Goal: Information Seeking & Learning: Learn about a topic

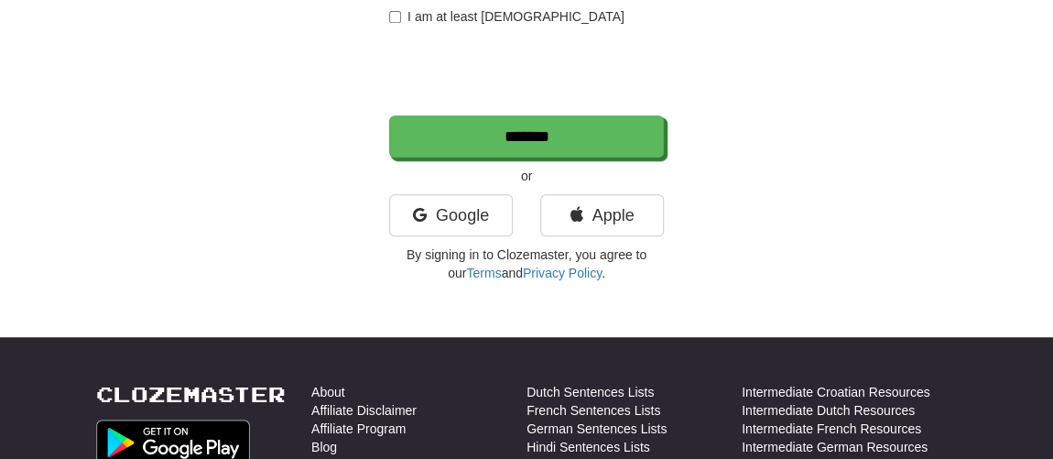
scroll to position [416, 0]
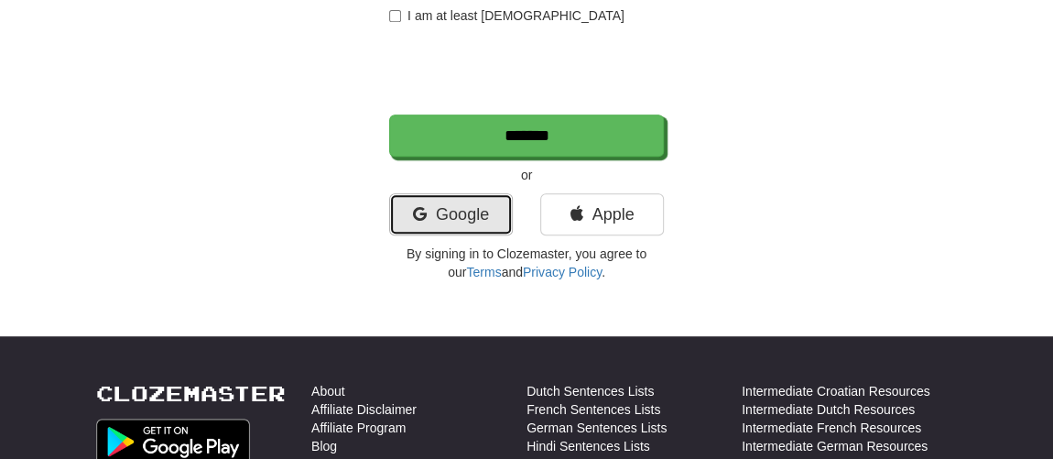
click at [459, 212] on link "Google" at bounding box center [451, 214] width 124 height 42
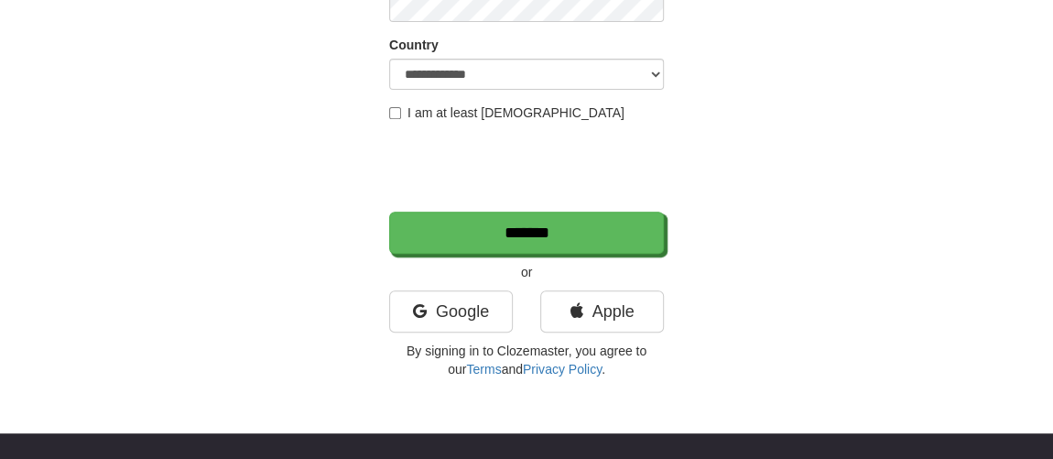
scroll to position [332, 0]
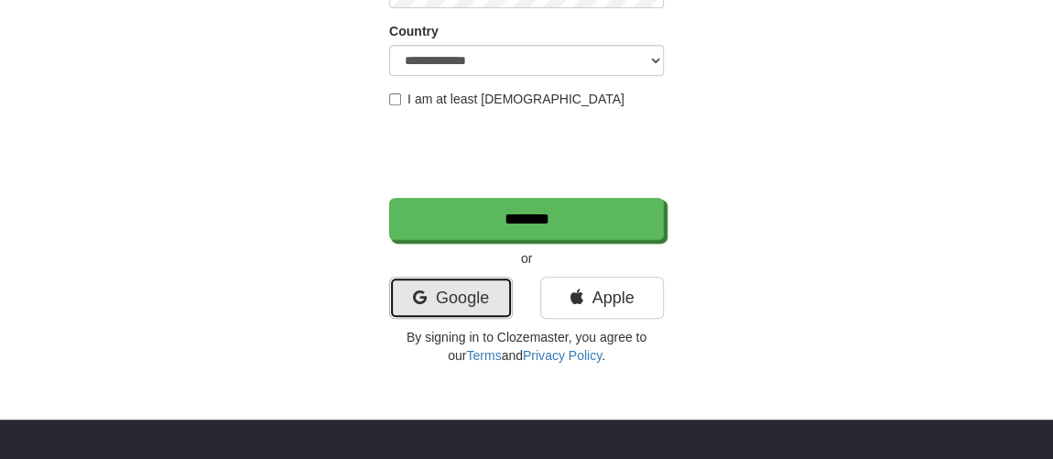
click at [495, 300] on link "Google" at bounding box center [451, 297] width 124 height 42
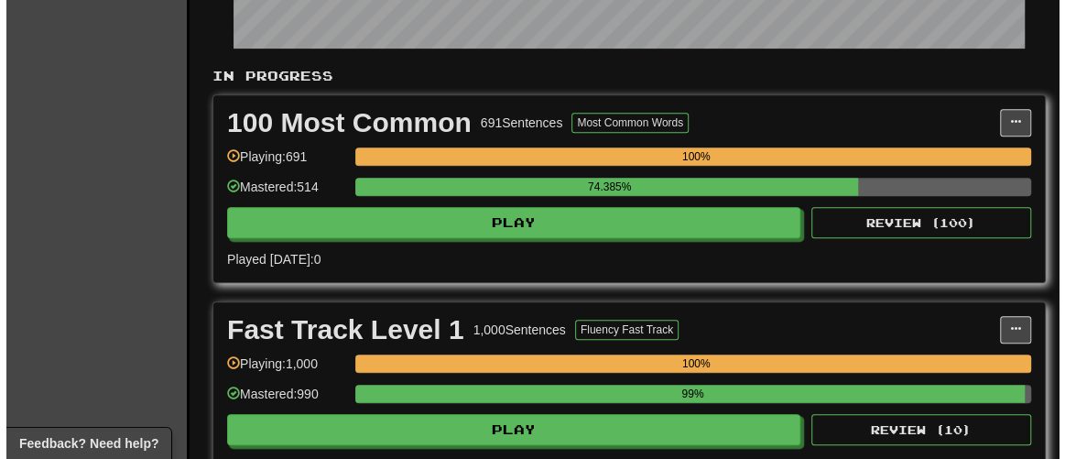
scroll to position [332, 0]
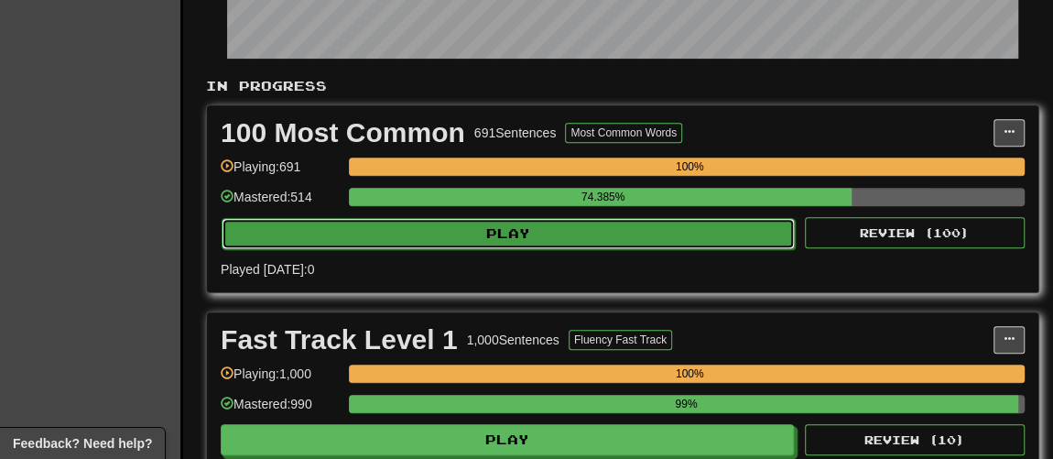
click at [503, 218] on button "Play" at bounding box center [508, 233] width 573 height 31
select select "**"
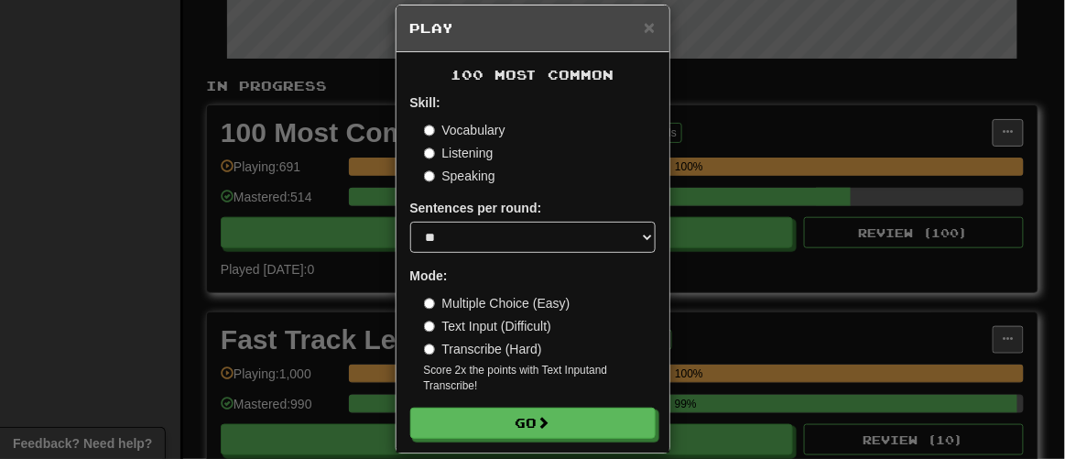
scroll to position [43, 0]
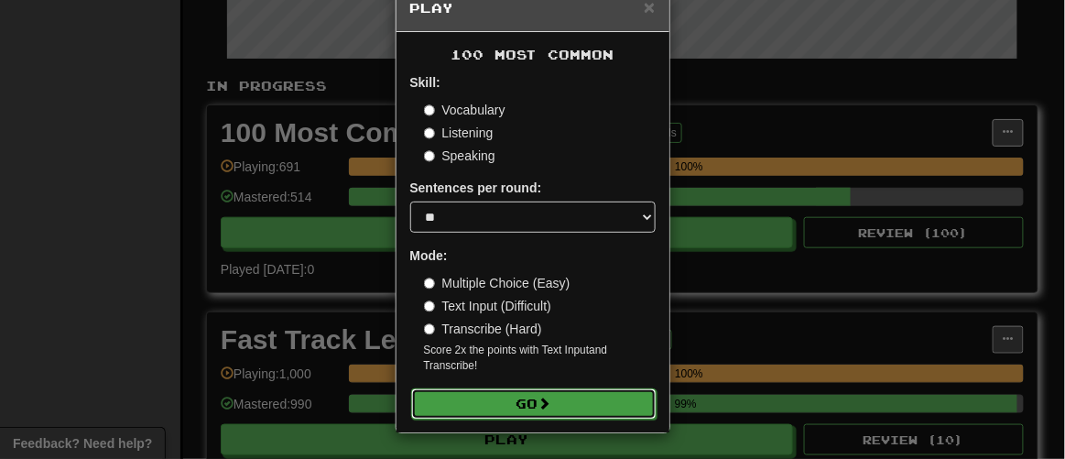
click at [518, 416] on button "Go" at bounding box center [533, 403] width 245 height 31
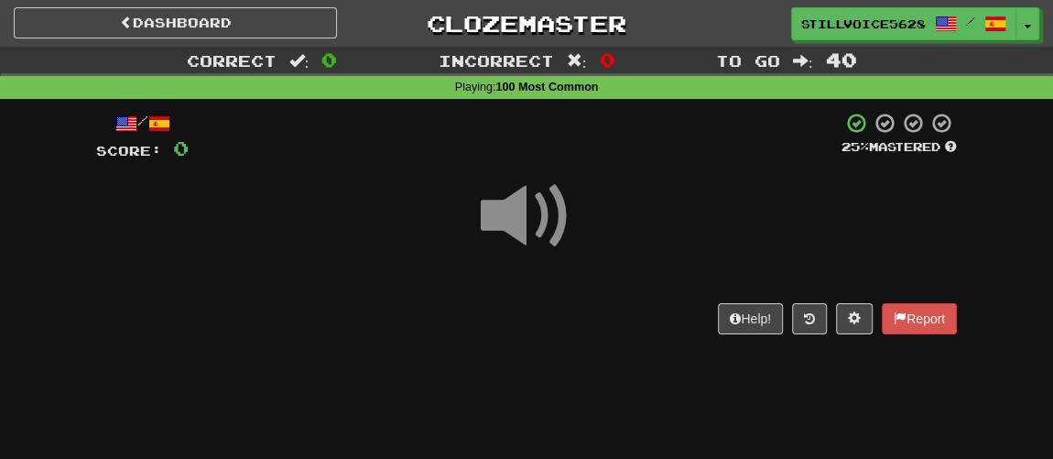
click at [518, 242] on span at bounding box center [527, 216] width 92 height 92
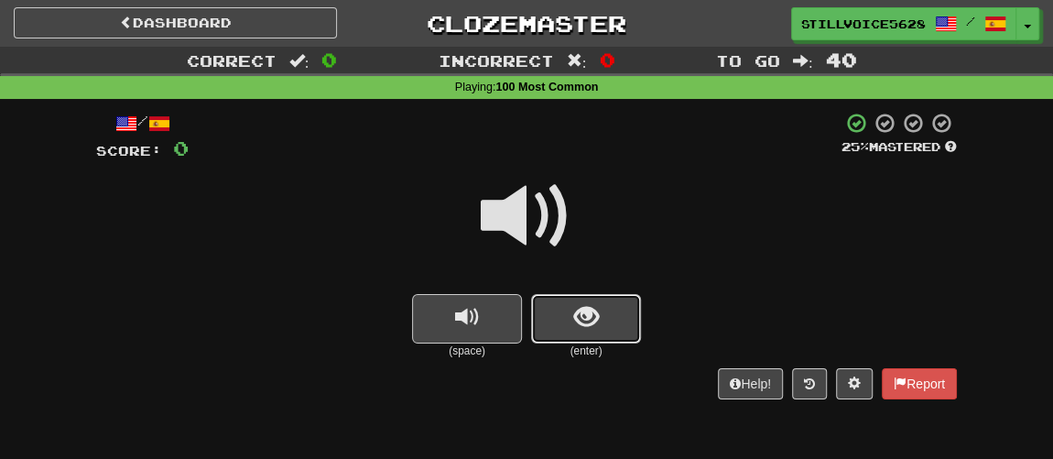
click at [568, 313] on button "show sentence" at bounding box center [586, 318] width 110 height 49
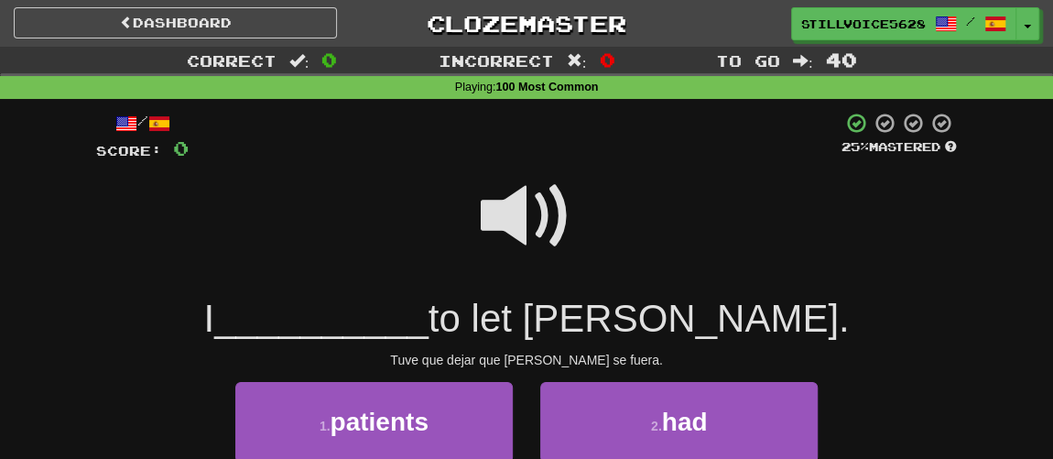
click at [517, 191] on span at bounding box center [527, 216] width 92 height 92
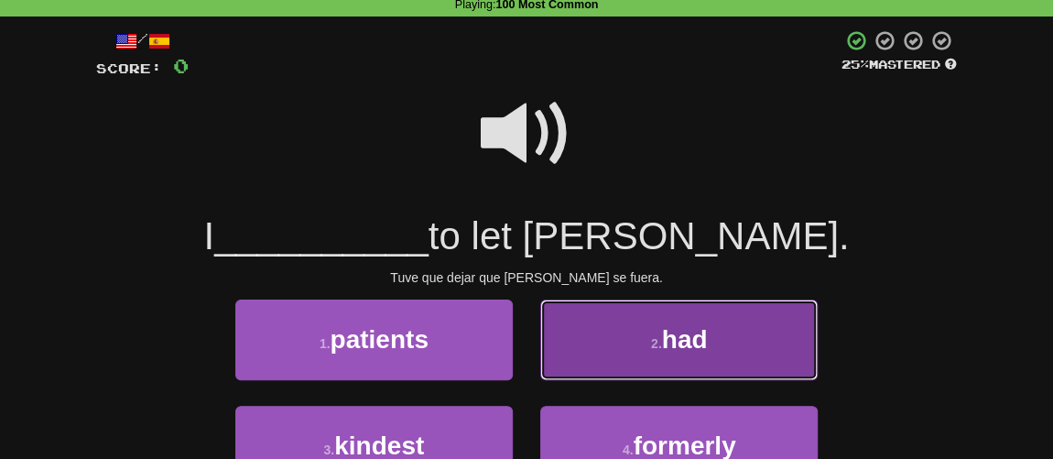
click at [642, 366] on button "2 . had" at bounding box center [678, 339] width 277 height 80
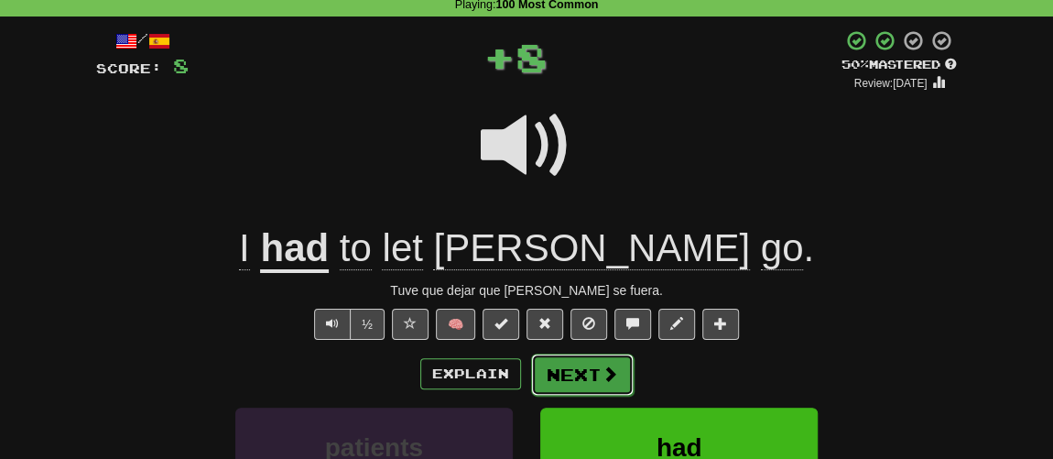
click at [576, 373] on button "Next" at bounding box center [582, 374] width 103 height 42
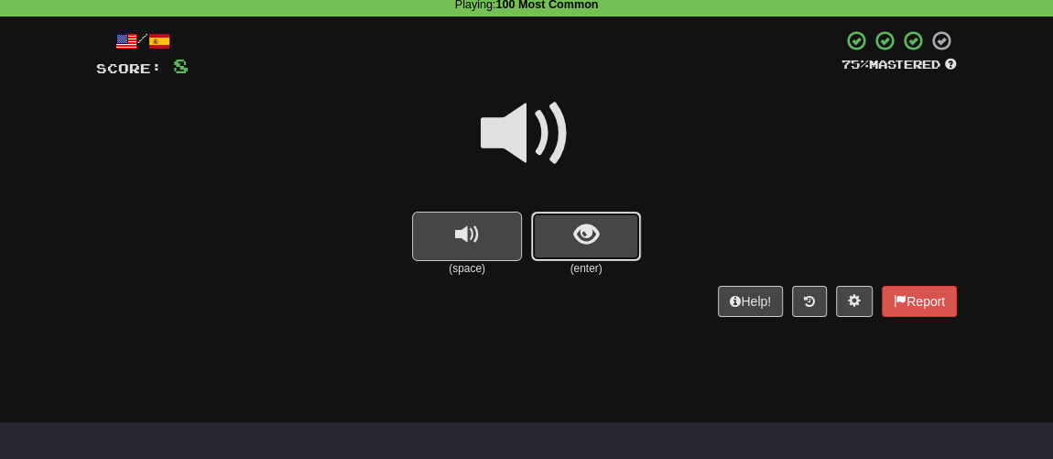
click at [563, 254] on button "show sentence" at bounding box center [586, 235] width 110 height 49
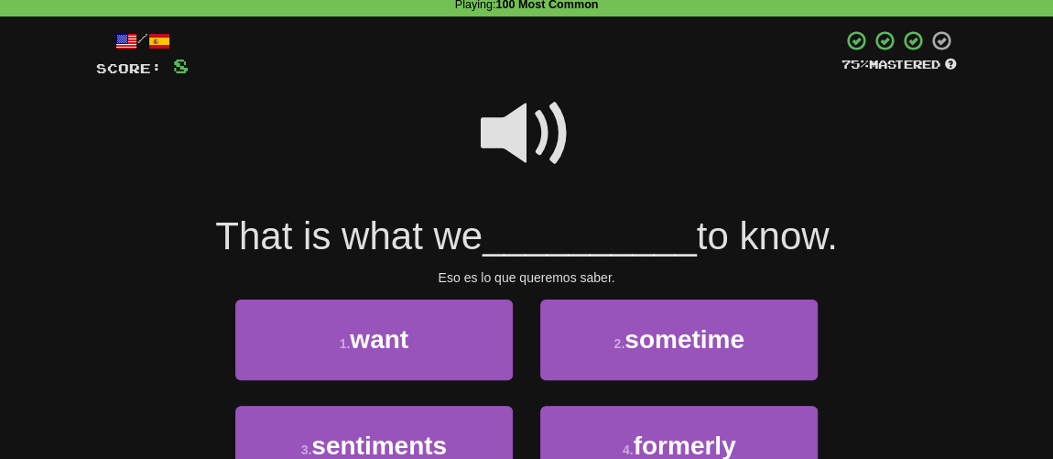
click at [534, 114] on span at bounding box center [527, 134] width 92 height 92
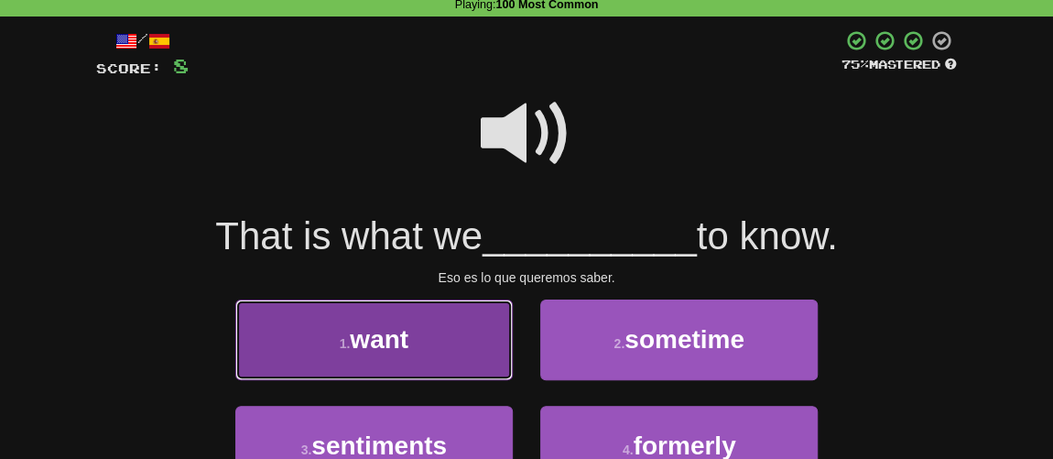
click at [424, 345] on button "1 . want" at bounding box center [373, 339] width 277 height 80
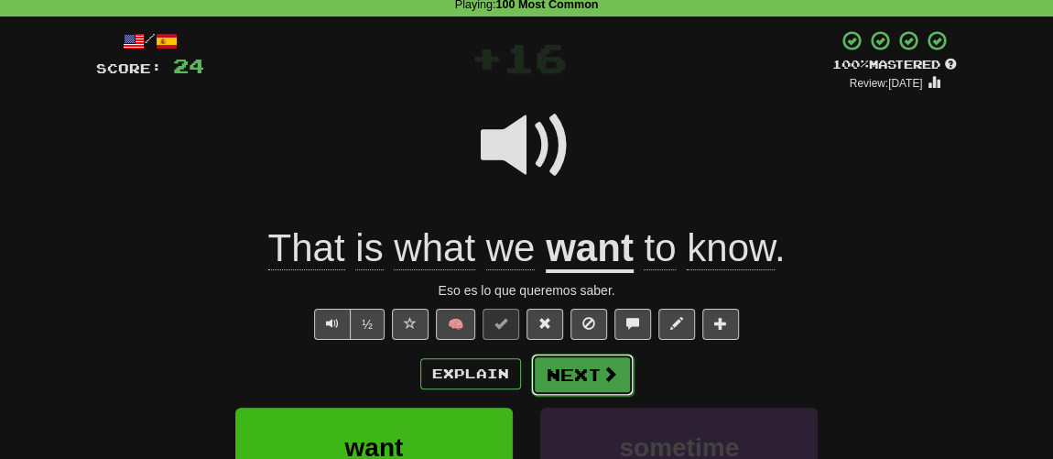
click at [588, 361] on button "Next" at bounding box center [582, 374] width 103 height 42
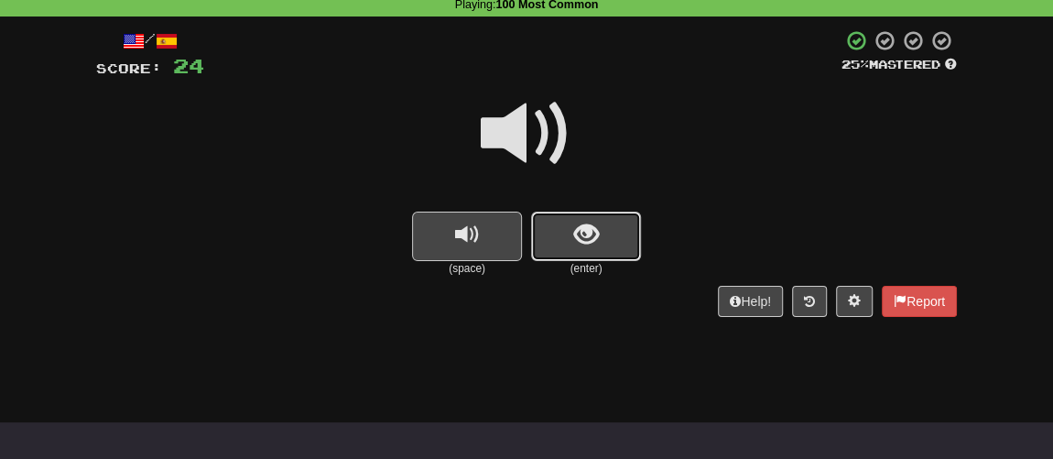
click at [569, 243] on button "show sentence" at bounding box center [586, 235] width 110 height 49
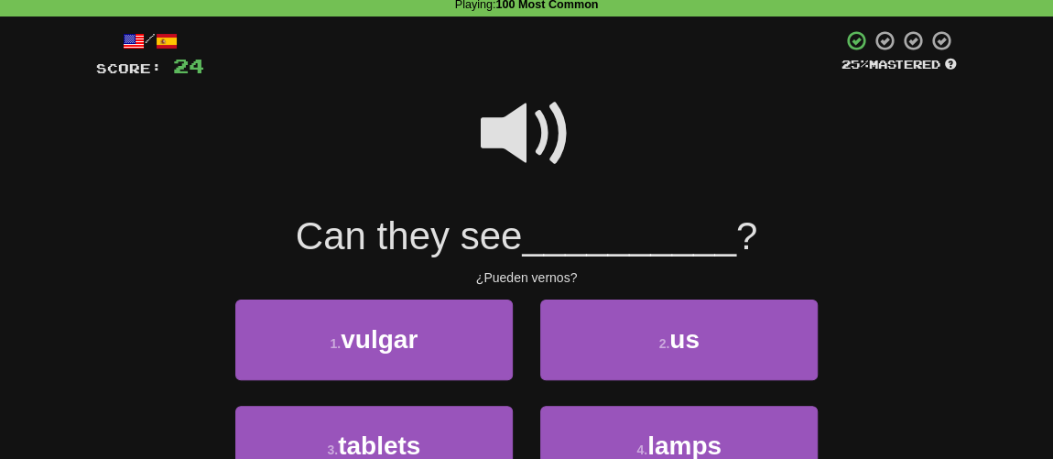
click at [536, 133] on span at bounding box center [527, 134] width 92 height 92
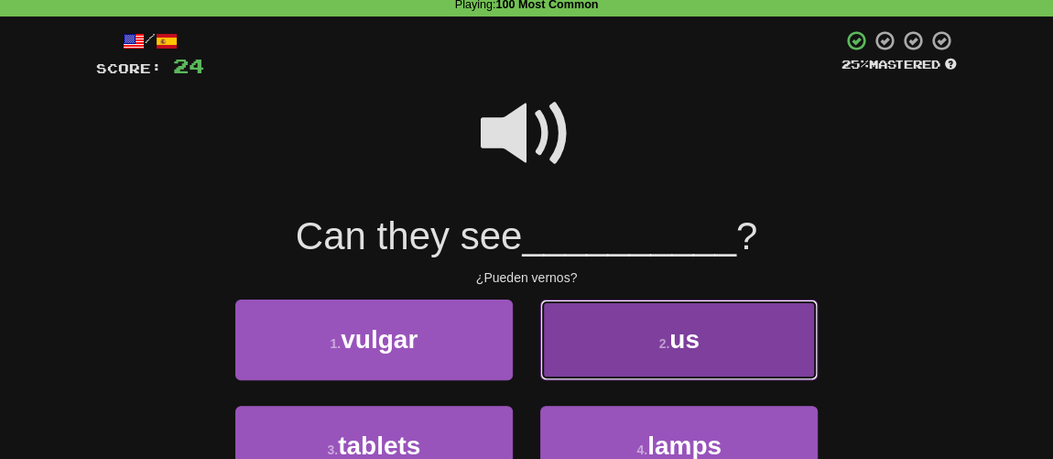
click at [625, 340] on button "2 . us" at bounding box center [678, 339] width 277 height 80
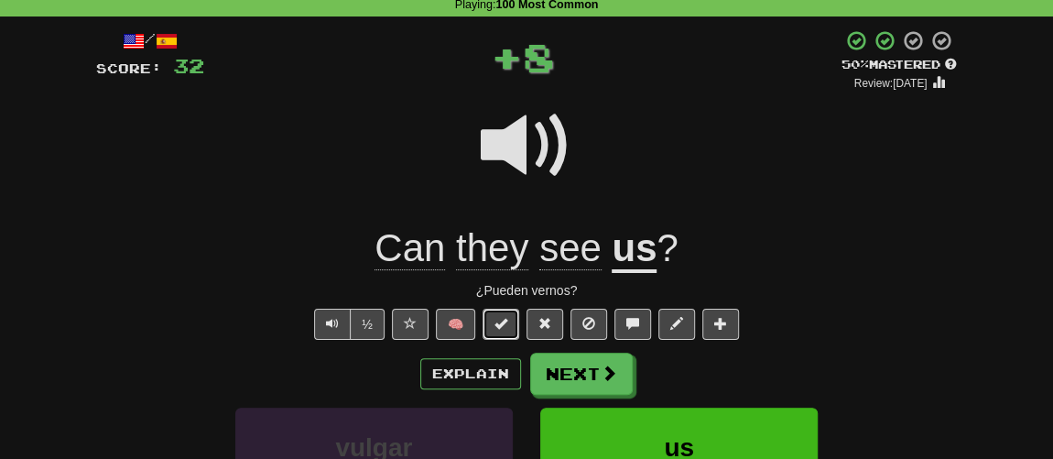
click at [505, 321] on span at bounding box center [500, 323] width 13 height 13
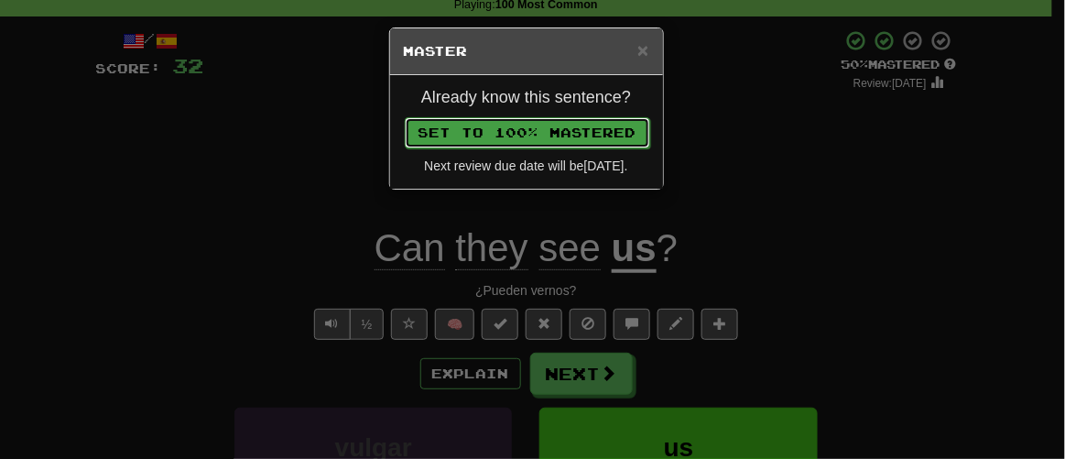
click at [519, 139] on button "Set to 100% Mastered" at bounding box center [527, 132] width 245 height 31
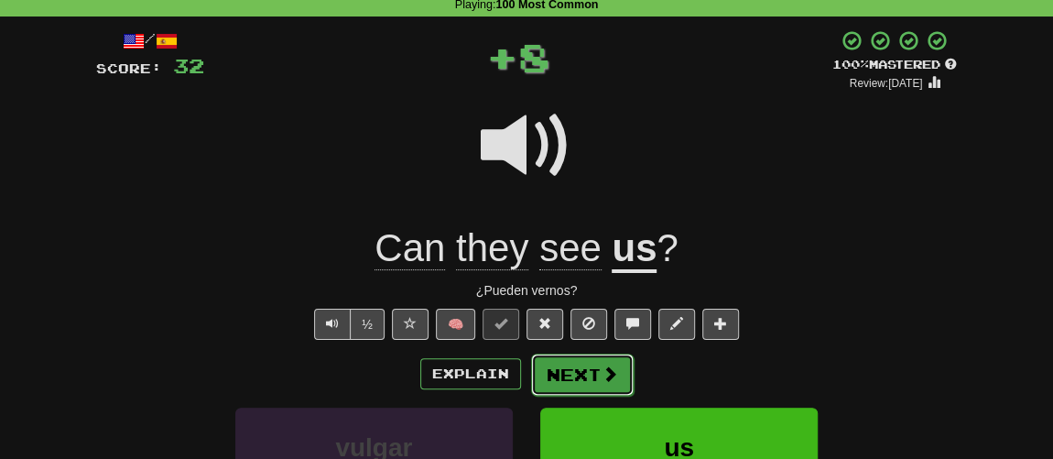
click at [579, 366] on button "Next" at bounding box center [582, 374] width 103 height 42
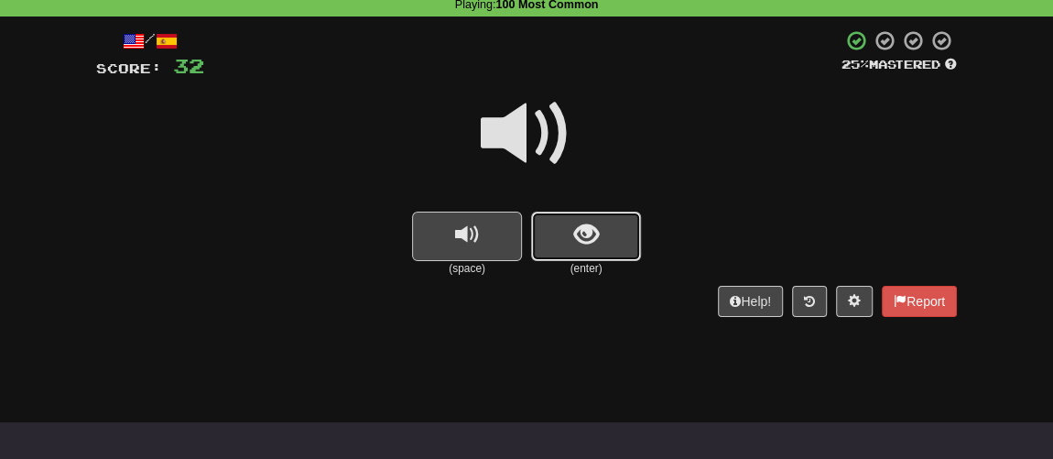
click at [562, 243] on button "show sentence" at bounding box center [586, 235] width 110 height 49
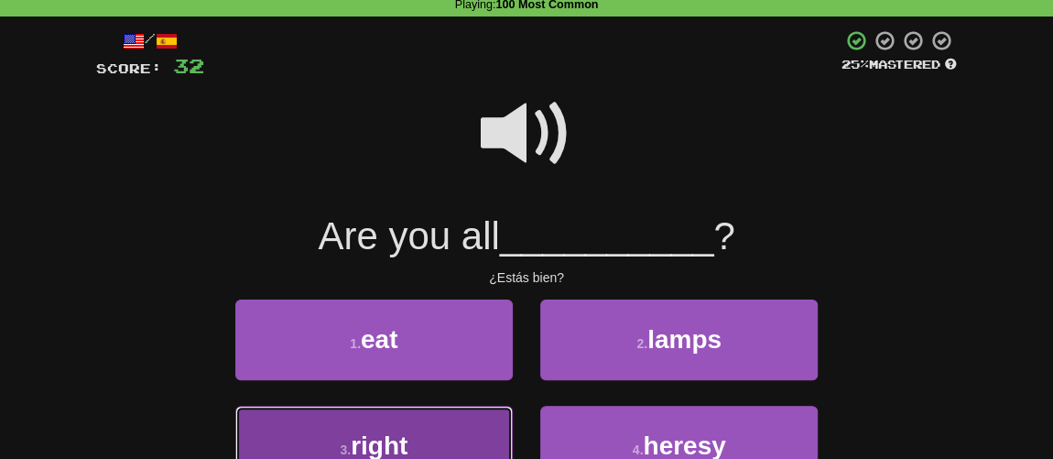
click at [435, 429] on button "3 . right" at bounding box center [373, 446] width 277 height 80
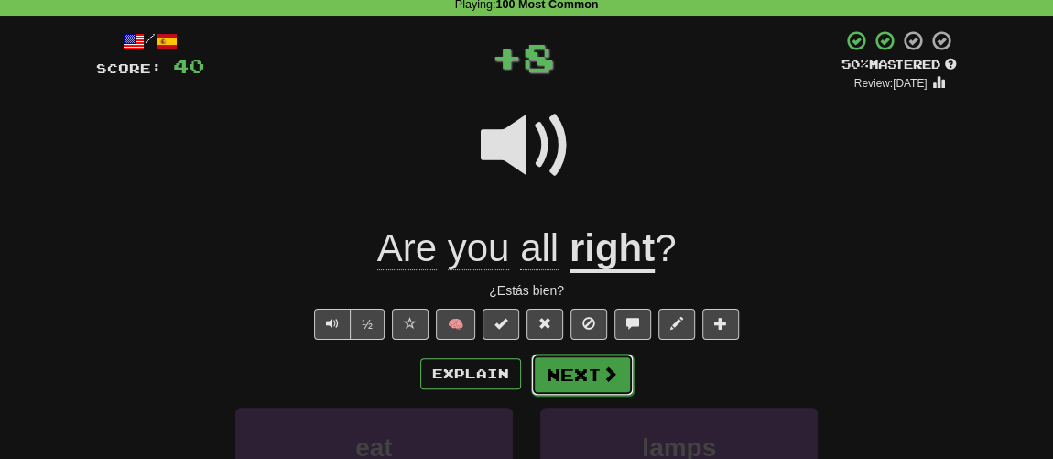
click at [578, 361] on button "Next" at bounding box center [582, 374] width 103 height 42
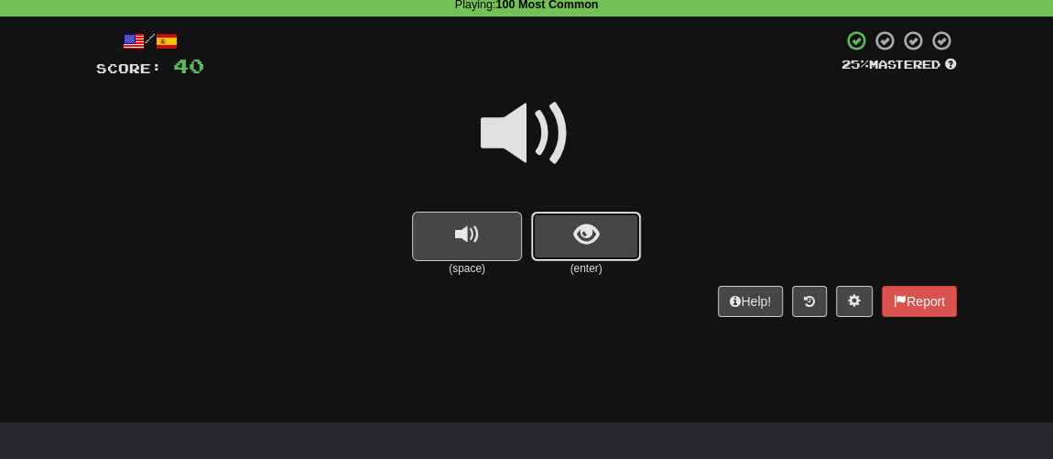
click at [554, 241] on button "show sentence" at bounding box center [586, 235] width 110 height 49
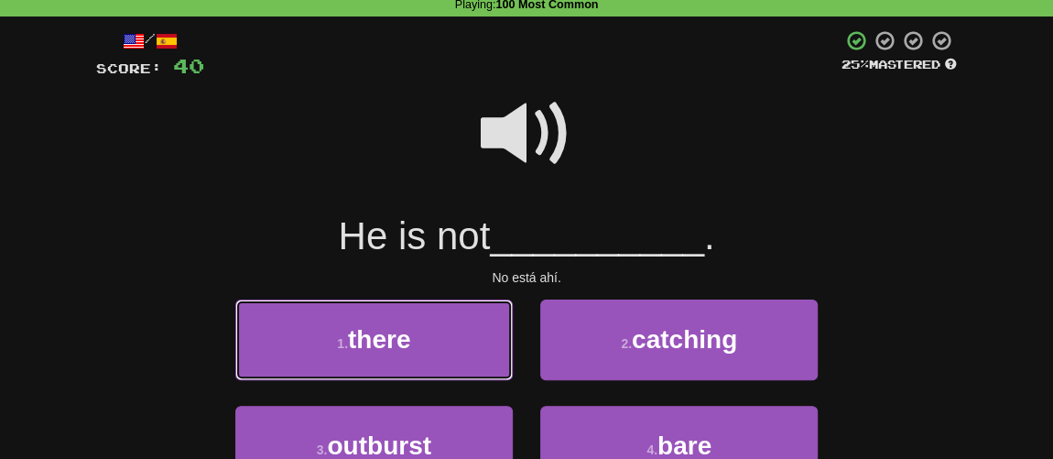
drag, startPoint x: 461, startPoint y: 330, endPoint x: 518, endPoint y: 265, distance: 85.6
click at [518, 265] on div "/ Score: 40 25 % Mastered He is not __________ . No está ahí. 1 . there 2 . cat…" at bounding box center [526, 290] width 860 height 522
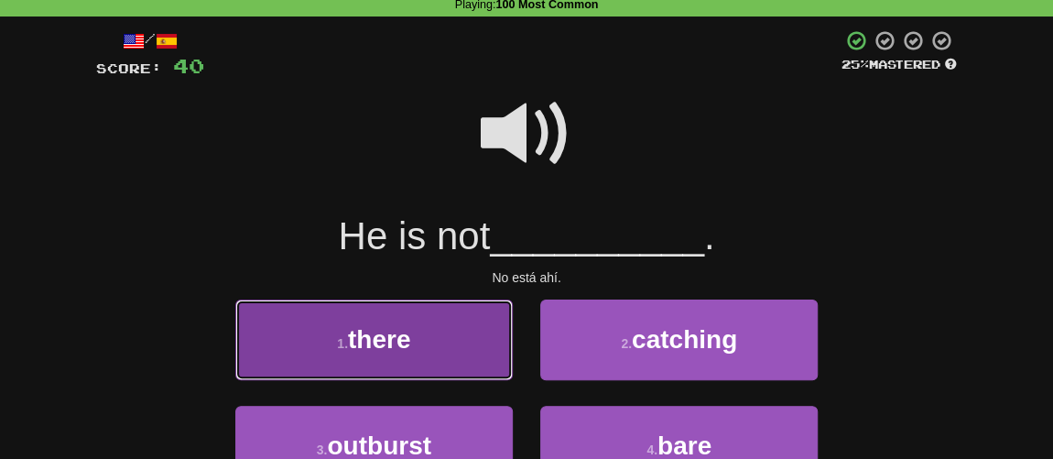
click at [469, 321] on button "1 . there" at bounding box center [373, 339] width 277 height 80
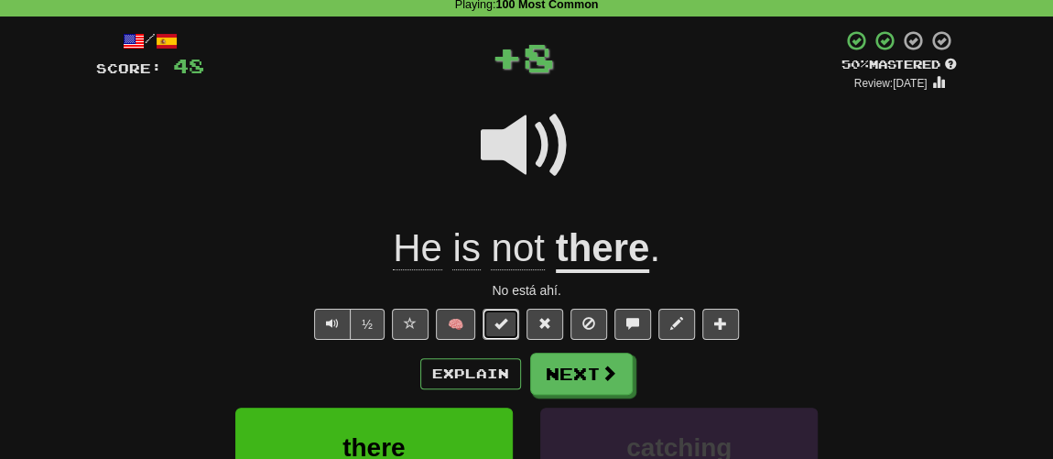
click at [509, 321] on button at bounding box center [500, 323] width 37 height 31
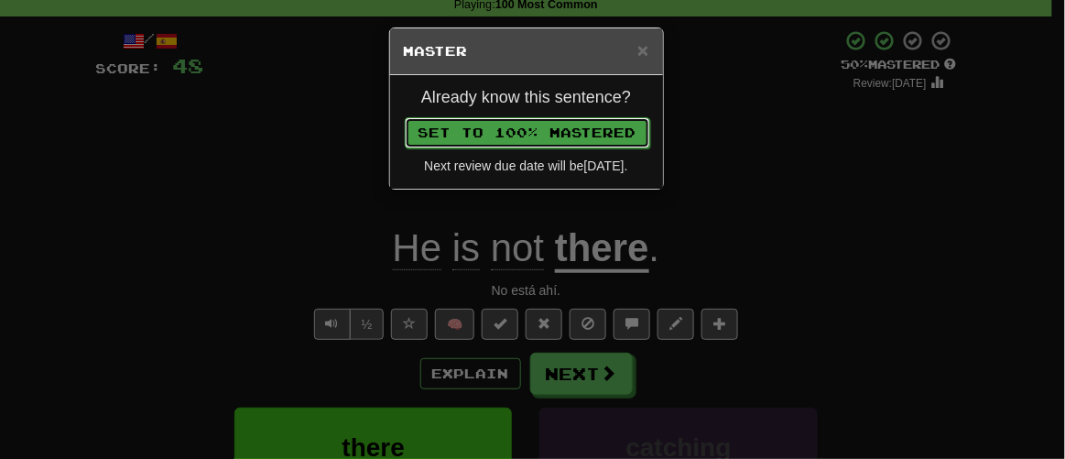
click at [544, 135] on button "Set to 100% Mastered" at bounding box center [527, 132] width 245 height 31
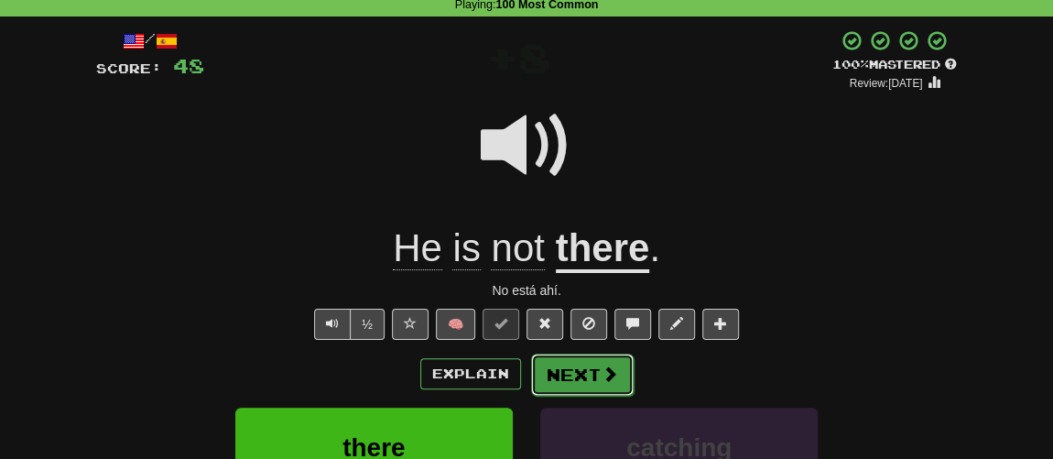
click at [558, 370] on button "Next" at bounding box center [582, 374] width 103 height 42
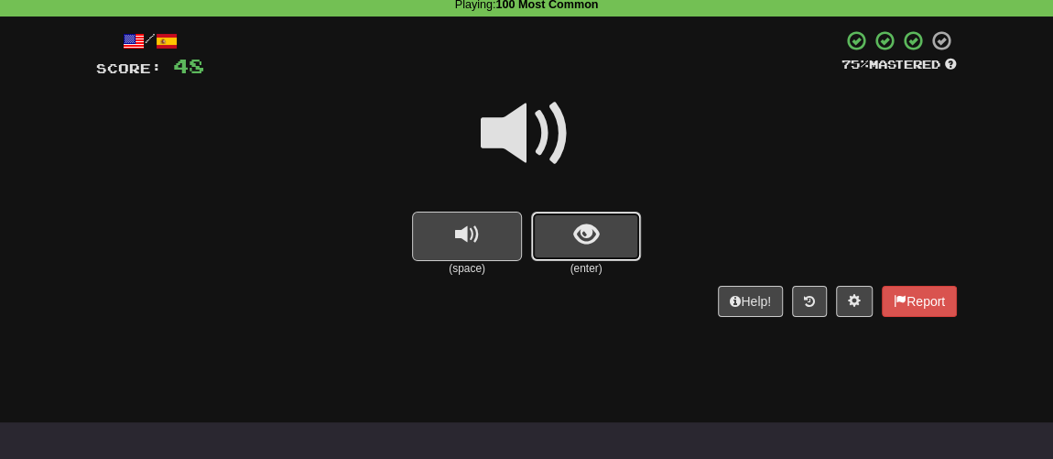
click at [579, 251] on button "show sentence" at bounding box center [586, 235] width 110 height 49
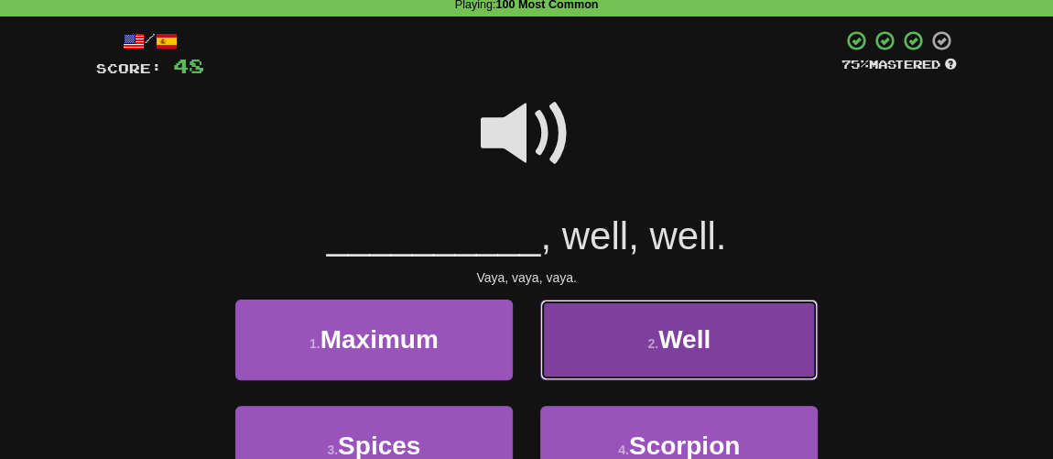
click at [634, 346] on button "2 . Well" at bounding box center [678, 339] width 277 height 80
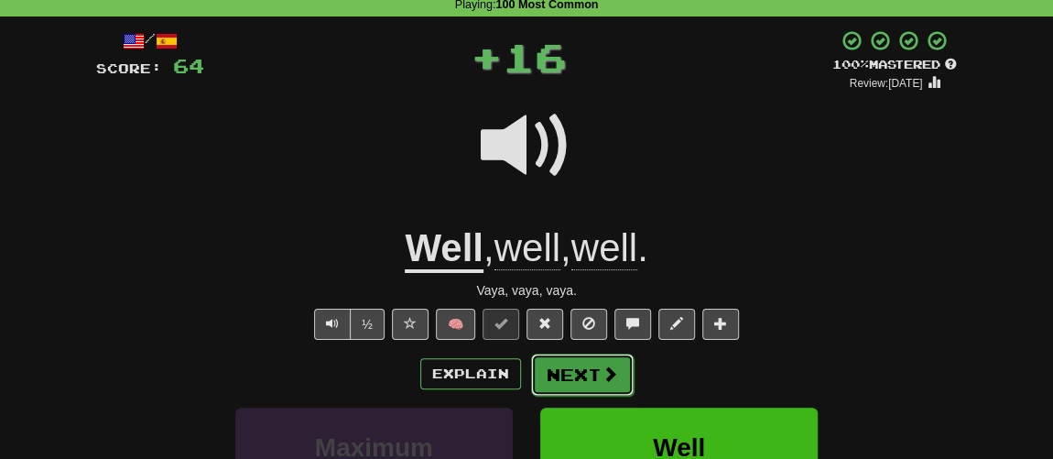
click at [595, 368] on button "Next" at bounding box center [582, 374] width 103 height 42
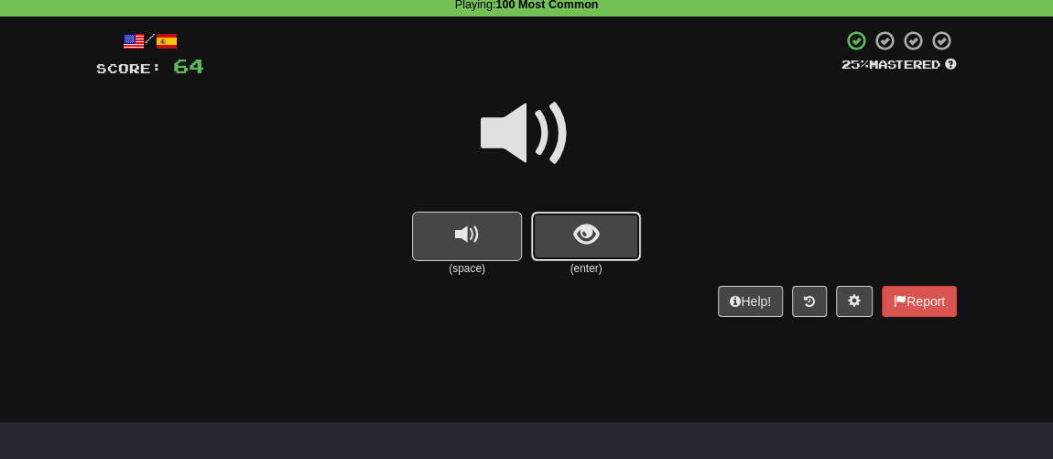
click at [579, 245] on span "show sentence" at bounding box center [586, 234] width 25 height 25
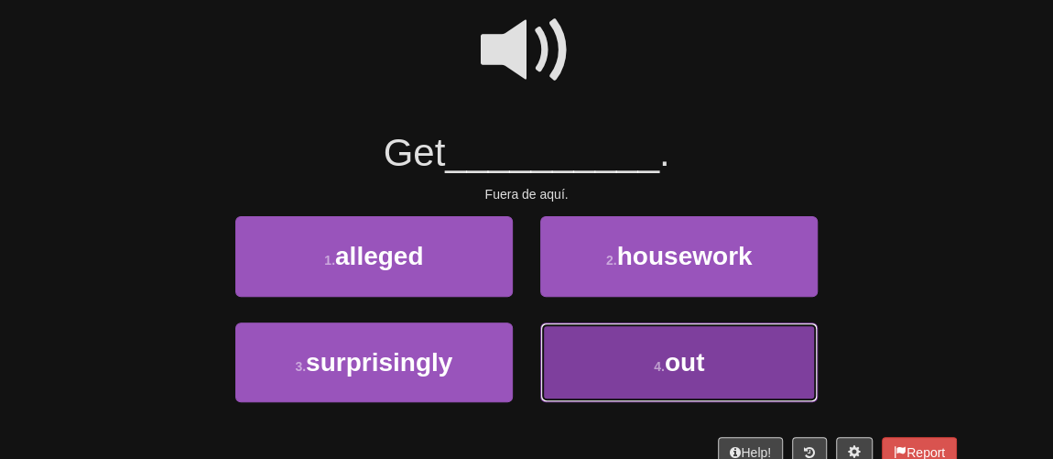
click at [618, 363] on button "4 . out" at bounding box center [678, 362] width 277 height 80
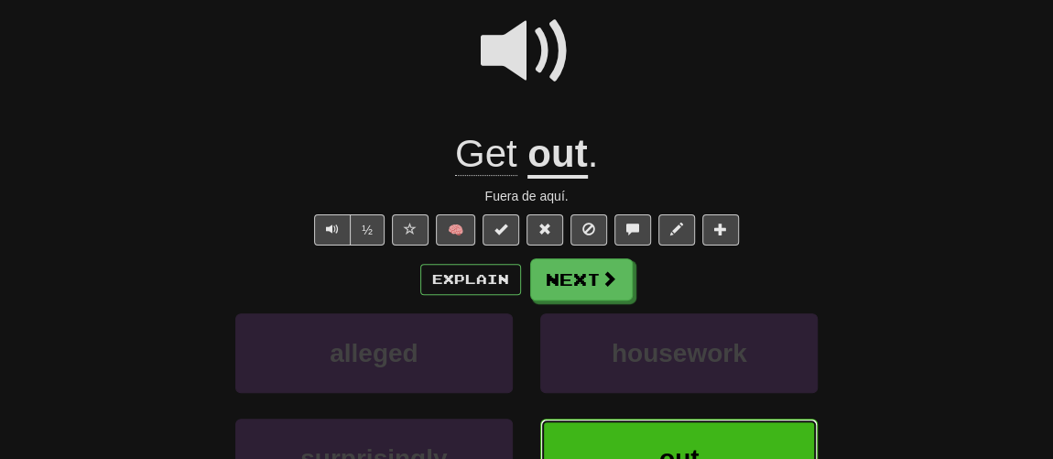
scroll to position [178, 0]
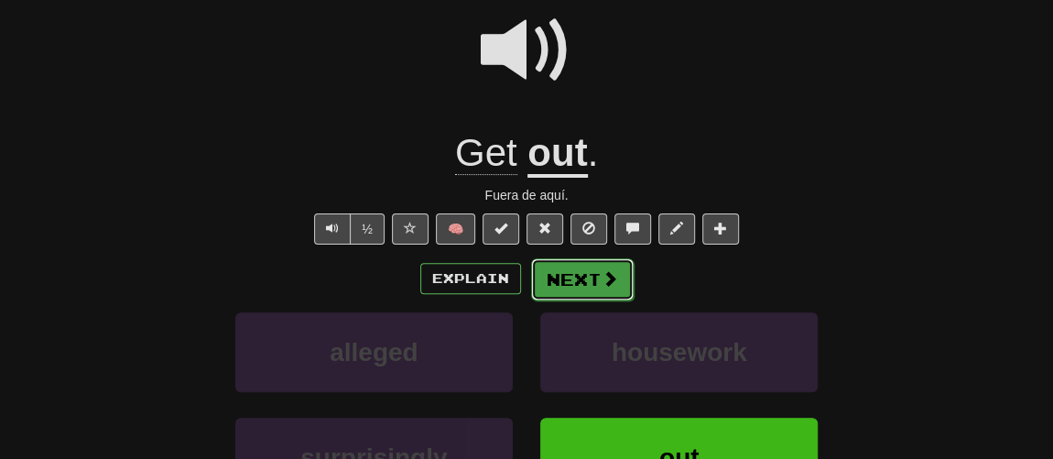
click at [607, 275] on span at bounding box center [609, 278] width 16 height 16
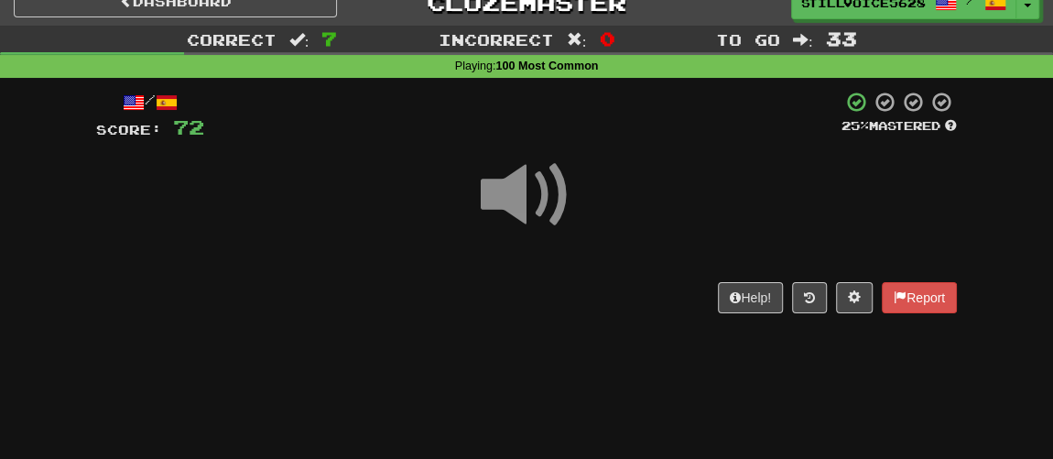
scroll to position [11, 0]
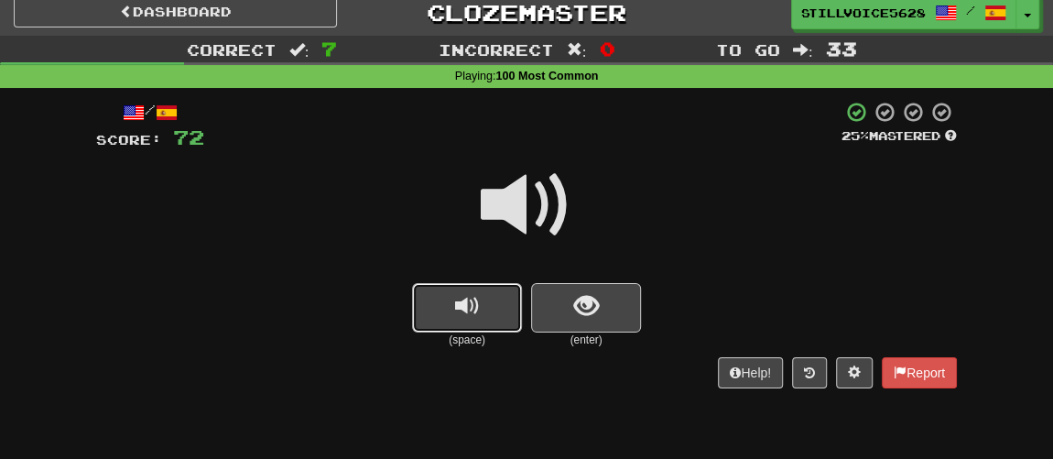
click at [513, 308] on button "replay audio" at bounding box center [467, 307] width 110 height 49
click at [575, 298] on span "show sentence" at bounding box center [586, 306] width 25 height 25
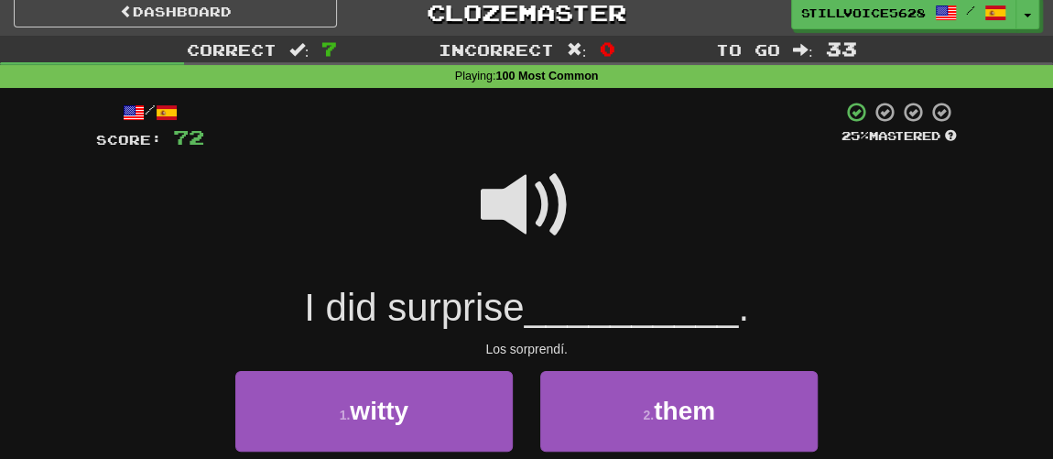
click at [536, 218] on span at bounding box center [527, 205] width 92 height 92
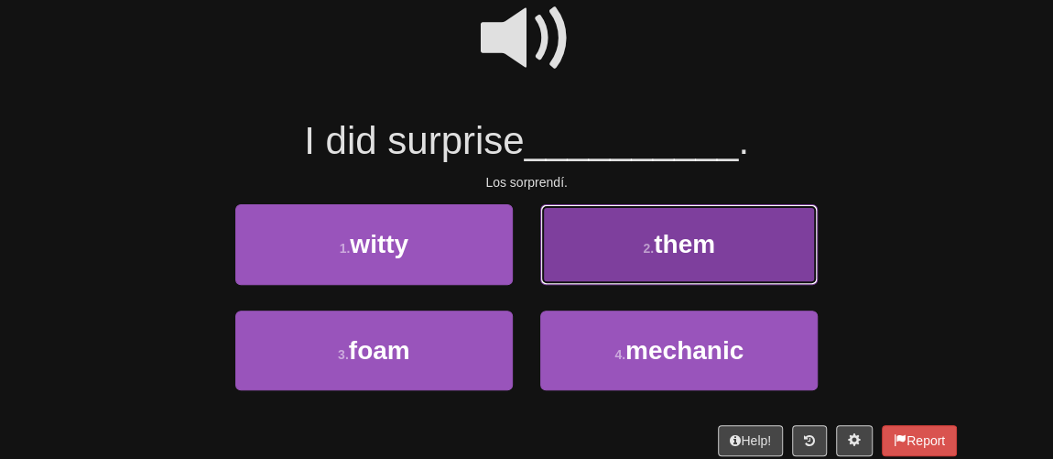
click at [614, 263] on button "2 . them" at bounding box center [678, 244] width 277 height 80
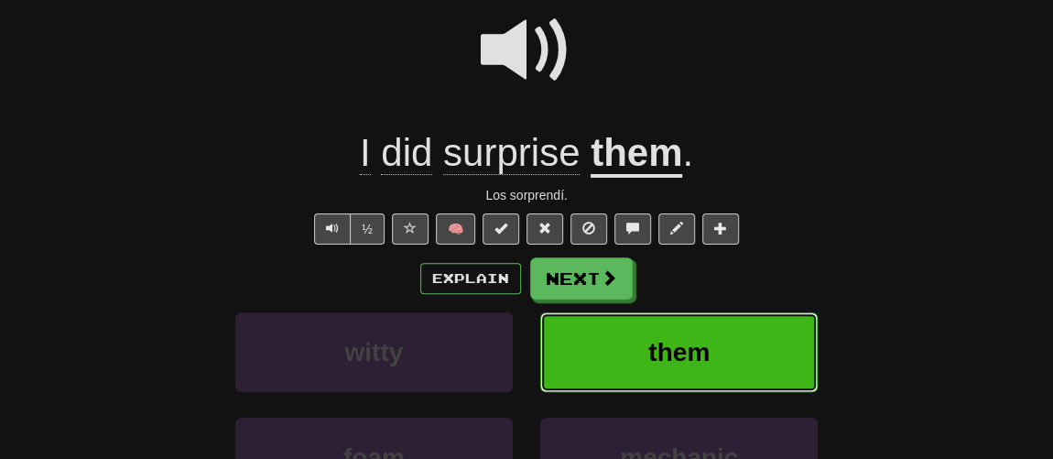
scroll to position [189, 0]
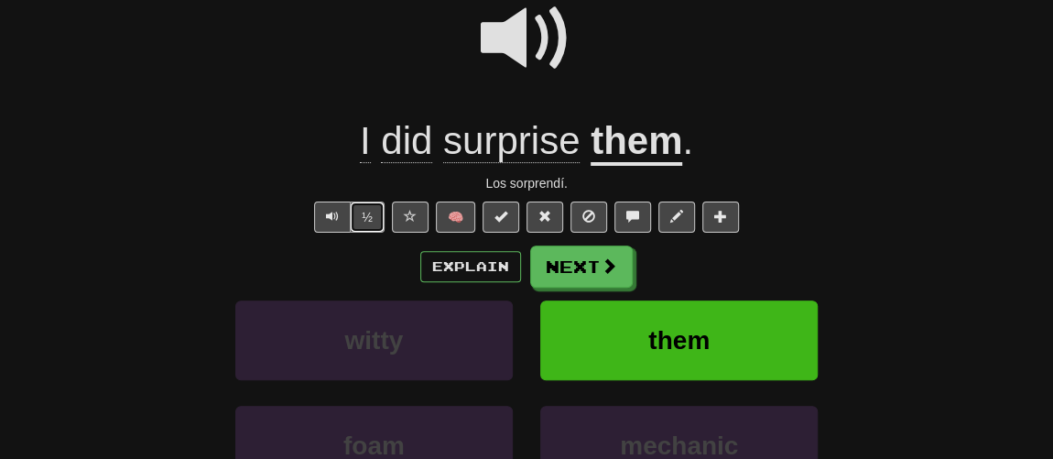
click at [373, 209] on button "½" at bounding box center [367, 216] width 35 height 31
click at [576, 254] on button "Next" at bounding box center [582, 267] width 103 height 42
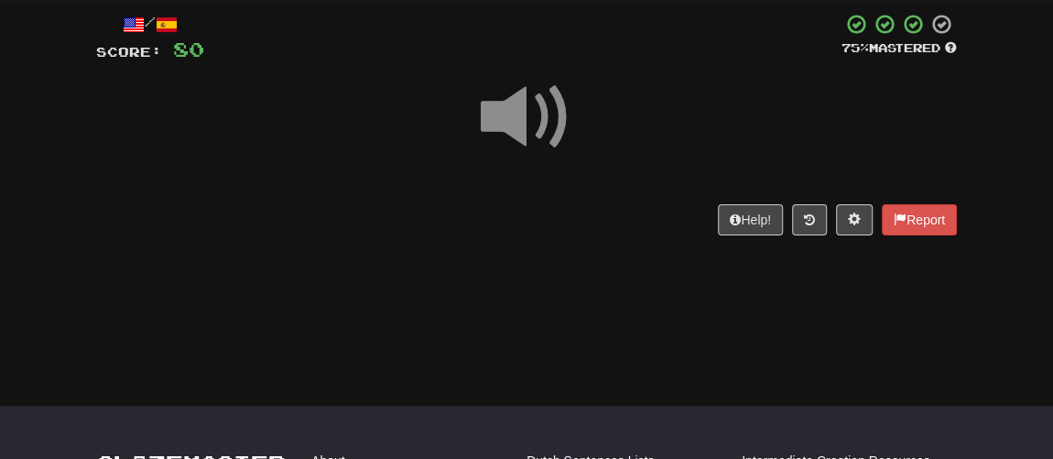
scroll to position [0, 0]
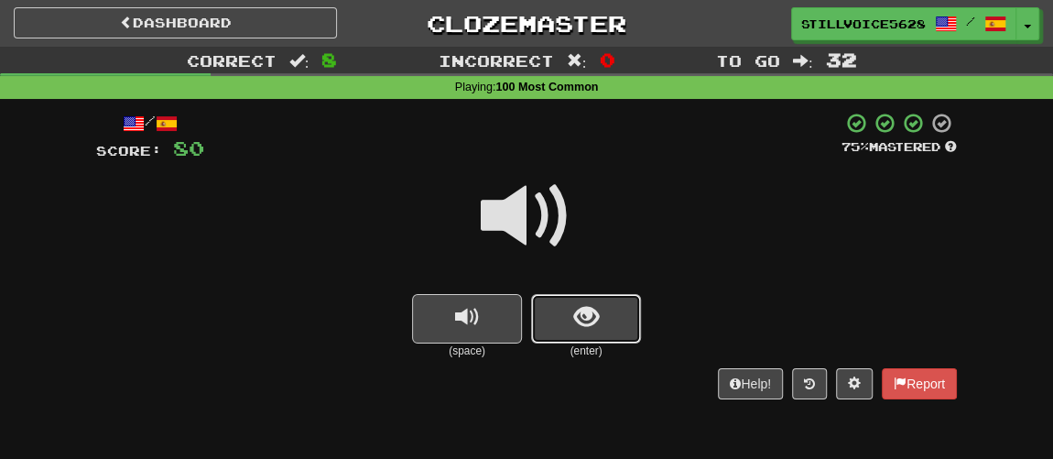
click at [580, 319] on span "show sentence" at bounding box center [586, 317] width 25 height 25
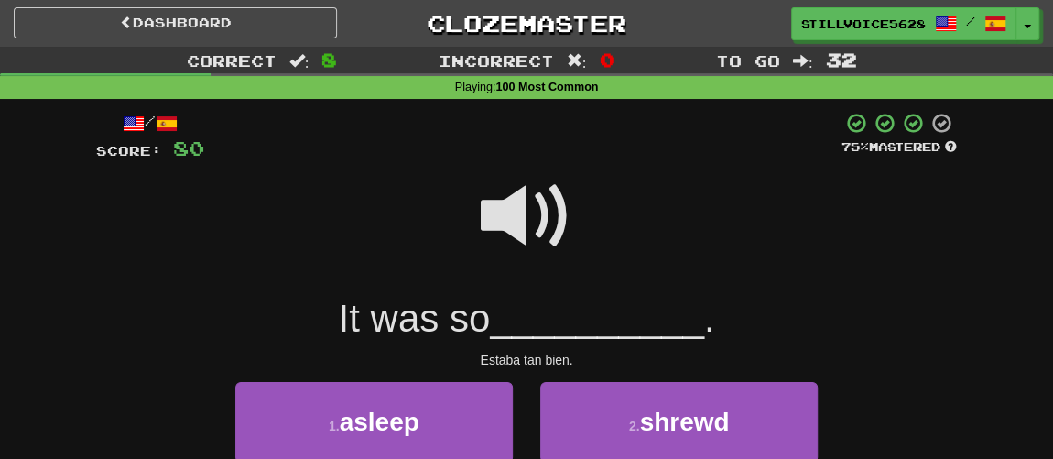
click at [516, 220] on span at bounding box center [527, 216] width 92 height 92
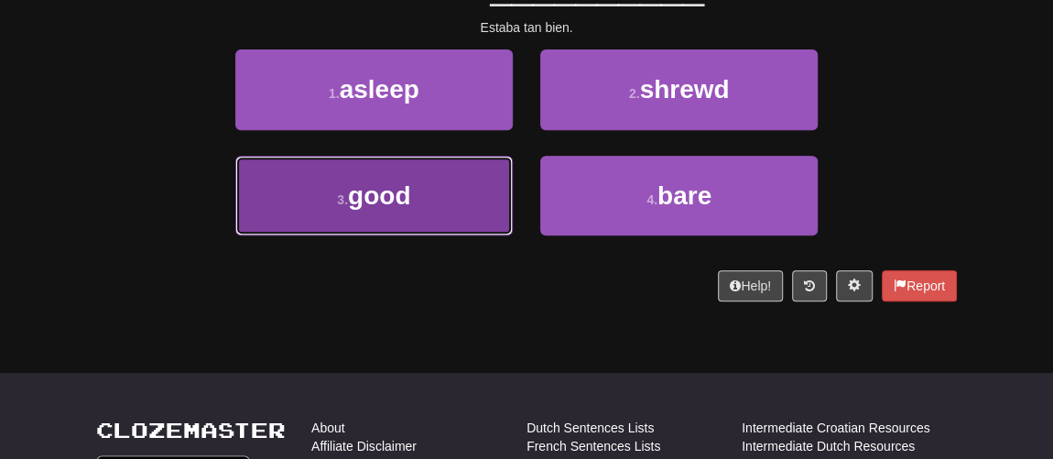
click at [440, 220] on button "3 . good" at bounding box center [373, 196] width 277 height 80
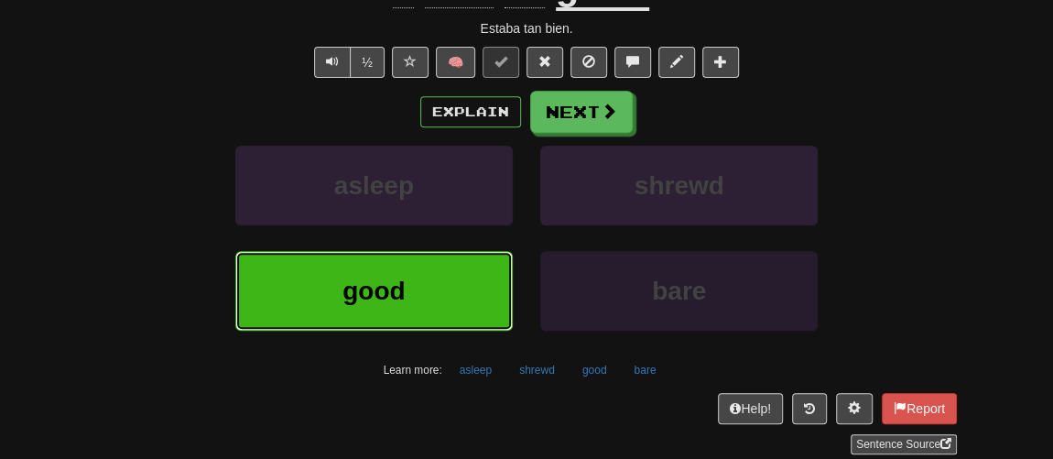
scroll to position [95, 0]
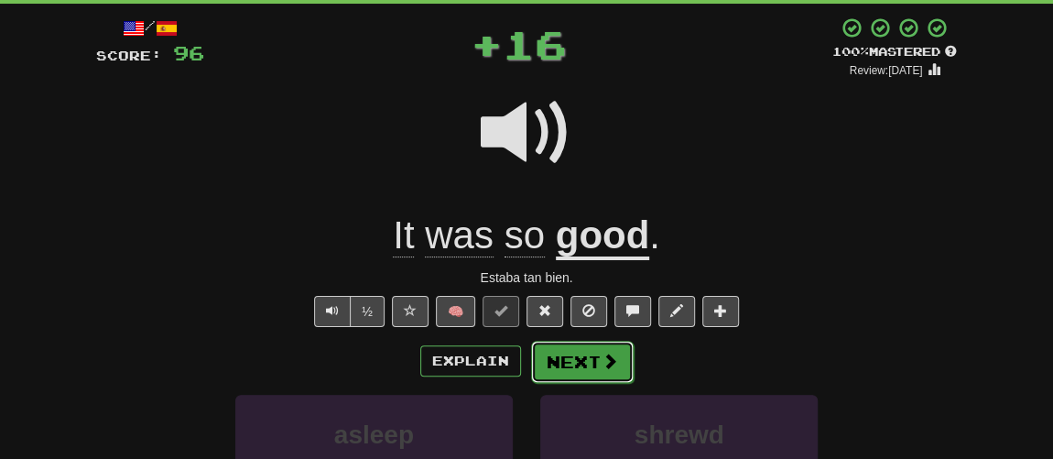
click at [576, 341] on button "Next" at bounding box center [582, 362] width 103 height 42
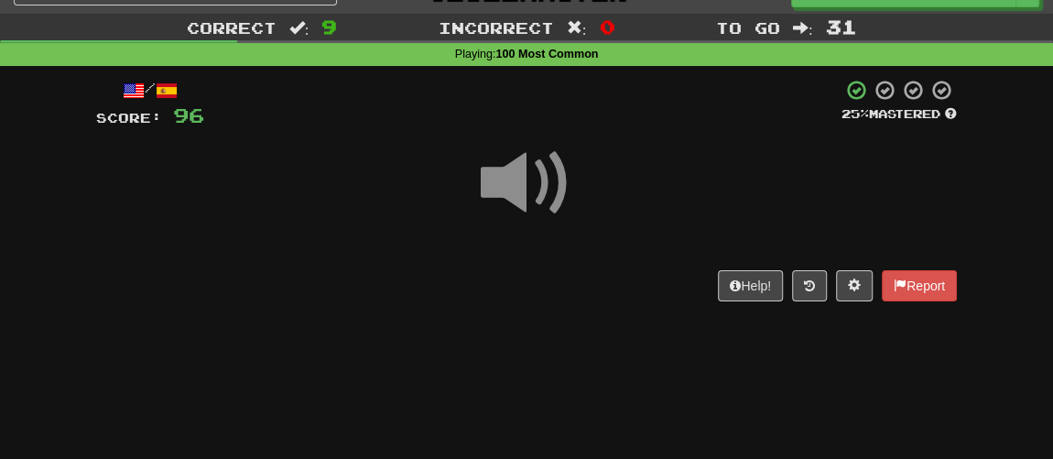
scroll to position [12, 0]
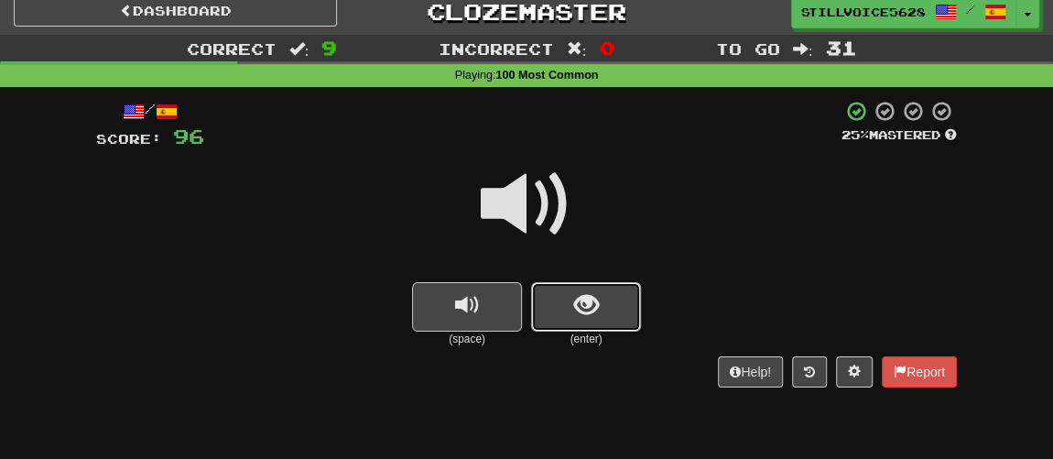
click at [545, 298] on button "show sentence" at bounding box center [586, 306] width 110 height 49
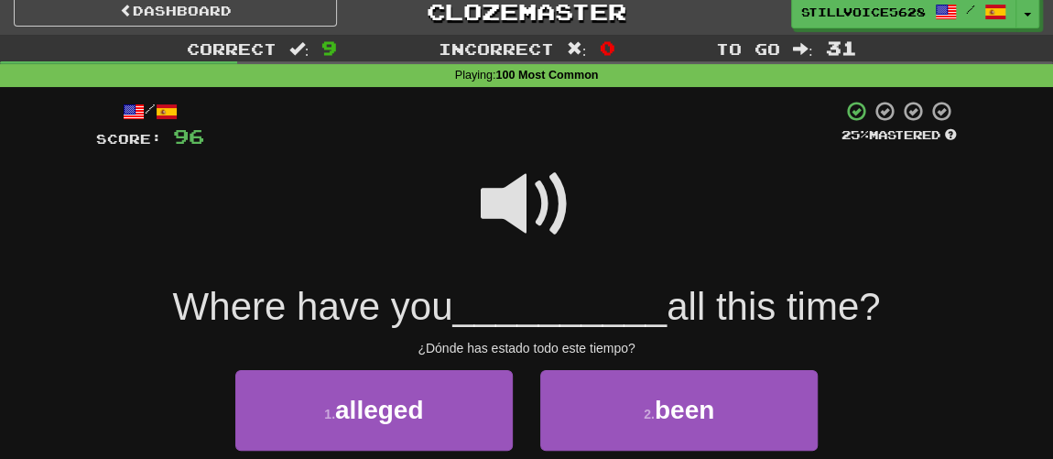
click at [515, 213] on span at bounding box center [527, 204] width 92 height 92
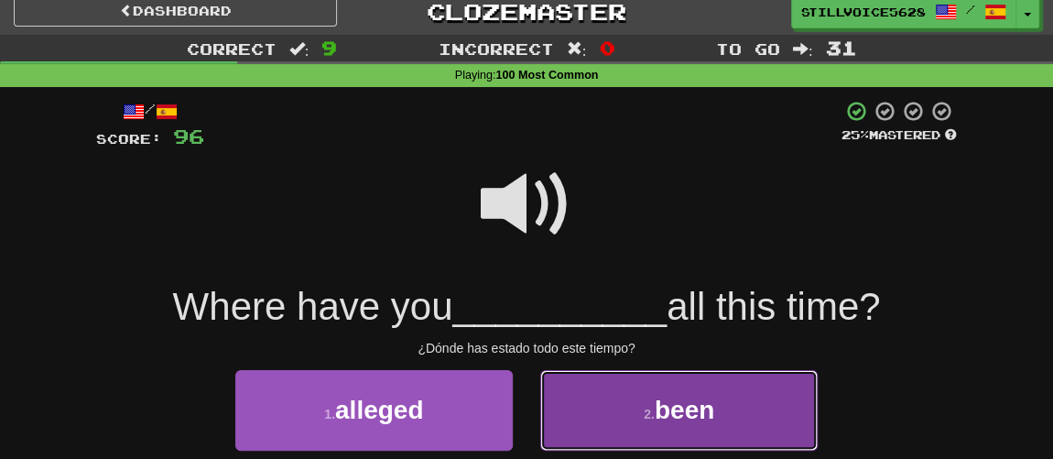
click at [622, 403] on button "2 . been" at bounding box center [678, 410] width 277 height 80
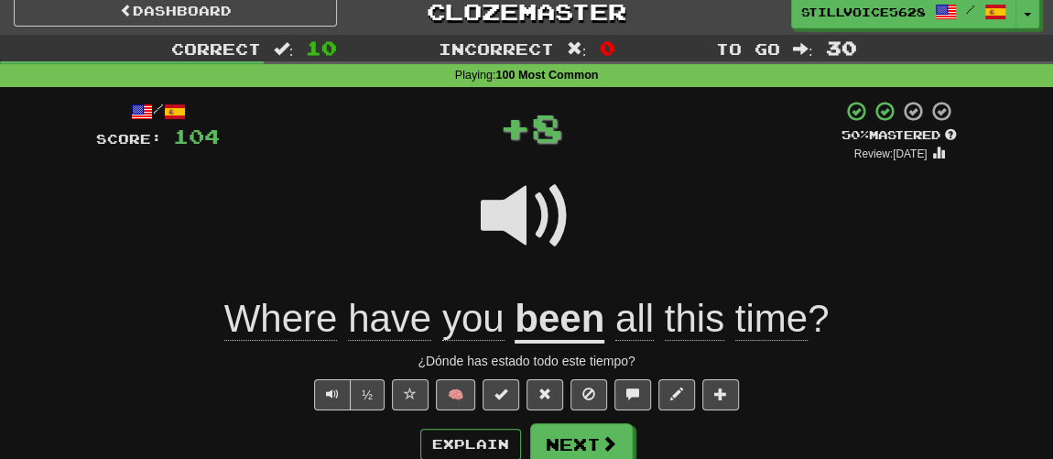
scroll to position [95, 0]
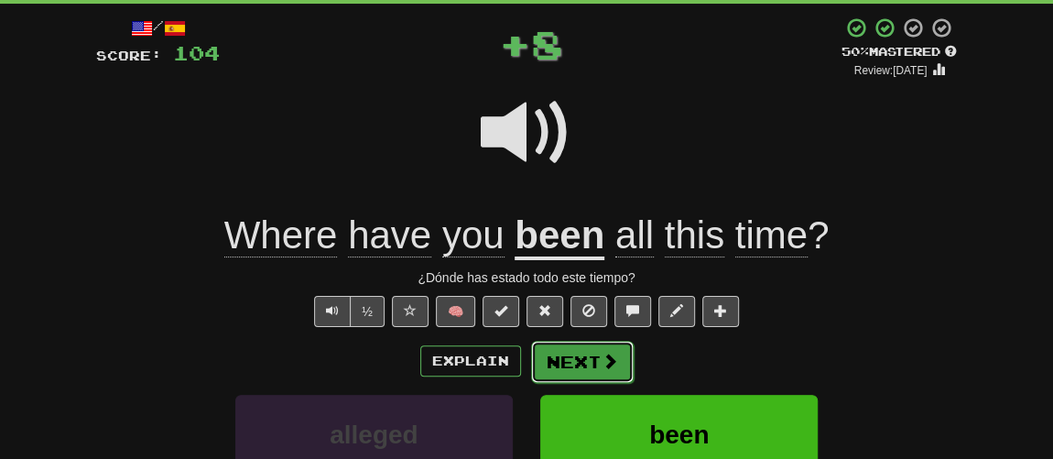
click at [579, 353] on button "Next" at bounding box center [582, 362] width 103 height 42
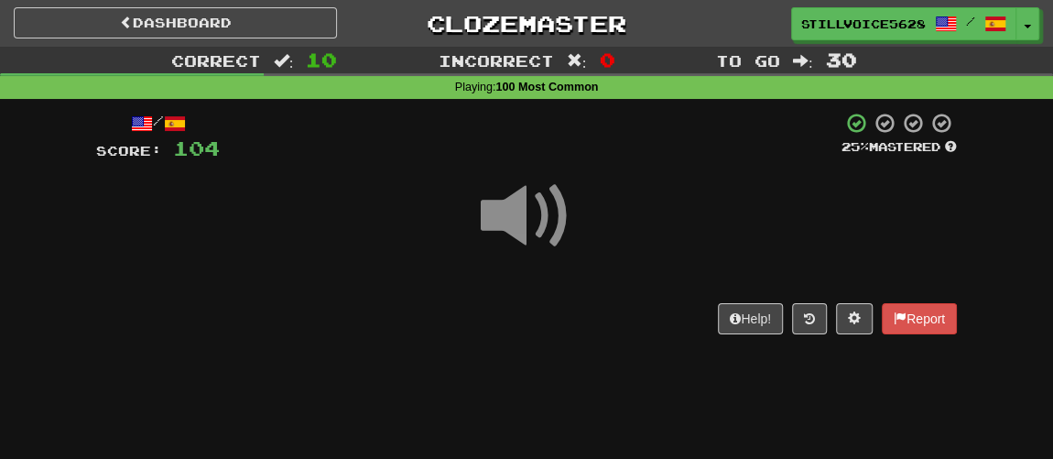
scroll to position [82, 0]
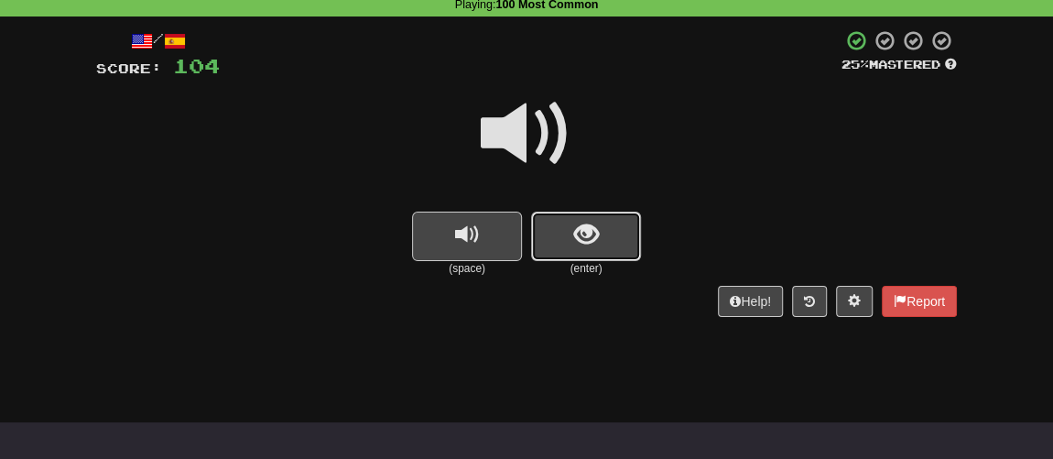
click at [564, 236] on button "show sentence" at bounding box center [586, 235] width 110 height 49
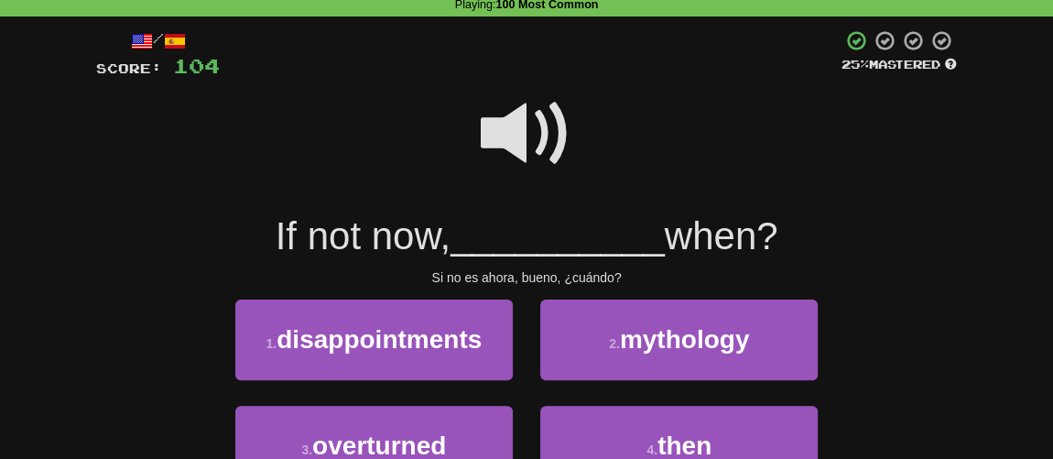
click at [519, 157] on span at bounding box center [527, 134] width 92 height 92
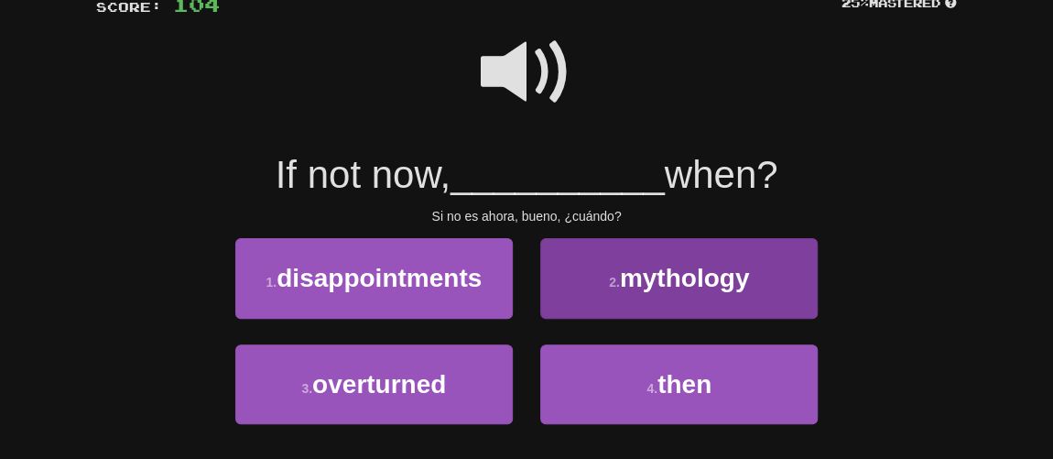
scroll to position [166, 0]
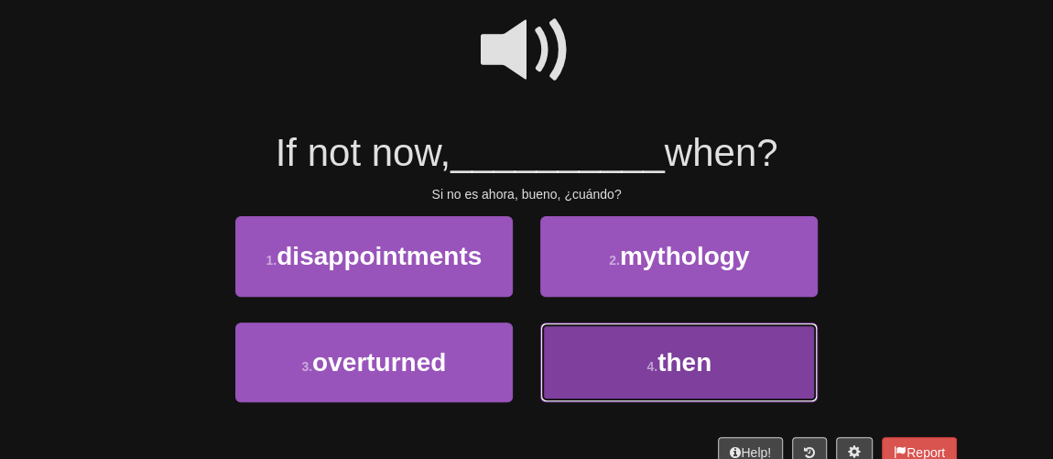
click at [628, 357] on button "4 . then" at bounding box center [678, 362] width 277 height 80
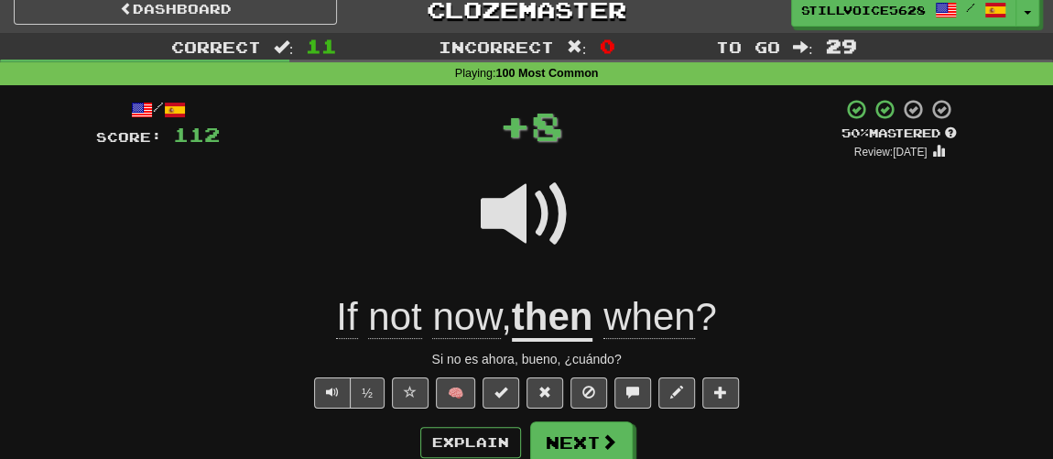
scroll to position [11, 0]
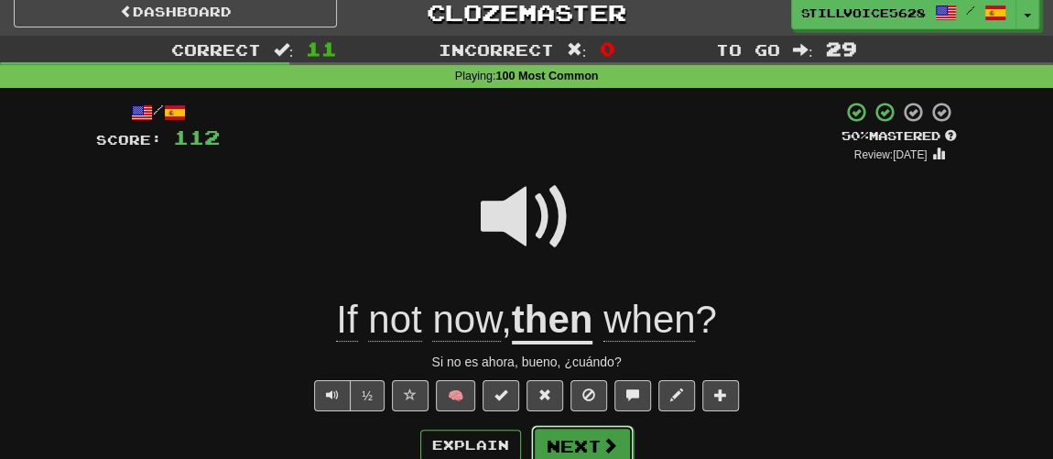
click at [576, 431] on button "Next" at bounding box center [582, 446] width 103 height 42
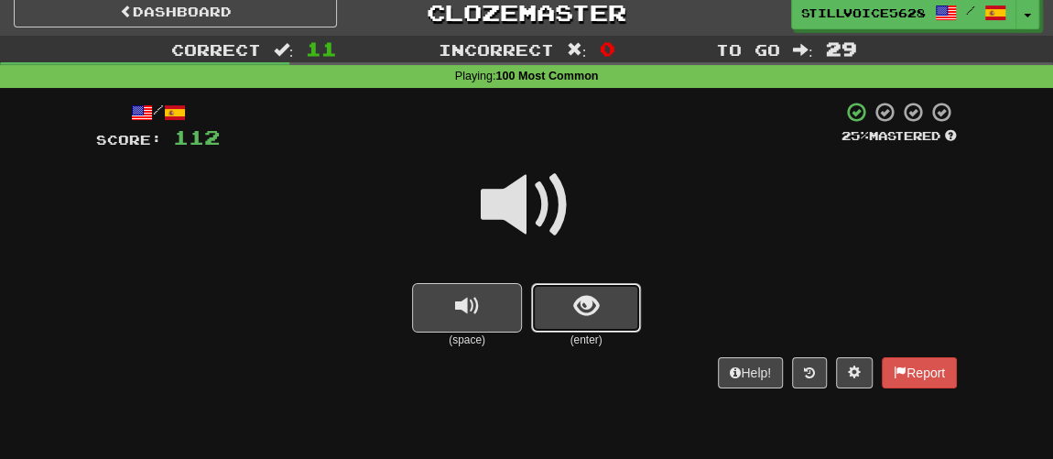
click at [567, 314] on button "show sentence" at bounding box center [586, 307] width 110 height 49
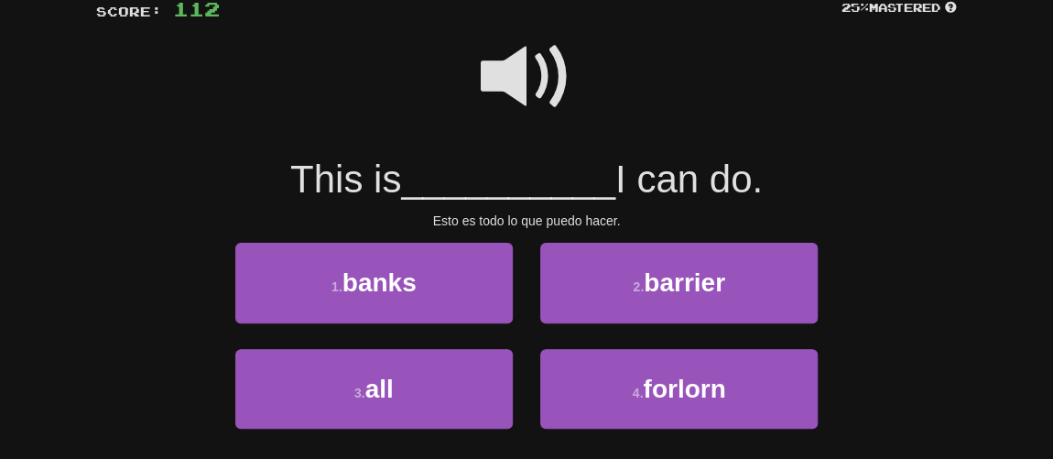
scroll to position [178, 0]
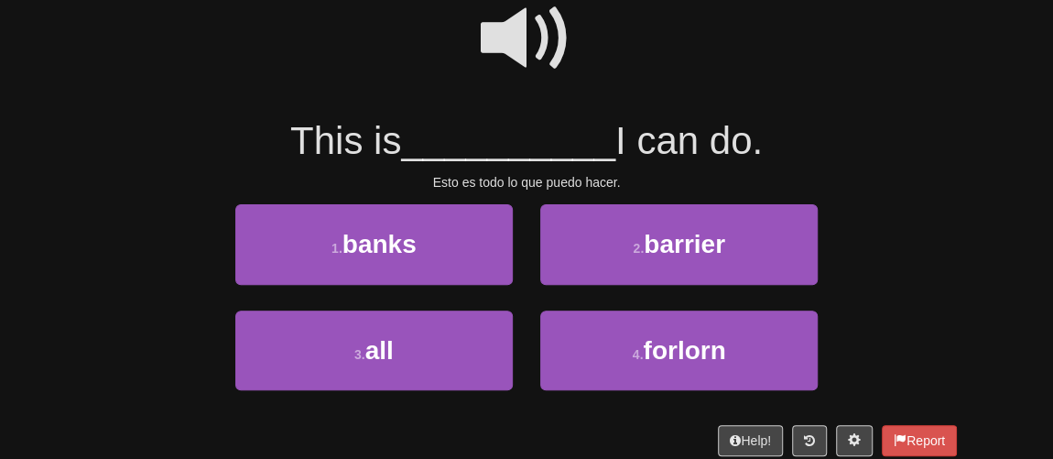
click at [519, 341] on div "3 . all" at bounding box center [374, 362] width 305 height 105
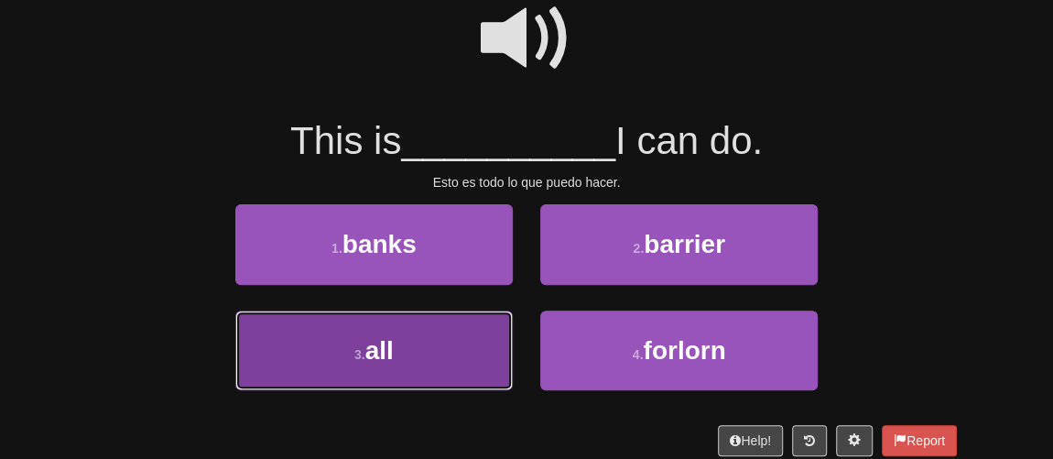
click at [472, 345] on button "3 . all" at bounding box center [373, 350] width 277 height 80
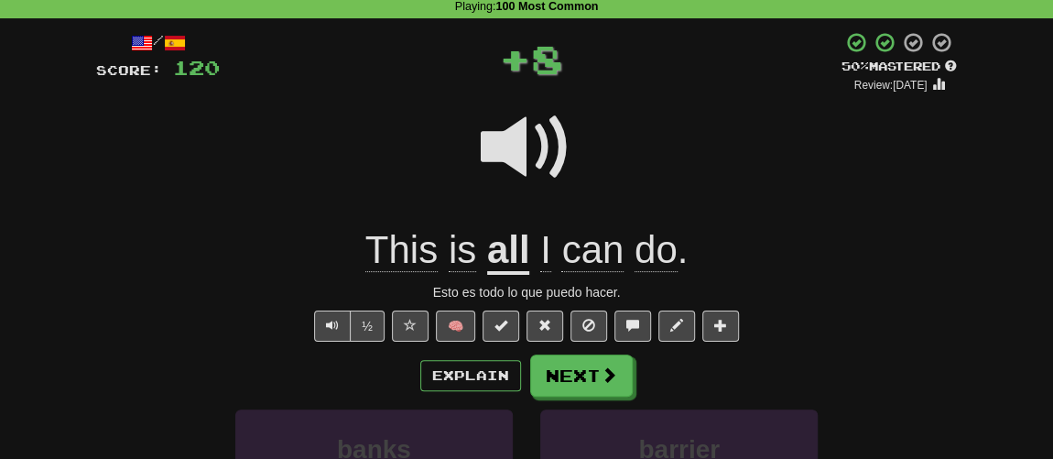
scroll to position [106, 0]
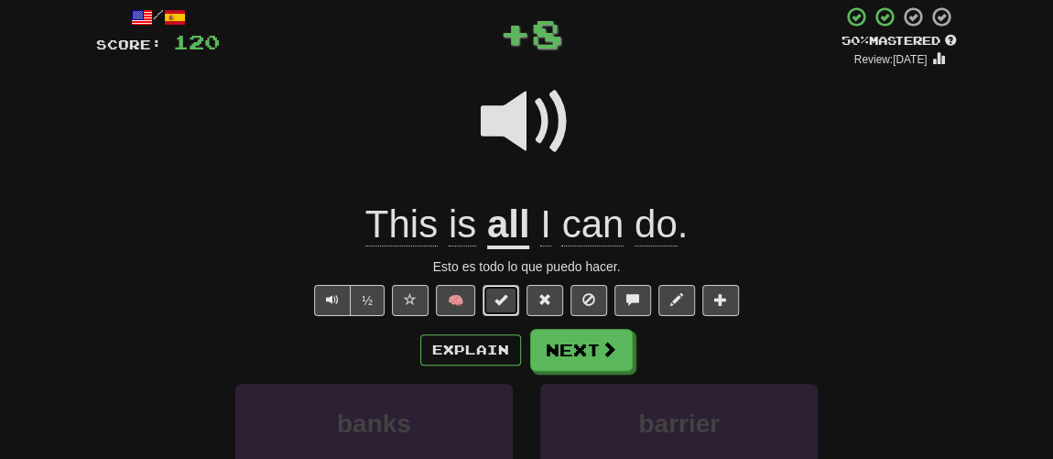
click at [501, 298] on span at bounding box center [500, 299] width 13 height 13
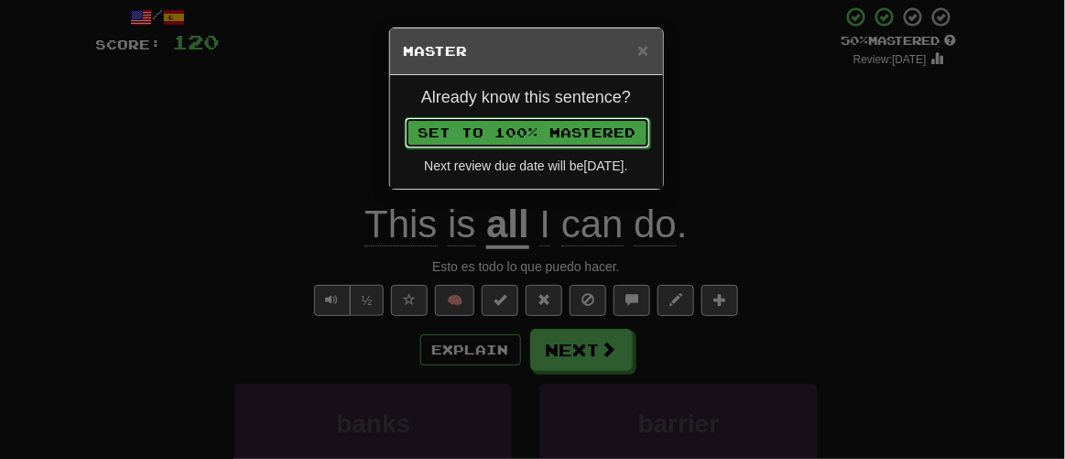
click at [521, 124] on button "Set to 100% Mastered" at bounding box center [527, 132] width 245 height 31
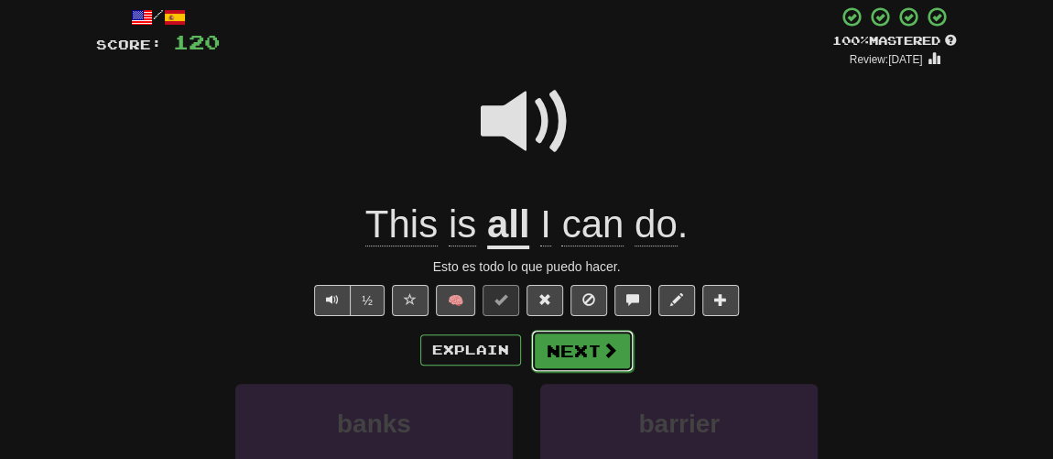
click at [577, 344] on button "Next" at bounding box center [582, 351] width 103 height 42
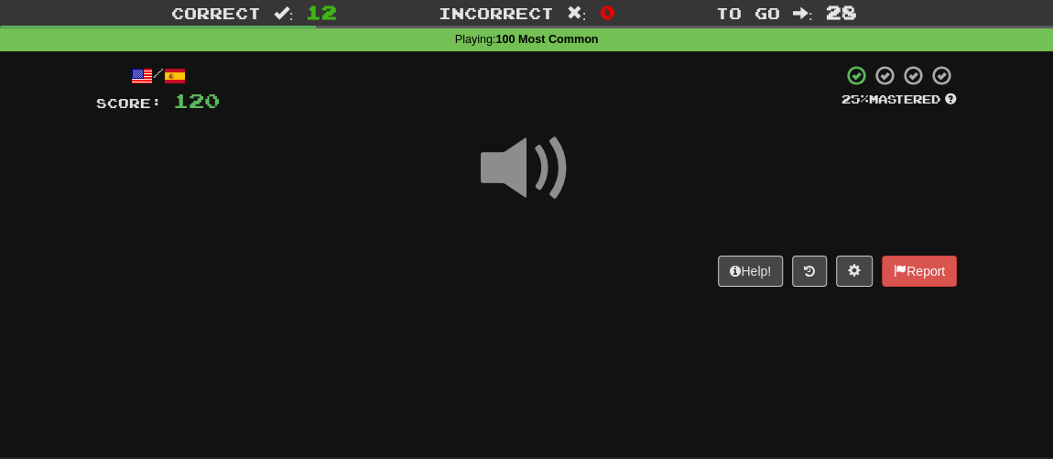
scroll to position [23, 0]
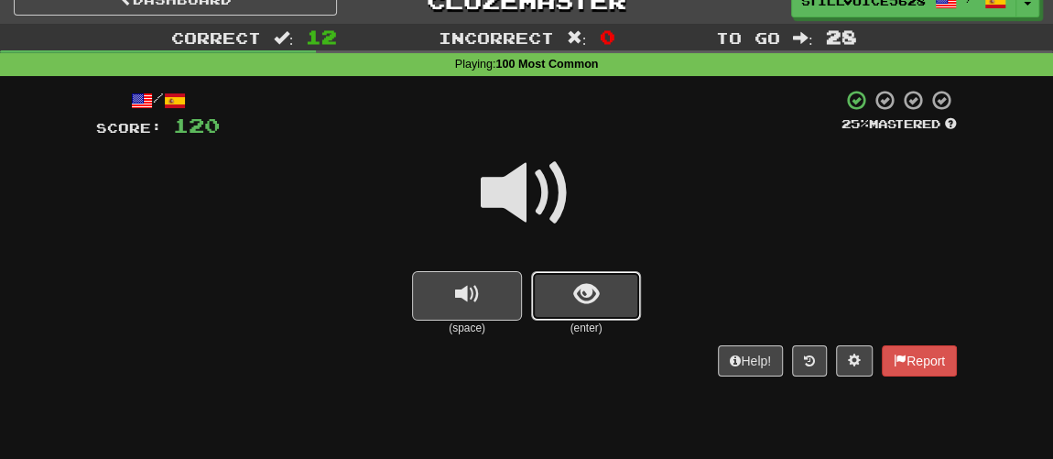
click at [557, 287] on button "show sentence" at bounding box center [586, 295] width 110 height 49
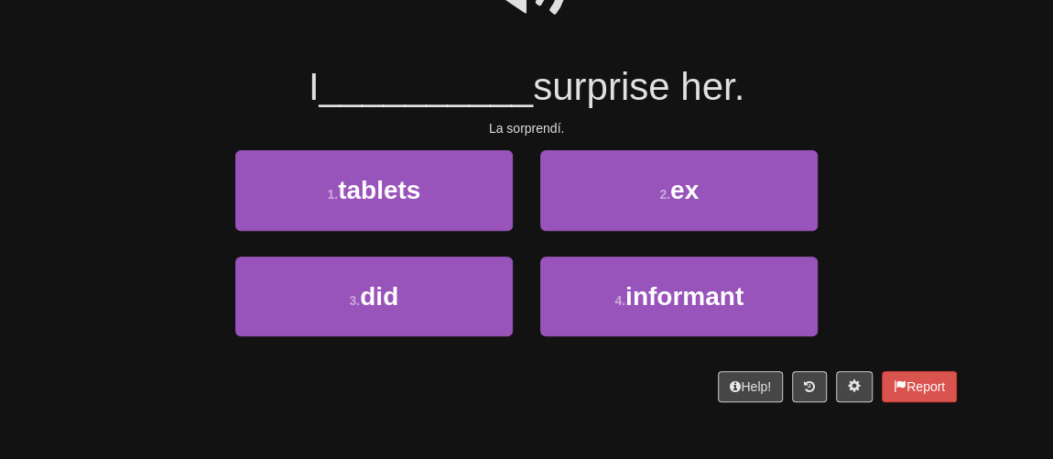
scroll to position [273, 0]
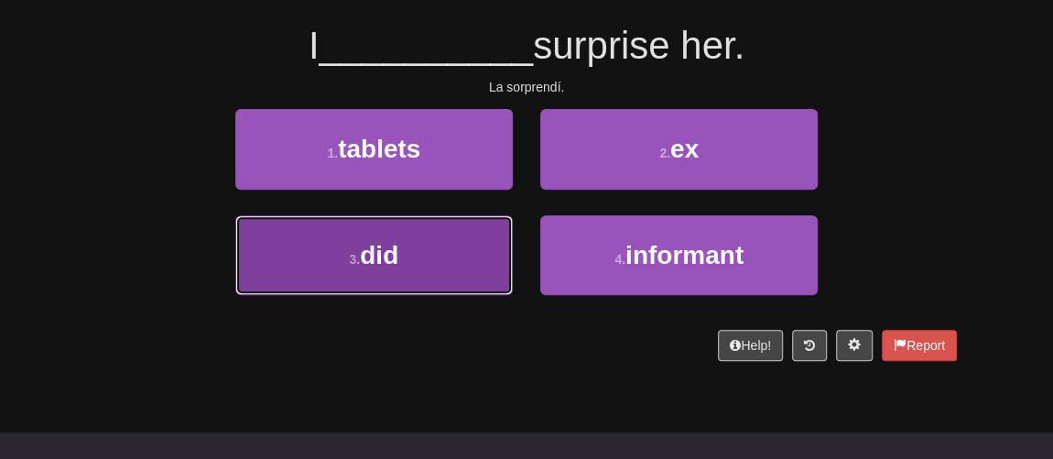
click at [472, 276] on button "3 . did" at bounding box center [373, 255] width 277 height 80
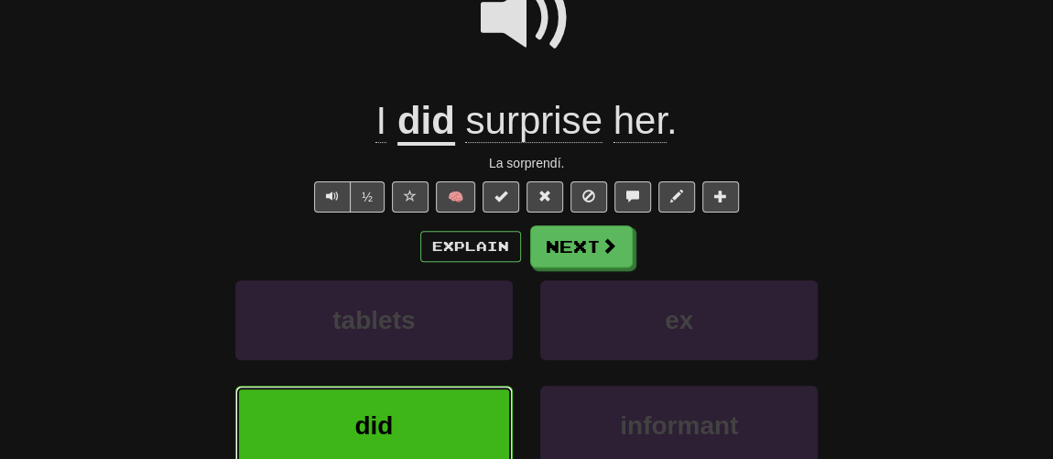
scroll to position [118, 0]
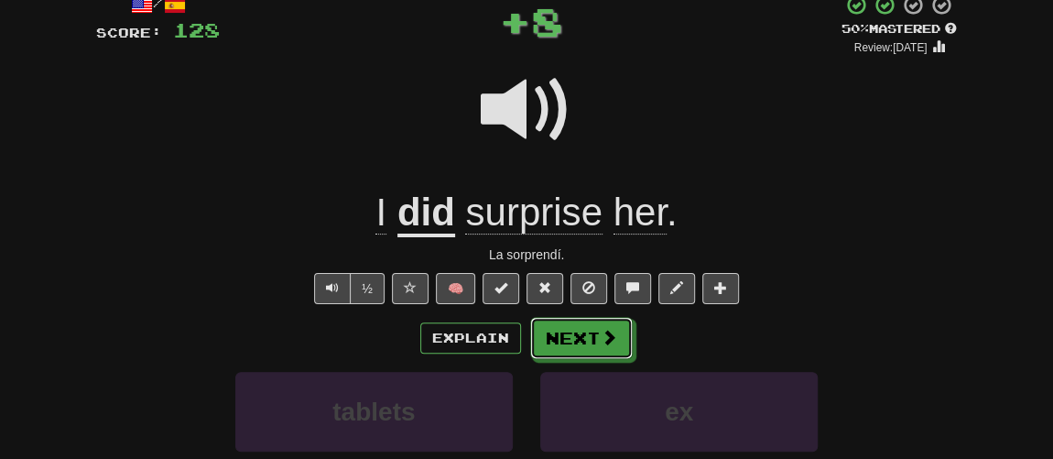
click at [570, 321] on button "Next" at bounding box center [581, 338] width 103 height 42
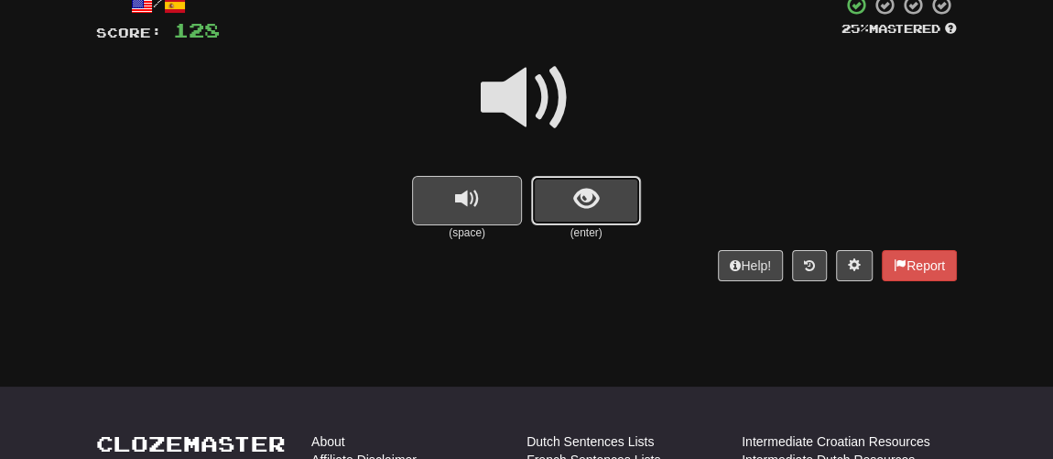
click at [560, 211] on button "show sentence" at bounding box center [586, 200] width 110 height 49
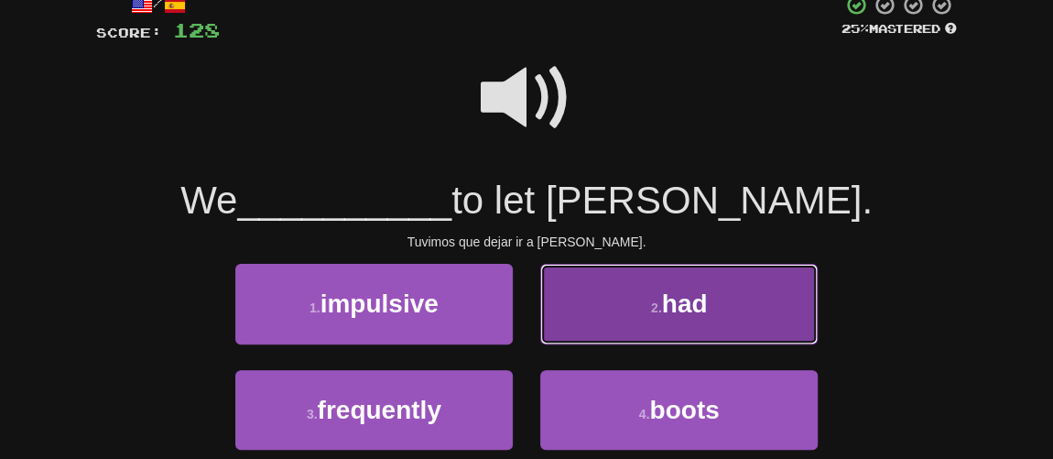
click at [619, 303] on button "2 . had" at bounding box center [678, 304] width 277 height 80
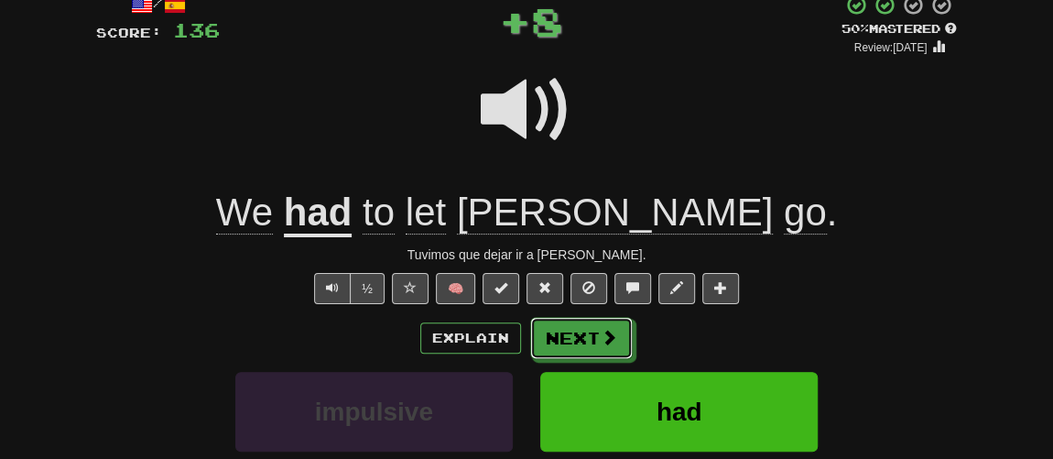
click at [573, 343] on button "Next" at bounding box center [581, 338] width 103 height 42
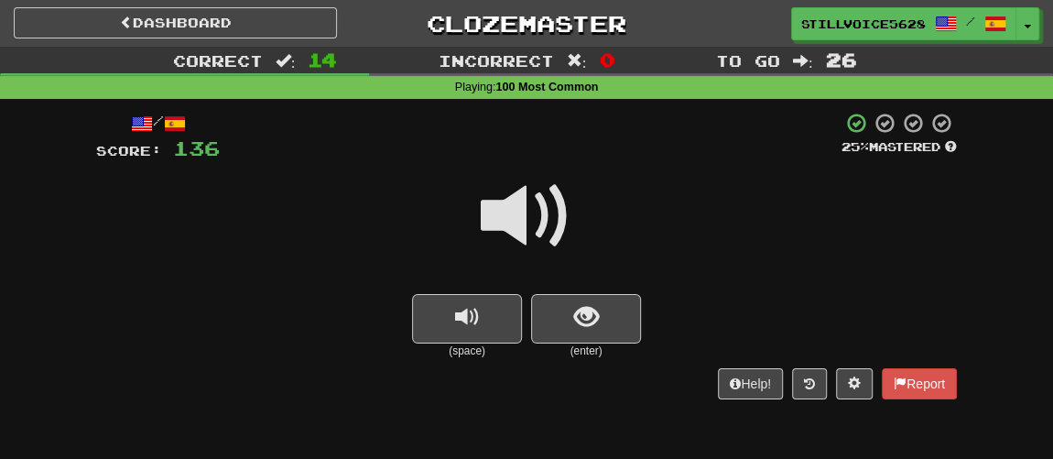
scroll to position [82, 0]
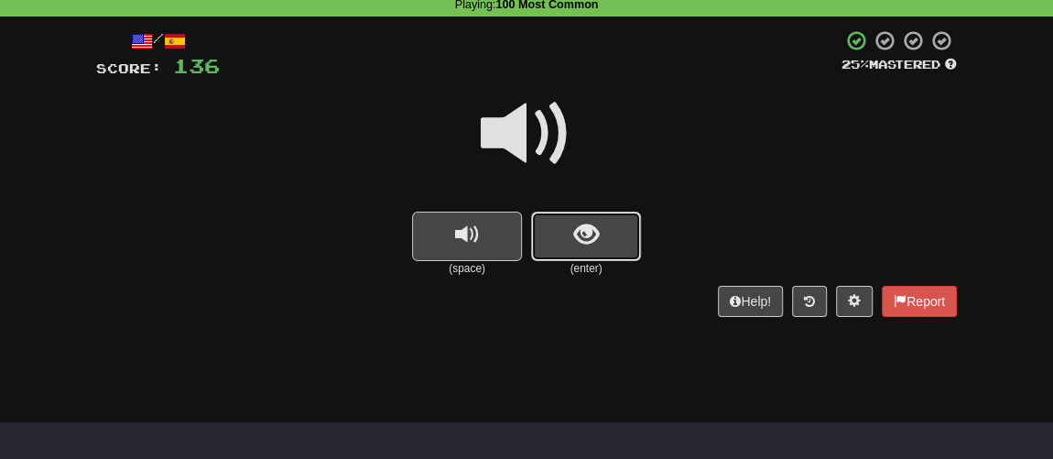
click at [550, 250] on button "show sentence" at bounding box center [586, 235] width 110 height 49
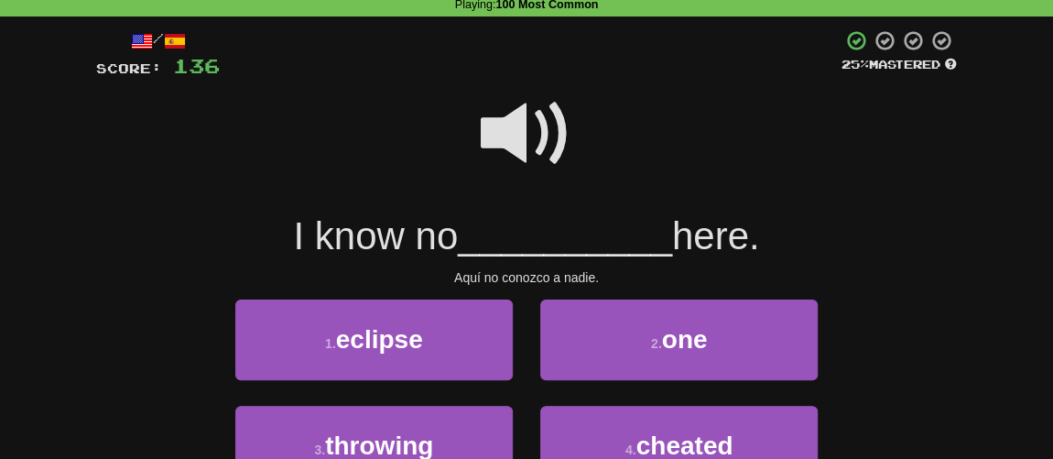
click at [521, 141] on span at bounding box center [527, 134] width 92 height 92
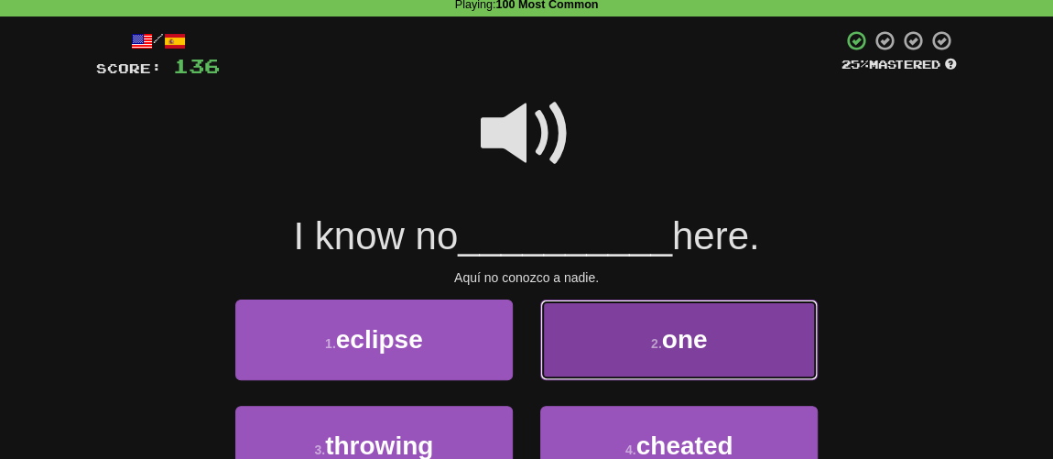
click at [629, 345] on button "2 . one" at bounding box center [678, 339] width 277 height 80
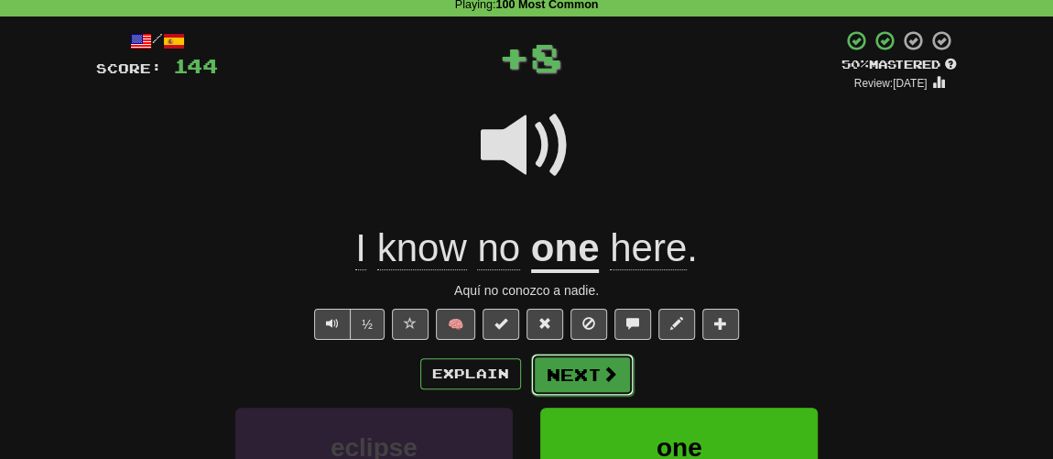
click at [587, 357] on button "Next" at bounding box center [582, 374] width 103 height 42
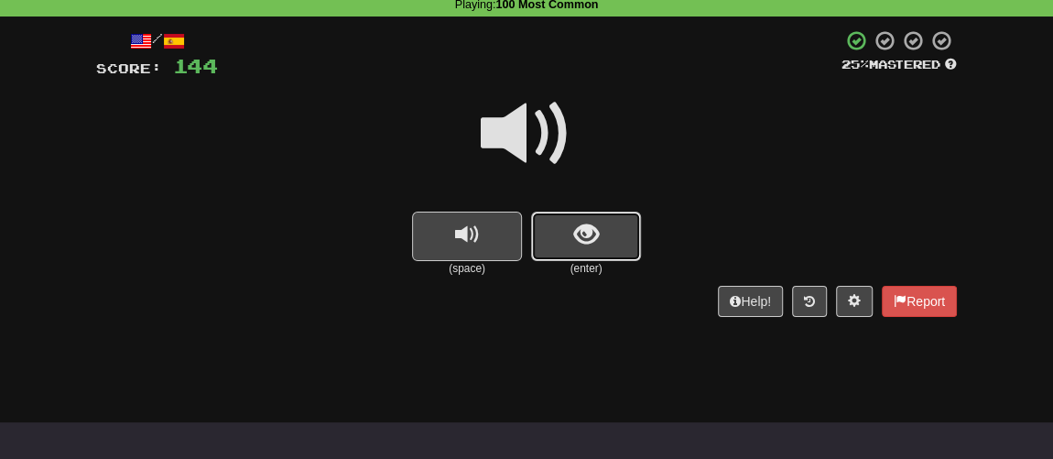
click at [554, 241] on button "show sentence" at bounding box center [586, 235] width 110 height 49
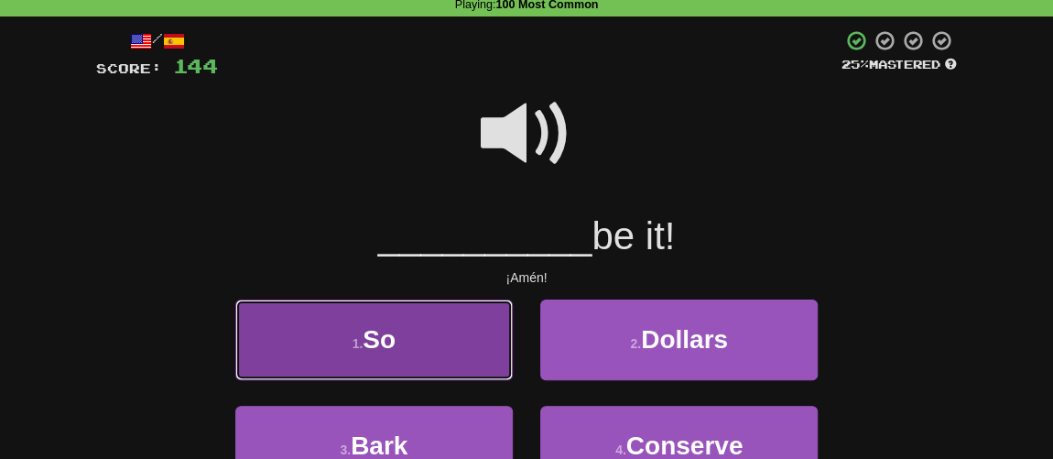
click at [438, 344] on button "1 . So" at bounding box center [373, 339] width 277 height 80
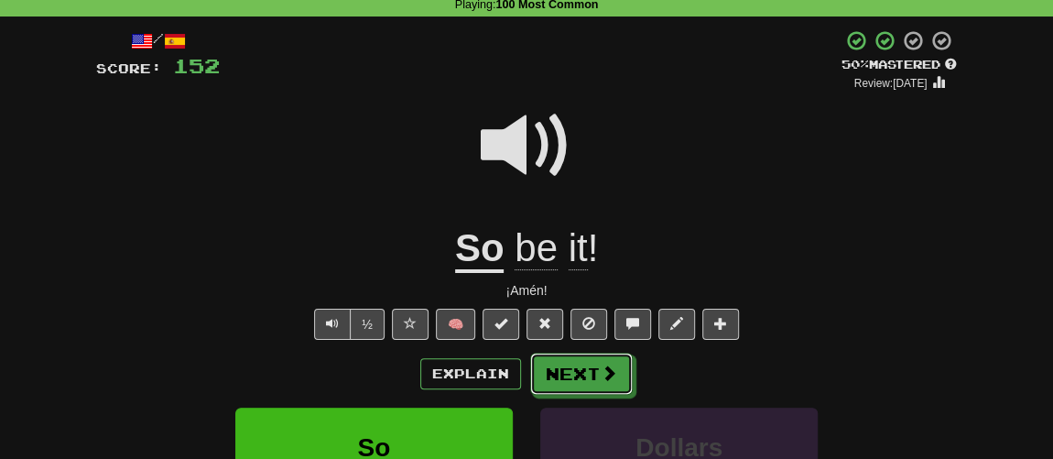
drag, startPoint x: 585, startPoint y: 369, endPoint x: 592, endPoint y: 353, distance: 17.2
click at [587, 368] on button "Next" at bounding box center [581, 373] width 103 height 42
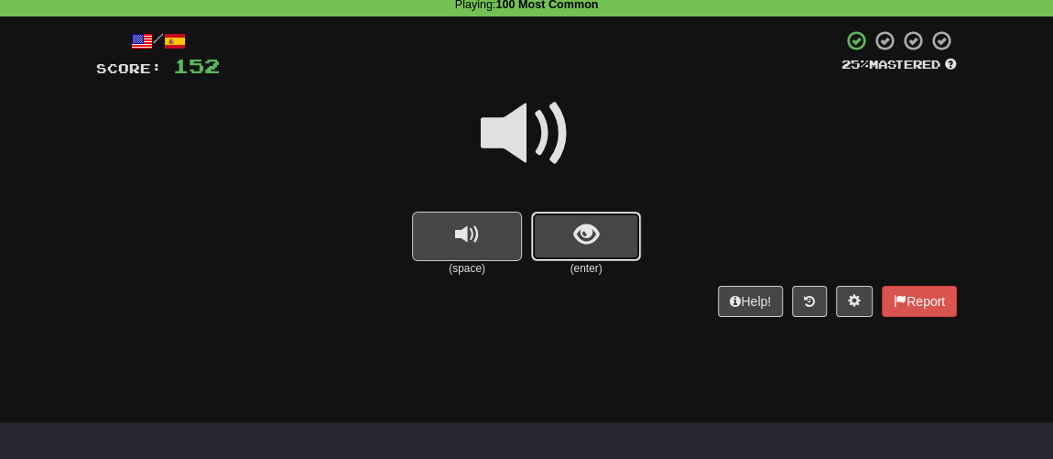
click at [587, 244] on span "show sentence" at bounding box center [586, 234] width 25 height 25
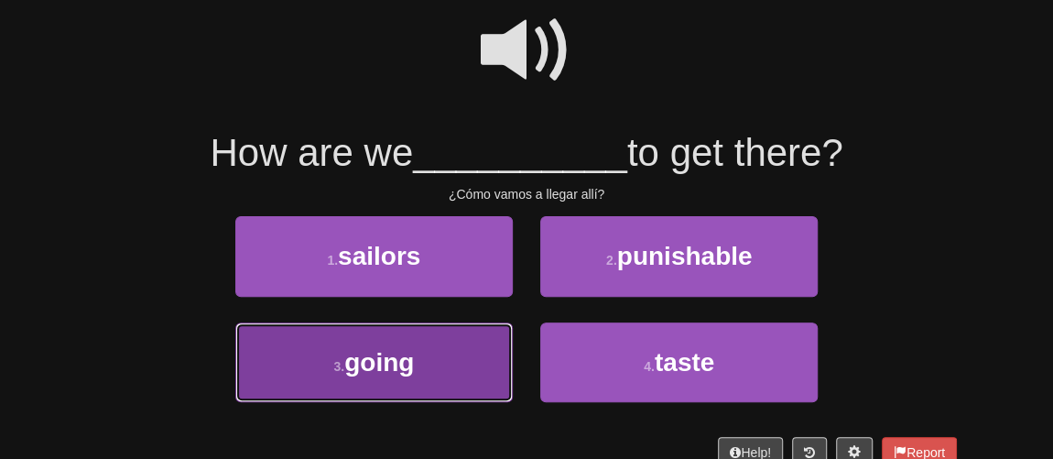
click at [436, 379] on button "3 . going" at bounding box center [373, 362] width 277 height 80
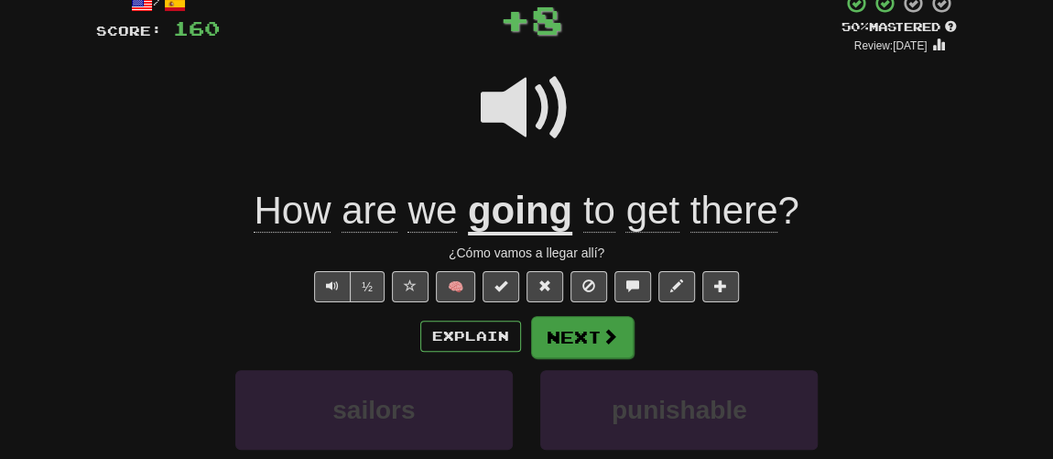
scroll to position [94, 0]
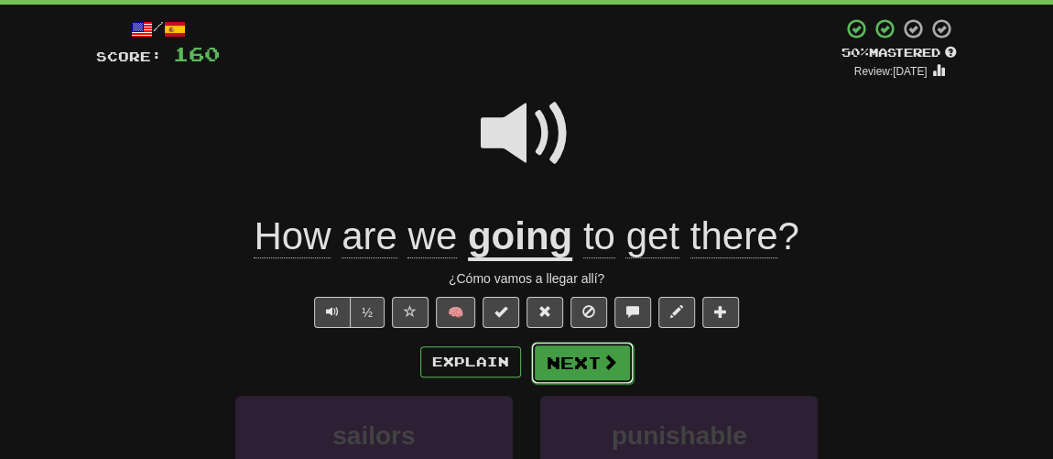
click at [574, 356] on button "Next" at bounding box center [582, 362] width 103 height 42
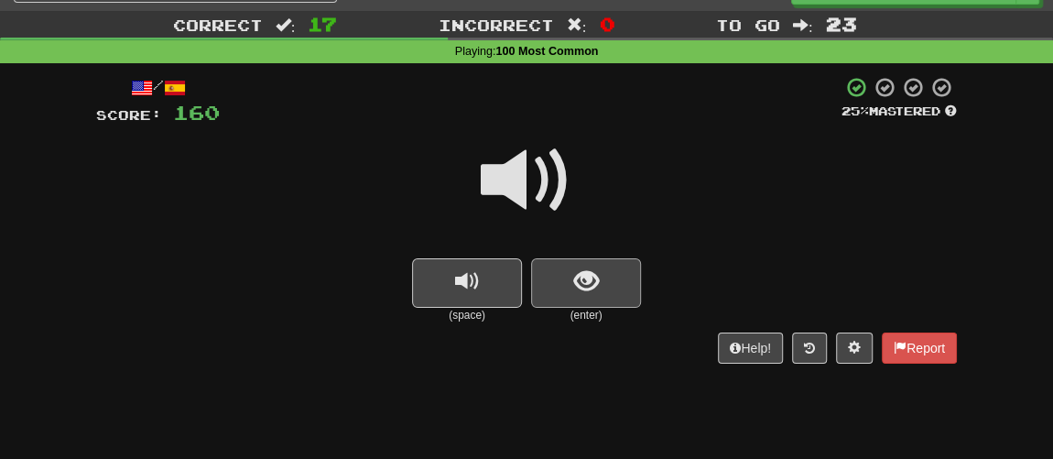
scroll to position [11, 0]
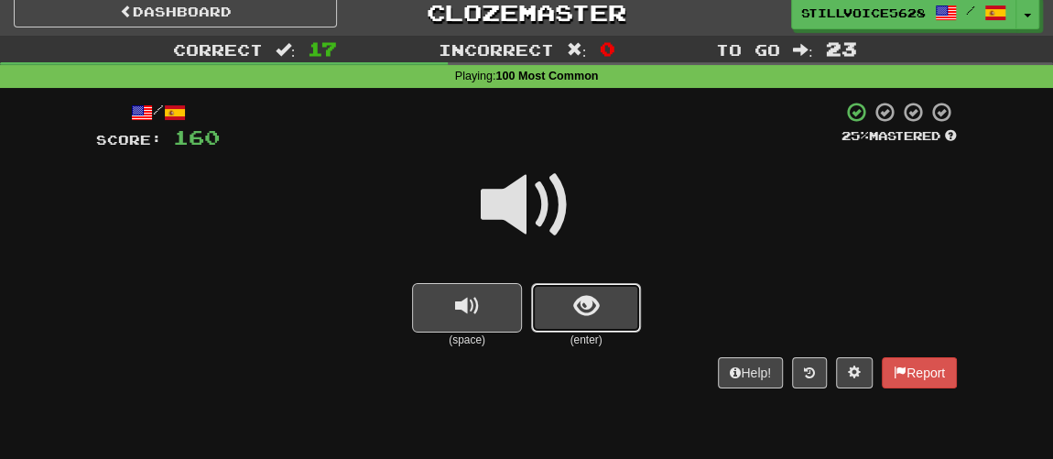
click at [545, 305] on button "show sentence" at bounding box center [586, 307] width 110 height 49
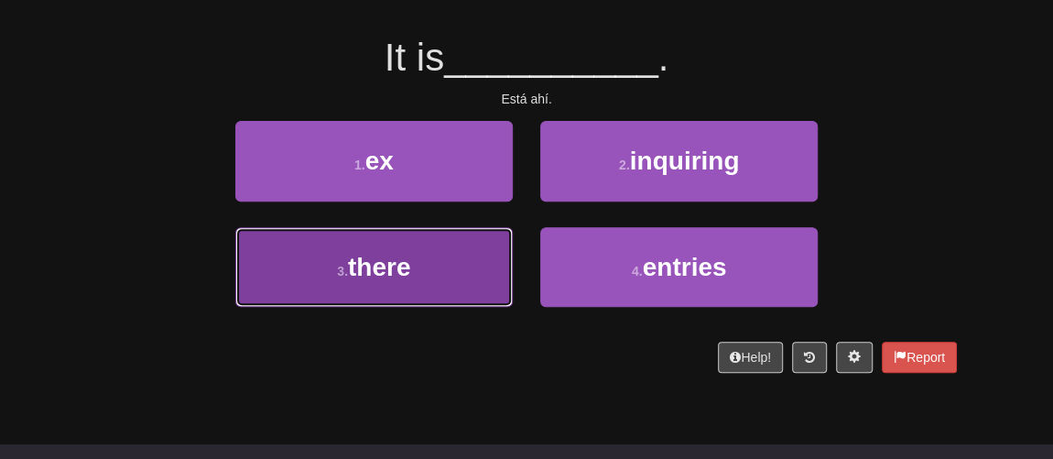
click at [419, 271] on button "3 . there" at bounding box center [373, 267] width 277 height 80
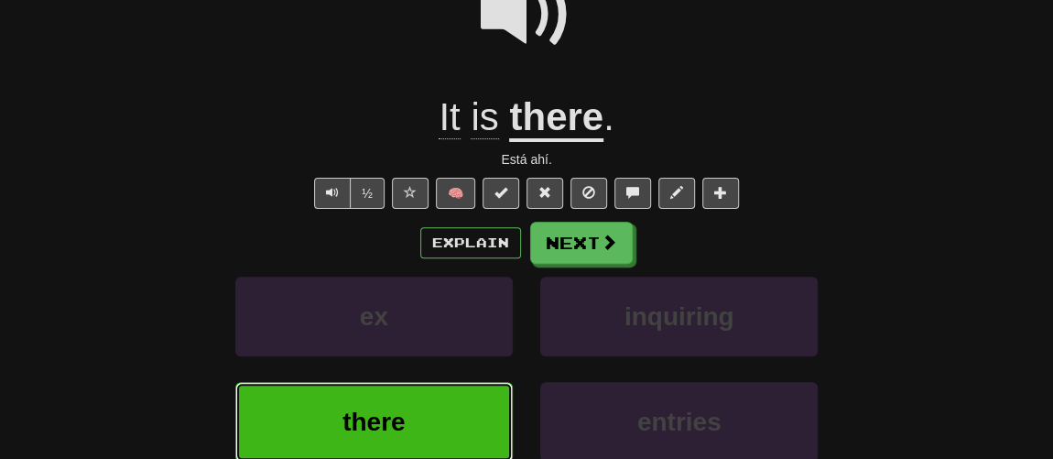
scroll to position [106, 0]
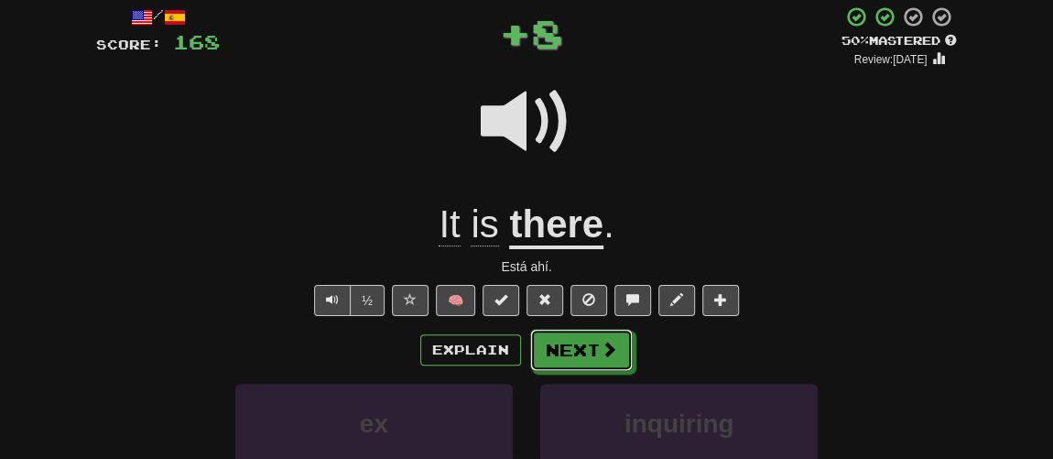
drag, startPoint x: 573, startPoint y: 338, endPoint x: 569, endPoint y: 323, distance: 15.1
click at [572, 340] on button "Next" at bounding box center [581, 350] width 103 height 42
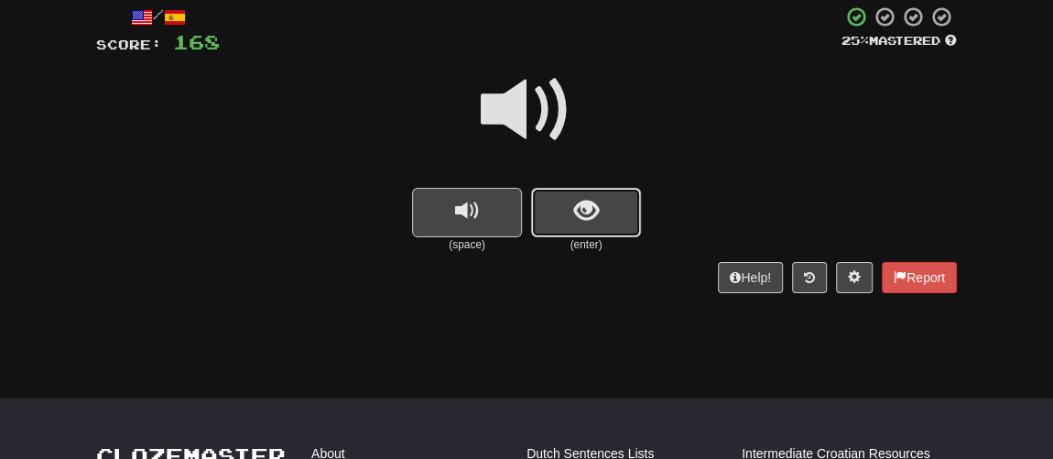
click at [547, 219] on button "show sentence" at bounding box center [586, 212] width 110 height 49
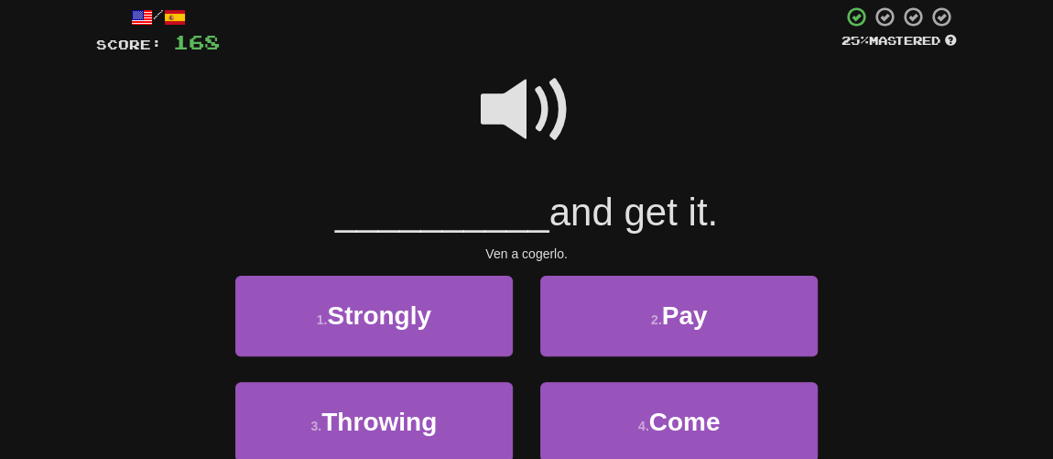
click at [500, 118] on span at bounding box center [527, 110] width 92 height 92
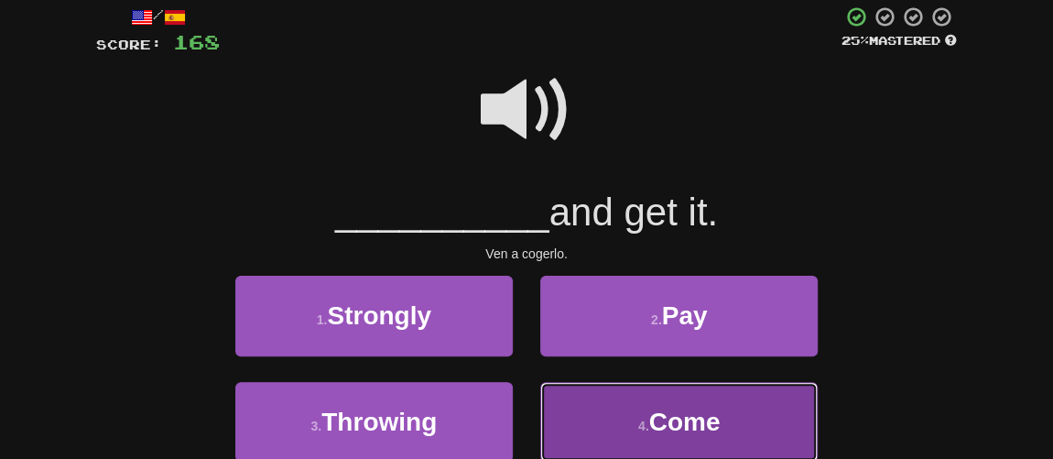
click at [655, 408] on span "Come" at bounding box center [684, 421] width 71 height 28
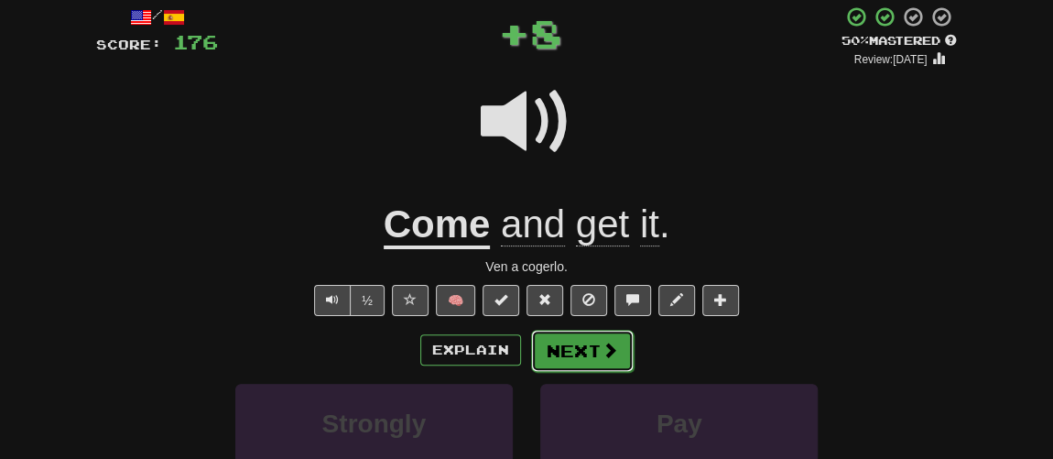
click at [567, 350] on button "Next" at bounding box center [582, 351] width 103 height 42
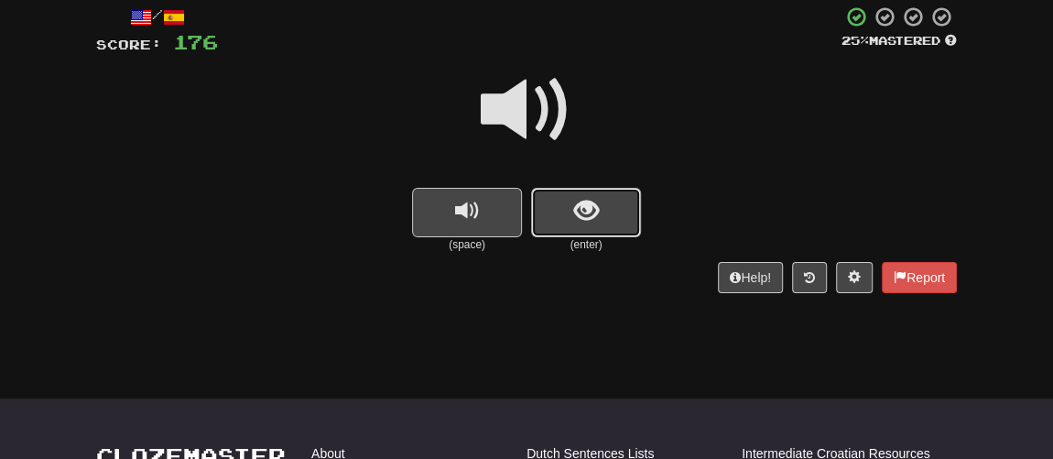
click at [565, 222] on button "show sentence" at bounding box center [586, 212] width 110 height 49
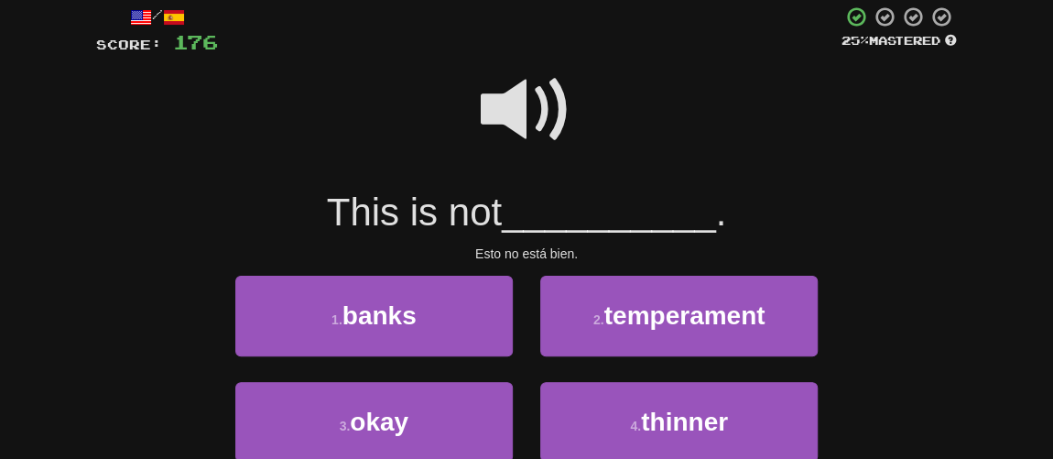
click at [516, 133] on span at bounding box center [527, 110] width 92 height 92
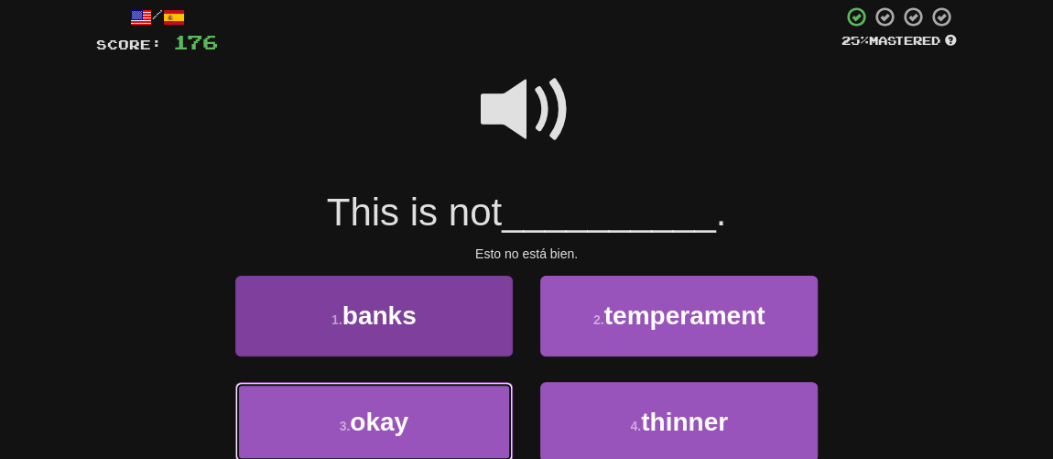
click at [453, 403] on button "3 . okay" at bounding box center [373, 422] width 277 height 80
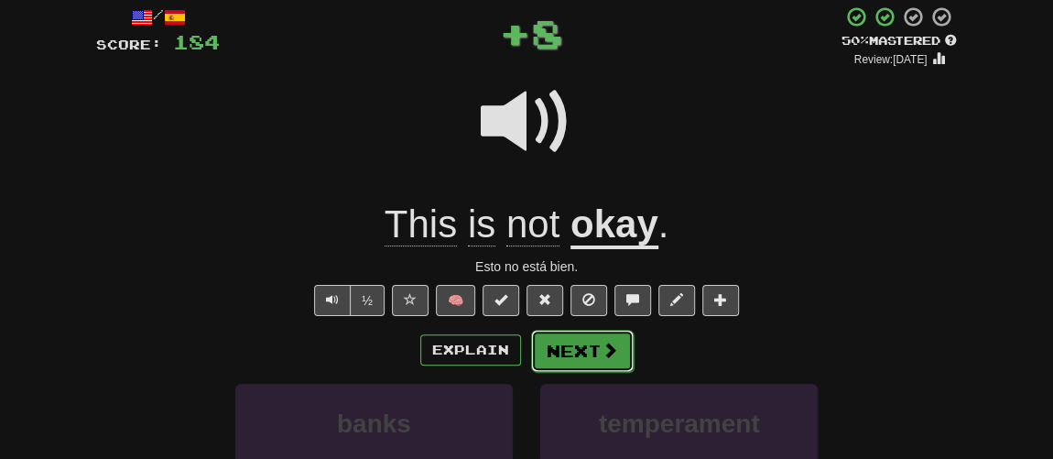
click at [590, 345] on button "Next" at bounding box center [582, 351] width 103 height 42
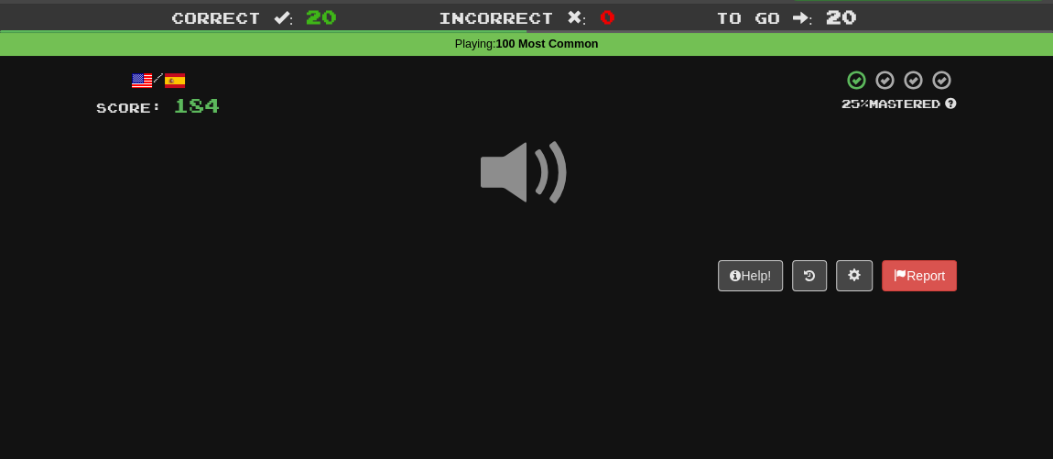
scroll to position [23, 0]
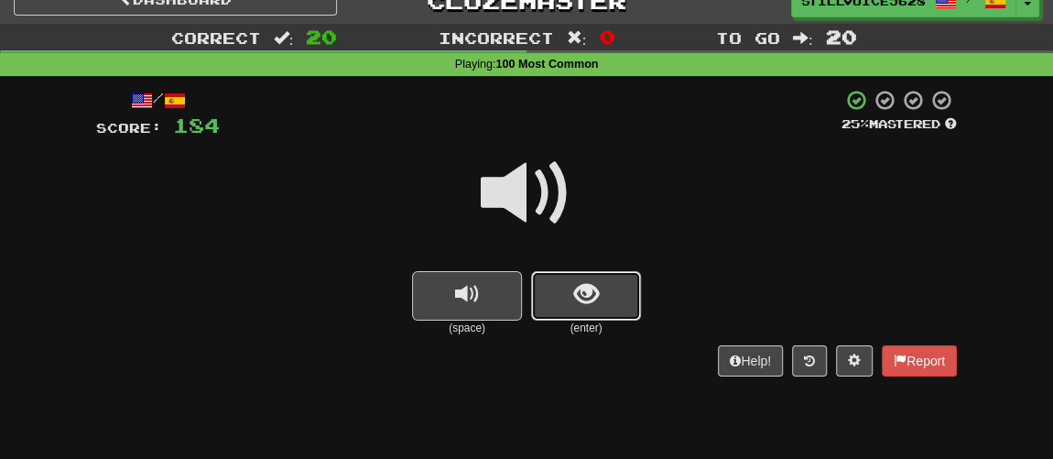
click at [567, 289] on button "show sentence" at bounding box center [586, 295] width 110 height 49
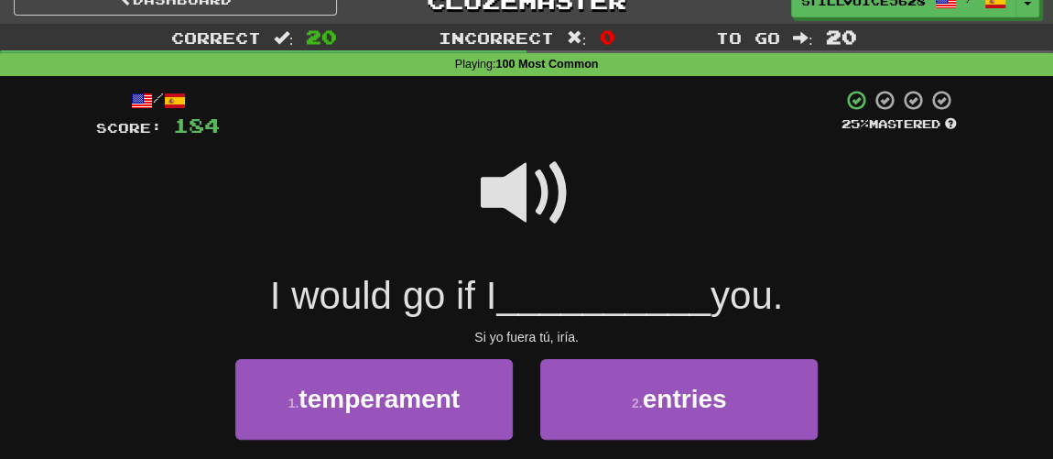
click at [536, 196] on span at bounding box center [527, 193] width 92 height 92
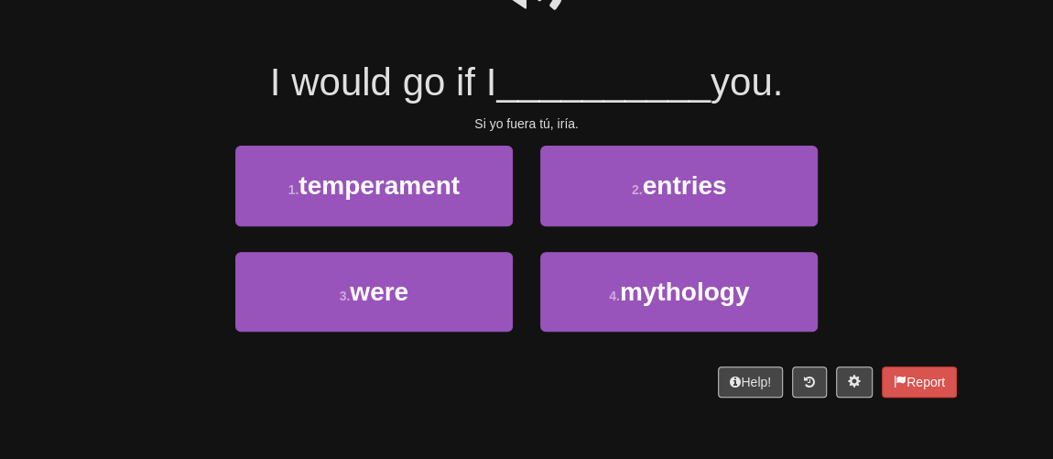
scroll to position [273, 0]
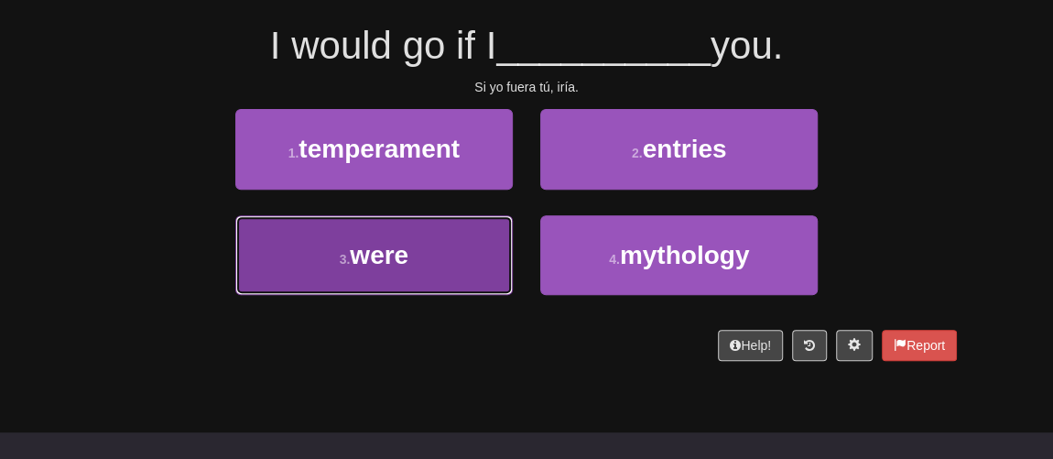
click at [475, 261] on button "3 . were" at bounding box center [373, 255] width 277 height 80
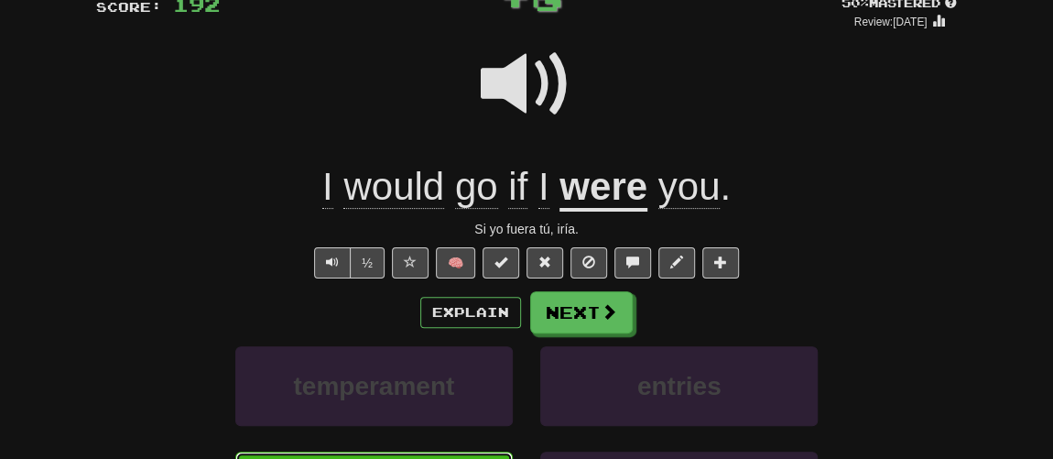
scroll to position [118, 0]
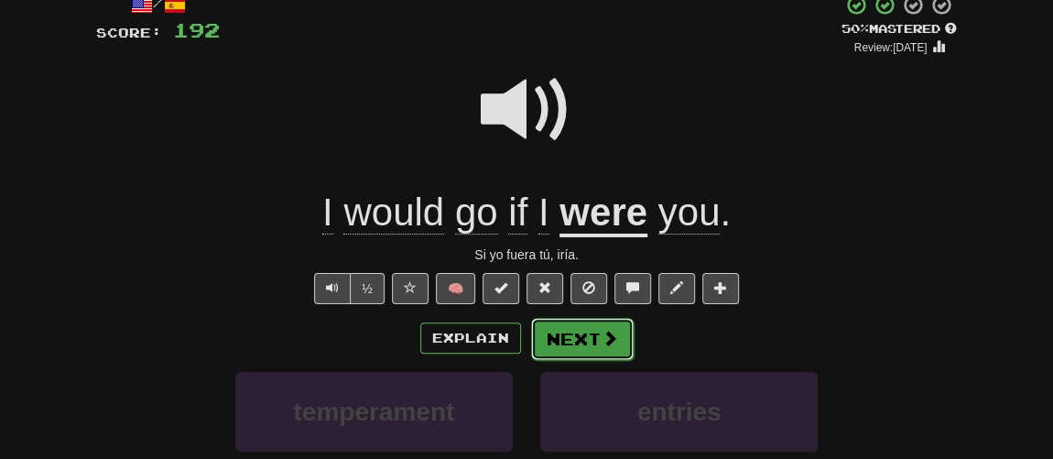
click at [567, 330] on button "Next" at bounding box center [582, 339] width 103 height 42
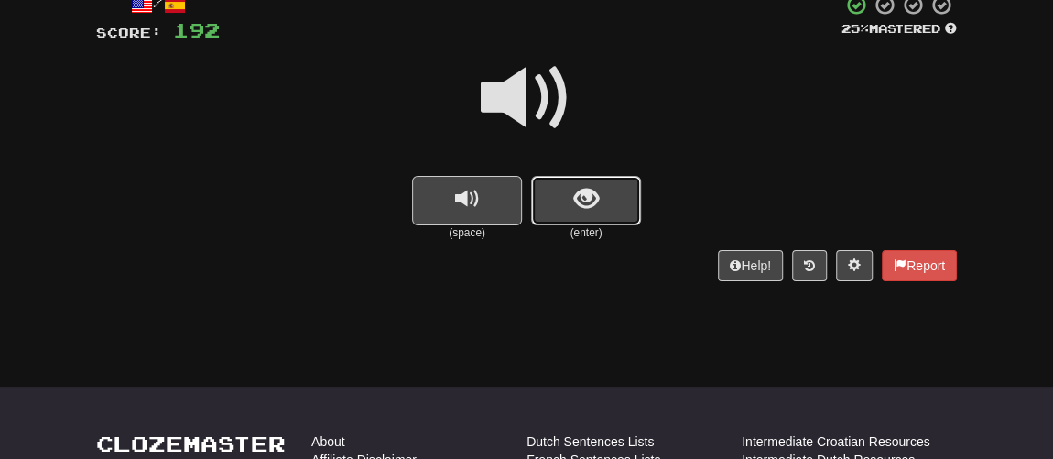
click at [566, 213] on button "show sentence" at bounding box center [586, 200] width 110 height 49
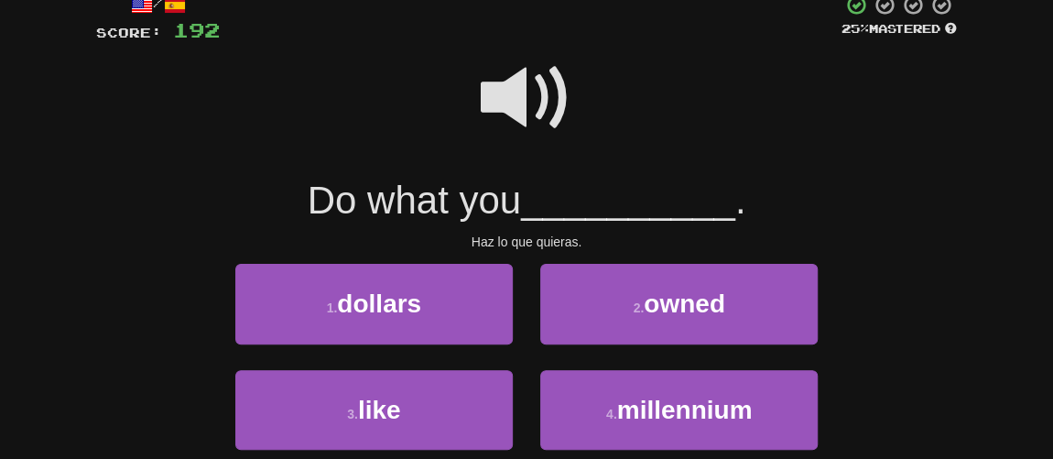
click at [514, 114] on span at bounding box center [527, 98] width 92 height 92
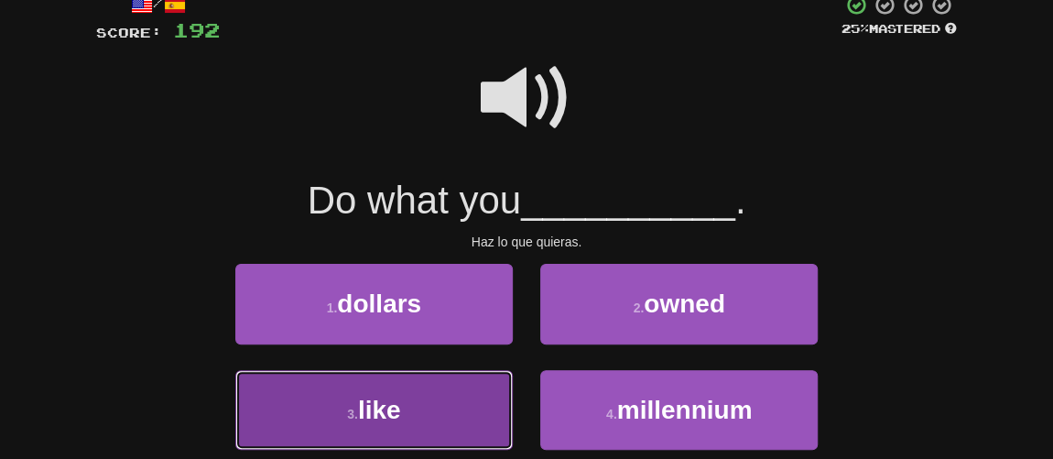
click at [438, 387] on button "3 . like" at bounding box center [373, 410] width 277 height 80
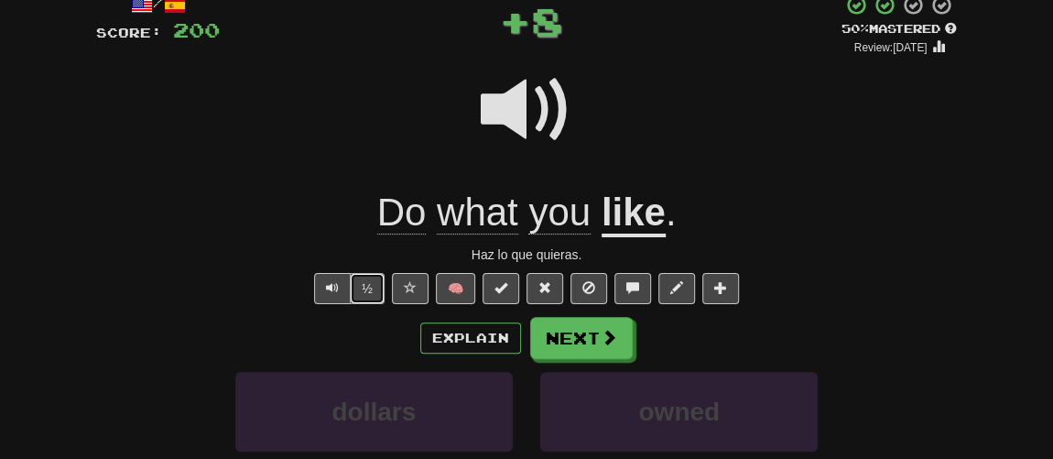
click at [380, 287] on button "½" at bounding box center [367, 288] width 35 height 31
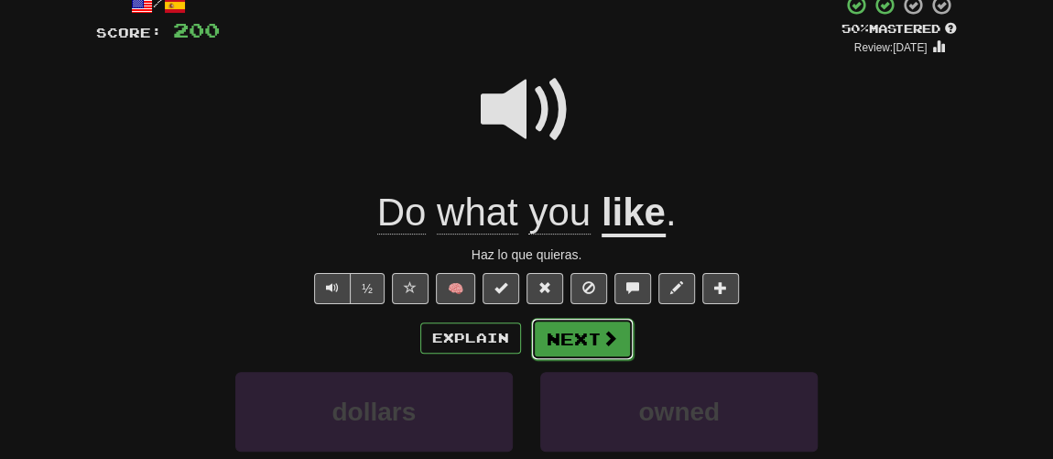
click at [600, 323] on button "Next" at bounding box center [582, 339] width 103 height 42
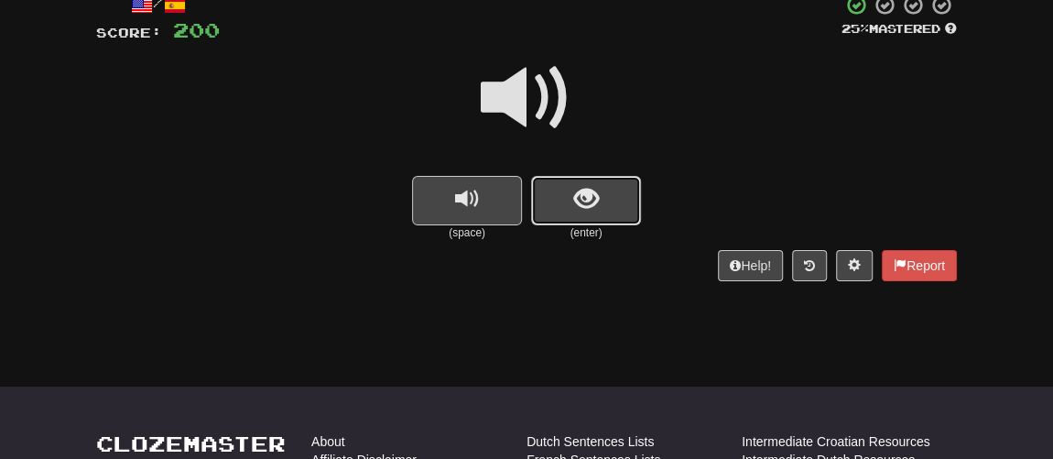
click at [558, 211] on button "show sentence" at bounding box center [586, 200] width 110 height 49
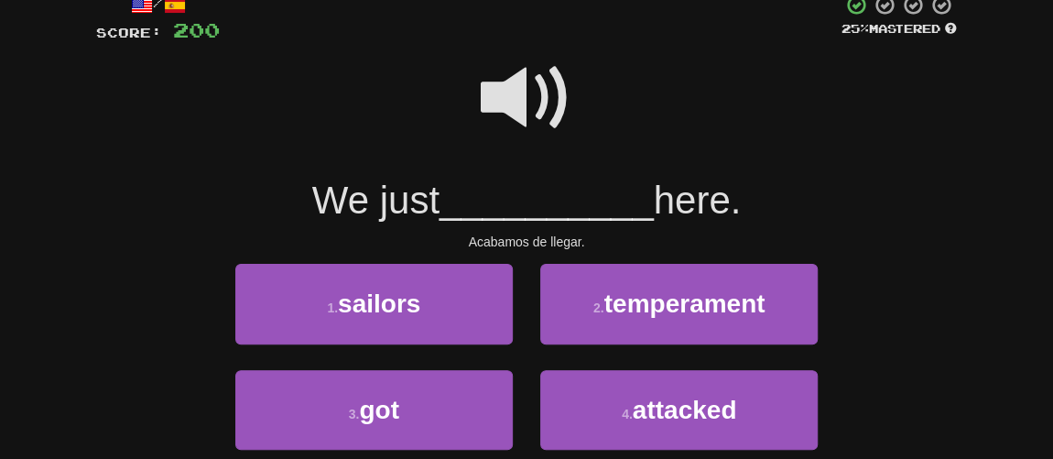
click at [530, 113] on span at bounding box center [527, 98] width 92 height 92
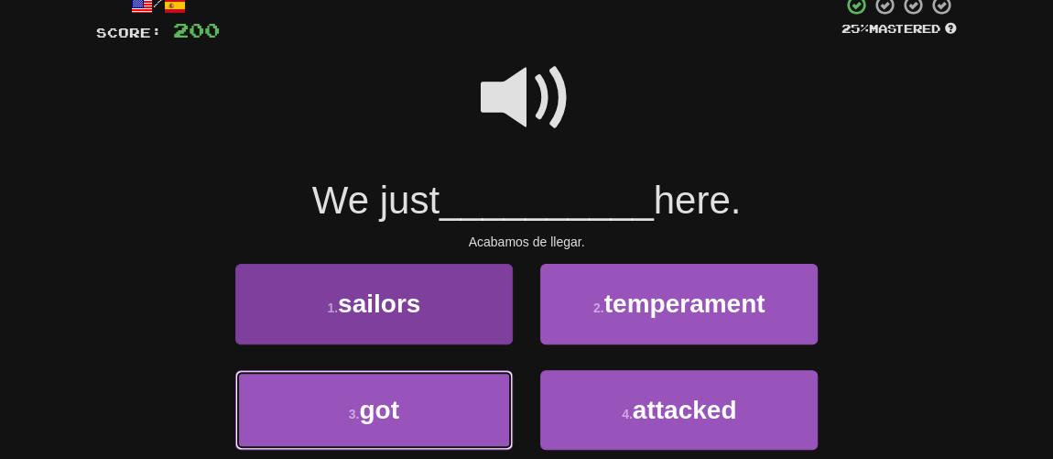
click at [440, 399] on button "3 . got" at bounding box center [373, 410] width 277 height 80
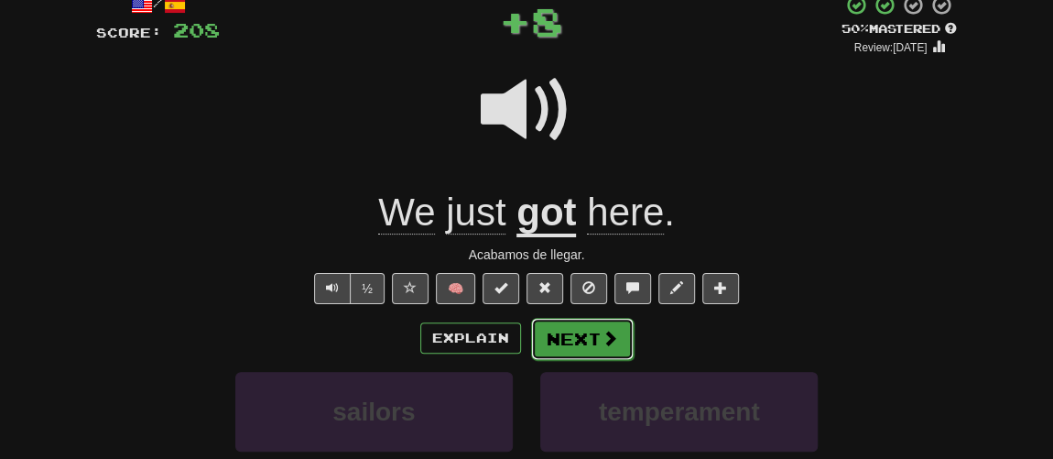
click at [587, 331] on button "Next" at bounding box center [582, 339] width 103 height 42
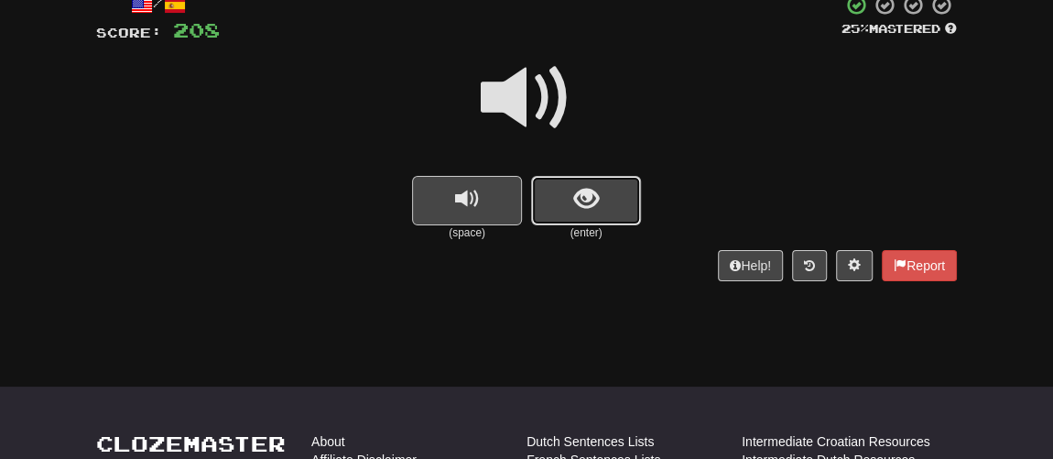
click at [568, 218] on button "show sentence" at bounding box center [586, 200] width 110 height 49
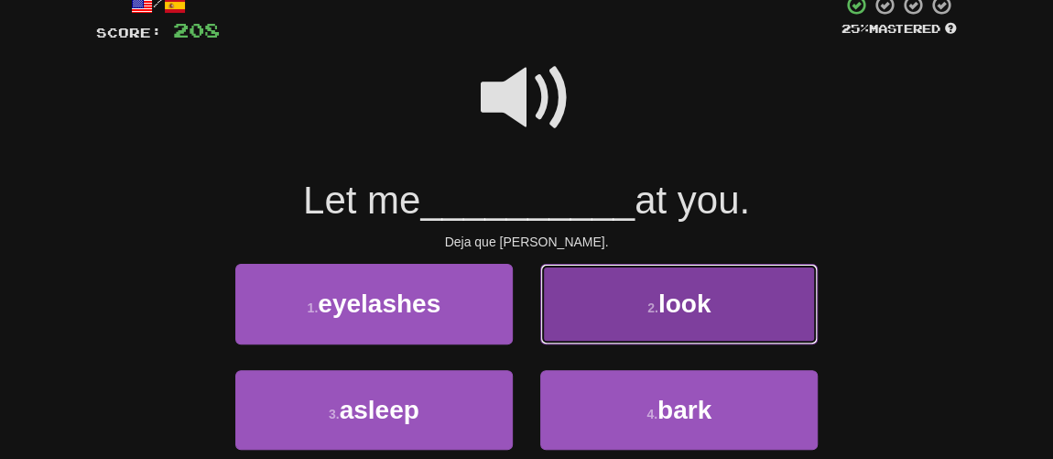
click at [636, 306] on button "2 . look" at bounding box center [678, 304] width 277 height 80
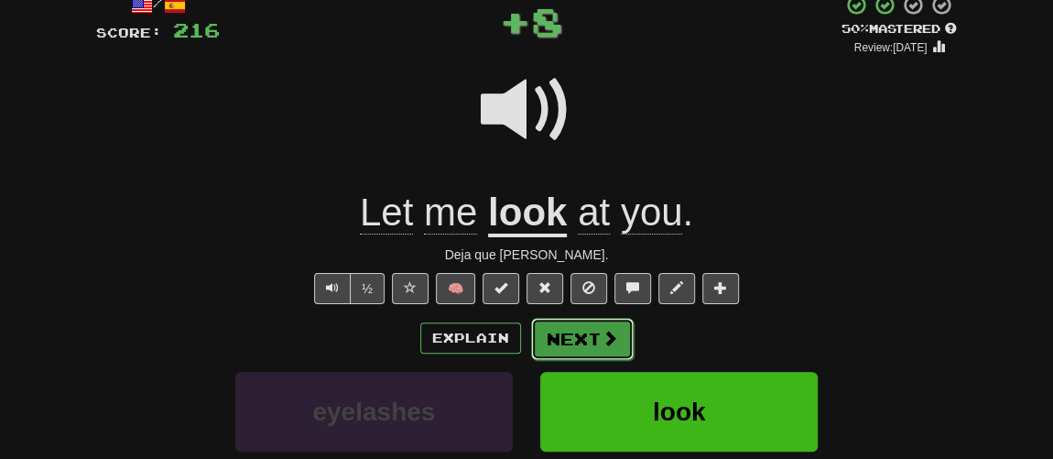
click at [581, 334] on button "Next" at bounding box center [582, 339] width 103 height 42
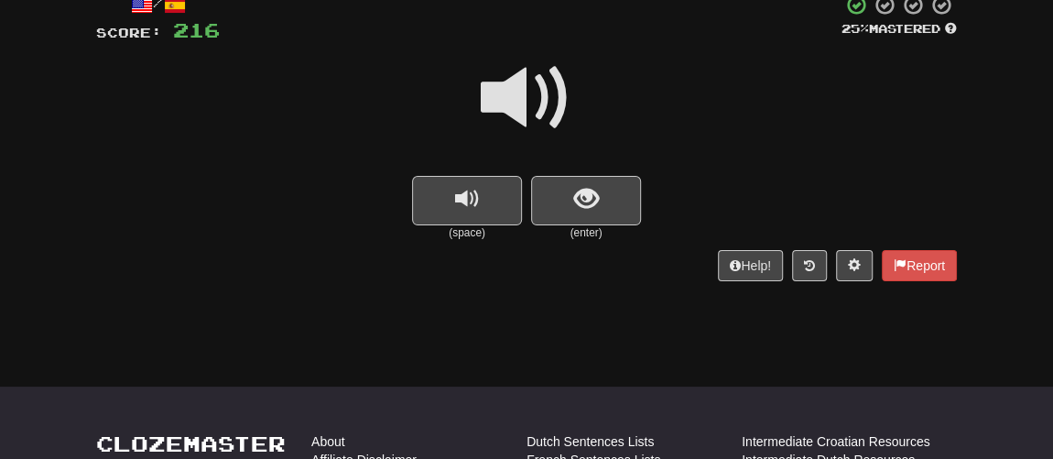
click at [563, 225] on small "(enter)" at bounding box center [586, 233] width 110 height 16
click at [567, 211] on button "show sentence" at bounding box center [586, 200] width 110 height 49
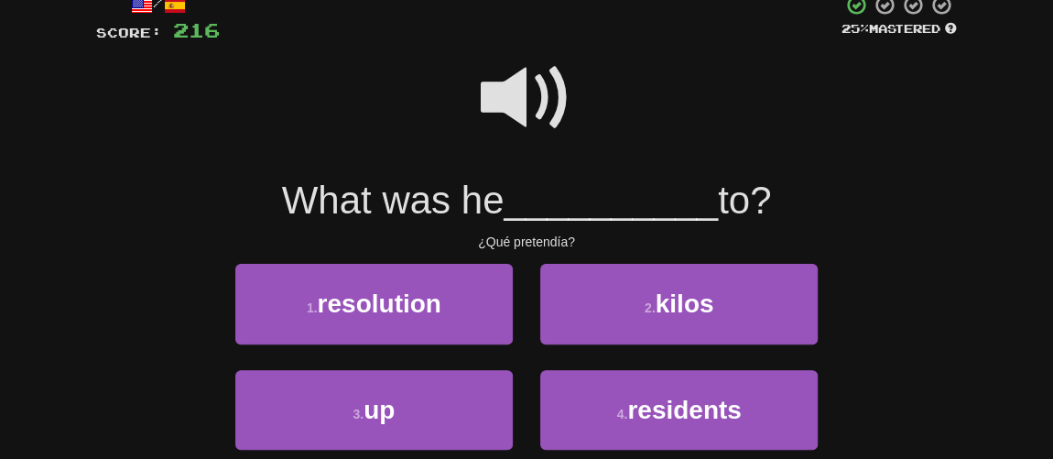
click at [528, 112] on span at bounding box center [527, 98] width 92 height 92
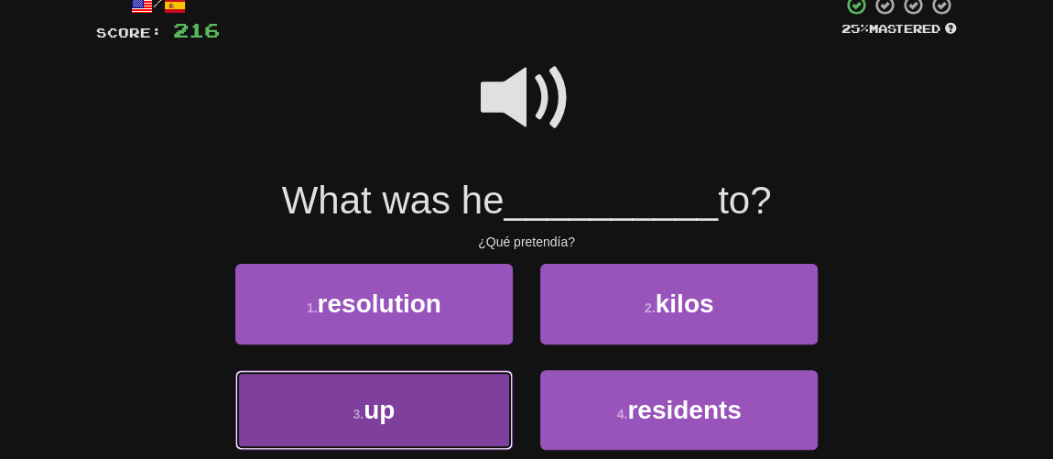
click at [438, 415] on button "3 . up" at bounding box center [373, 410] width 277 height 80
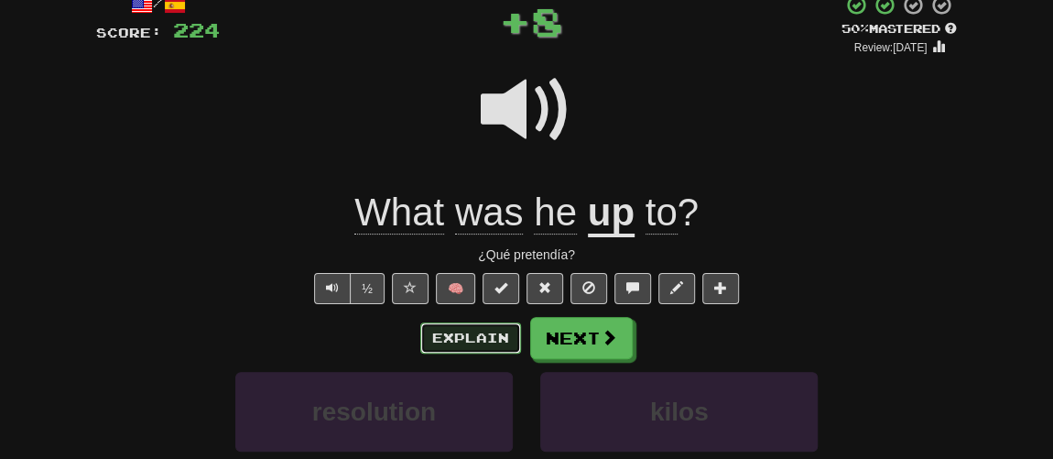
click at [499, 341] on button "Explain" at bounding box center [470, 337] width 101 height 31
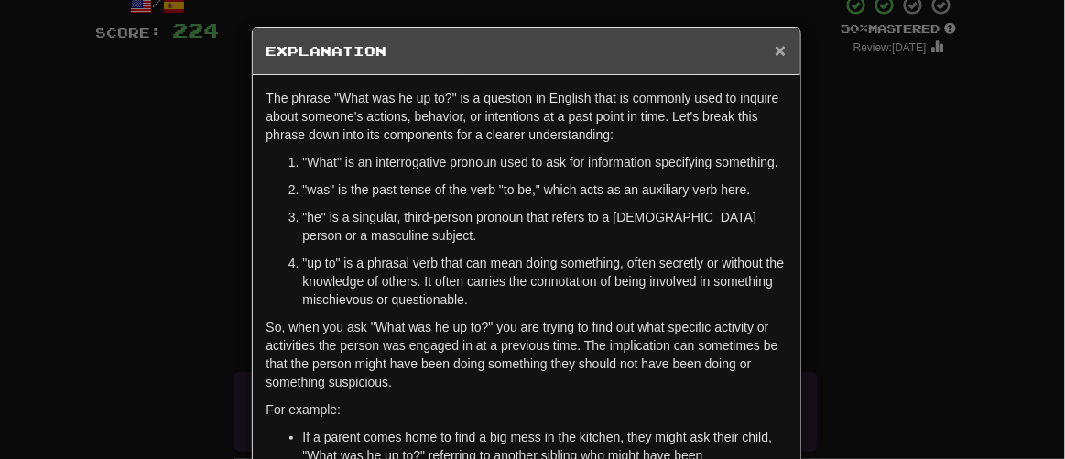
click at [778, 49] on span "×" at bounding box center [779, 49] width 11 height 21
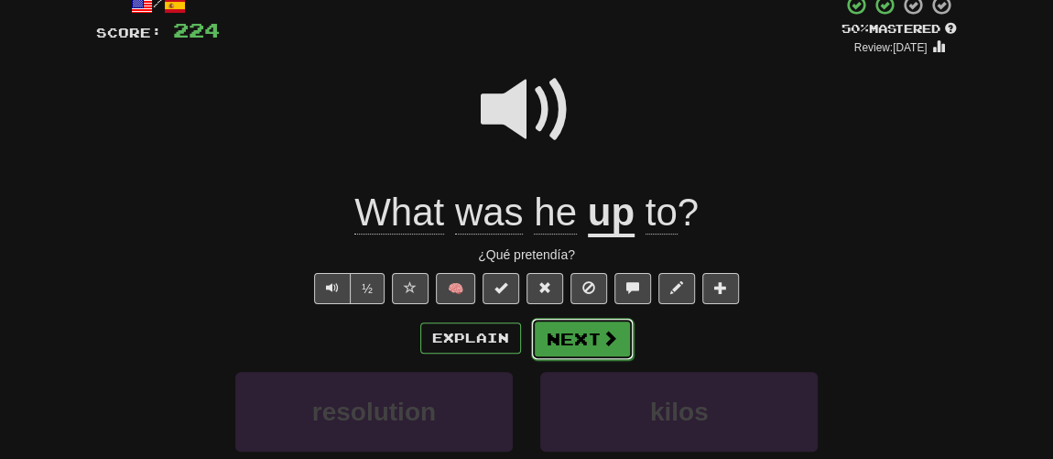
click at [579, 326] on button "Next" at bounding box center [582, 339] width 103 height 42
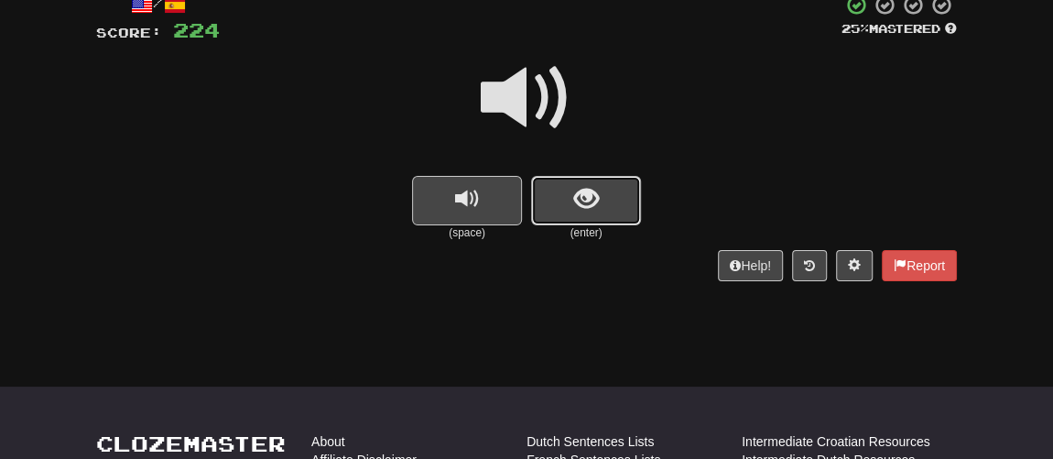
click at [566, 210] on button "show sentence" at bounding box center [586, 200] width 110 height 49
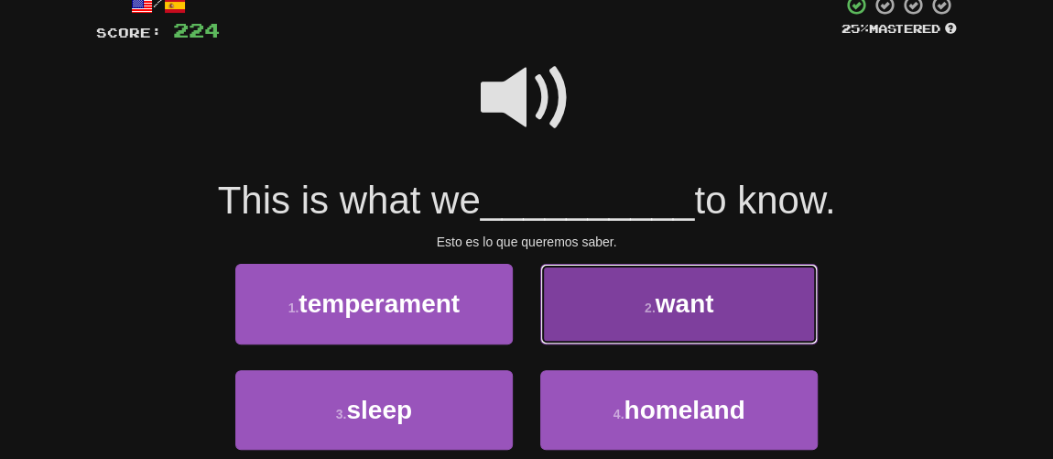
click at [618, 298] on button "2 . want" at bounding box center [678, 304] width 277 height 80
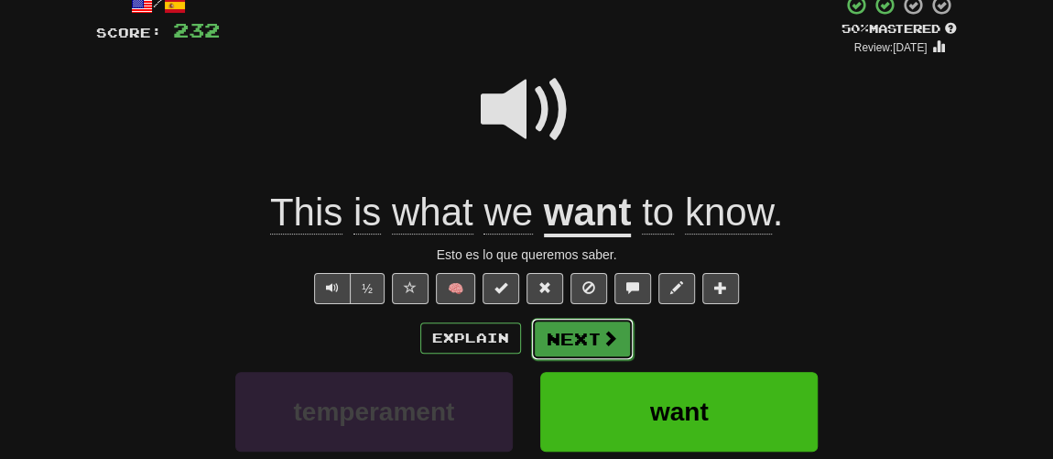
click at [568, 323] on button "Next" at bounding box center [582, 339] width 103 height 42
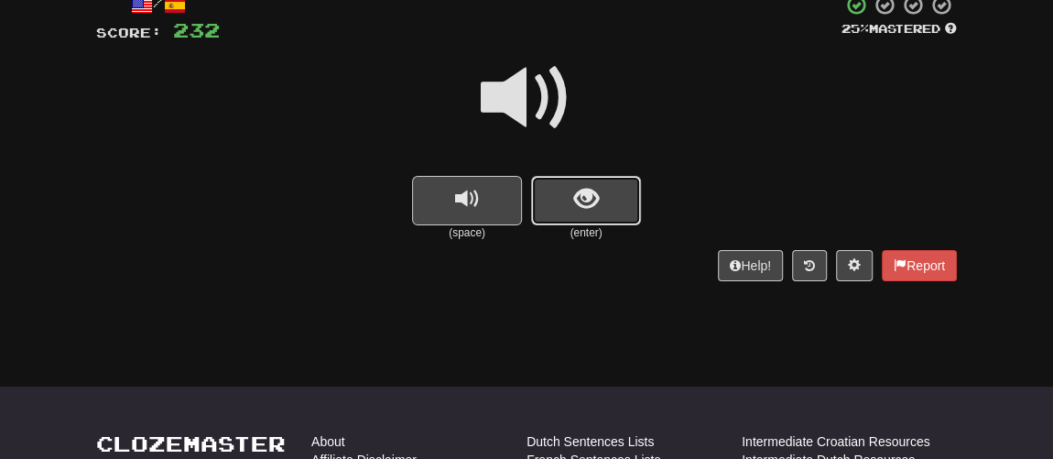
click at [566, 219] on button "show sentence" at bounding box center [586, 200] width 110 height 49
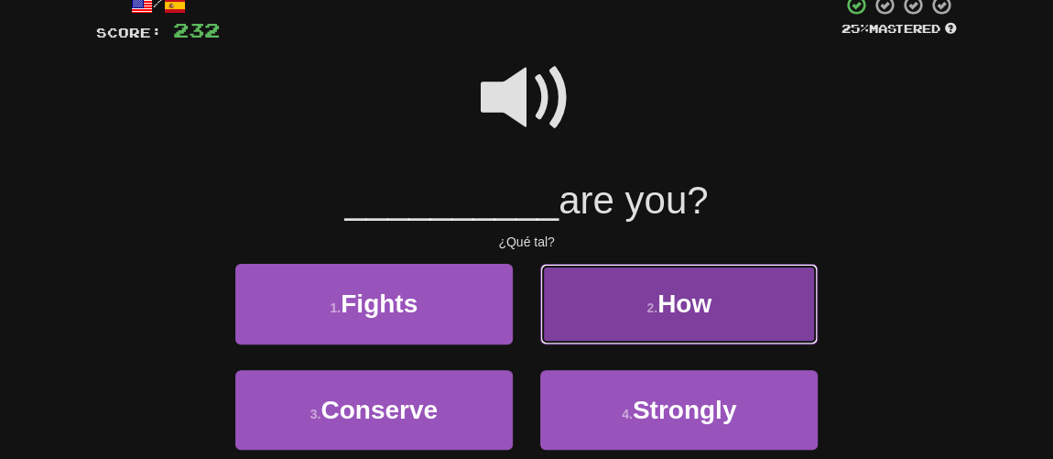
click at [607, 290] on button "2 . How" at bounding box center [678, 304] width 277 height 80
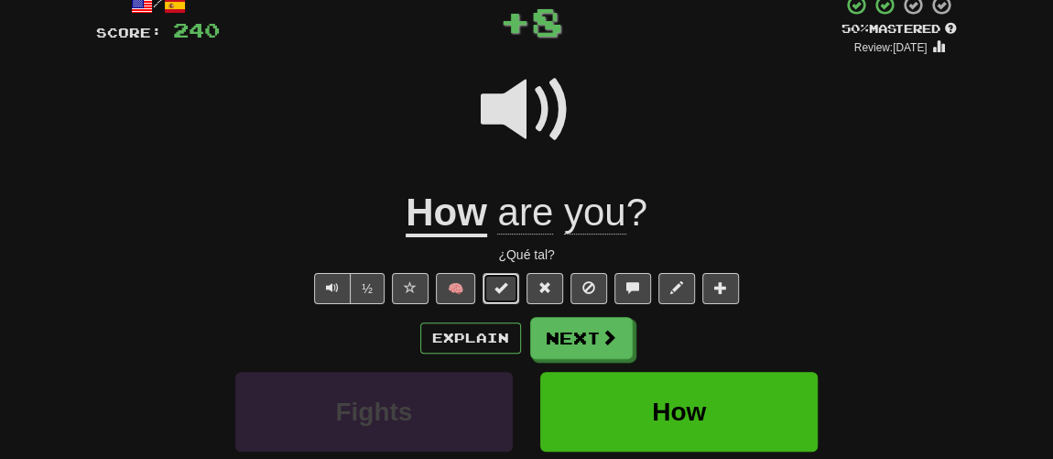
click at [505, 287] on span at bounding box center [500, 287] width 13 height 13
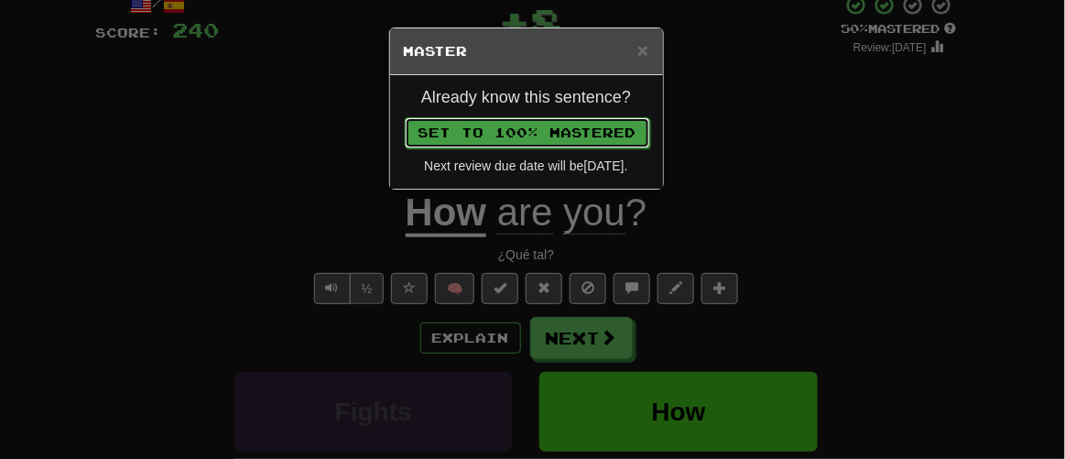
click at [538, 133] on button "Set to 100% Mastered" at bounding box center [527, 132] width 245 height 31
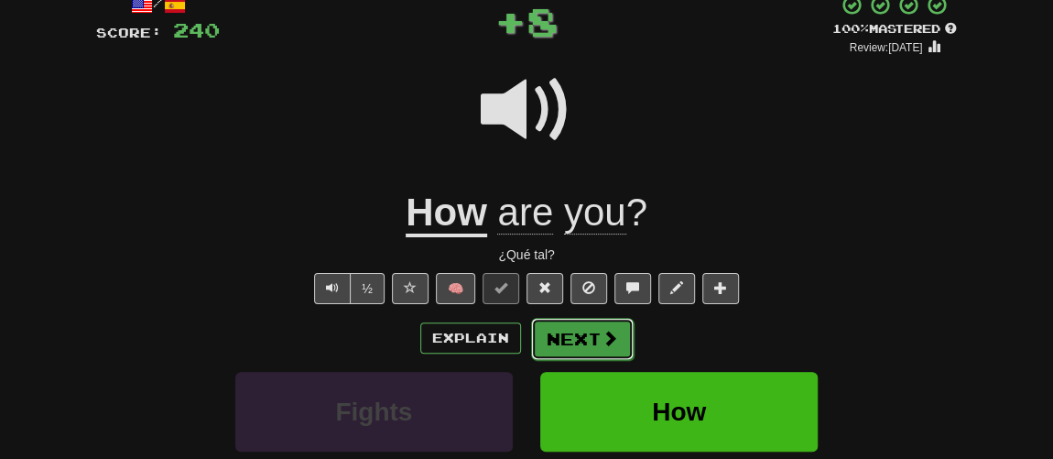
click at [580, 331] on button "Next" at bounding box center [582, 339] width 103 height 42
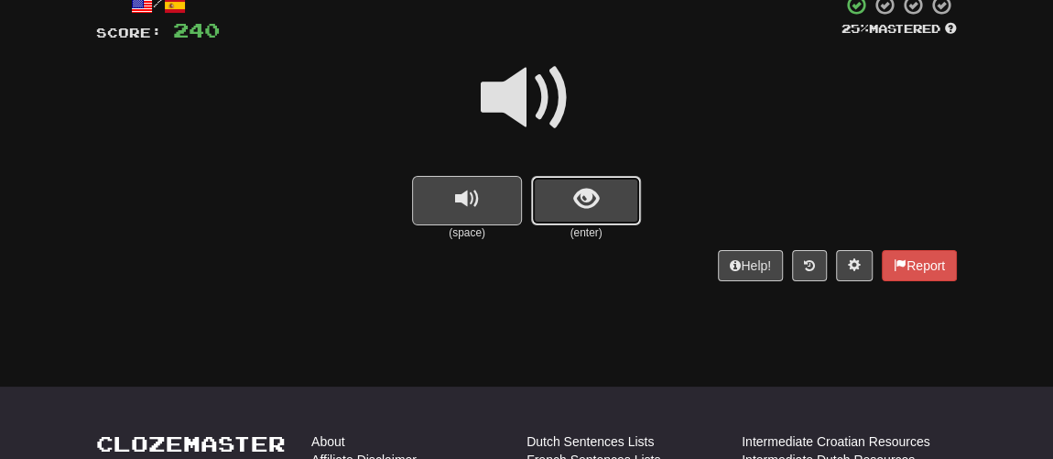
click at [567, 218] on button "show sentence" at bounding box center [586, 200] width 110 height 49
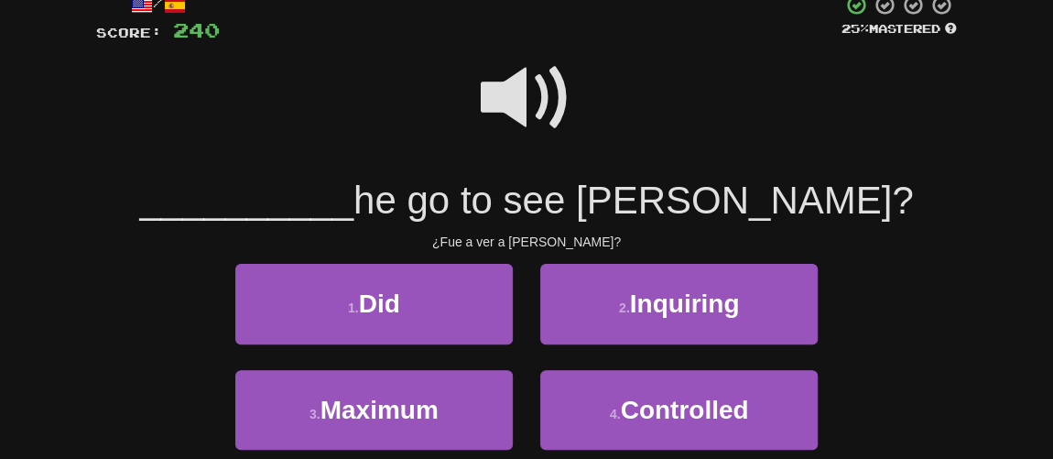
click at [501, 99] on span at bounding box center [527, 98] width 92 height 92
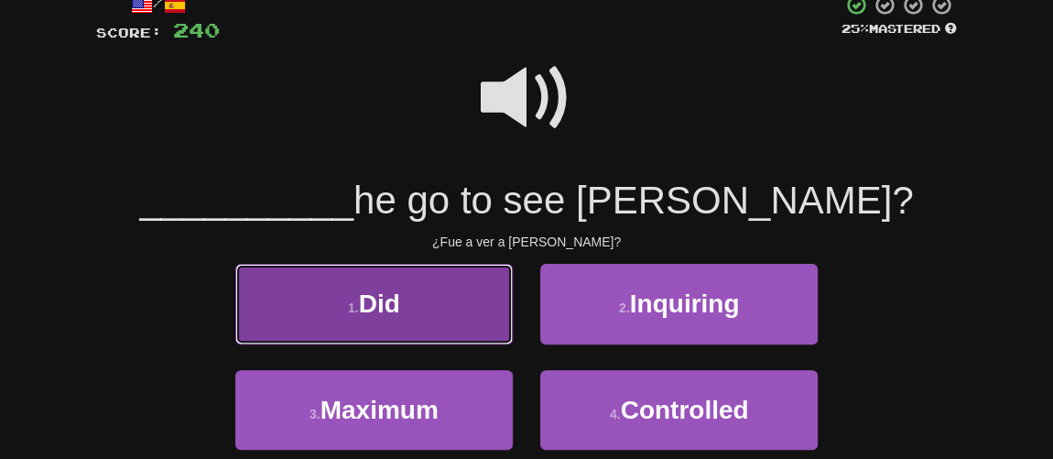
click at [417, 296] on button "1 . Did" at bounding box center [373, 304] width 277 height 80
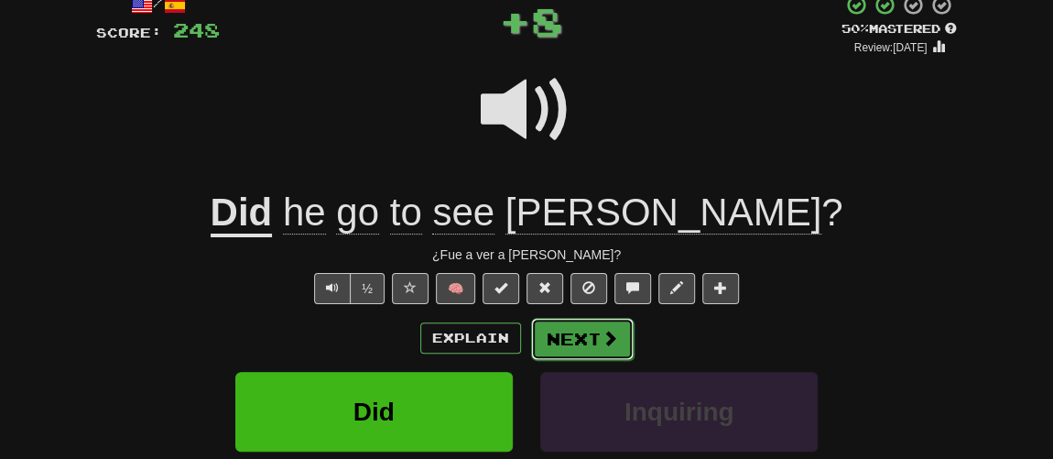
click at [555, 334] on button "Next" at bounding box center [582, 339] width 103 height 42
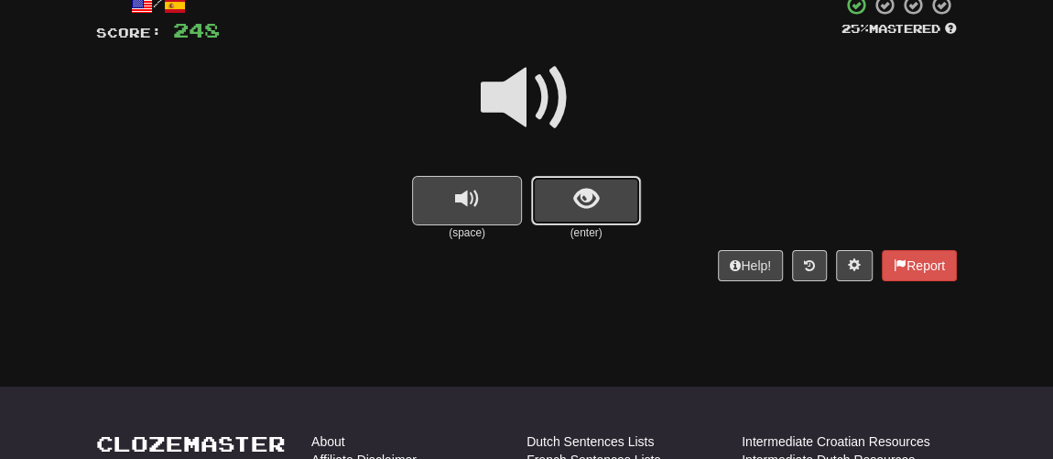
click at [548, 203] on button "show sentence" at bounding box center [586, 200] width 110 height 49
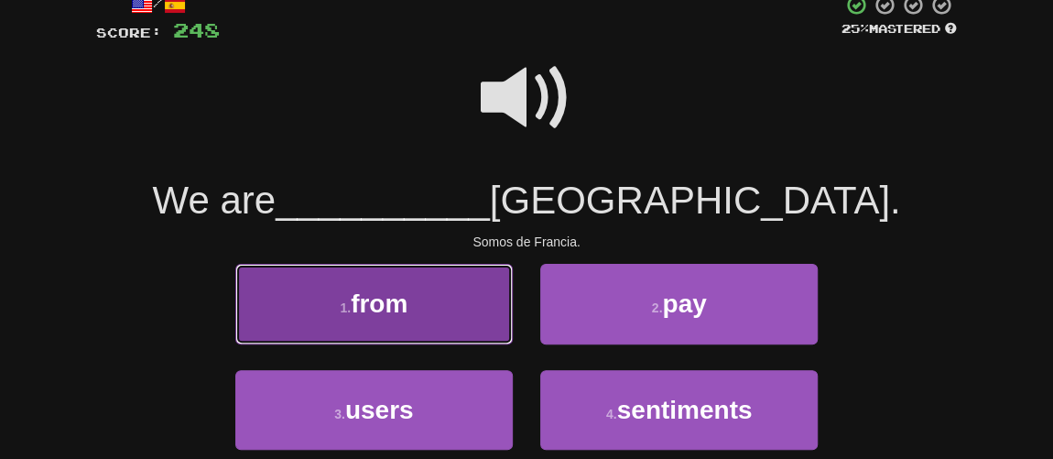
click at [481, 316] on button "1 . from" at bounding box center [373, 304] width 277 height 80
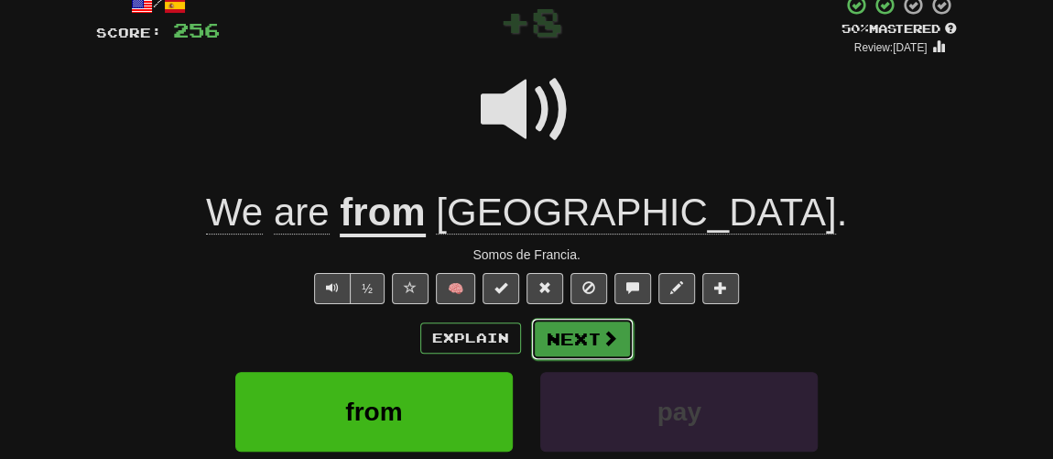
click at [570, 327] on button "Next" at bounding box center [582, 339] width 103 height 42
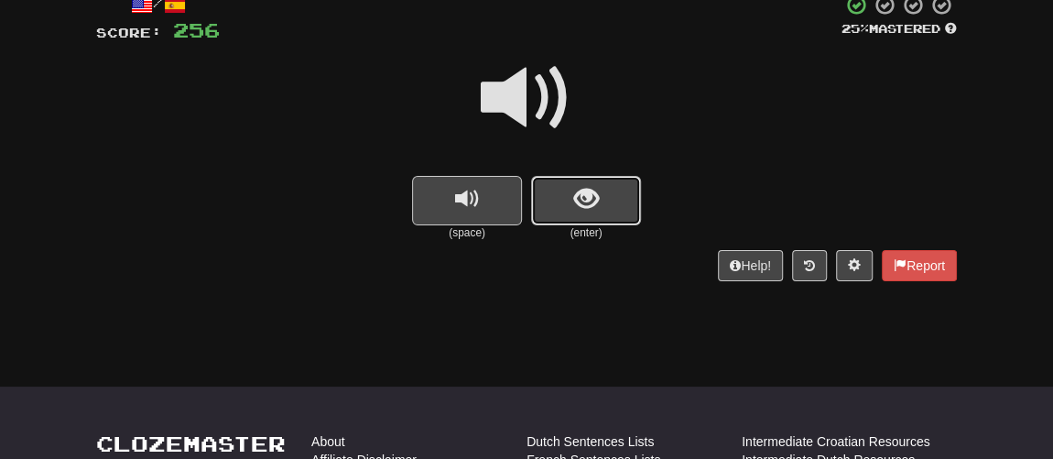
click at [562, 217] on button "show sentence" at bounding box center [586, 200] width 110 height 49
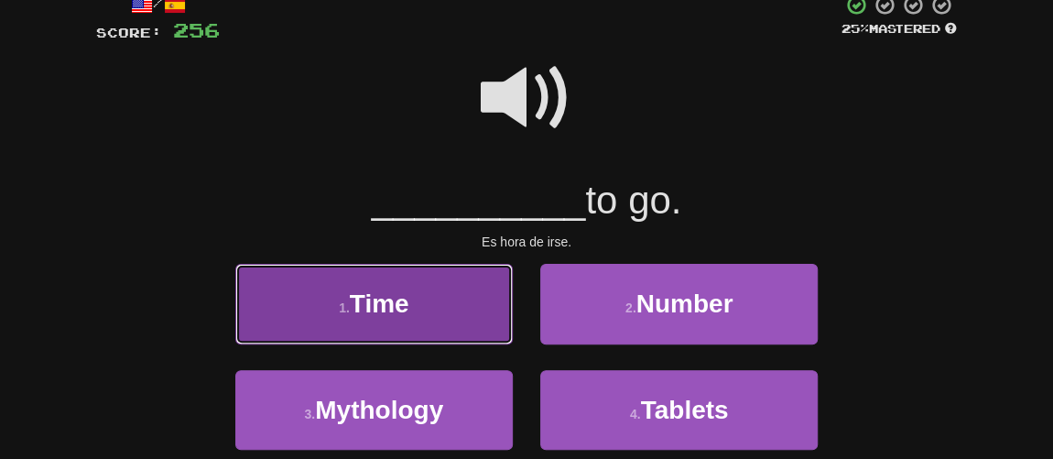
click at [471, 287] on button "1 . Time" at bounding box center [373, 304] width 277 height 80
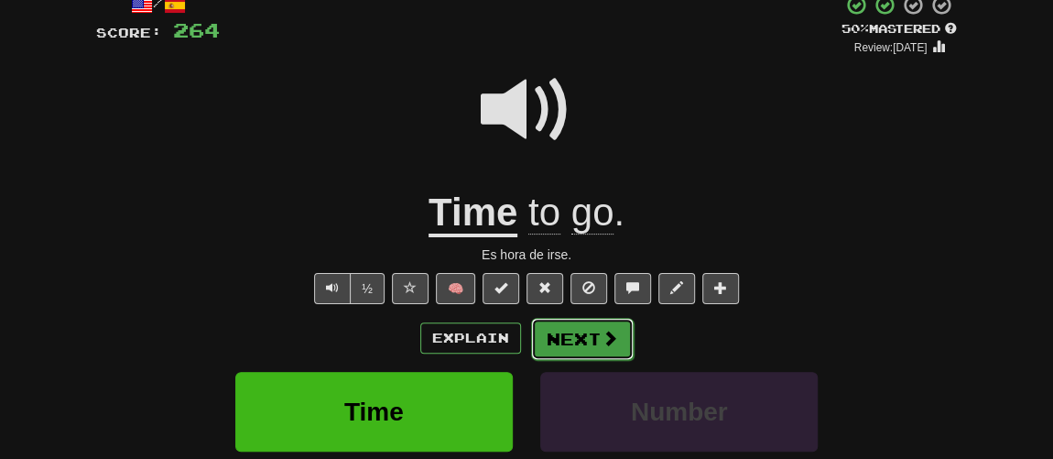
click at [576, 326] on button "Next" at bounding box center [582, 339] width 103 height 42
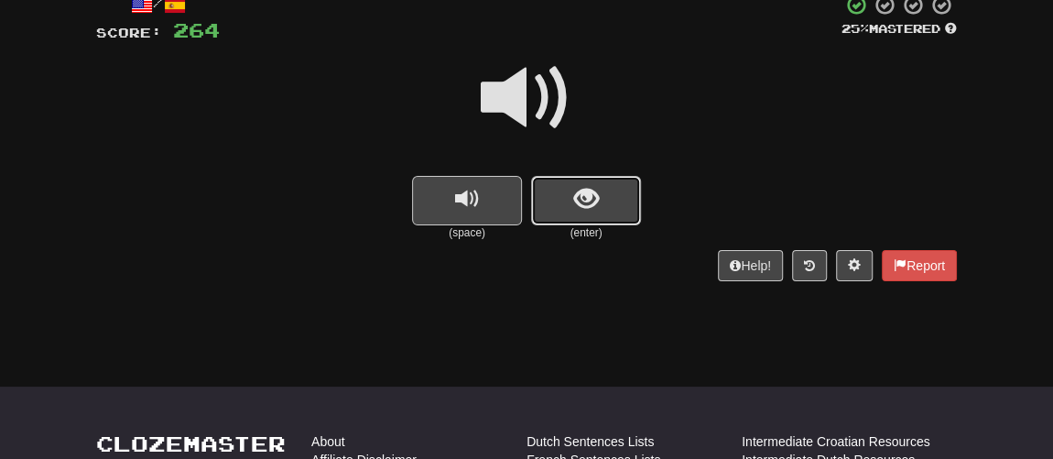
click at [574, 209] on span "show sentence" at bounding box center [586, 199] width 25 height 25
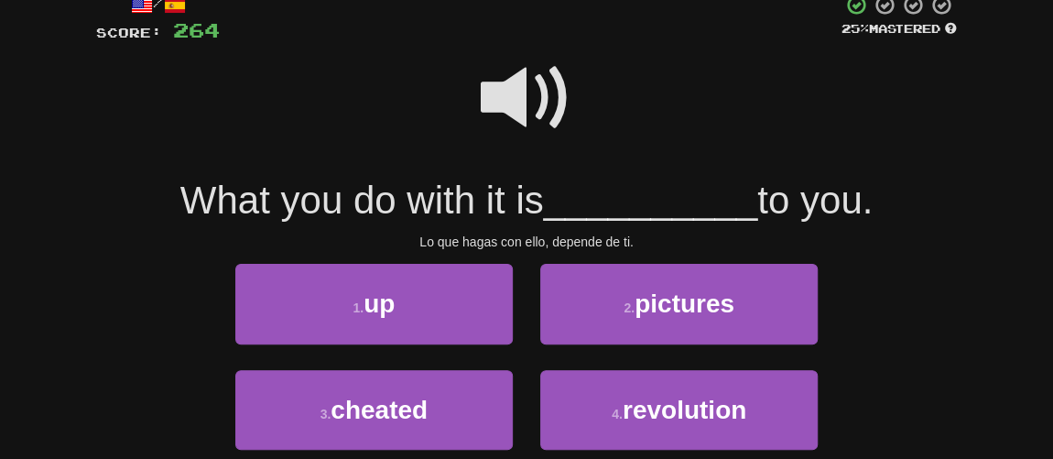
click at [528, 109] on span at bounding box center [527, 98] width 92 height 92
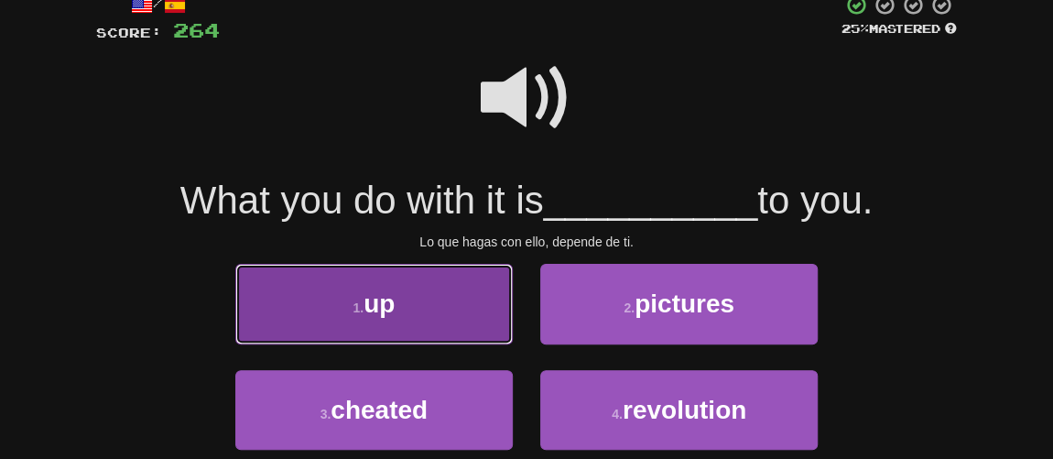
click at [432, 308] on button "1 . up" at bounding box center [373, 304] width 277 height 80
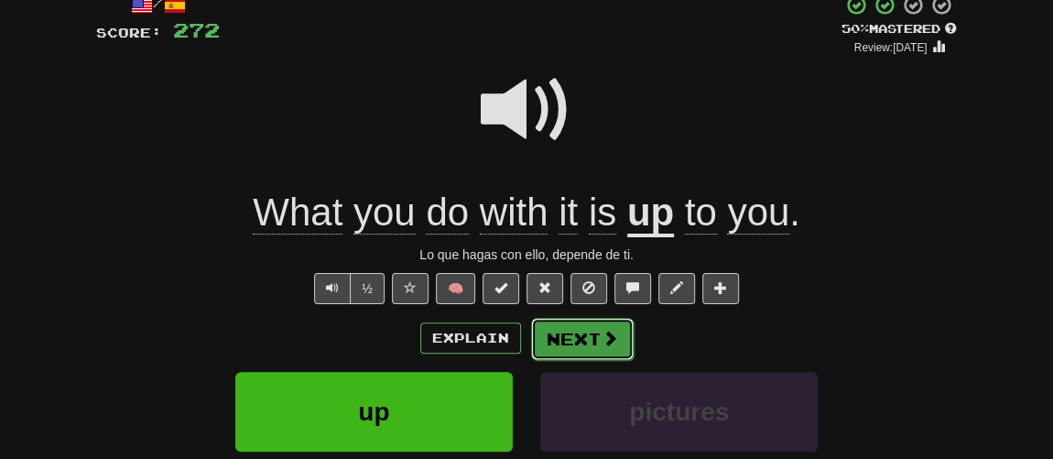
click at [603, 335] on span at bounding box center [609, 338] width 16 height 16
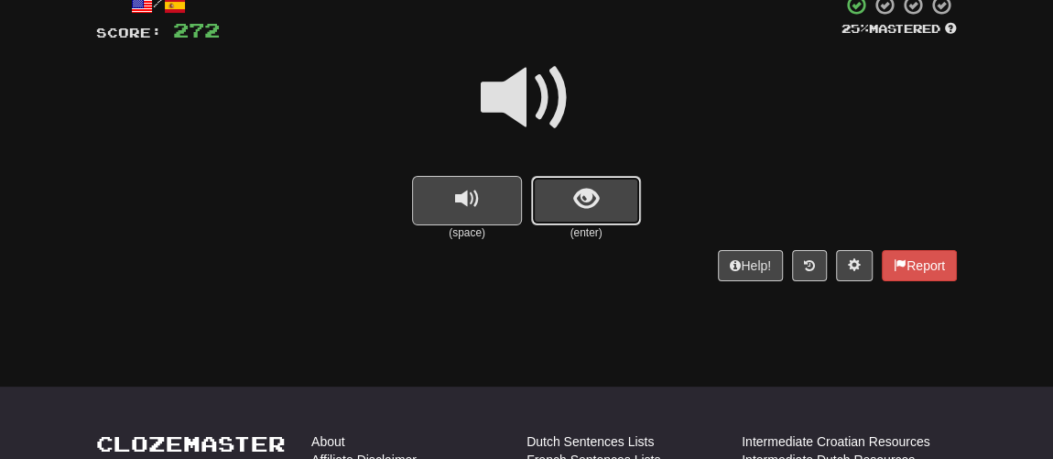
click at [566, 200] on button "show sentence" at bounding box center [586, 200] width 110 height 49
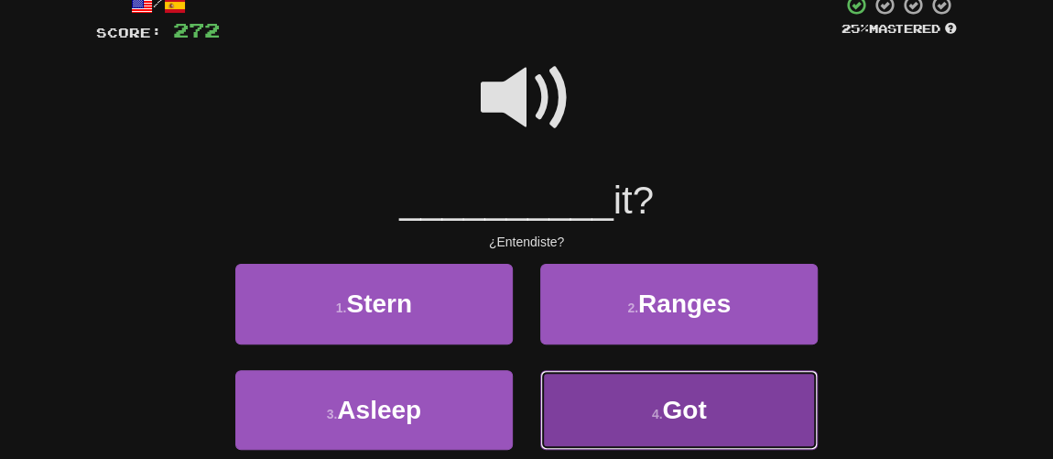
click at [608, 373] on button "4 . Got" at bounding box center [678, 410] width 277 height 80
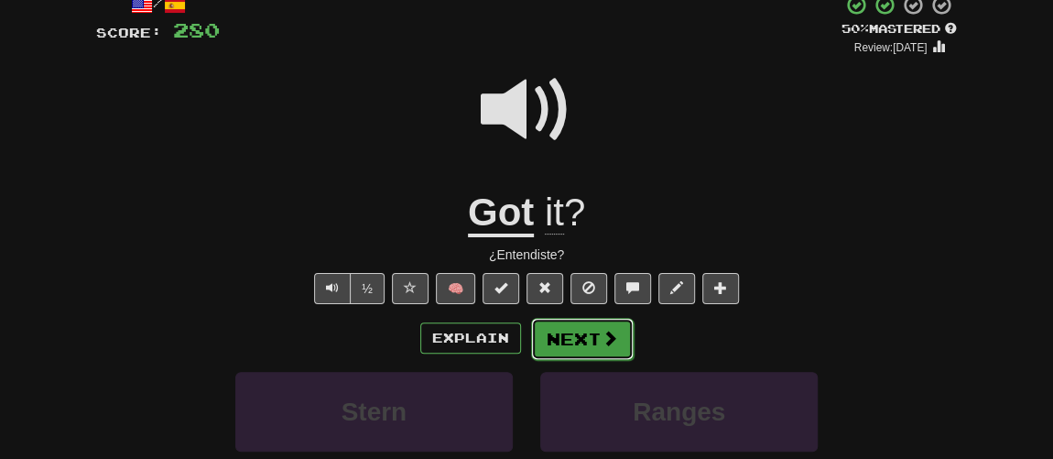
click at [563, 331] on button "Next" at bounding box center [582, 339] width 103 height 42
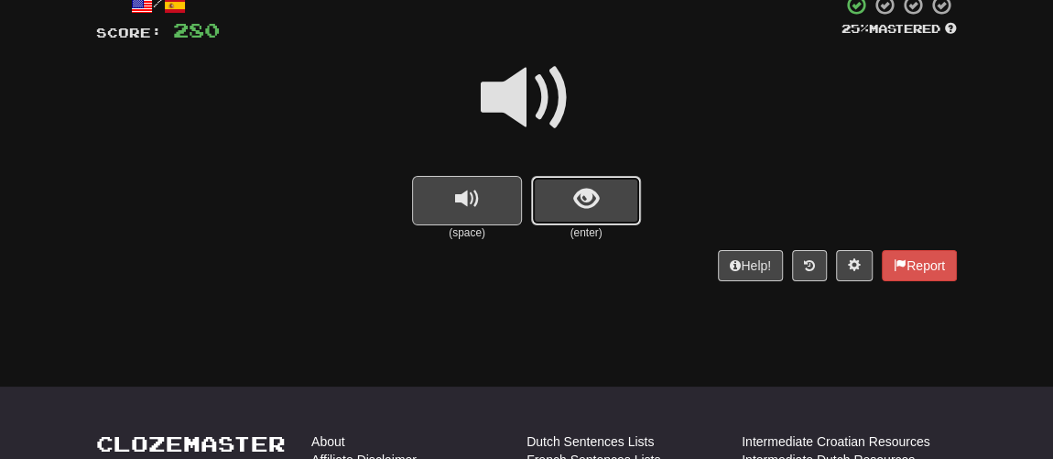
click at [552, 212] on button "show sentence" at bounding box center [586, 200] width 110 height 49
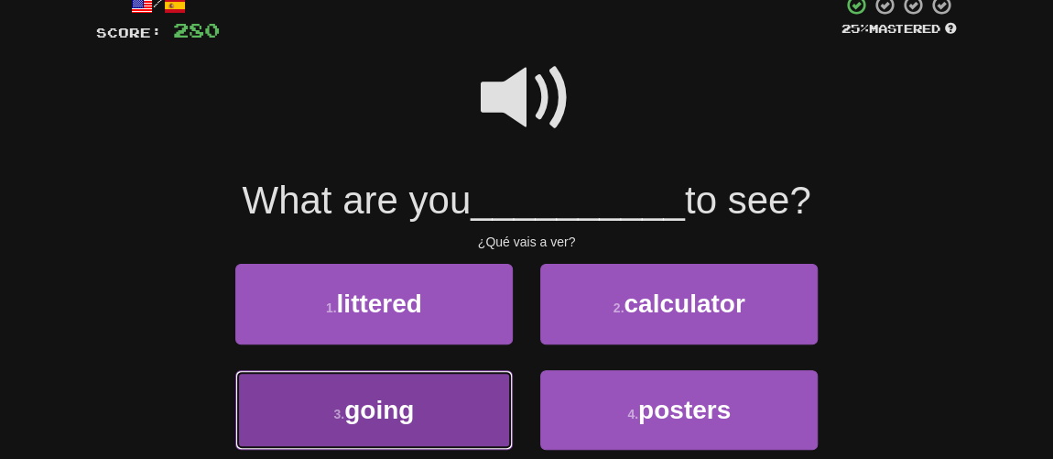
click at [427, 407] on button "3 . going" at bounding box center [373, 410] width 277 height 80
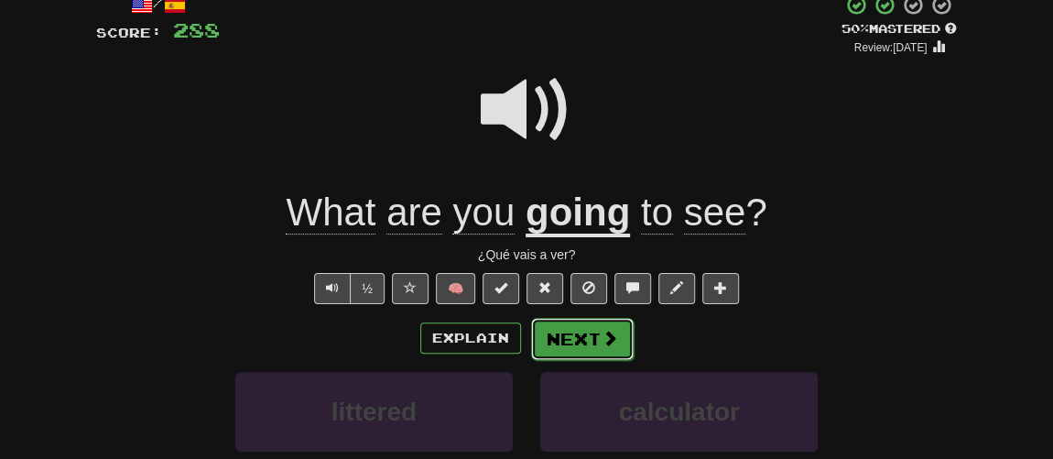
click at [579, 321] on button "Next" at bounding box center [582, 339] width 103 height 42
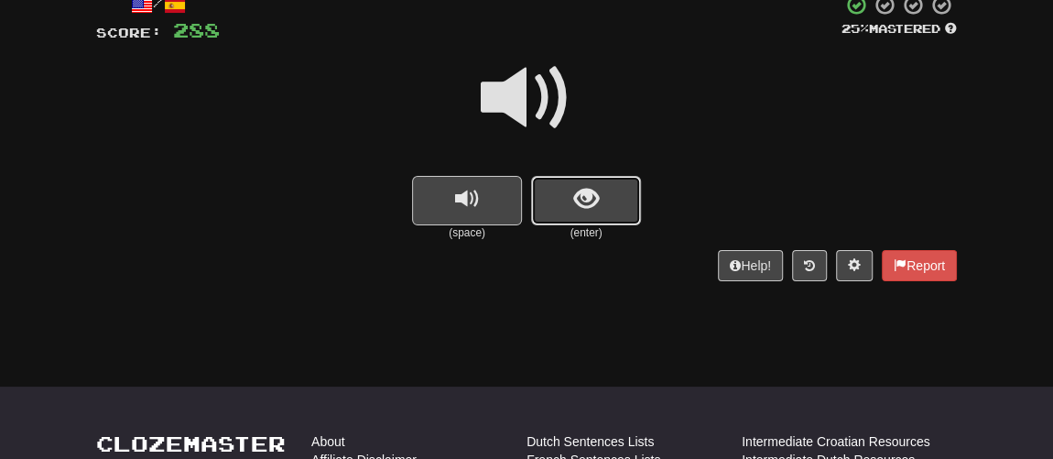
click at [557, 207] on button "show sentence" at bounding box center [586, 200] width 110 height 49
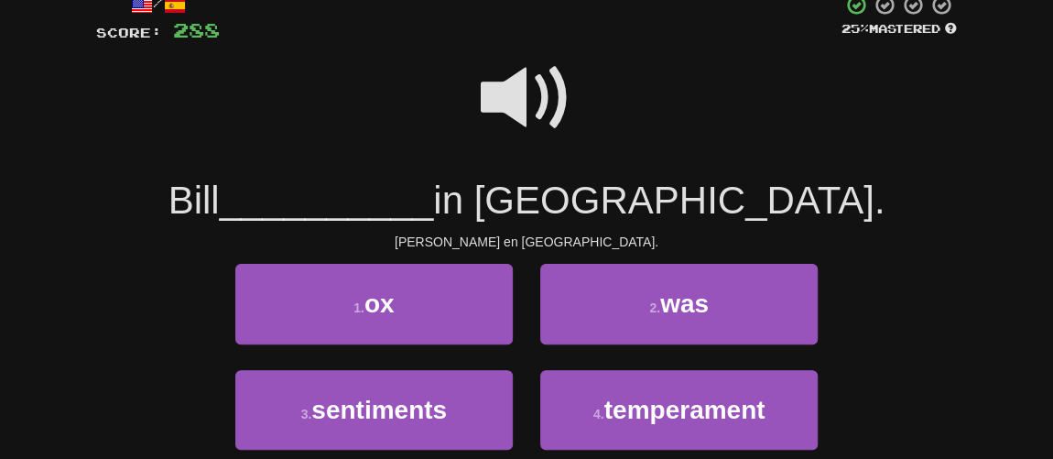
click at [534, 109] on span at bounding box center [527, 98] width 92 height 92
click at [560, 110] on span at bounding box center [527, 98] width 92 height 92
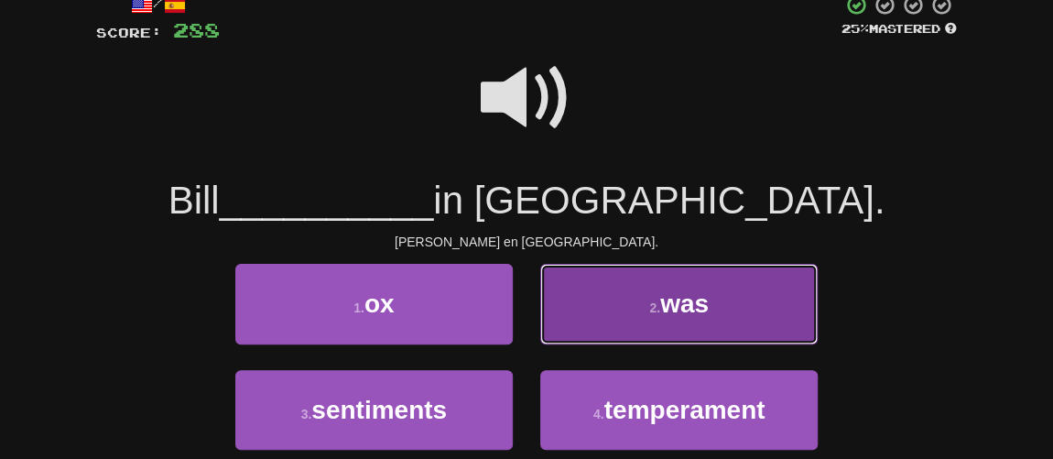
click at [636, 289] on button "2 . was" at bounding box center [678, 304] width 277 height 80
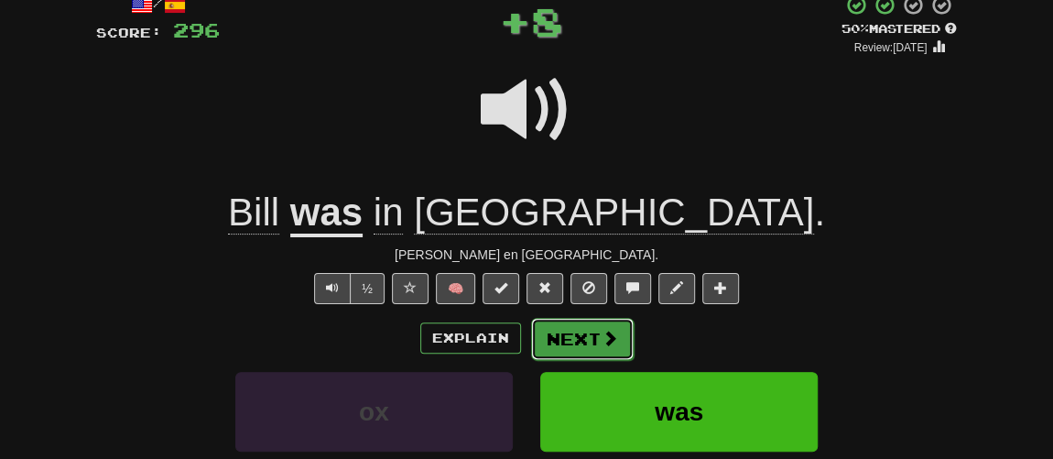
click at [568, 332] on button "Next" at bounding box center [582, 339] width 103 height 42
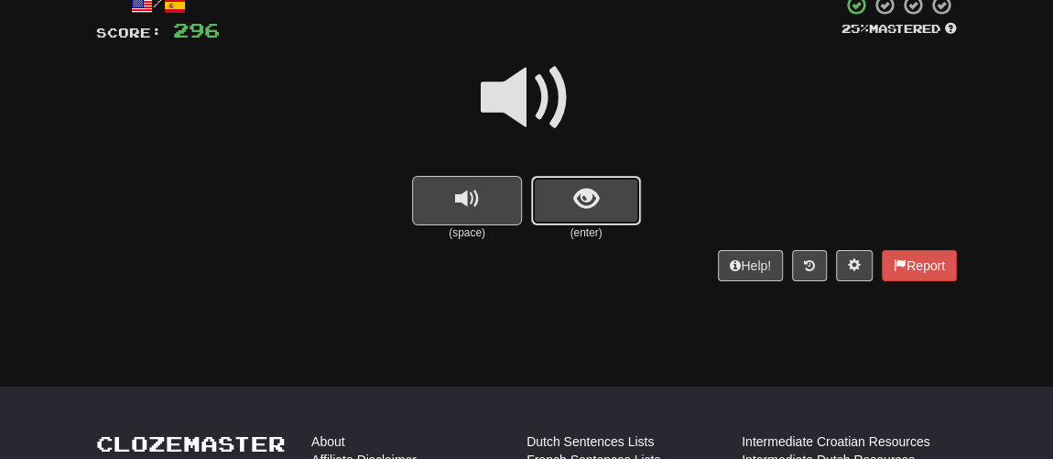
click at [564, 211] on button "show sentence" at bounding box center [586, 200] width 110 height 49
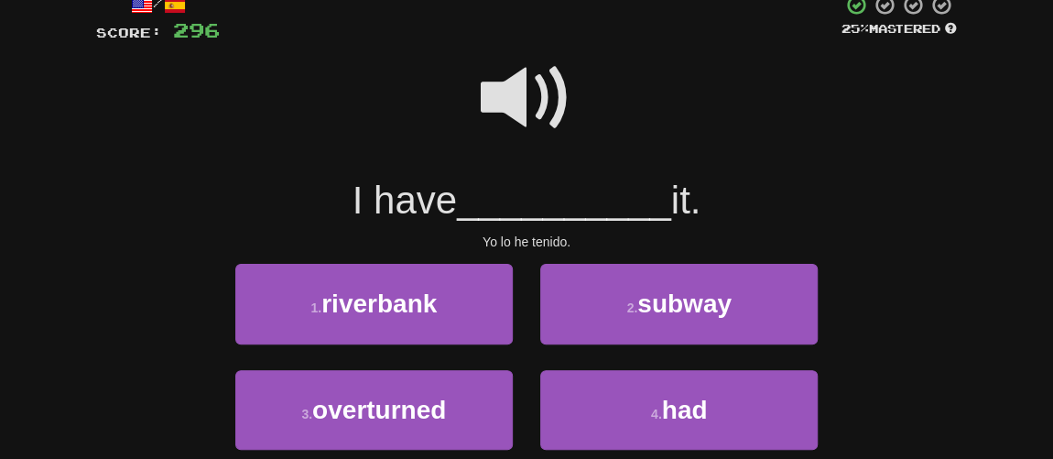
click at [540, 100] on span at bounding box center [527, 98] width 92 height 92
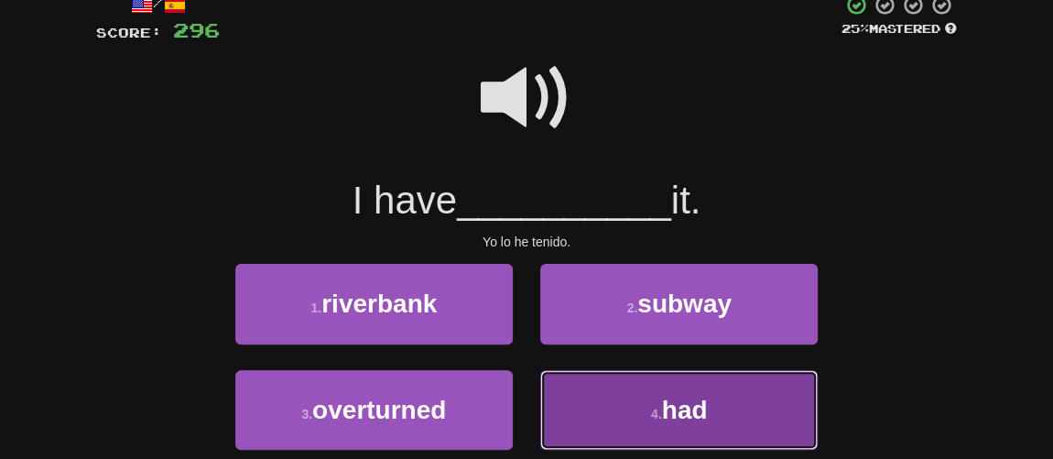
click at [635, 384] on button "4 . had" at bounding box center [678, 410] width 277 height 80
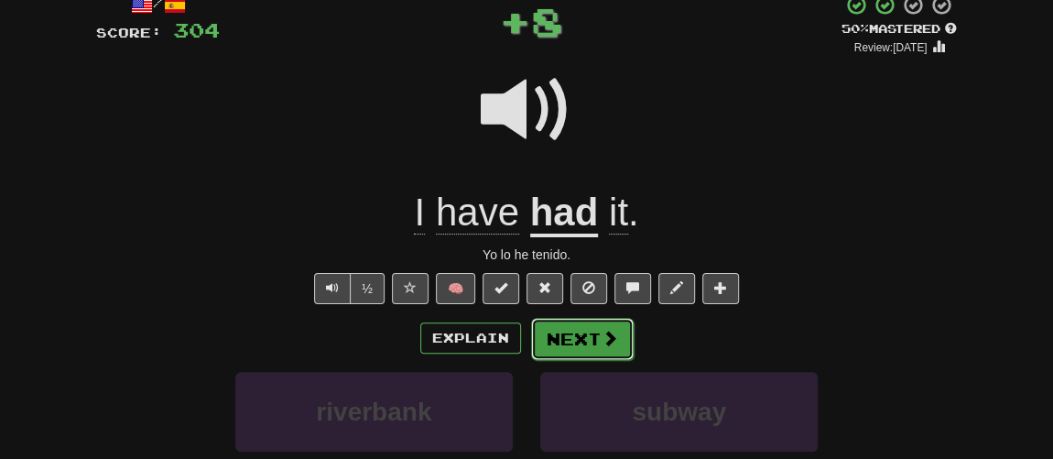
click at [579, 341] on button "Next" at bounding box center [582, 339] width 103 height 42
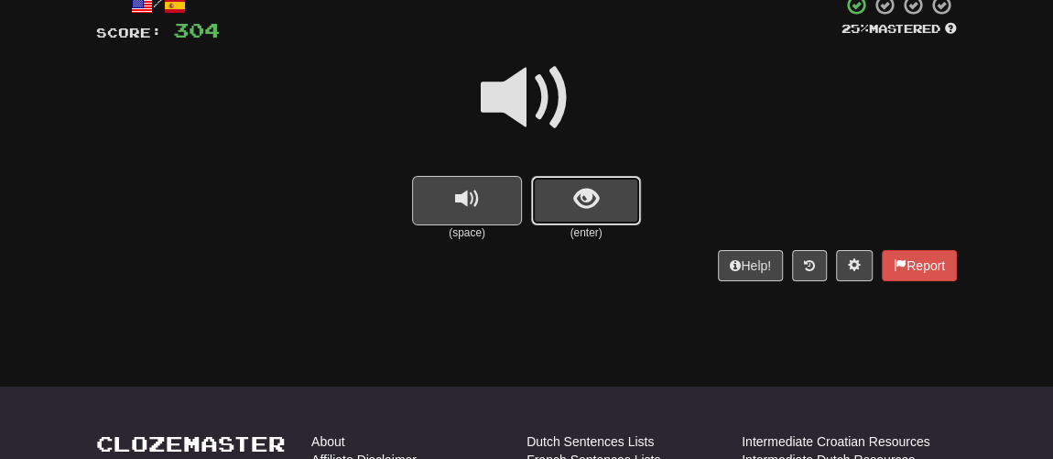
click at [571, 218] on button "show sentence" at bounding box center [586, 200] width 110 height 49
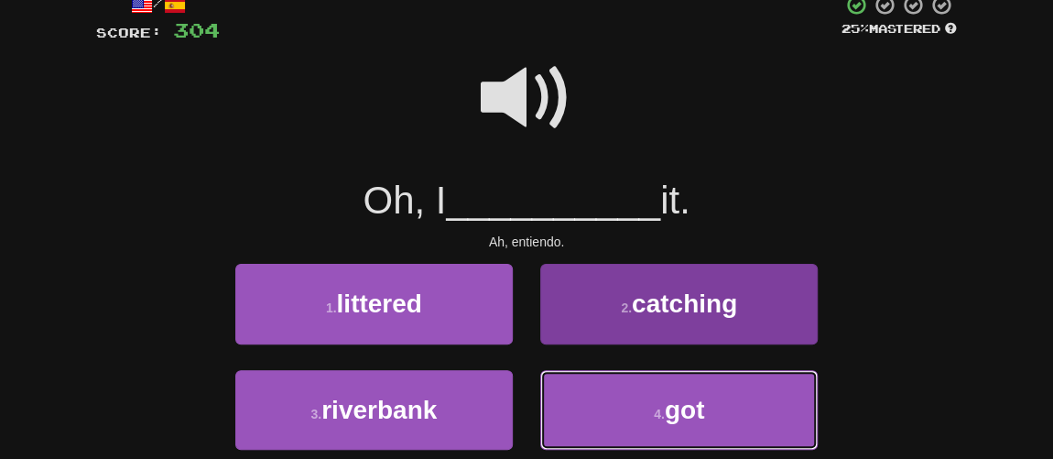
click at [643, 407] on button "4 . got" at bounding box center [678, 410] width 277 height 80
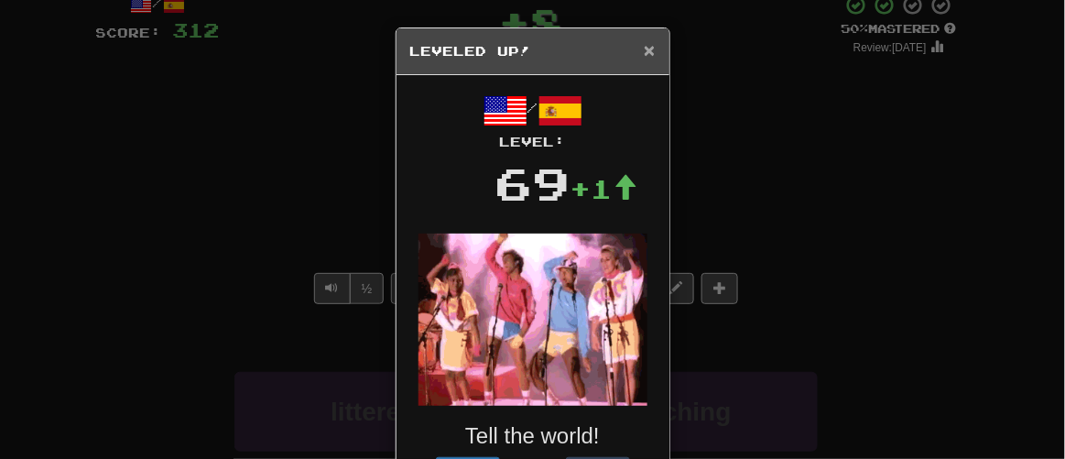
click at [644, 39] on span "×" at bounding box center [649, 49] width 11 height 21
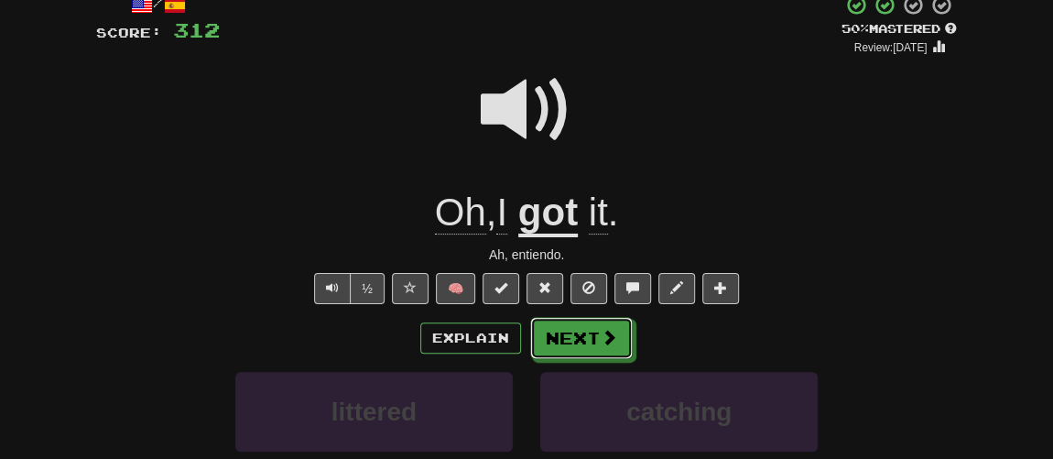
drag, startPoint x: 573, startPoint y: 340, endPoint x: 568, endPoint y: 330, distance: 10.2
click at [574, 340] on button "Next" at bounding box center [581, 338] width 103 height 42
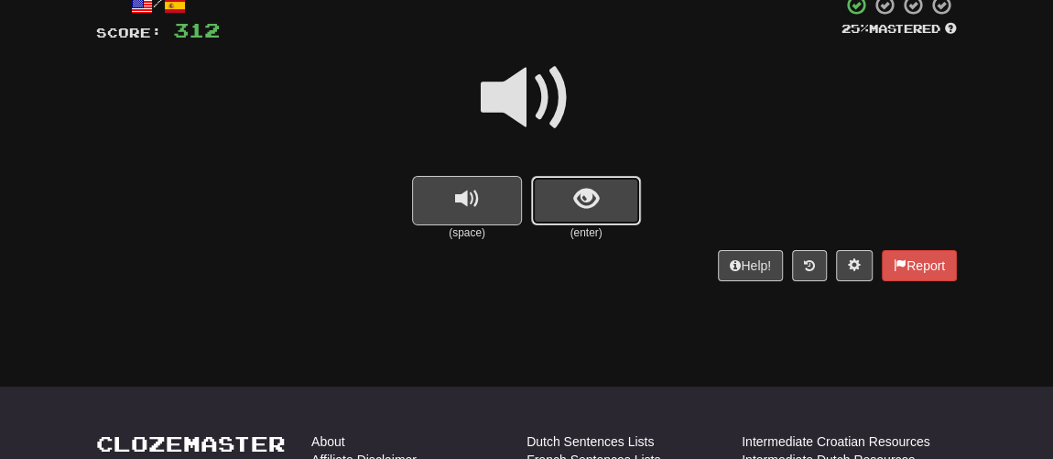
click at [572, 211] on button "show sentence" at bounding box center [586, 200] width 110 height 49
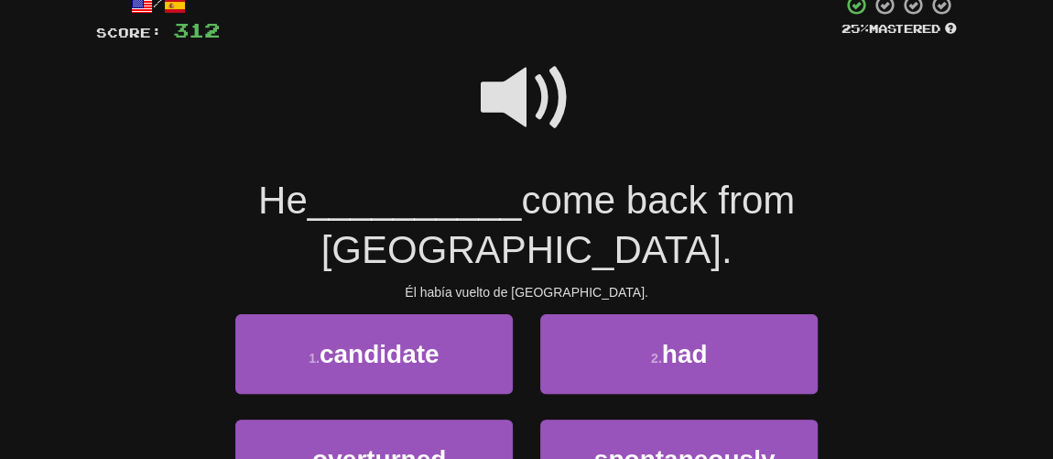
click at [500, 96] on span at bounding box center [527, 98] width 92 height 92
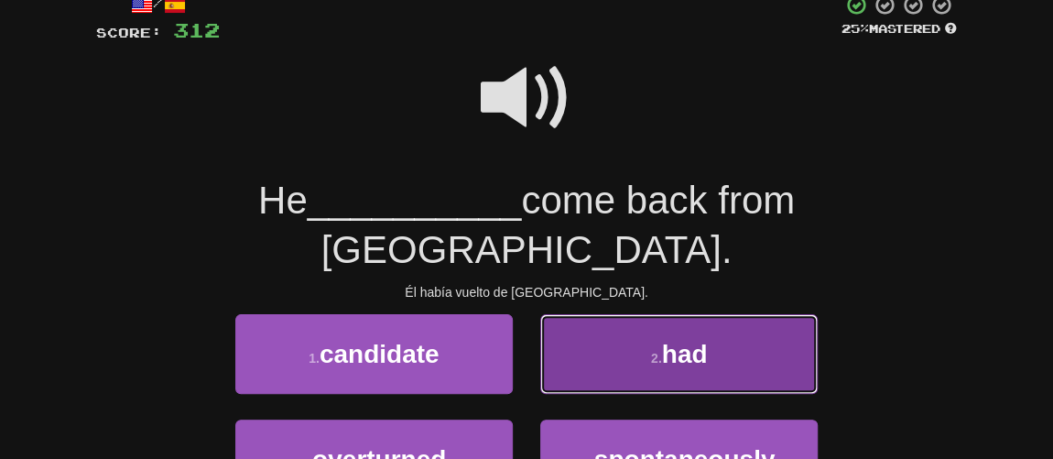
click at [680, 340] on span "had" at bounding box center [685, 354] width 46 height 28
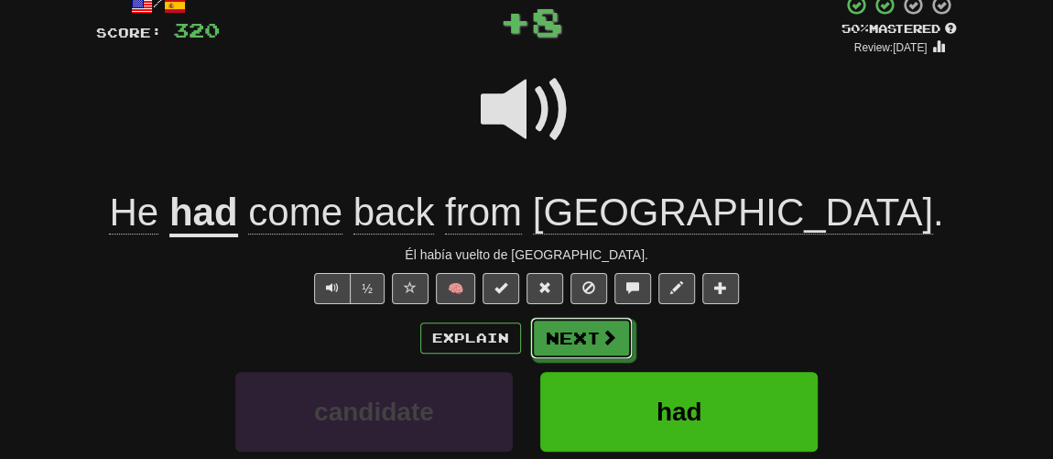
drag, startPoint x: 593, startPoint y: 344, endPoint x: 590, endPoint y: 332, distance: 12.5
click at [595, 335] on button "Next" at bounding box center [581, 338] width 103 height 42
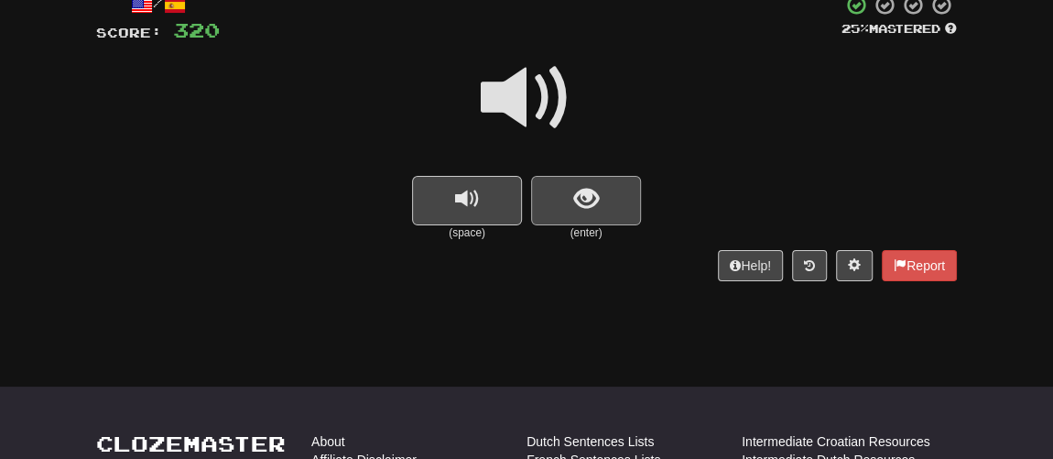
click at [560, 222] on div "(enter)" at bounding box center [586, 208] width 110 height 65
click at [560, 222] on button "show sentence" at bounding box center [586, 200] width 110 height 49
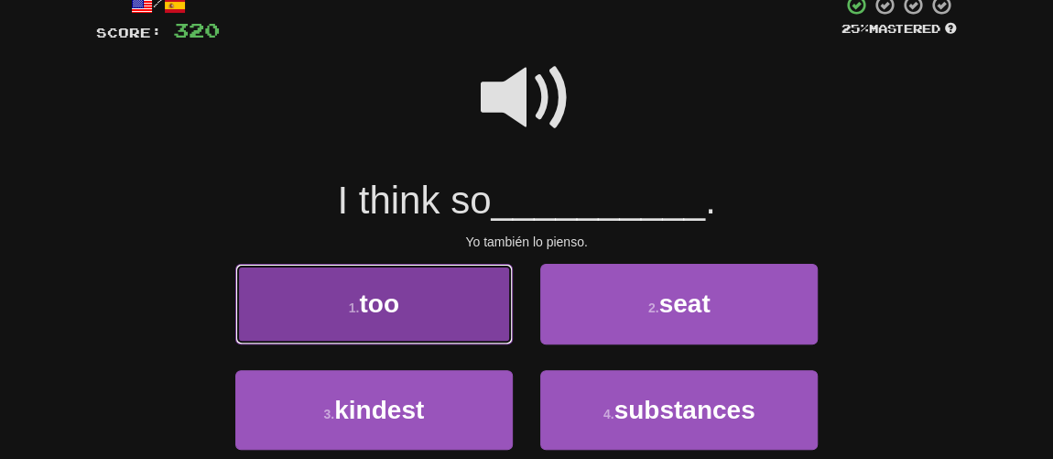
click at [471, 299] on button "1 . too" at bounding box center [373, 304] width 277 height 80
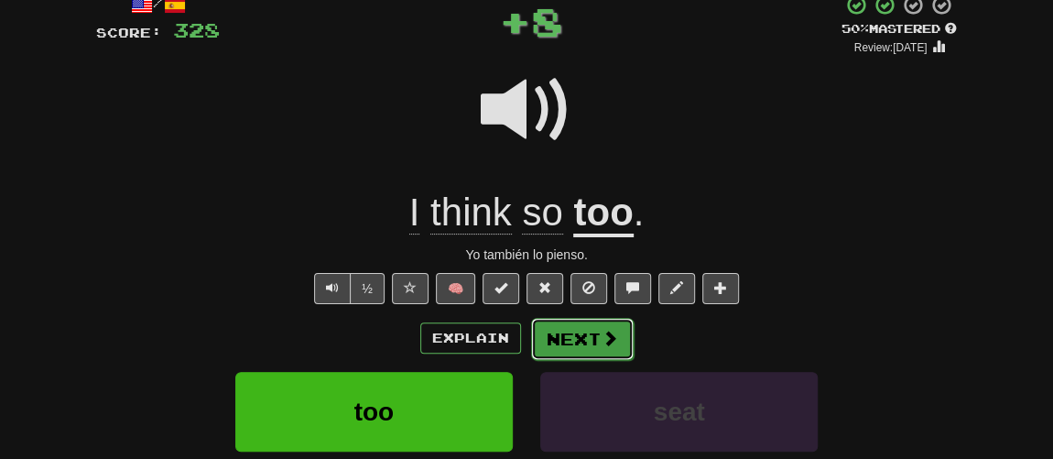
click at [564, 326] on button "Next" at bounding box center [582, 339] width 103 height 42
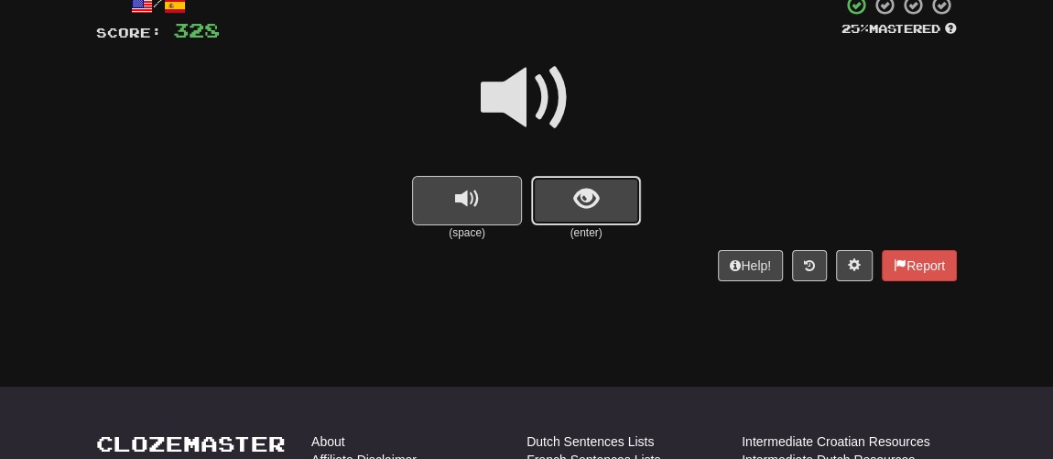
click at [567, 208] on button "show sentence" at bounding box center [586, 200] width 110 height 49
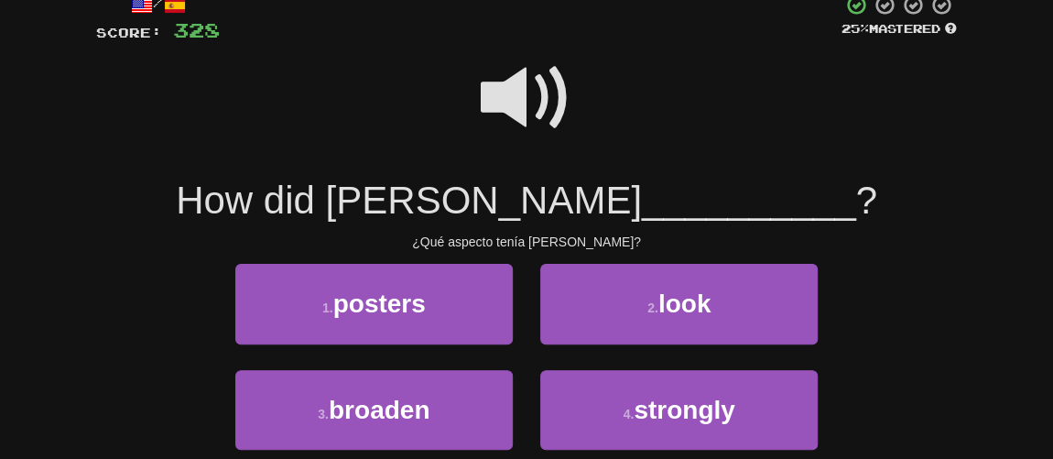
click at [498, 85] on span at bounding box center [527, 98] width 92 height 92
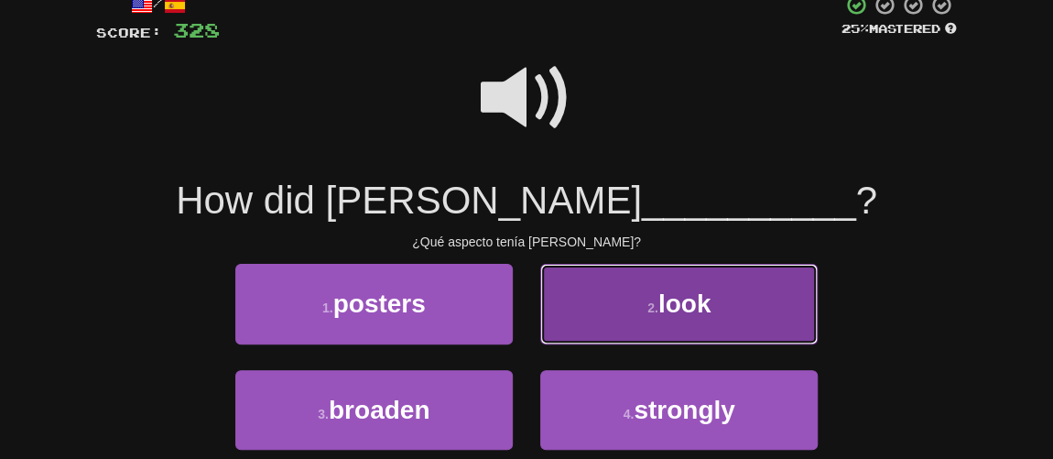
click at [628, 297] on button "2 . look" at bounding box center [678, 304] width 277 height 80
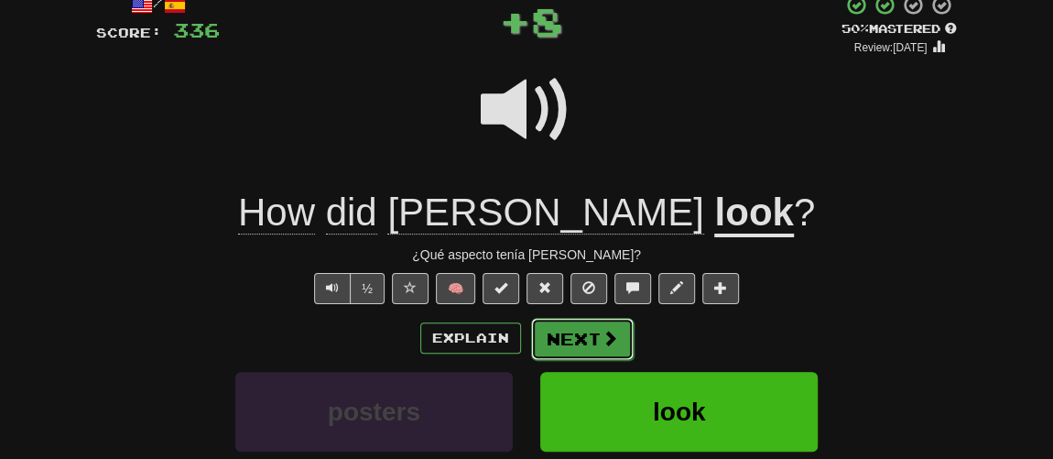
click at [601, 332] on span at bounding box center [609, 338] width 16 height 16
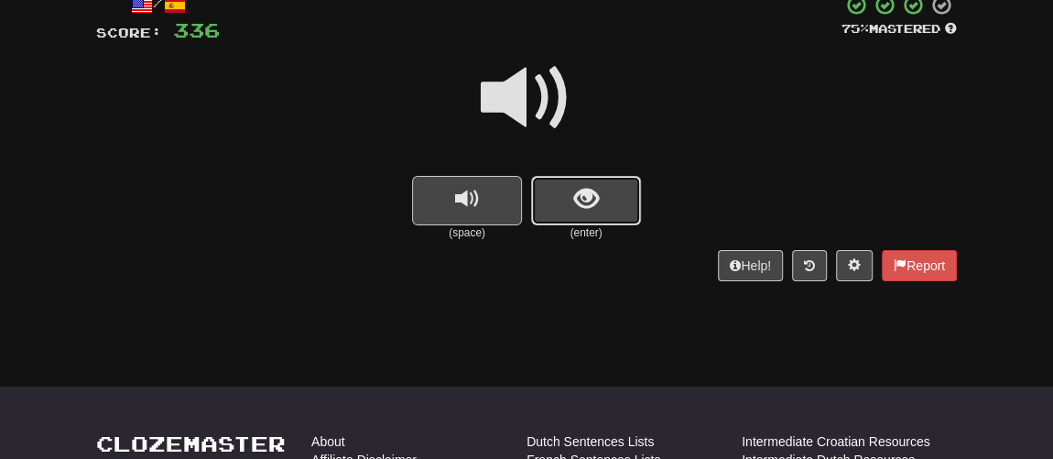
click at [566, 222] on button "show sentence" at bounding box center [586, 200] width 110 height 49
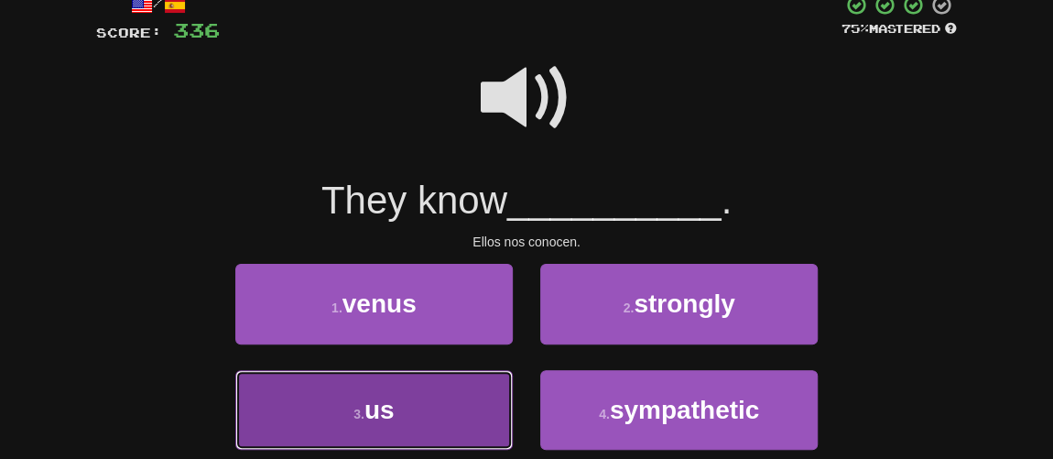
click at [444, 384] on button "3 . us" at bounding box center [373, 410] width 277 height 80
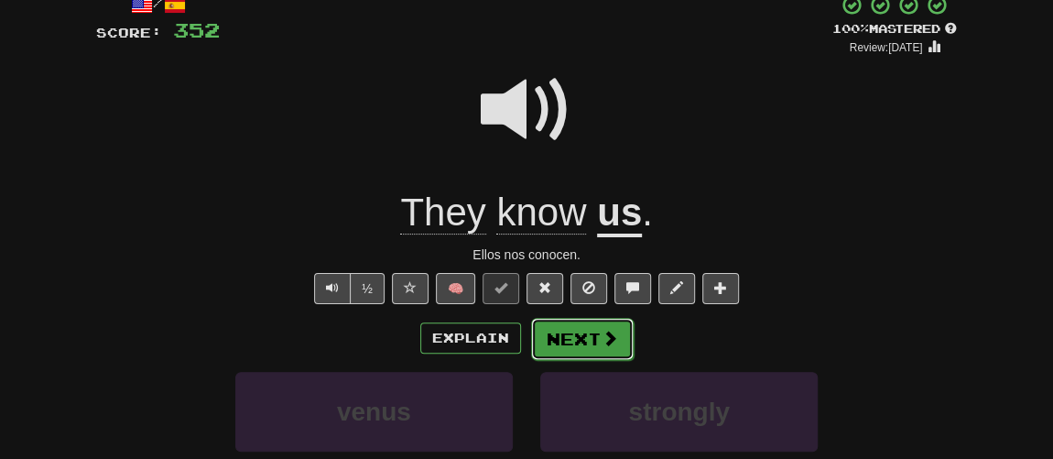
click at [589, 331] on button "Next" at bounding box center [582, 339] width 103 height 42
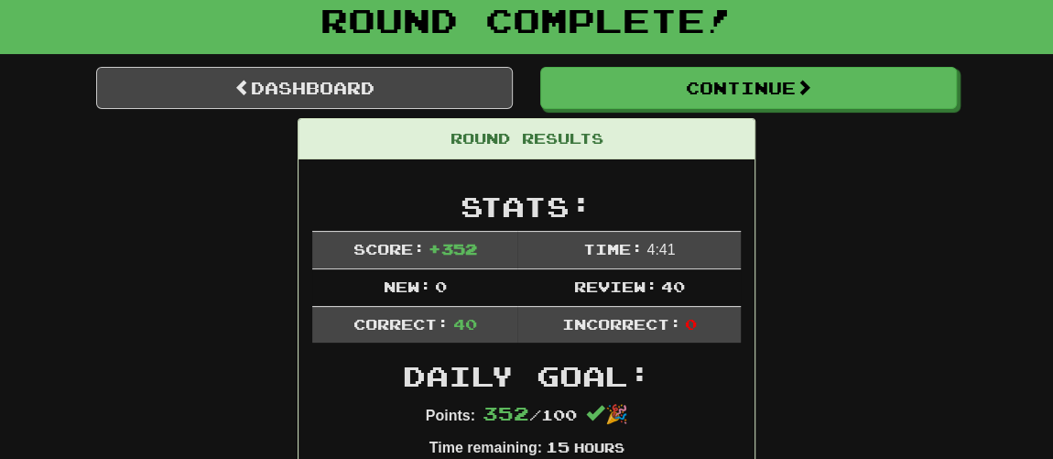
scroll to position [0, 0]
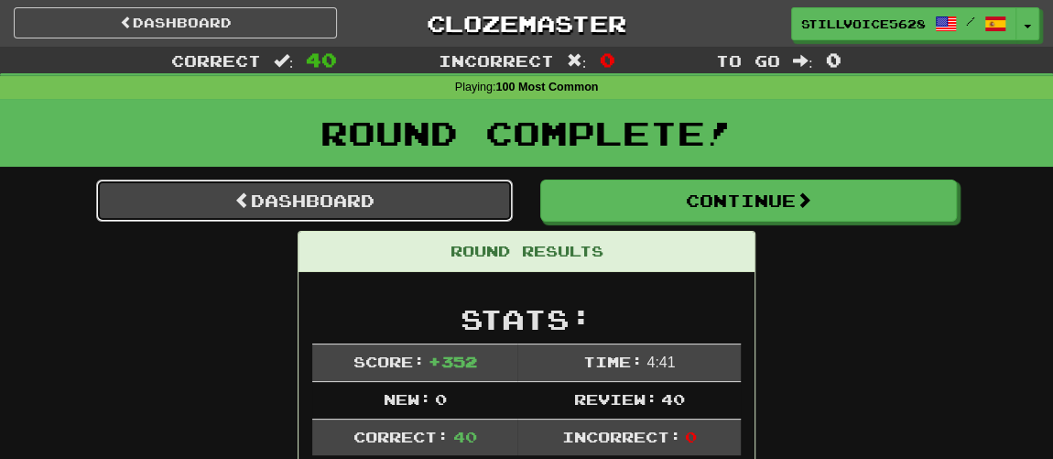
click at [424, 198] on link "Dashboard" at bounding box center [304, 200] width 417 height 42
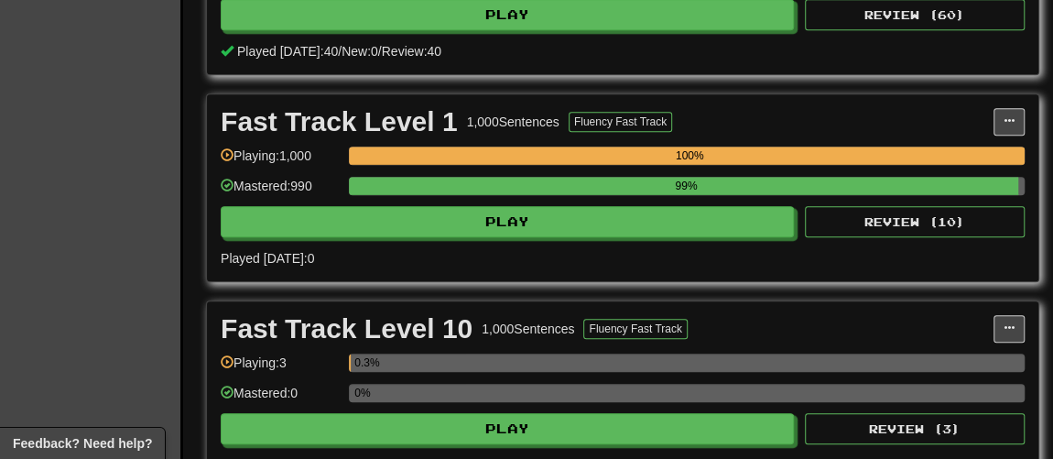
scroll to position [582, 0]
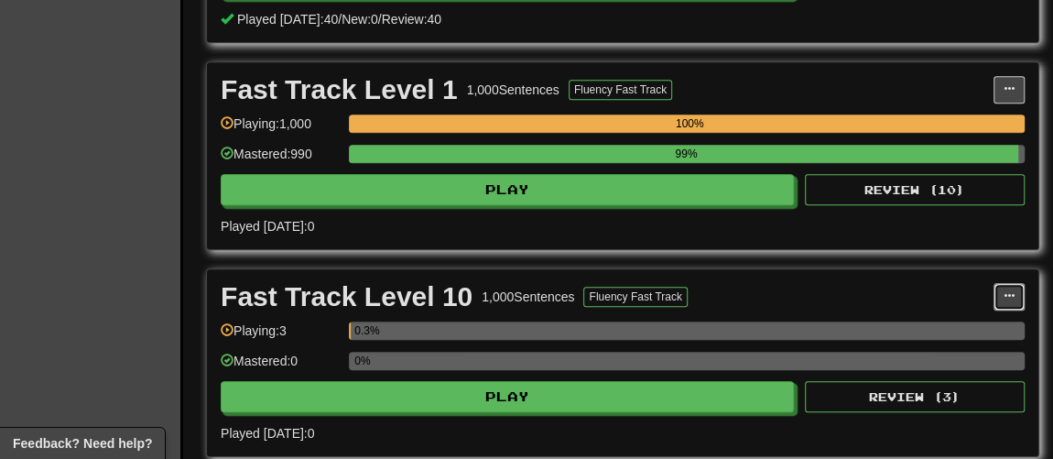
click at [1008, 293] on span at bounding box center [1008, 295] width 11 height 11
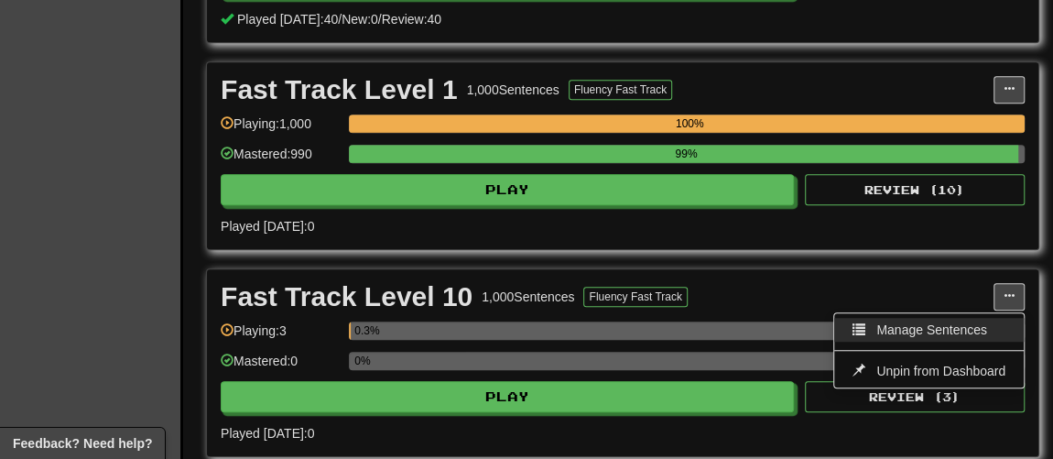
click at [942, 322] on span "Manage Sentences" at bounding box center [931, 329] width 111 height 15
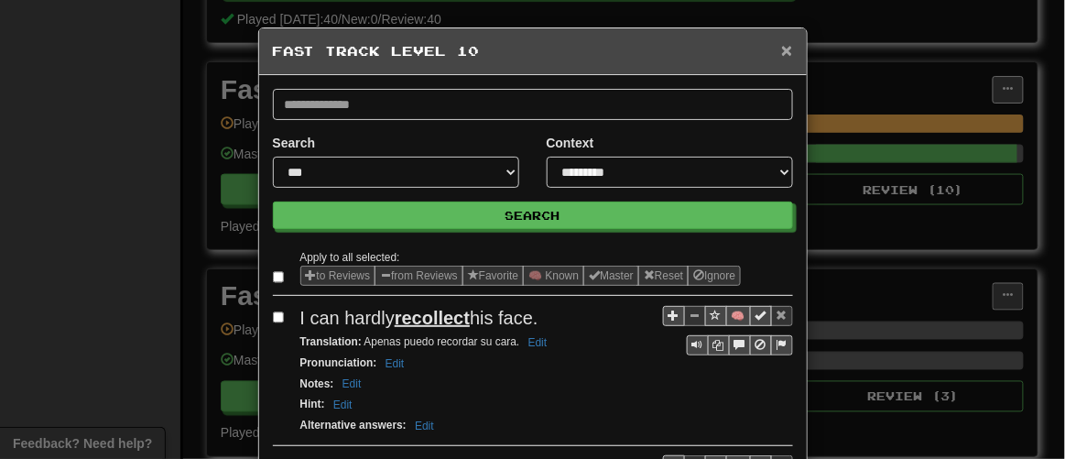
click at [781, 49] on span "×" at bounding box center [786, 49] width 11 height 21
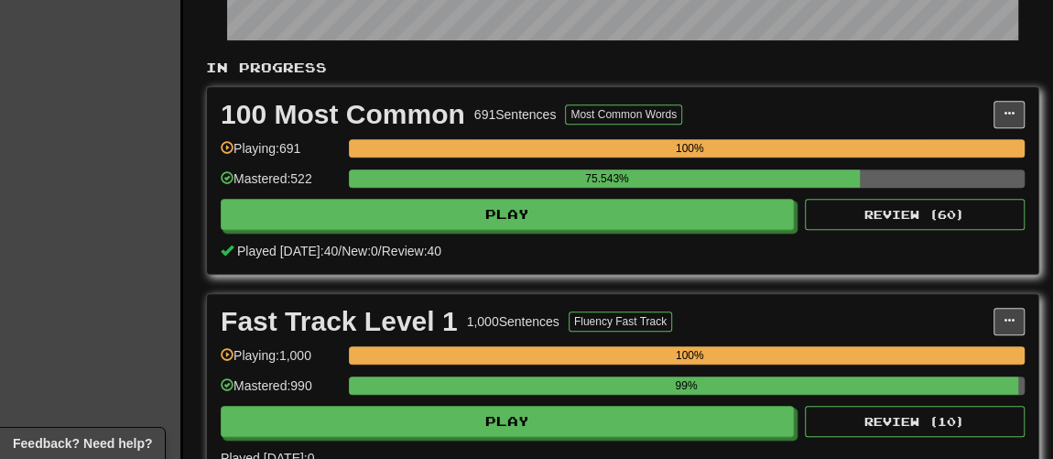
scroll to position [249, 0]
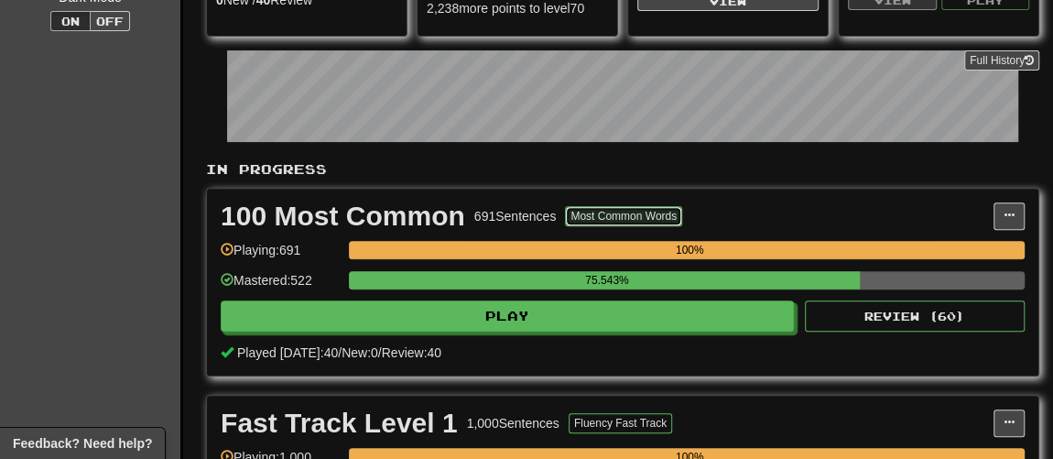
click at [622, 216] on button "Most Common Words" at bounding box center [623, 216] width 117 height 20
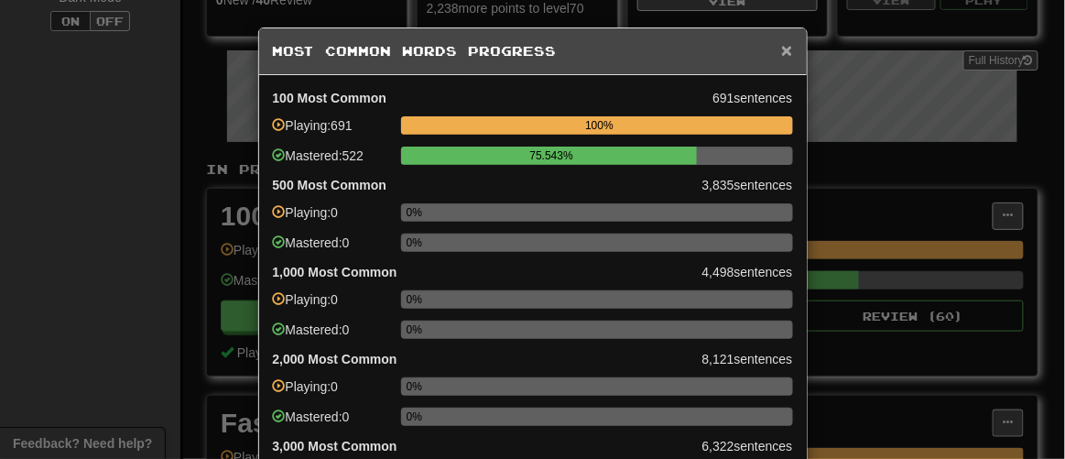
click at [781, 47] on span "×" at bounding box center [786, 49] width 11 height 21
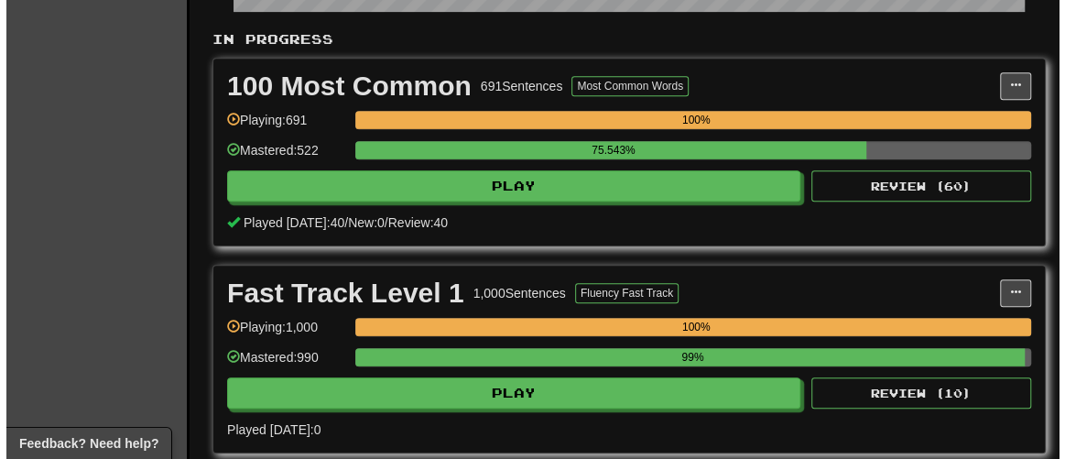
scroll to position [416, 0]
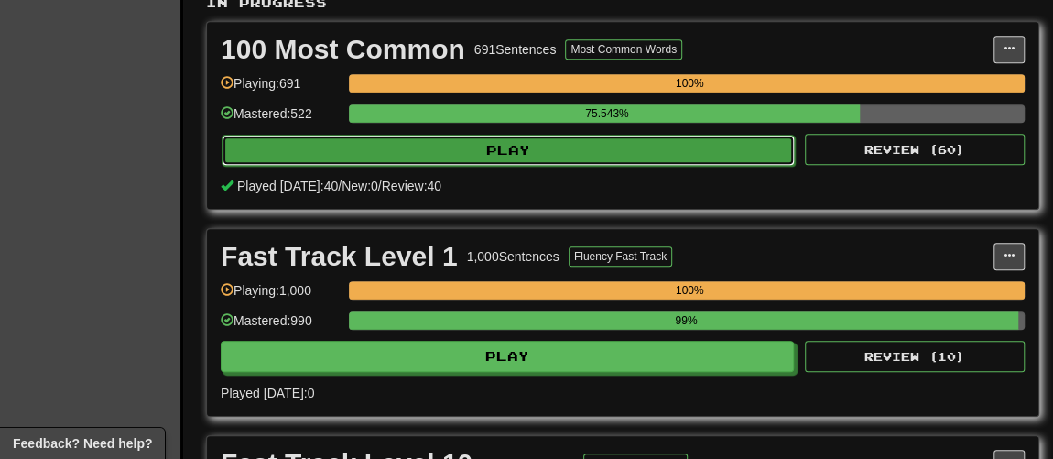
click at [623, 149] on button "Play" at bounding box center [508, 150] width 573 height 31
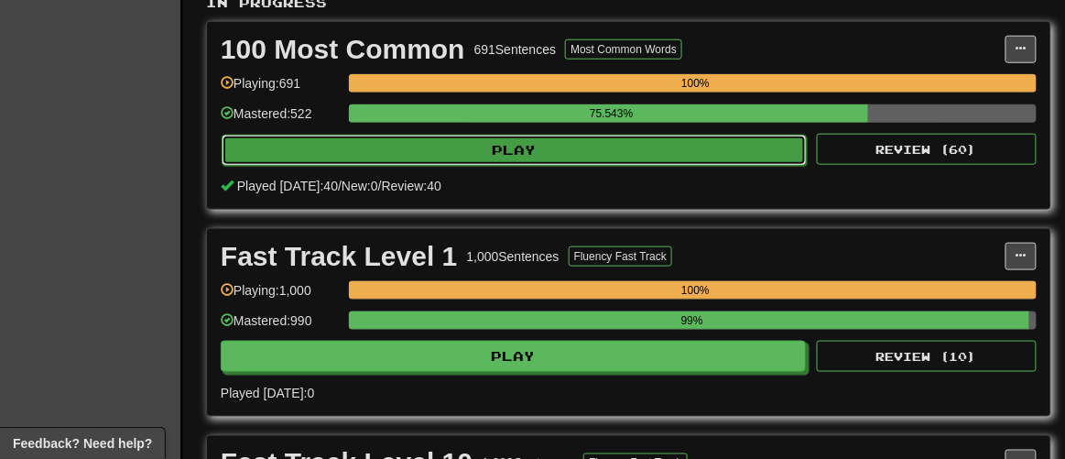
select select "**"
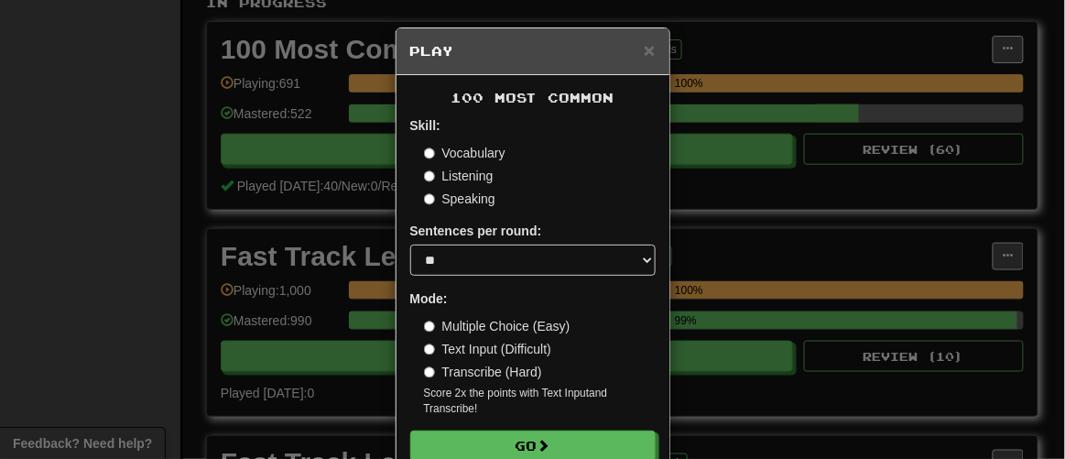
click at [525, 345] on label "Text Input (Difficult)" at bounding box center [488, 349] width 128 height 18
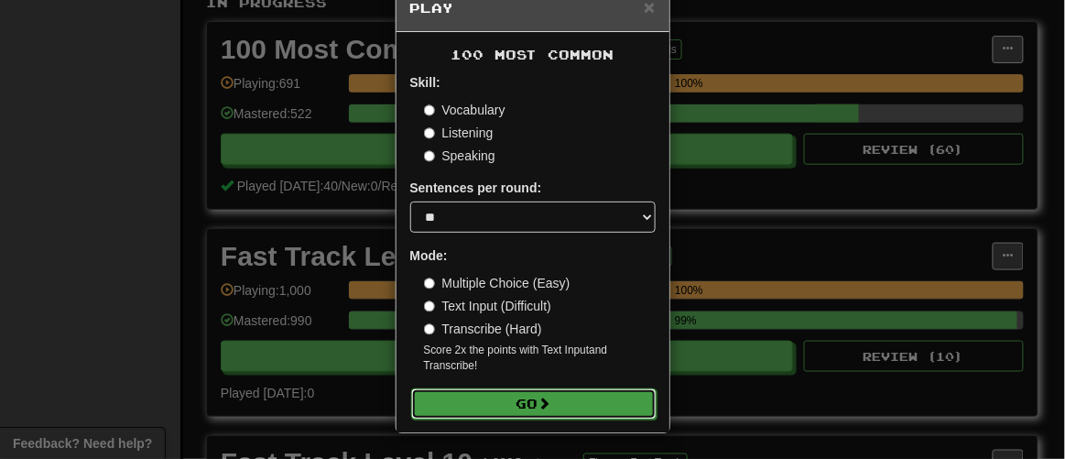
click at [550, 390] on button "Go" at bounding box center [533, 403] width 245 height 31
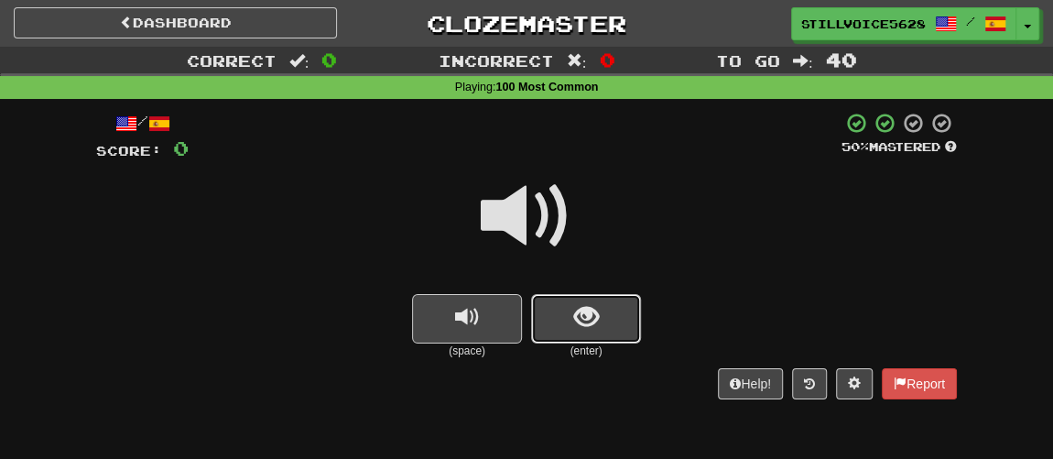
click at [577, 308] on span "show sentence" at bounding box center [586, 317] width 25 height 25
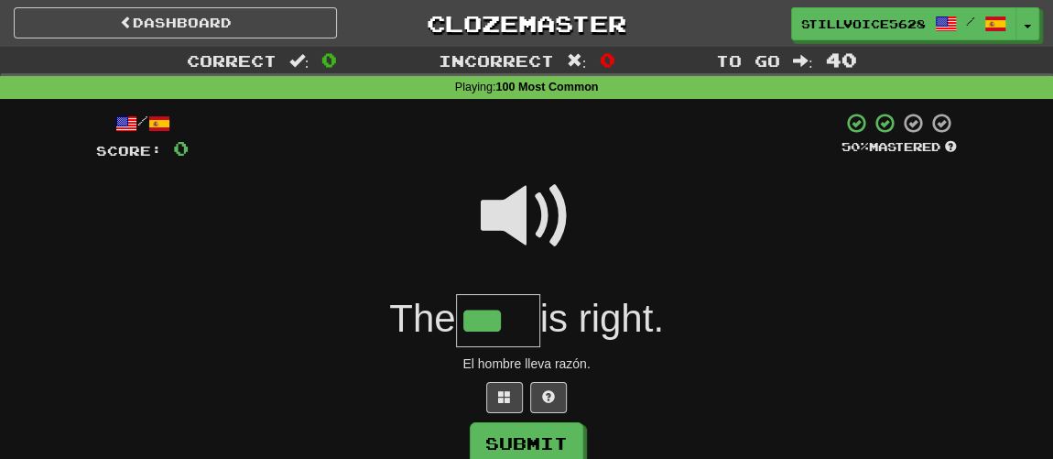
type input "***"
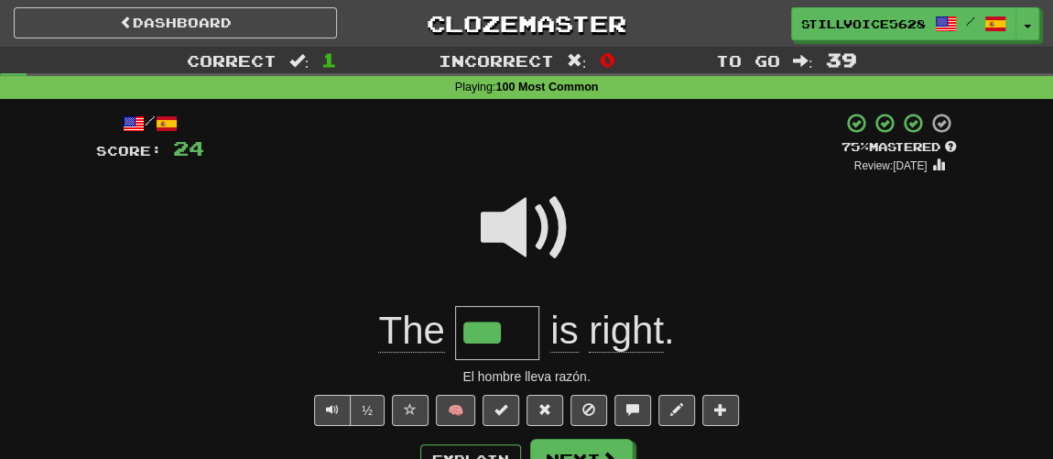
scroll to position [82, 0]
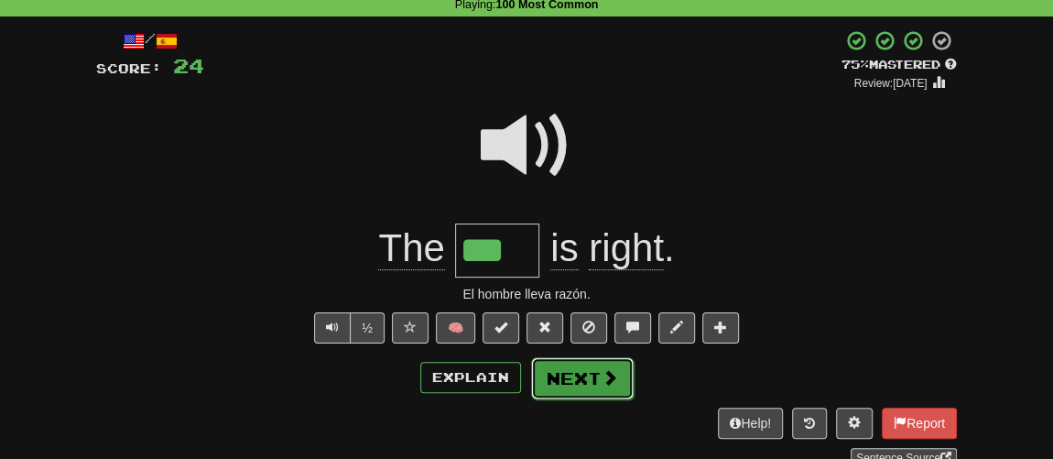
click at [594, 387] on button "Next" at bounding box center [582, 378] width 103 height 42
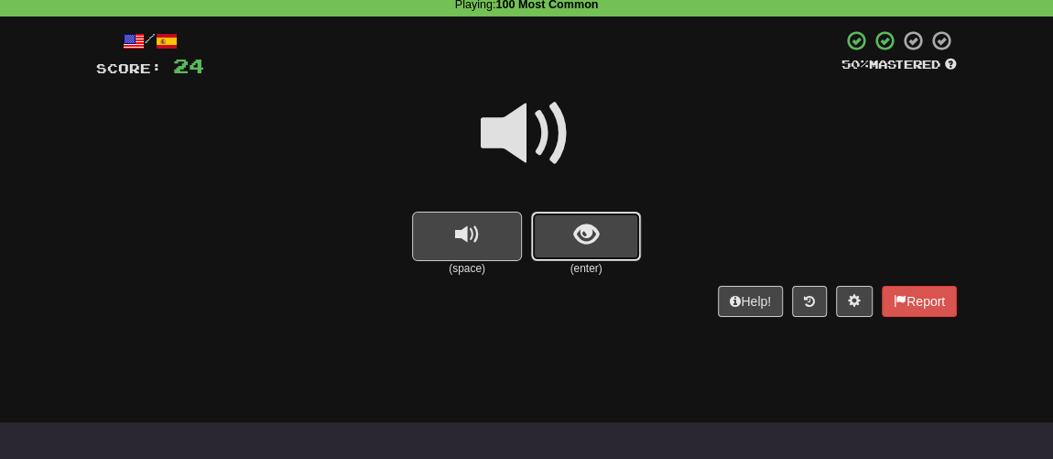
click at [587, 254] on button "show sentence" at bounding box center [586, 235] width 110 height 49
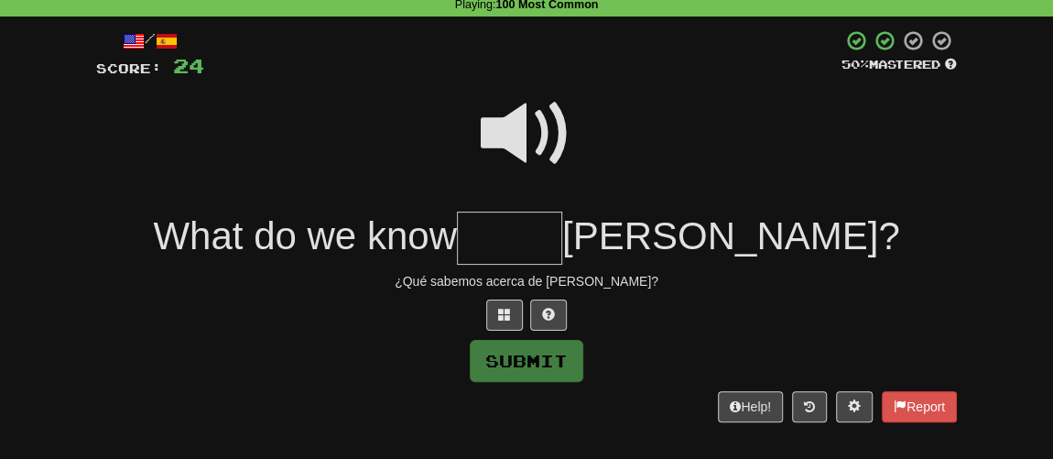
click at [512, 128] on span at bounding box center [527, 134] width 92 height 92
click at [534, 140] on span at bounding box center [527, 134] width 92 height 92
click at [562, 211] on input "text" at bounding box center [509, 238] width 105 height 54
click at [503, 314] on span at bounding box center [504, 314] width 13 height 13
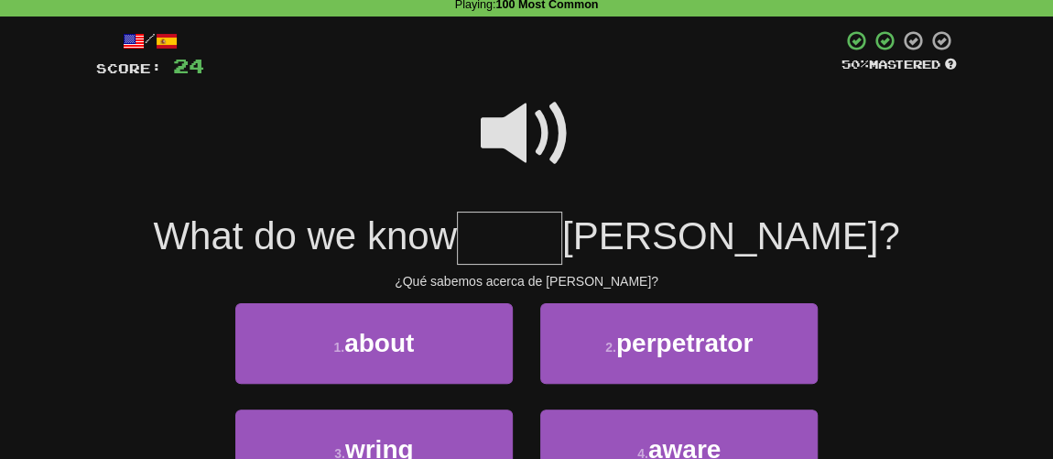
click at [495, 133] on span at bounding box center [527, 134] width 92 height 92
click at [495, 137] on span at bounding box center [527, 134] width 92 height 92
click at [526, 152] on span at bounding box center [527, 134] width 92 height 92
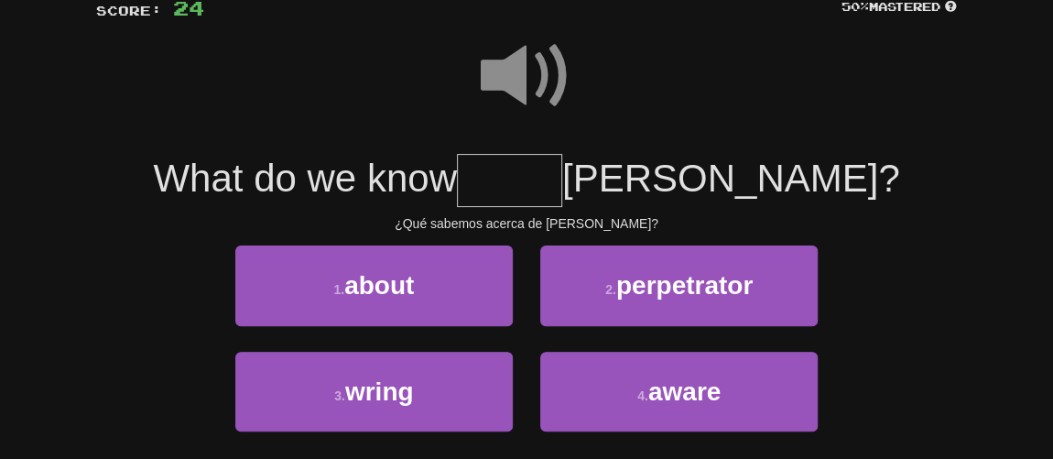
scroll to position [249, 0]
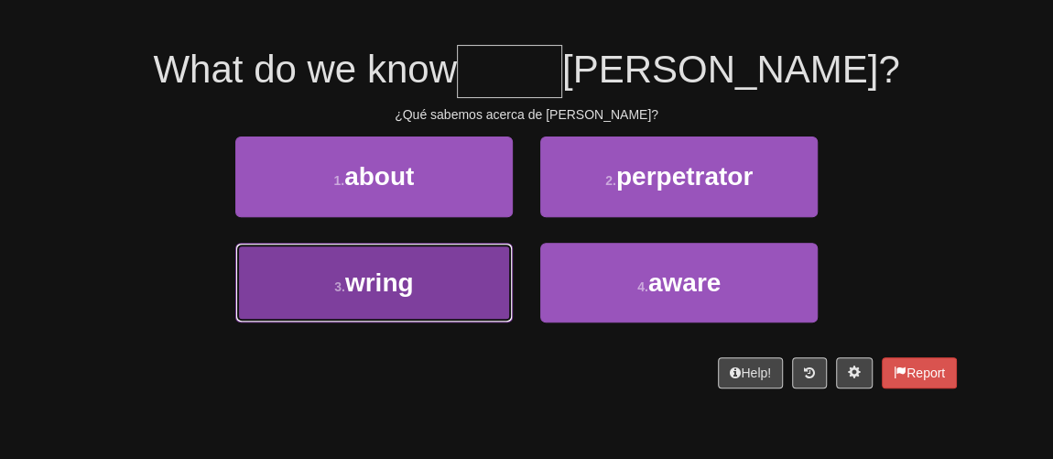
click at [472, 276] on button "3 . wring" at bounding box center [373, 283] width 277 height 80
type input "*****"
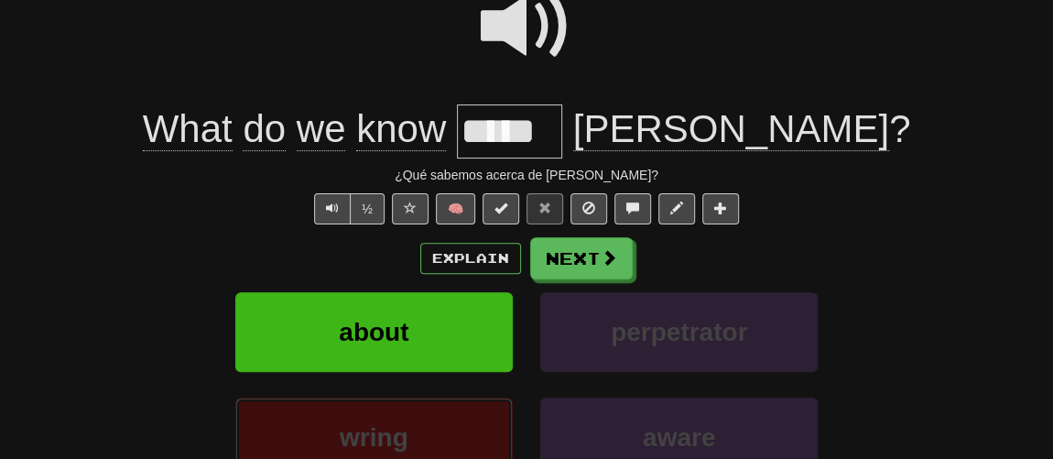
scroll to position [178, 0]
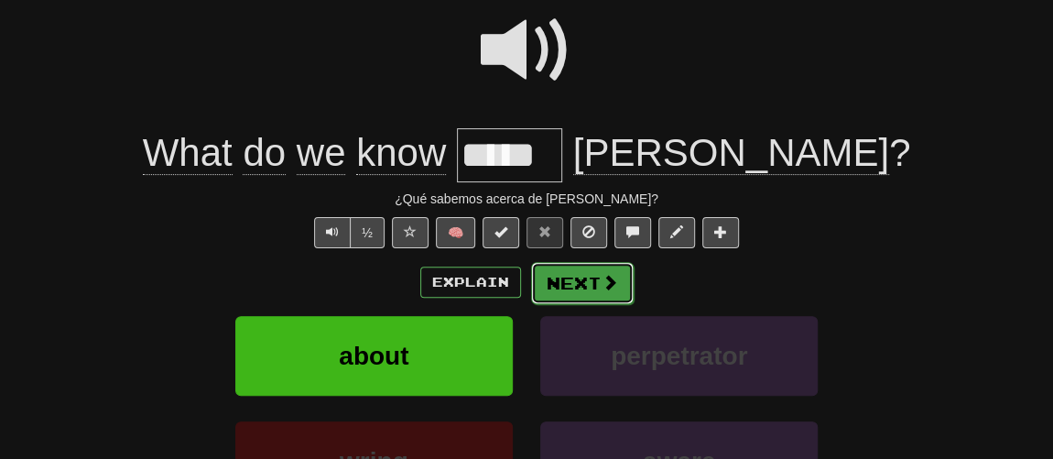
click at [576, 272] on button "Next" at bounding box center [582, 283] width 103 height 42
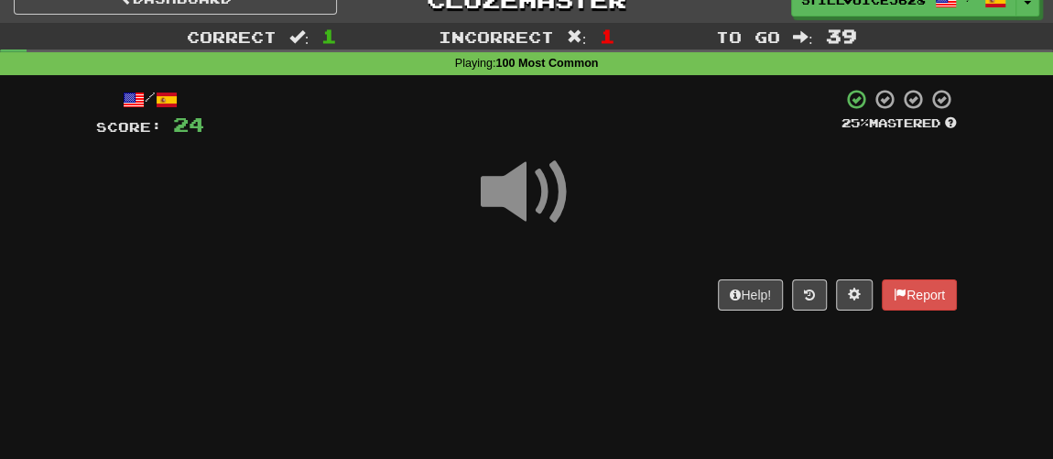
scroll to position [11, 0]
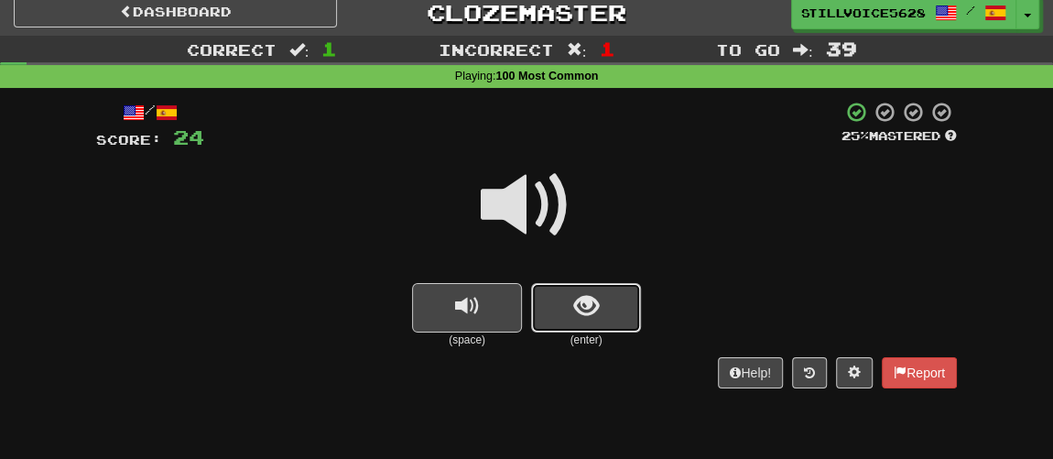
click at [572, 299] on button "show sentence" at bounding box center [586, 307] width 110 height 49
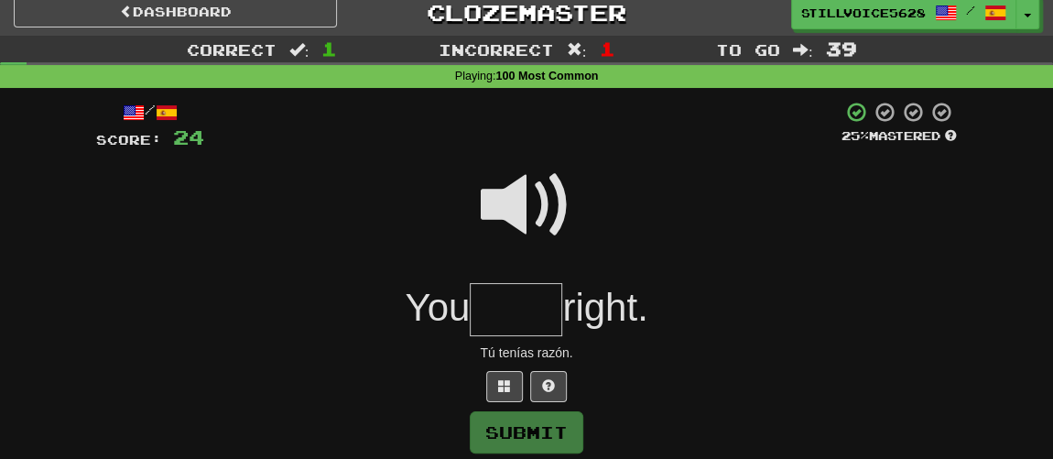
click at [524, 201] on span at bounding box center [527, 205] width 92 height 92
click at [509, 305] on input "text" at bounding box center [516, 310] width 92 height 54
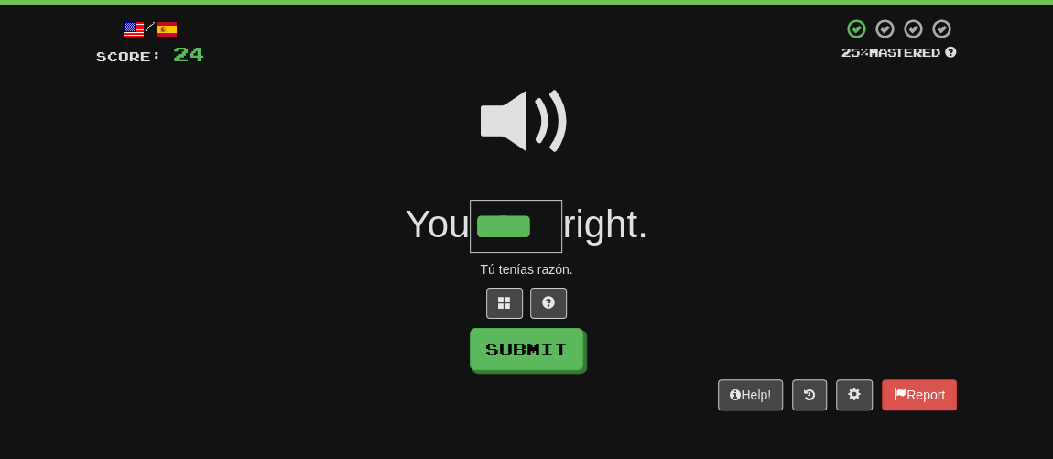
type input "****"
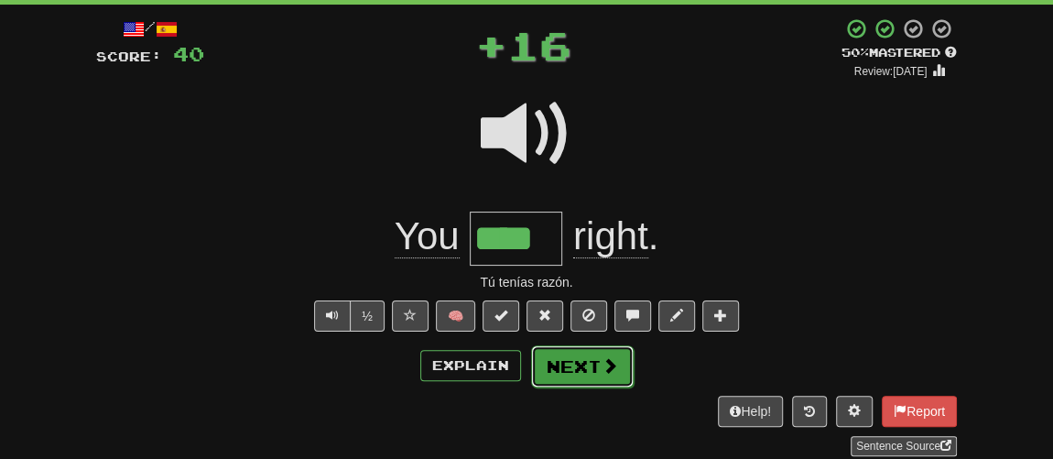
click at [564, 365] on button "Next" at bounding box center [582, 366] width 103 height 42
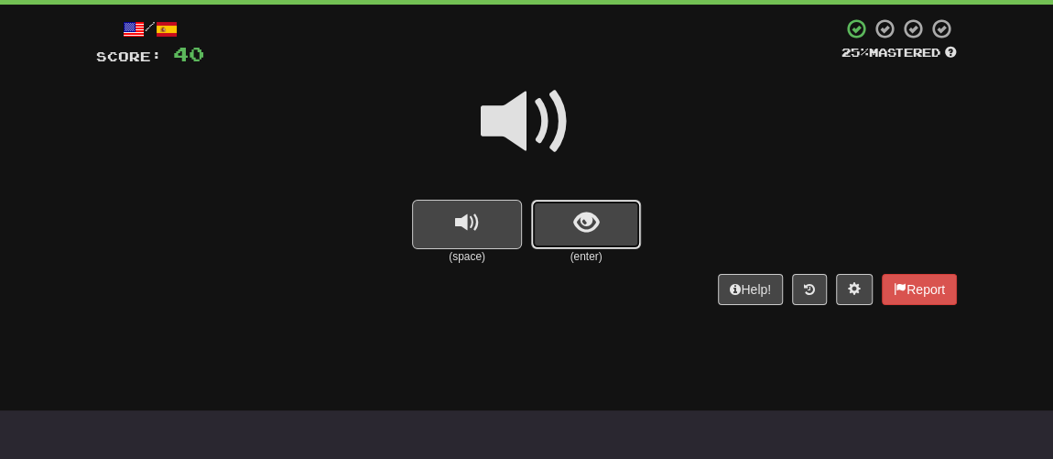
click at [581, 243] on button "show sentence" at bounding box center [586, 224] width 110 height 49
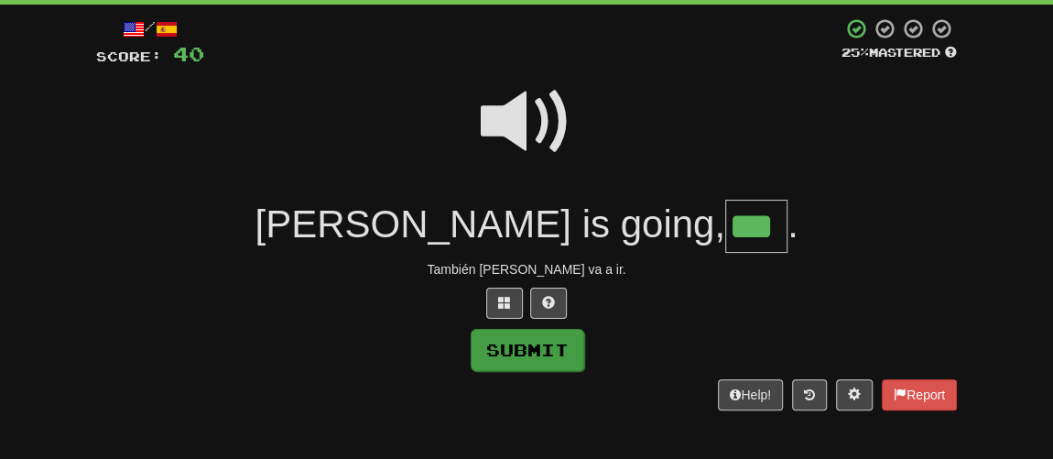
type input "***"
click at [546, 340] on button "Submit" at bounding box center [528, 350] width 114 height 42
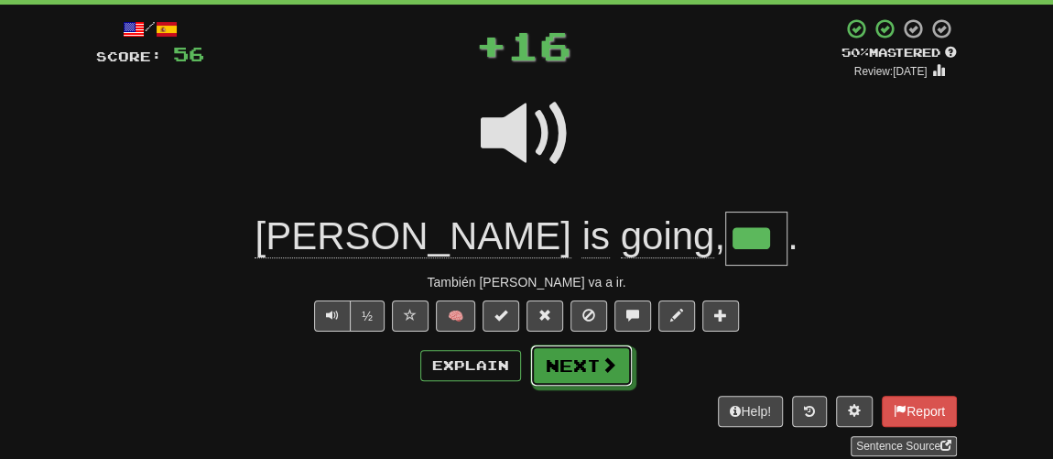
click at [577, 352] on button "Next" at bounding box center [581, 365] width 103 height 42
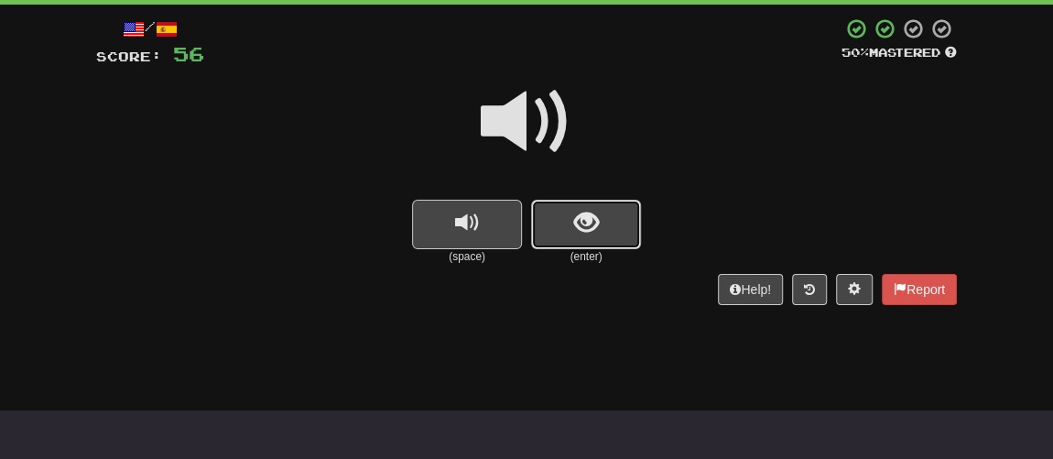
click at [582, 241] on button "show sentence" at bounding box center [586, 224] width 110 height 49
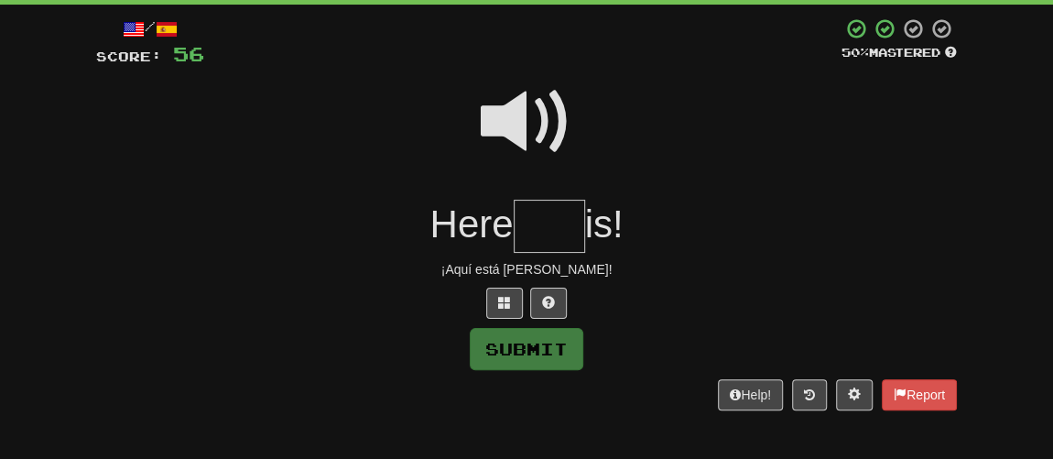
click at [523, 143] on span at bounding box center [527, 122] width 92 height 92
click at [542, 227] on input "text" at bounding box center [549, 227] width 71 height 54
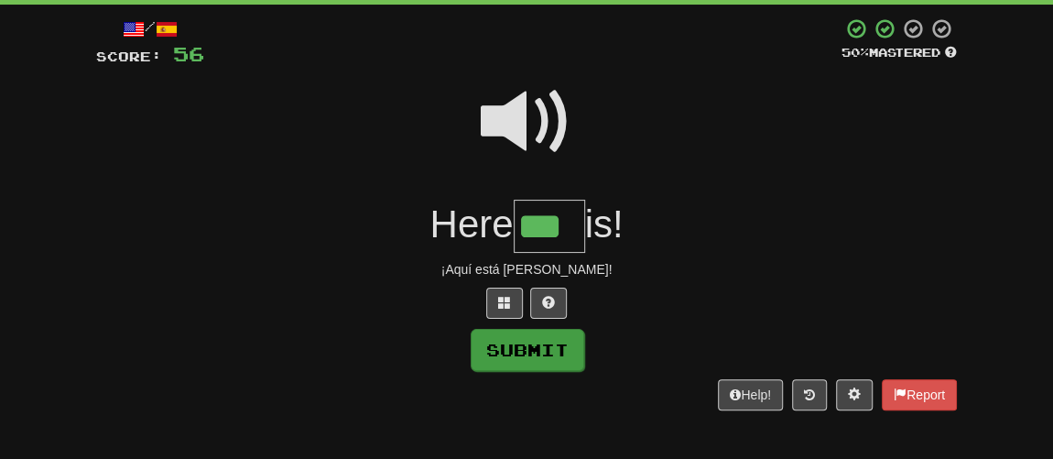
type input "***"
click at [557, 331] on button "Submit" at bounding box center [528, 350] width 114 height 42
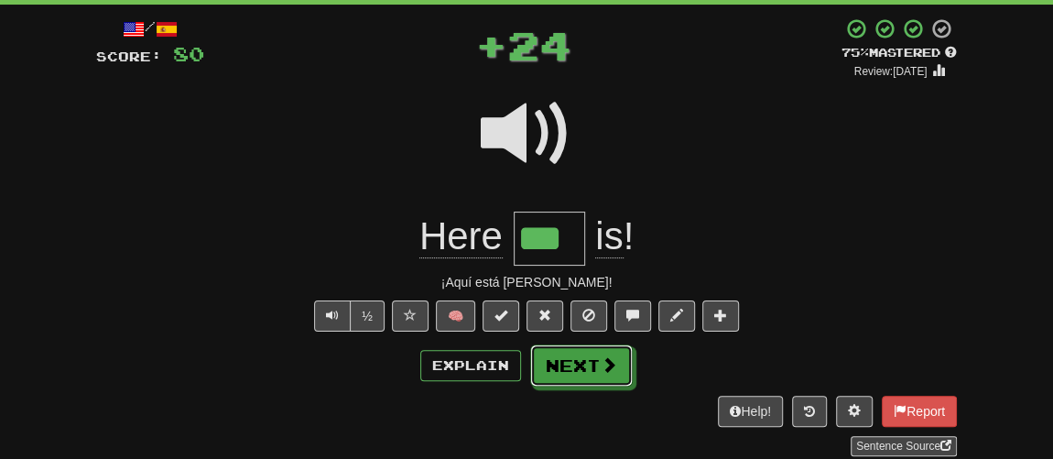
click at [572, 363] on button "Next" at bounding box center [581, 365] width 103 height 42
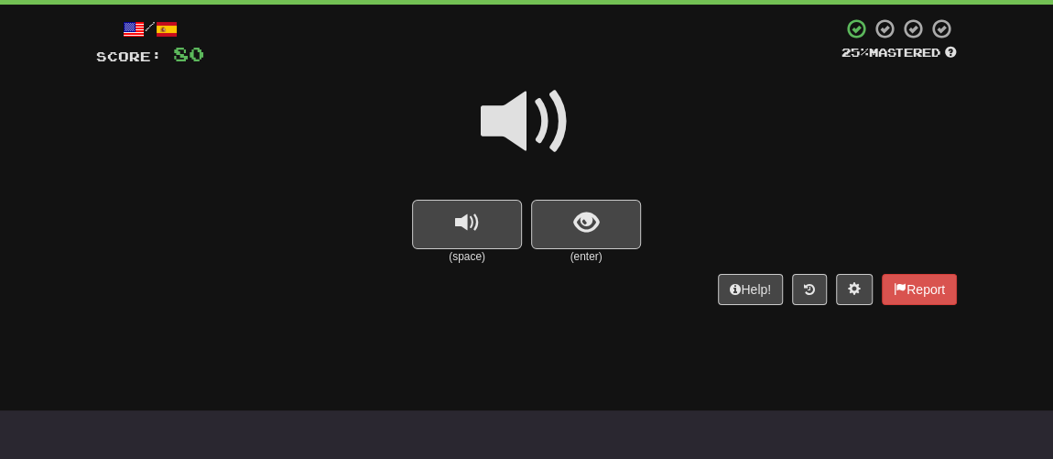
click at [557, 250] on small "(enter)" at bounding box center [586, 257] width 110 height 16
click at [563, 243] on button "show sentence" at bounding box center [586, 224] width 110 height 49
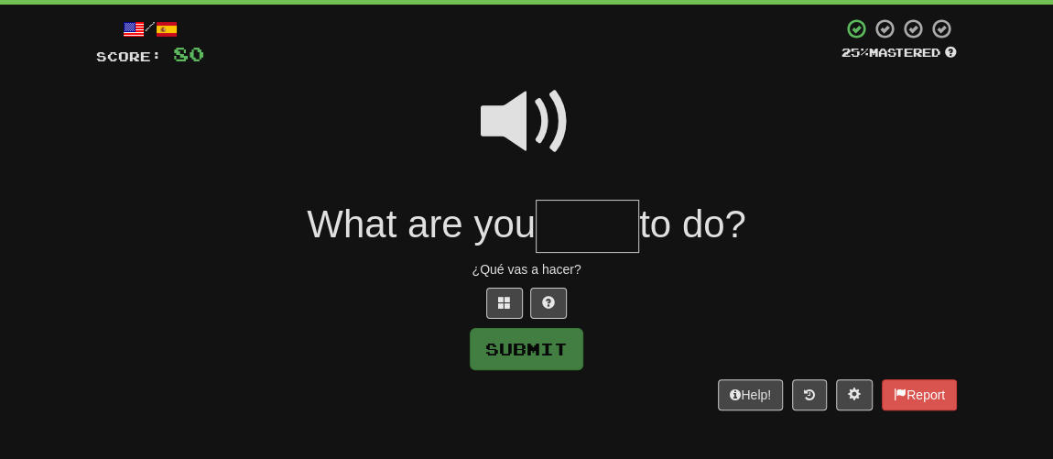
click at [512, 128] on span at bounding box center [527, 122] width 92 height 92
click at [561, 219] on input "text" at bounding box center [587, 227] width 103 height 54
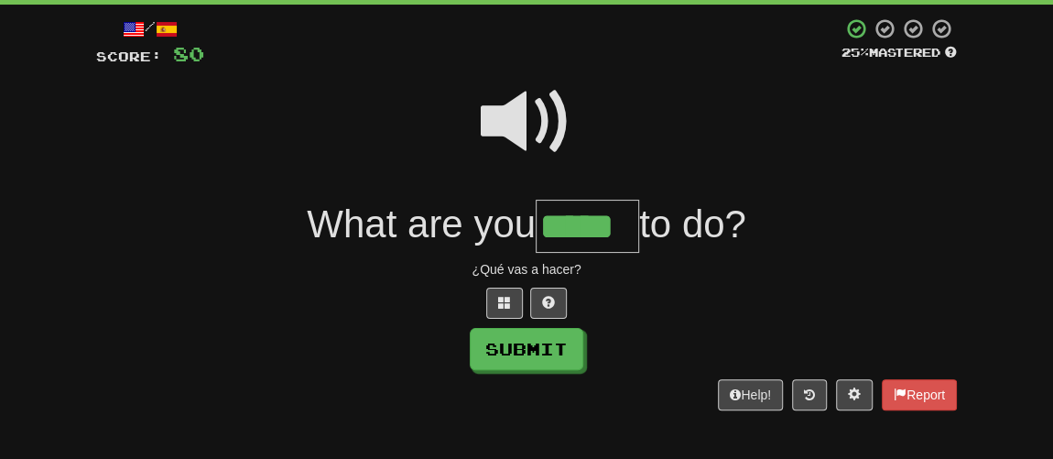
type input "*****"
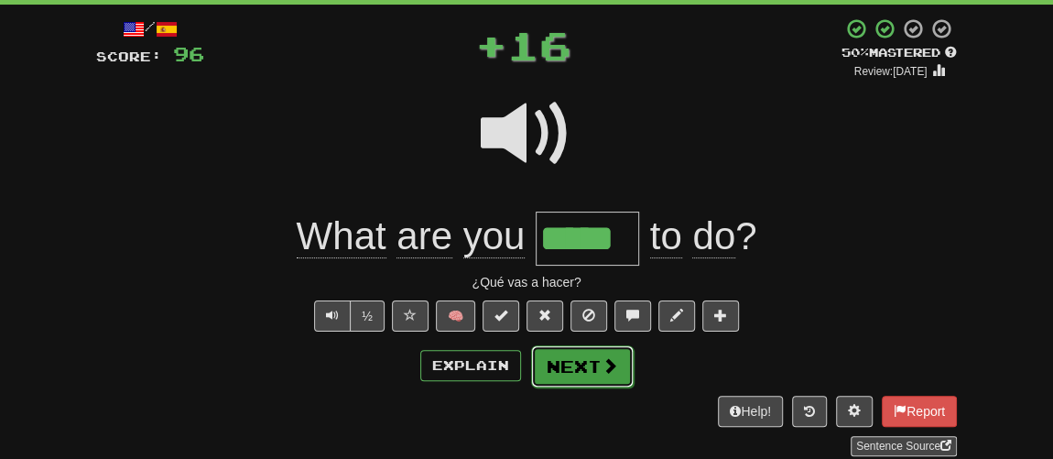
click at [573, 356] on button "Next" at bounding box center [582, 366] width 103 height 42
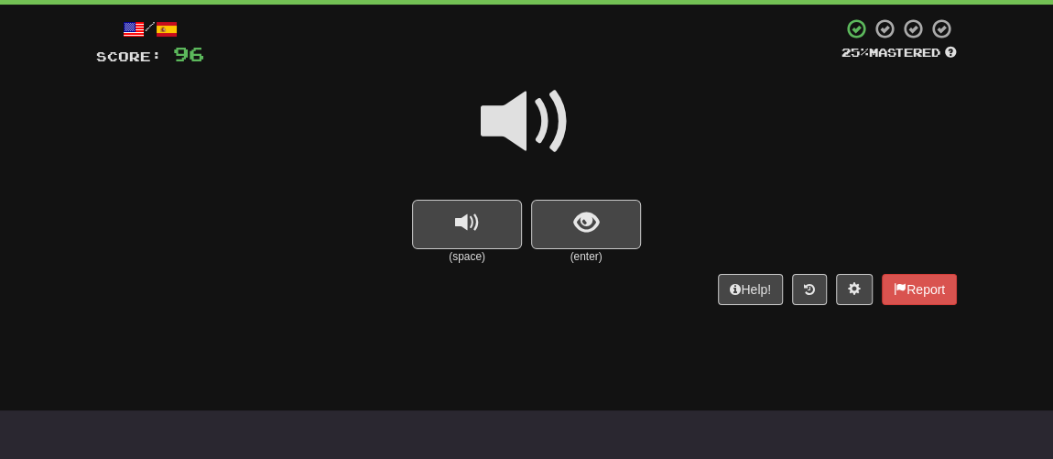
scroll to position [11, 0]
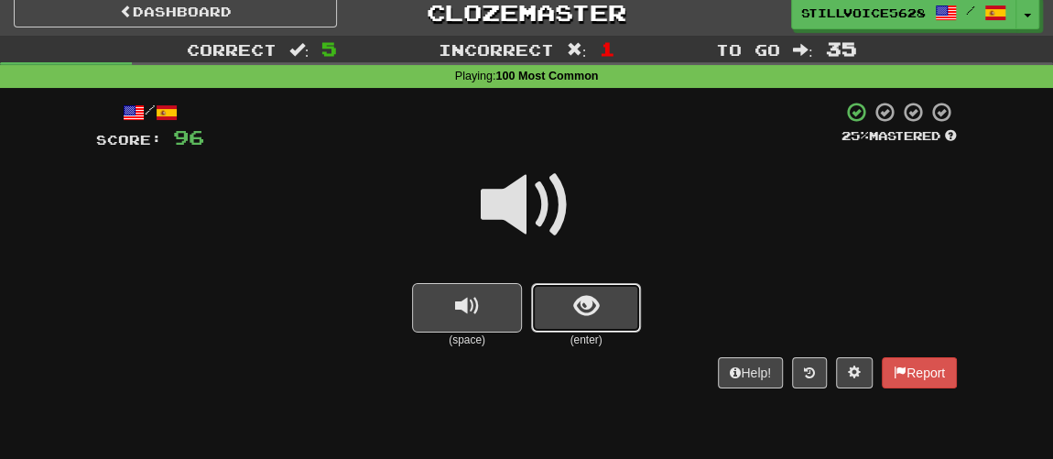
click at [551, 308] on button "show sentence" at bounding box center [586, 307] width 110 height 49
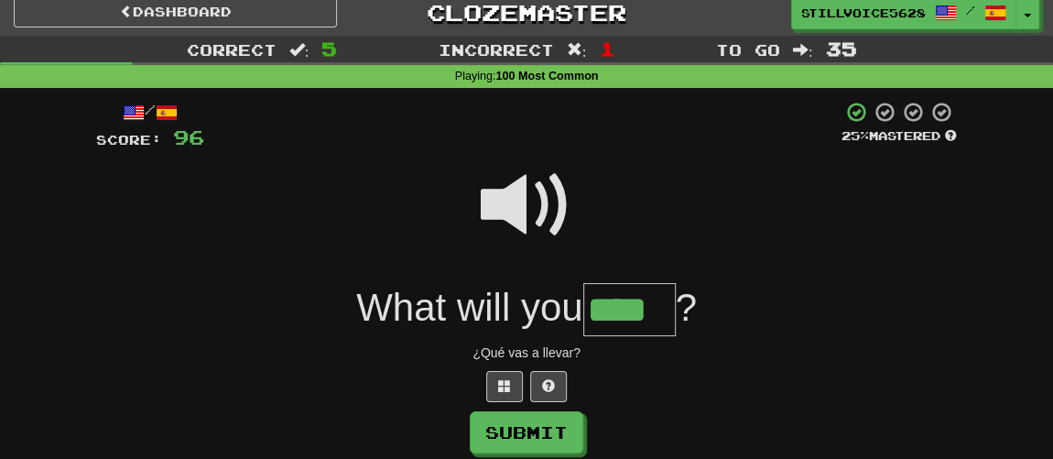
type input "****"
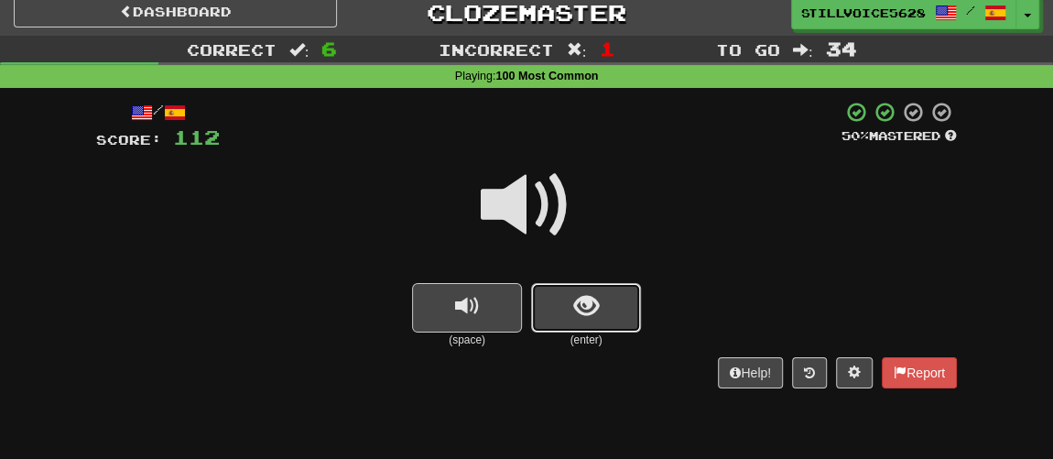
click at [574, 299] on span "show sentence" at bounding box center [586, 306] width 25 height 25
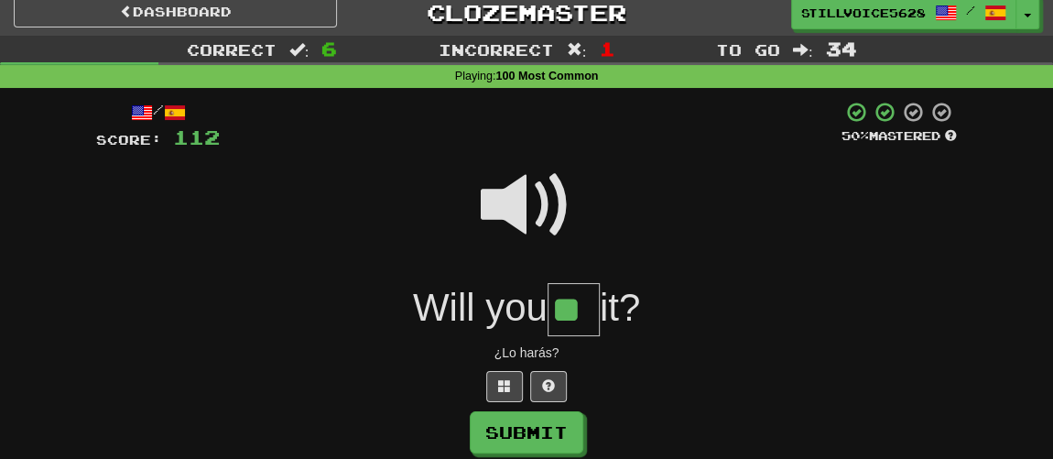
type input "**"
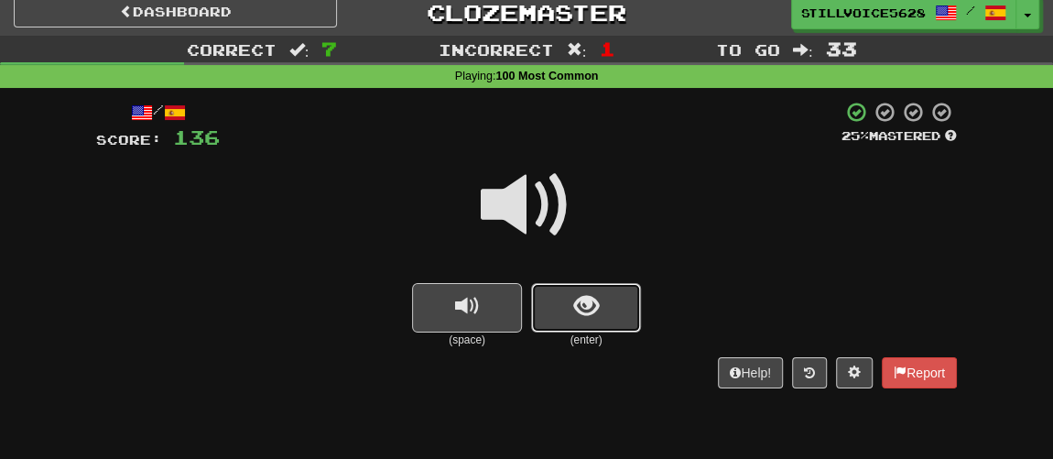
click at [574, 299] on span "show sentence" at bounding box center [586, 306] width 25 height 25
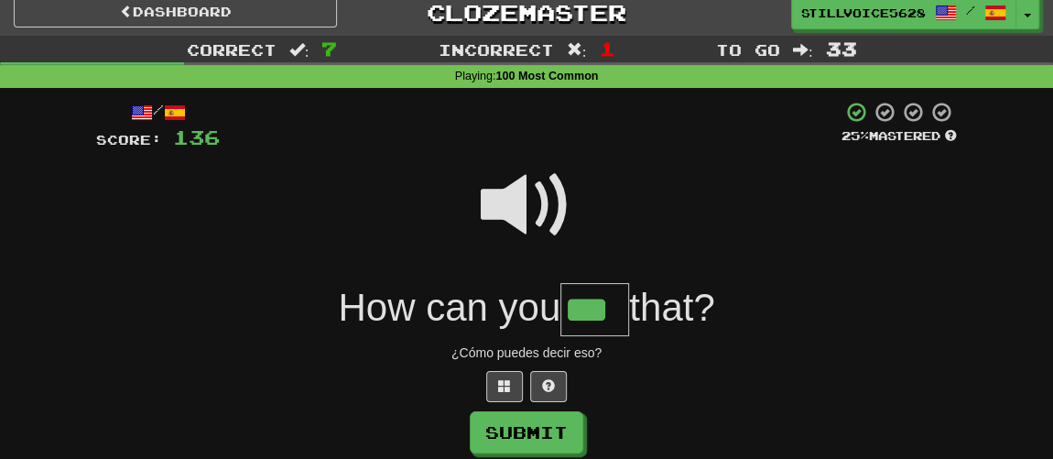
type input "***"
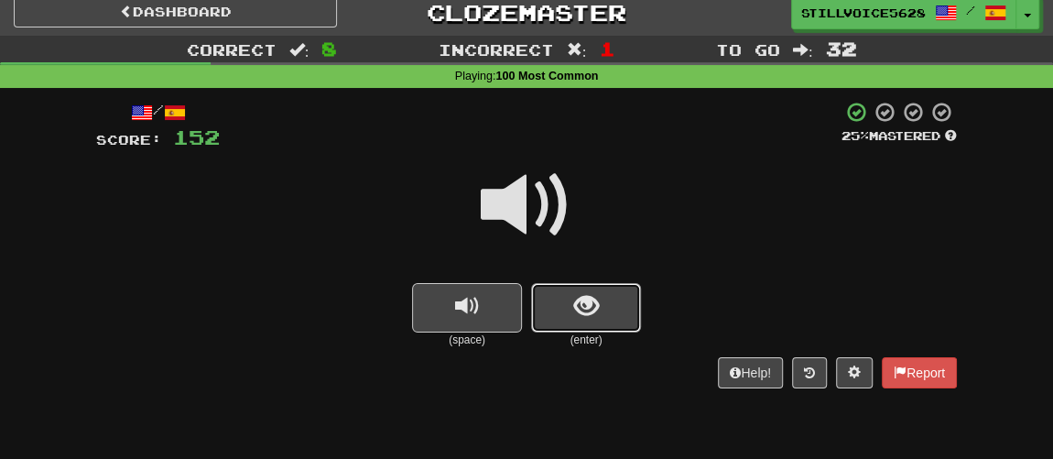
click at [574, 299] on span "show sentence" at bounding box center [586, 306] width 25 height 25
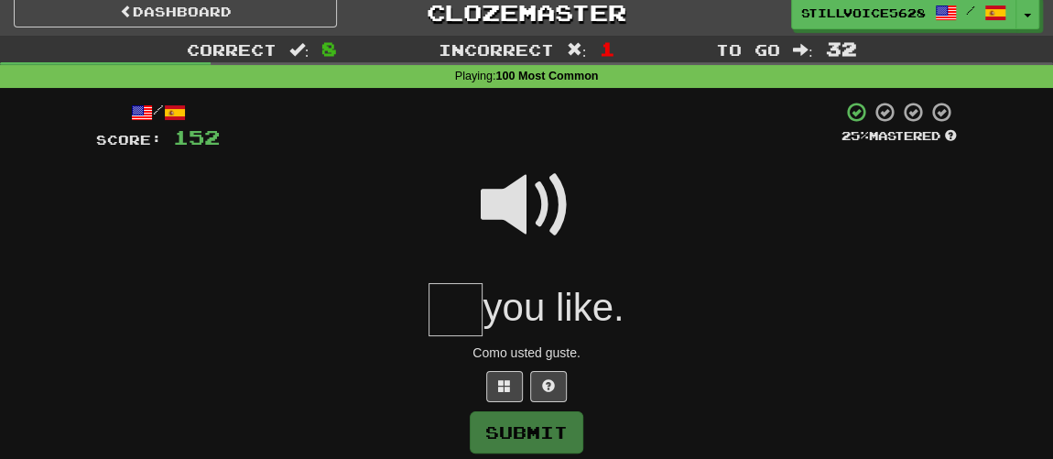
click at [536, 214] on span at bounding box center [527, 205] width 92 height 92
click at [448, 310] on input "text" at bounding box center [455, 310] width 54 height 54
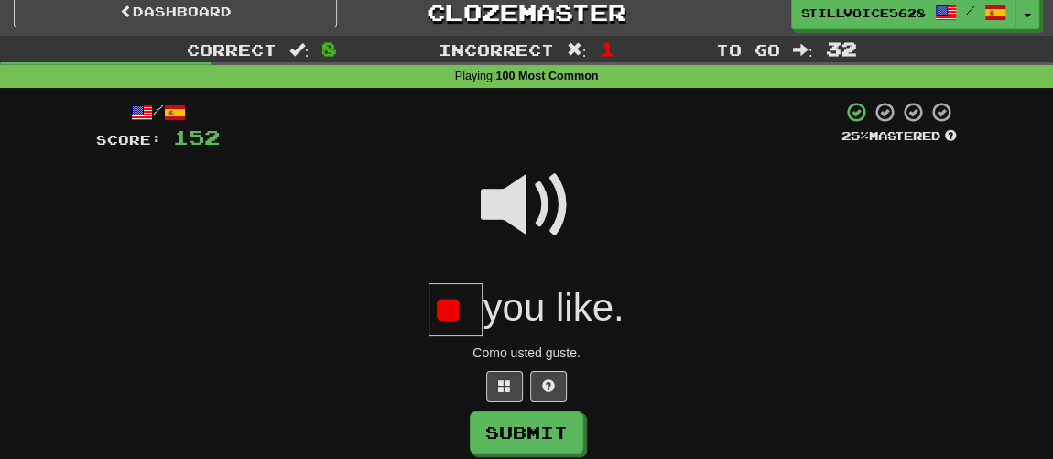
type input "*"
type input "**"
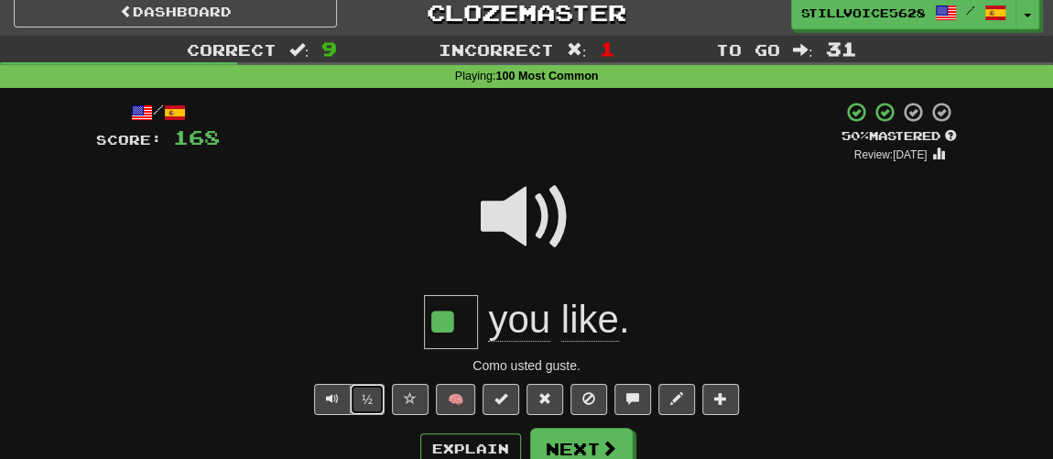
click at [369, 395] on button "½" at bounding box center [367, 399] width 35 height 31
click at [372, 399] on button "½" at bounding box center [367, 399] width 35 height 31
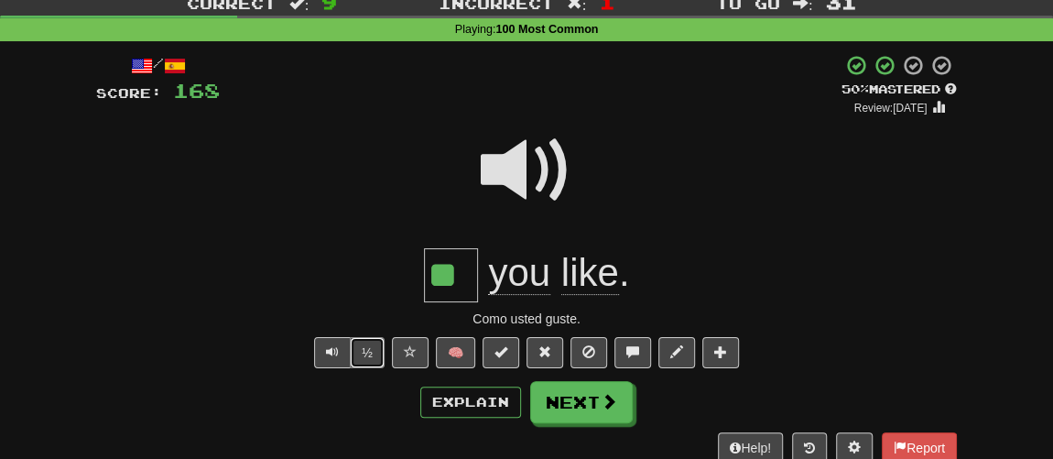
scroll to position [94, 0]
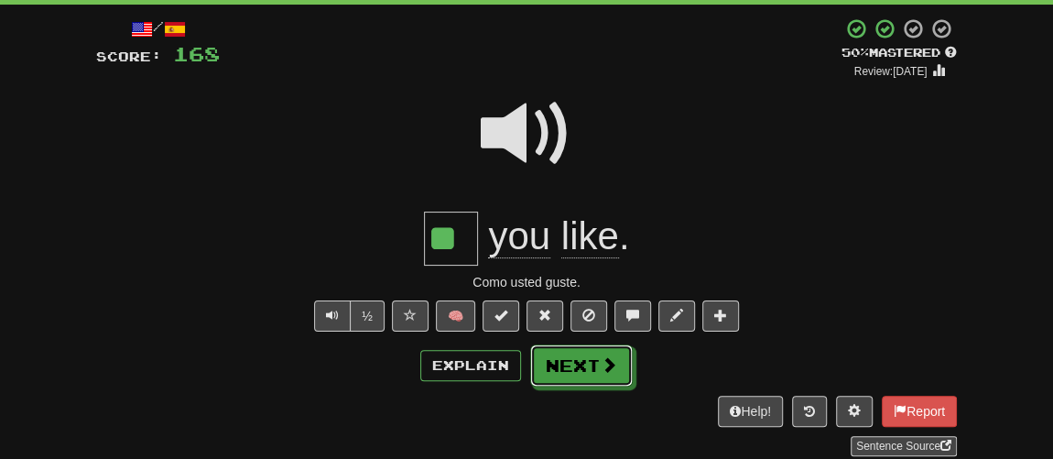
click at [595, 358] on button "Next" at bounding box center [581, 365] width 103 height 42
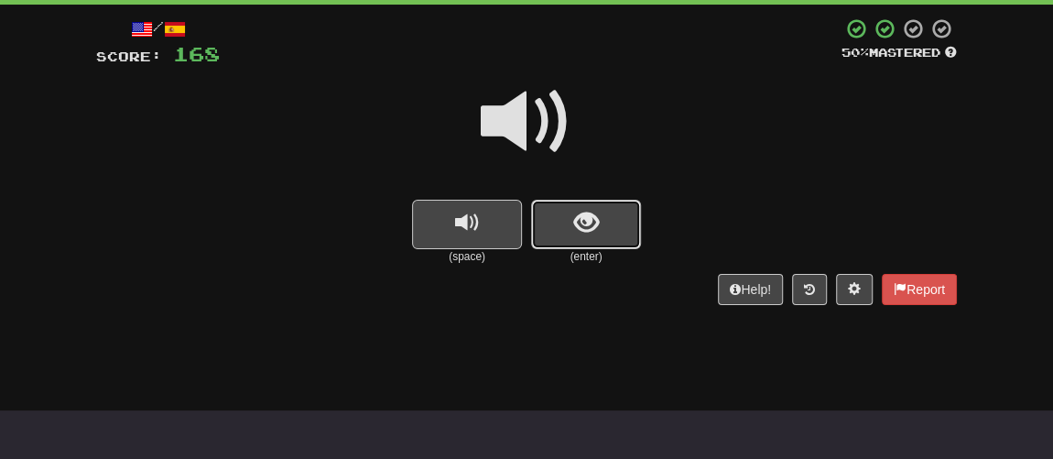
click at [557, 231] on button "show sentence" at bounding box center [586, 224] width 110 height 49
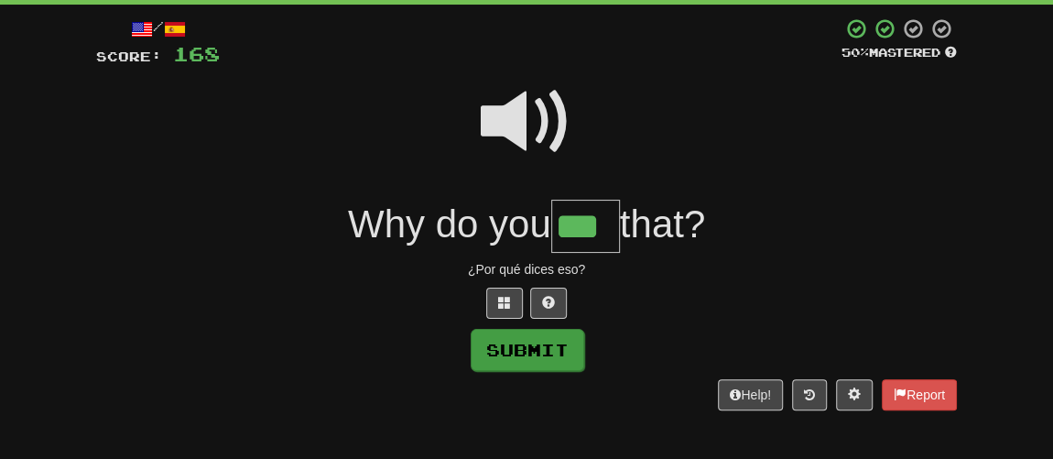
type input "***"
click at [551, 342] on button "Submit" at bounding box center [528, 350] width 114 height 42
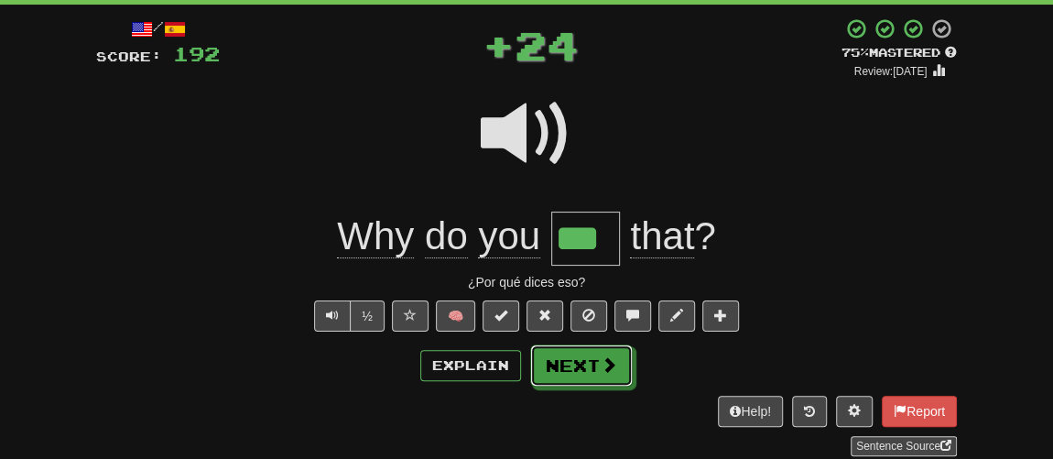
click at [575, 351] on button "Next" at bounding box center [581, 365] width 103 height 42
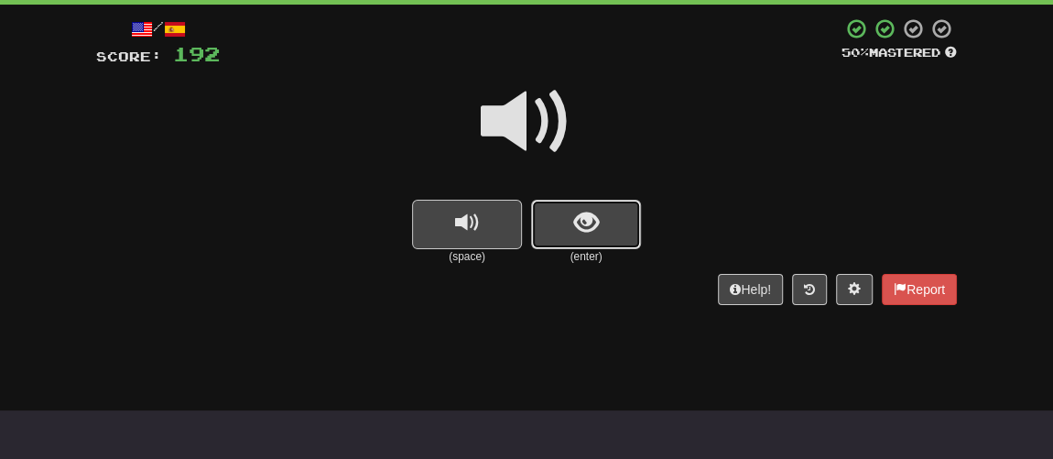
click at [558, 240] on button "show sentence" at bounding box center [586, 224] width 110 height 49
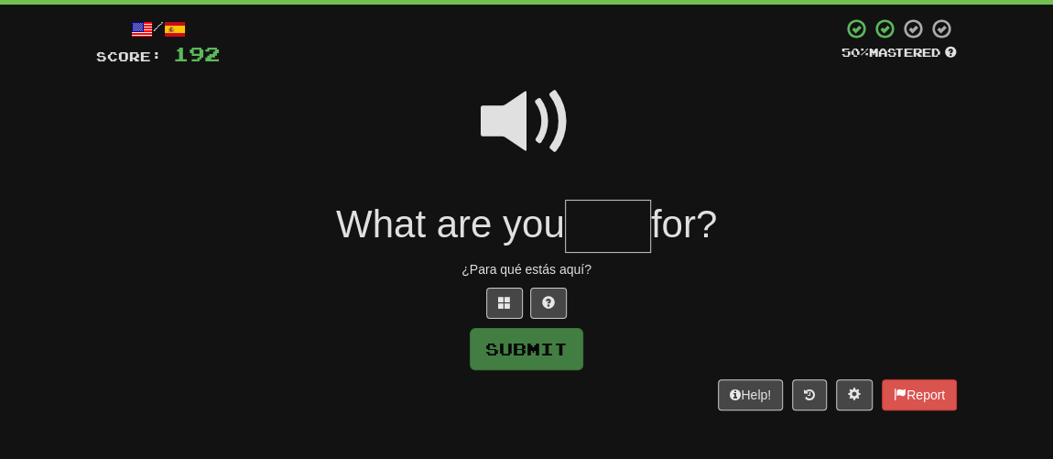
click at [529, 140] on span at bounding box center [527, 122] width 92 height 92
click at [602, 222] on input "text" at bounding box center [608, 227] width 86 height 54
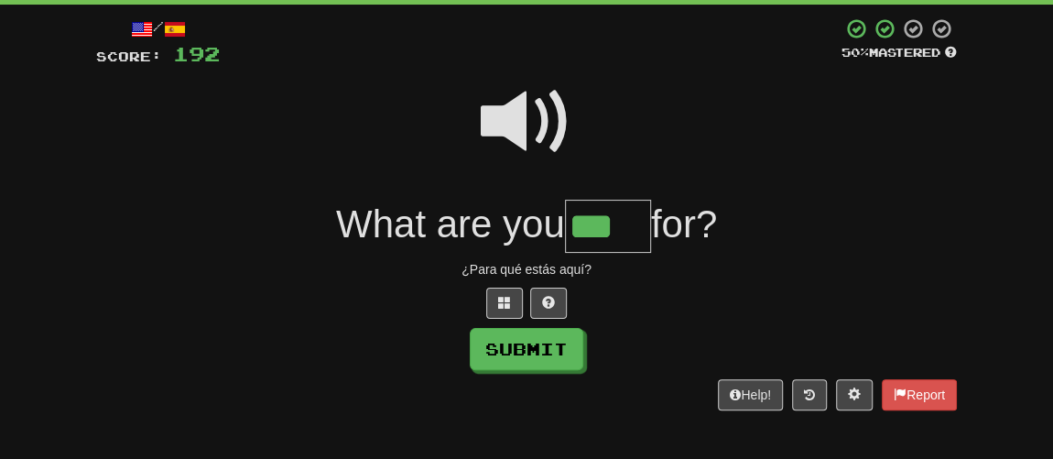
click at [582, 335] on div "Submit" at bounding box center [526, 349] width 860 height 42
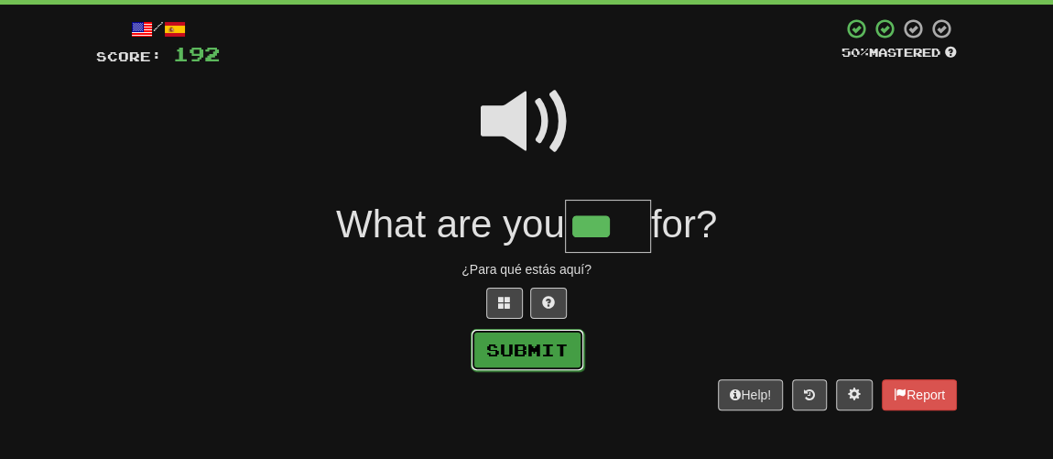
click at [563, 342] on button "Submit" at bounding box center [528, 350] width 114 height 42
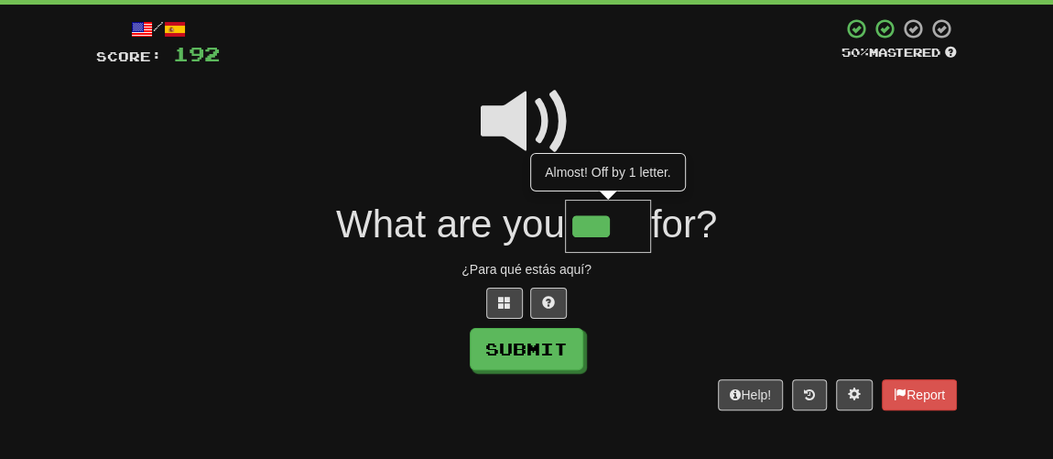
click at [625, 224] on input "***" at bounding box center [608, 227] width 86 height 54
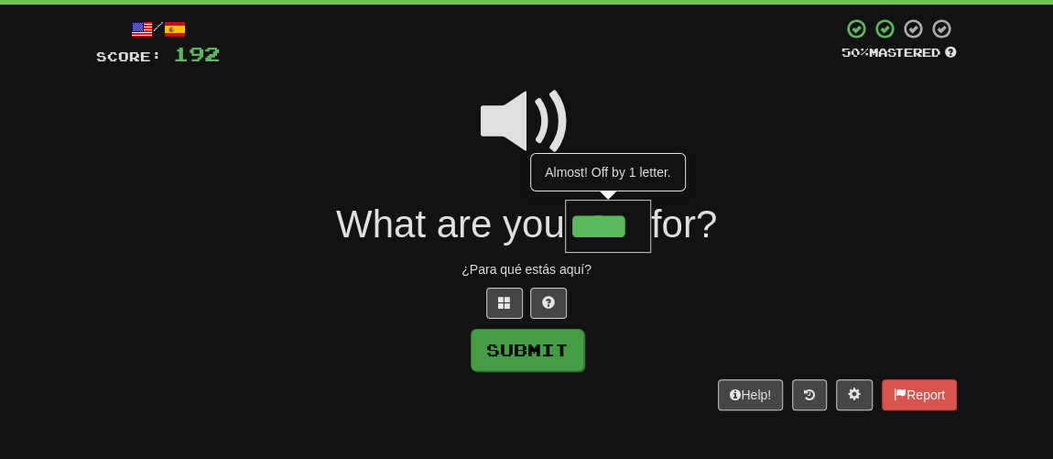
type input "****"
click at [546, 356] on button "Submit" at bounding box center [528, 350] width 114 height 42
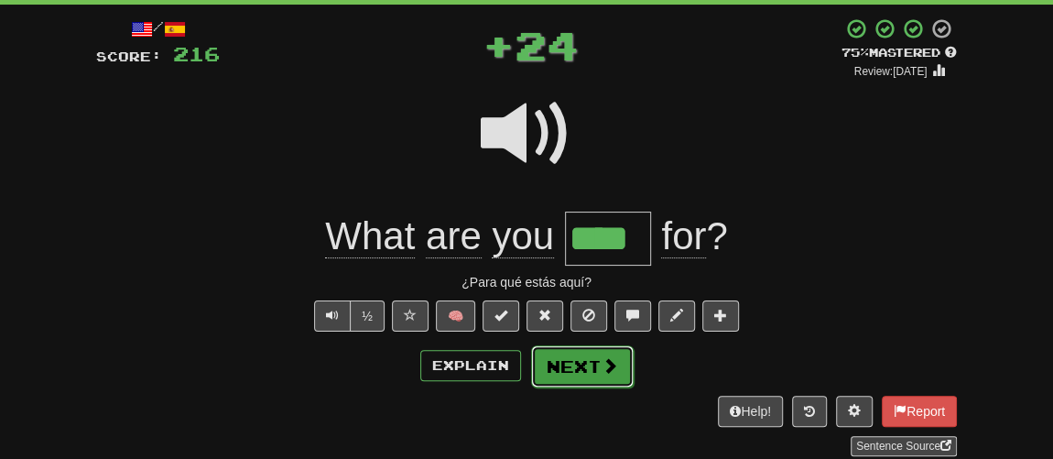
click at [579, 354] on button "Next" at bounding box center [582, 366] width 103 height 42
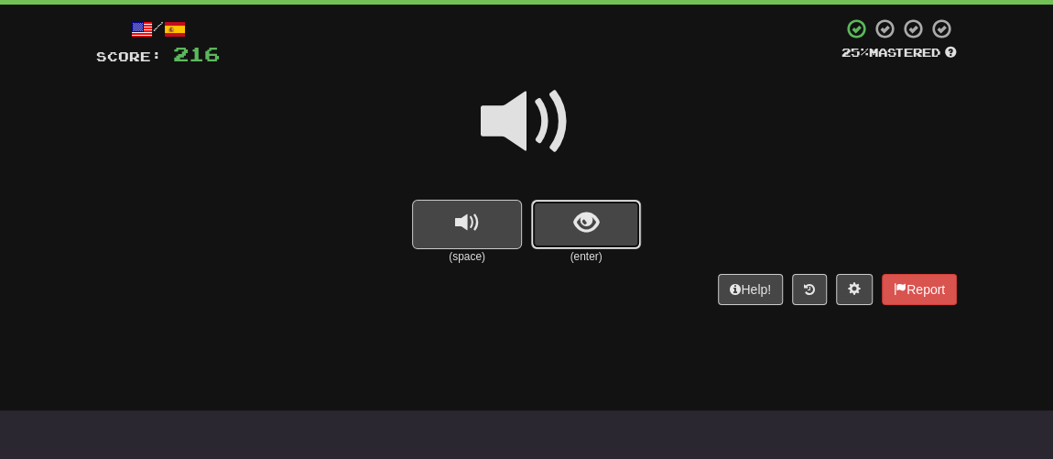
click at [574, 227] on span "show sentence" at bounding box center [586, 223] width 25 height 25
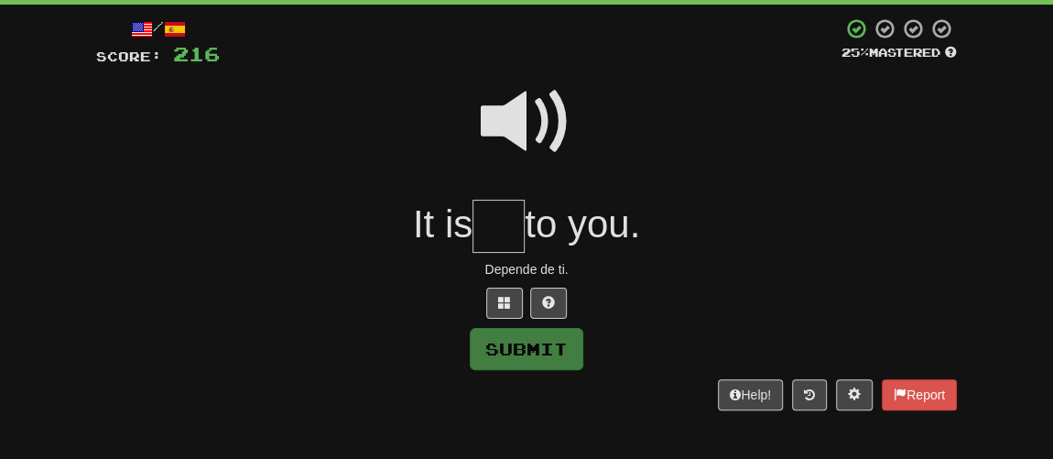
click at [500, 136] on span at bounding box center [527, 122] width 92 height 92
click at [497, 225] on input "text" at bounding box center [498, 227] width 52 height 54
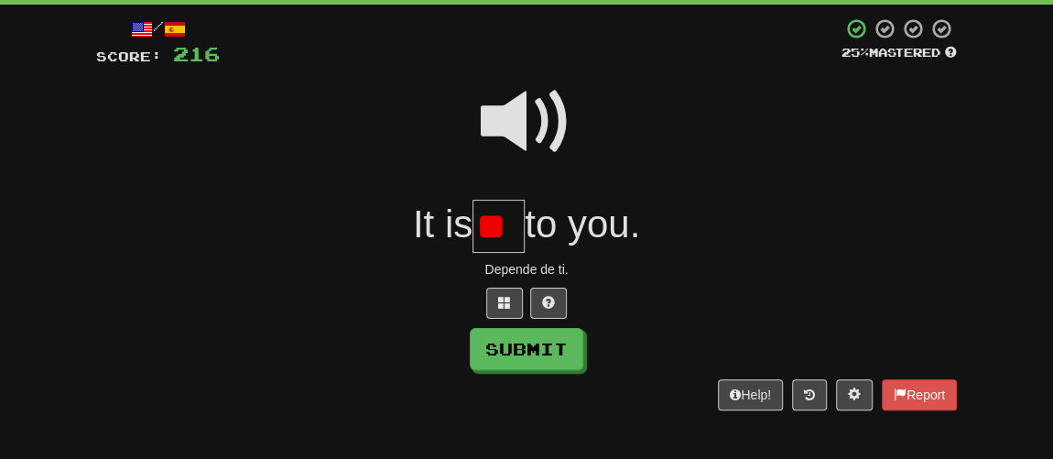
type input "*"
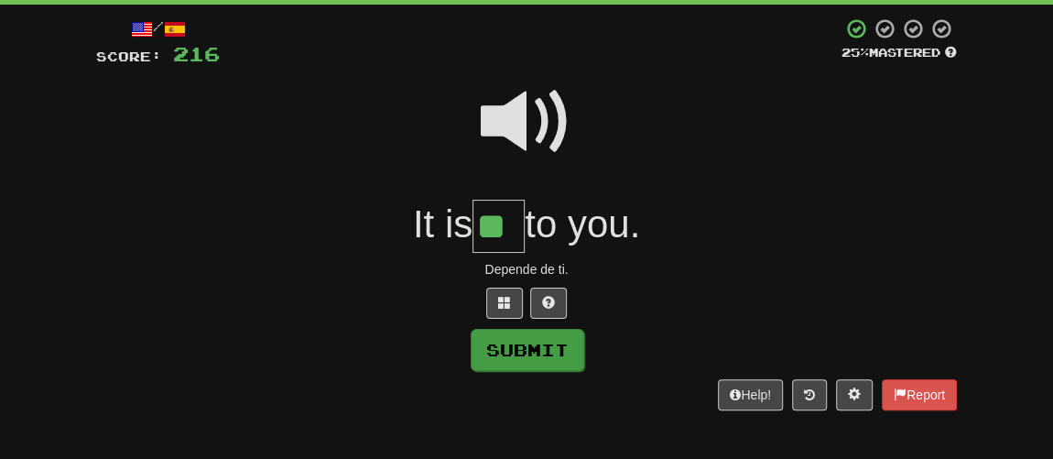
type input "**"
click at [534, 352] on button "Submit" at bounding box center [528, 350] width 114 height 42
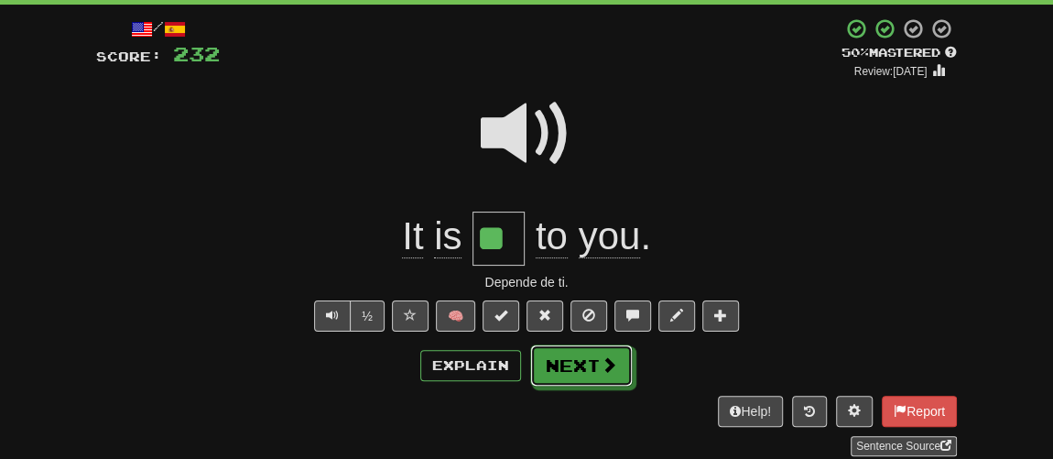
drag, startPoint x: 563, startPoint y: 352, endPoint x: 573, endPoint y: 358, distance: 11.5
click at [567, 353] on button "Next" at bounding box center [581, 365] width 103 height 42
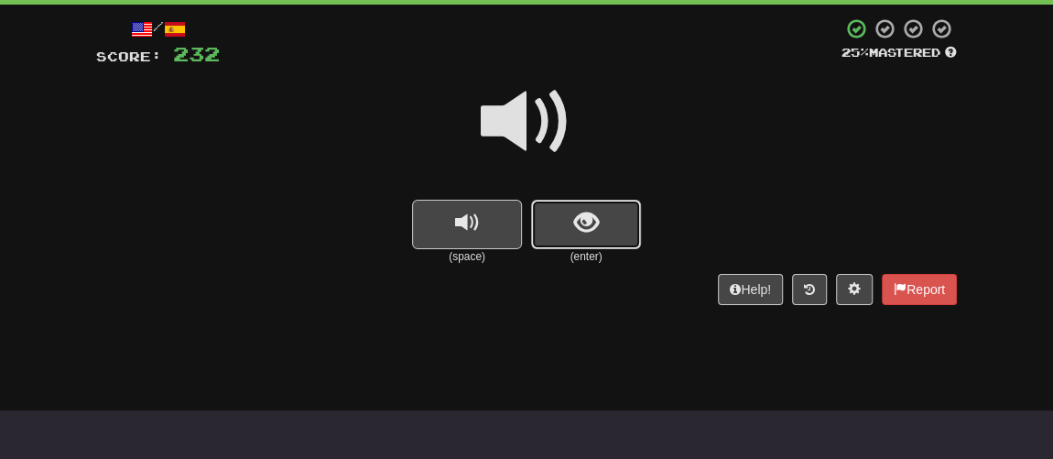
click at [578, 230] on span "show sentence" at bounding box center [586, 223] width 25 height 25
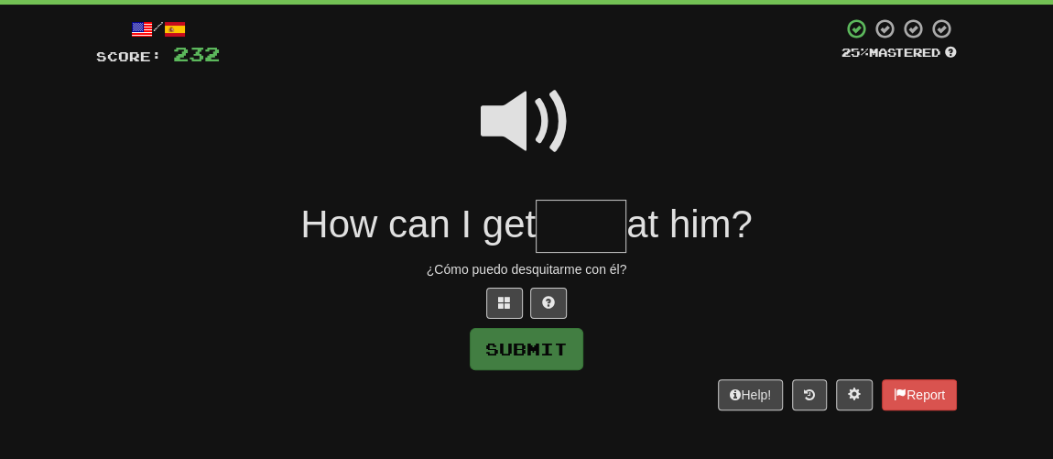
click at [520, 144] on span at bounding box center [527, 122] width 92 height 92
click at [572, 240] on input "text" at bounding box center [581, 227] width 91 height 54
click at [504, 296] on span at bounding box center [504, 302] width 13 height 13
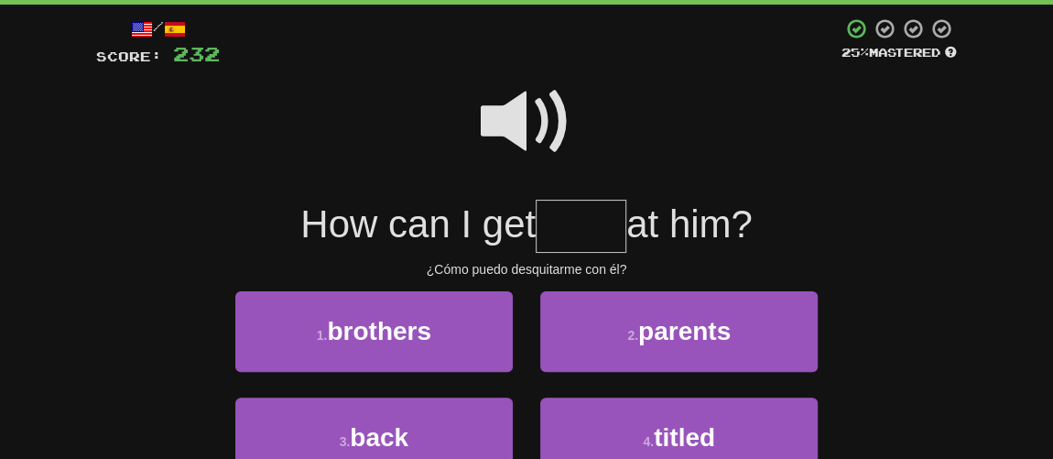
click at [512, 132] on span at bounding box center [527, 122] width 92 height 92
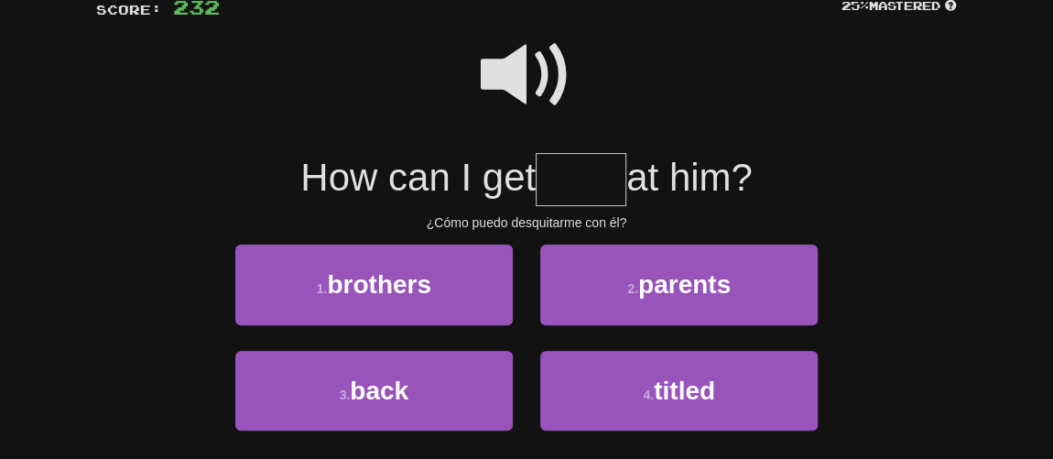
scroll to position [178, 0]
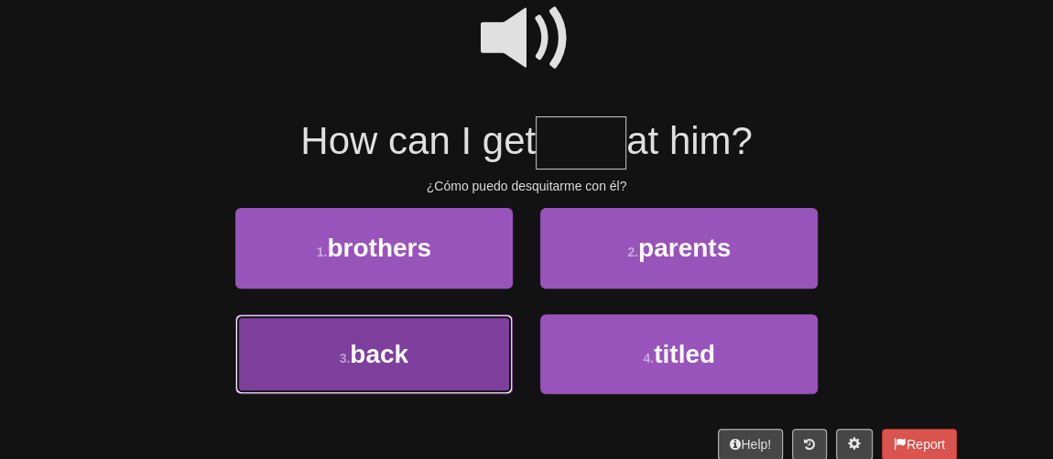
click at [424, 359] on button "3 . back" at bounding box center [373, 354] width 277 height 80
type input "****"
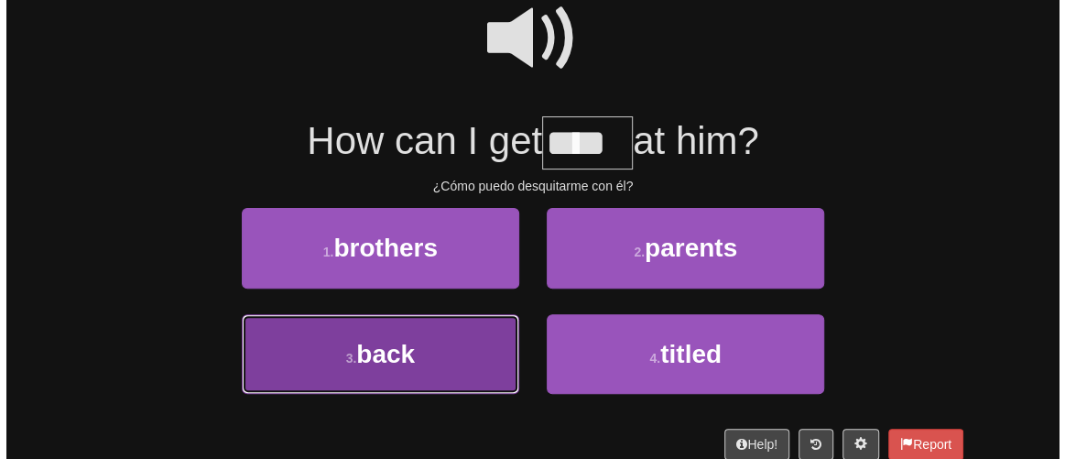
scroll to position [189, 0]
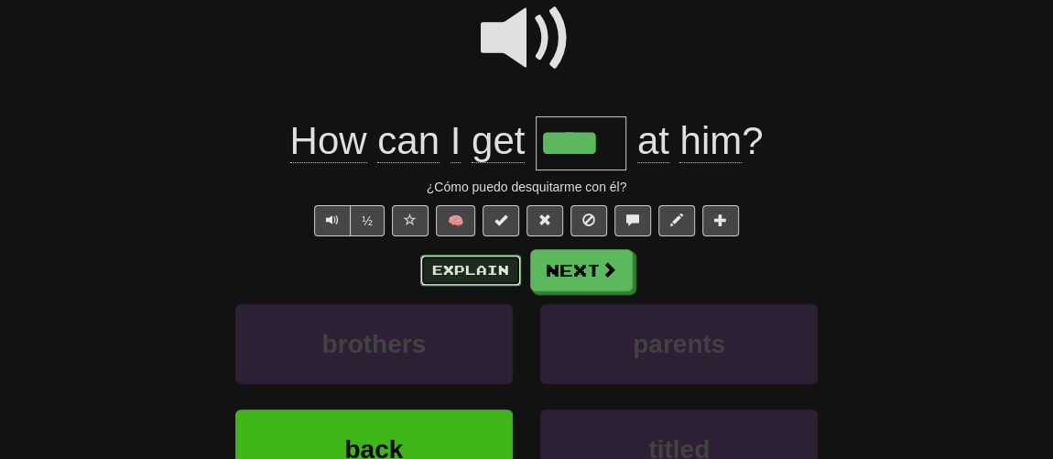
click at [481, 266] on button "Explain" at bounding box center [470, 269] width 101 height 31
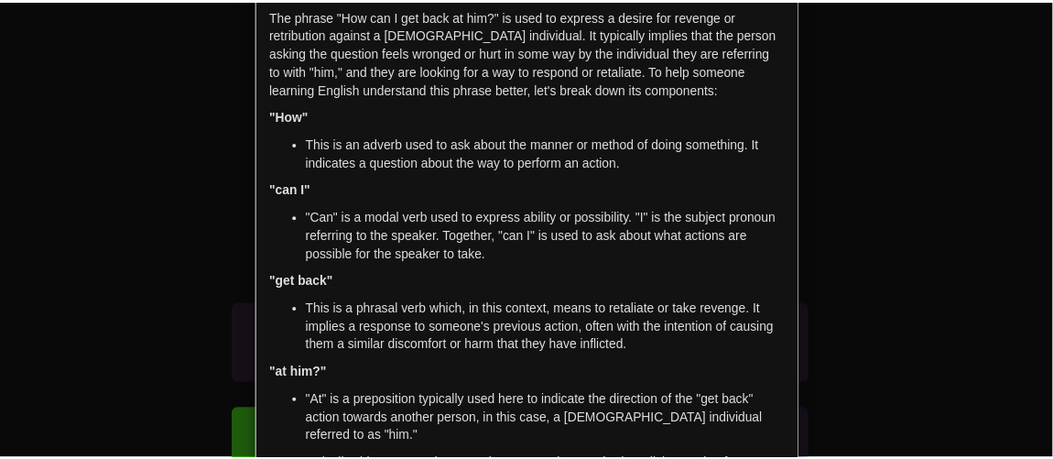
scroll to position [0, 0]
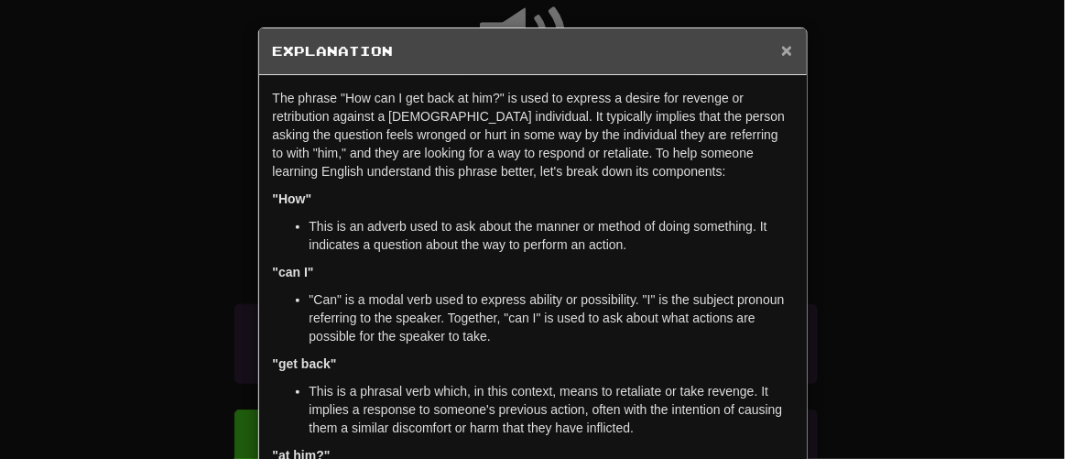
click at [781, 49] on span "×" at bounding box center [786, 49] width 11 height 21
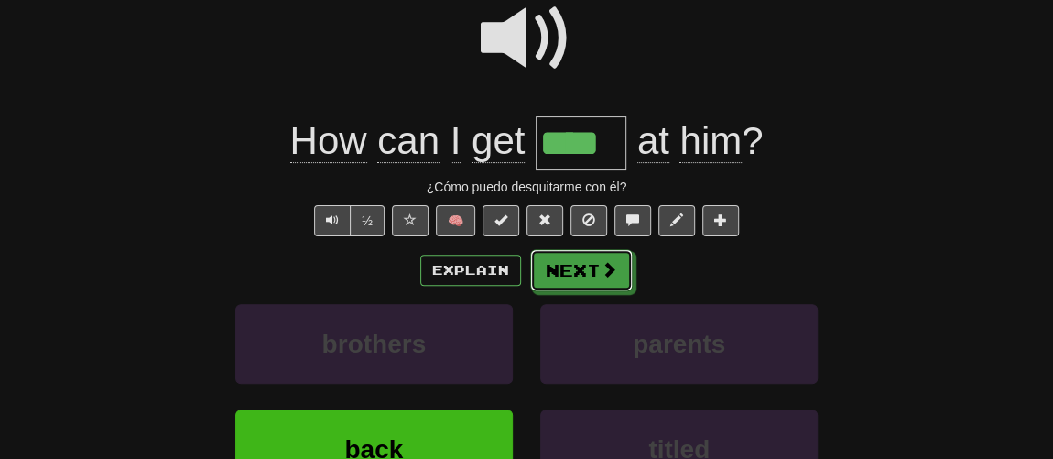
click at [585, 264] on button "Next" at bounding box center [581, 270] width 103 height 42
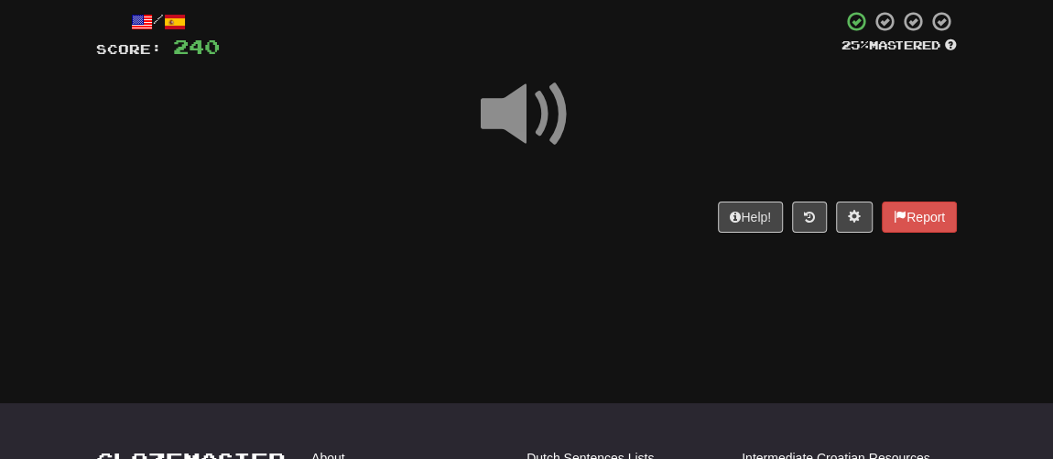
scroll to position [23, 0]
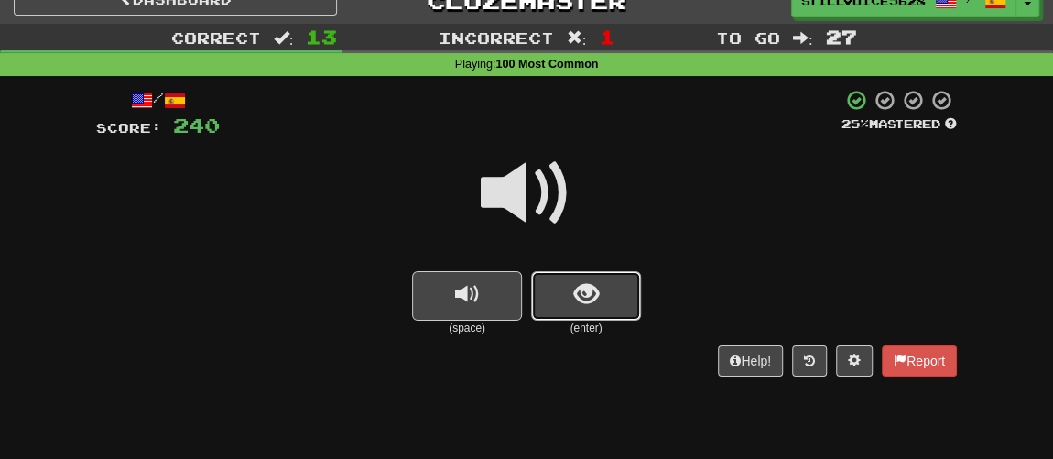
click at [585, 295] on span "show sentence" at bounding box center [586, 294] width 25 height 25
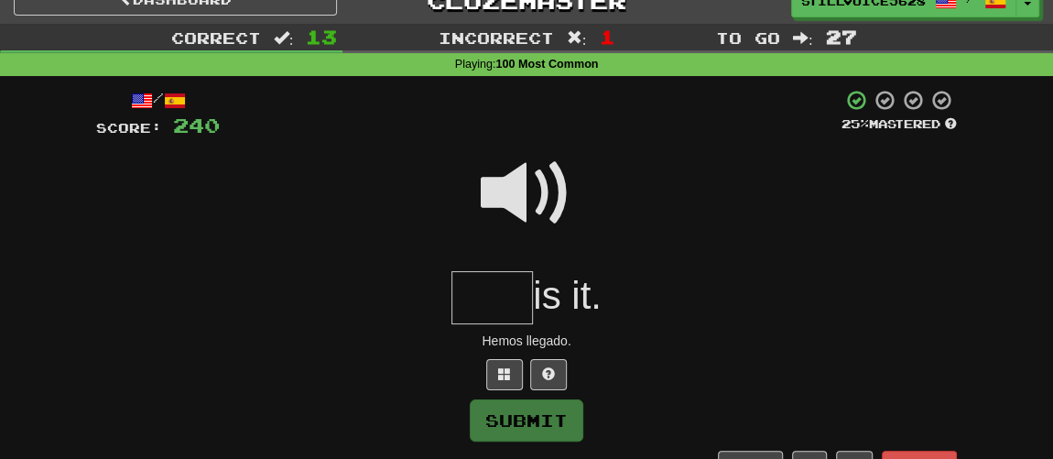
click at [546, 200] on span at bounding box center [527, 193] width 92 height 92
click at [498, 276] on input "text" at bounding box center [491, 298] width 81 height 54
type input "*"
type input "****"
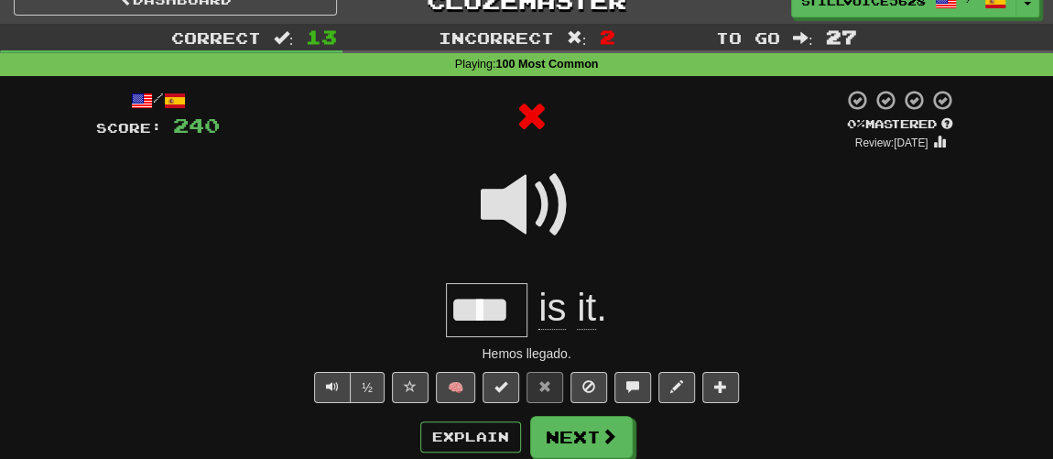
scroll to position [106, 0]
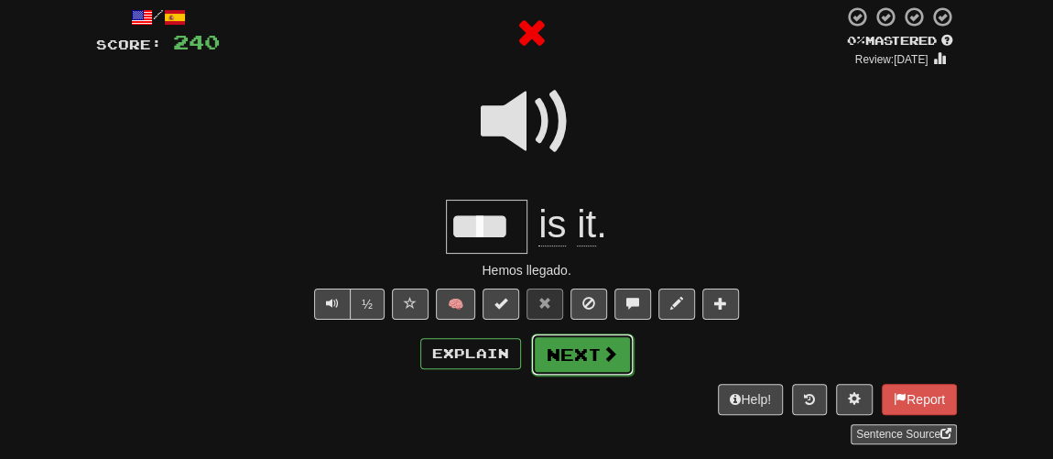
click at [574, 357] on button "Next" at bounding box center [582, 354] width 103 height 42
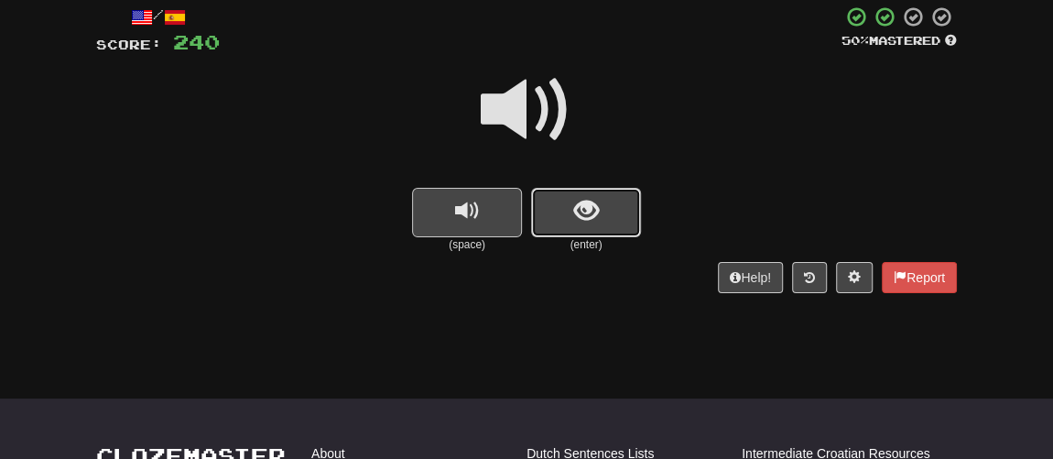
click at [570, 225] on button "show sentence" at bounding box center [586, 212] width 110 height 49
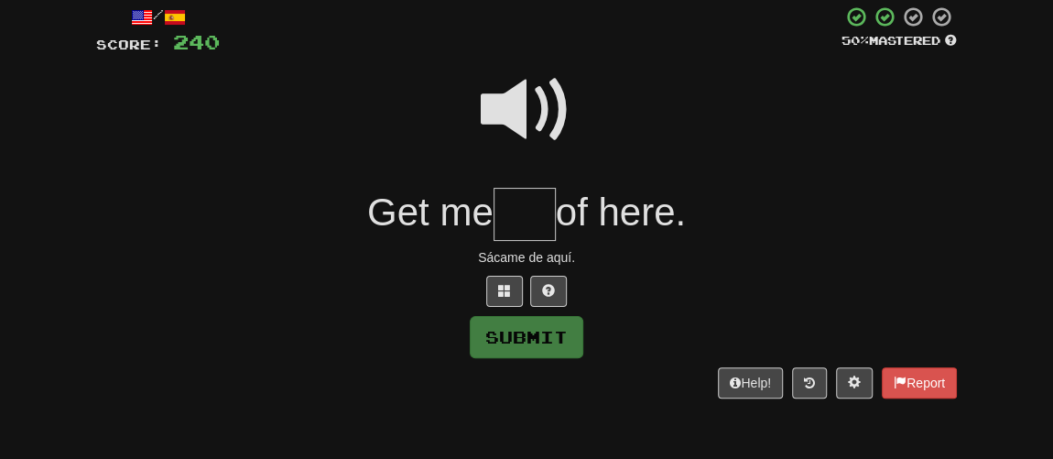
click at [529, 118] on span at bounding box center [527, 110] width 92 height 92
click at [532, 206] on input "text" at bounding box center [524, 215] width 62 height 54
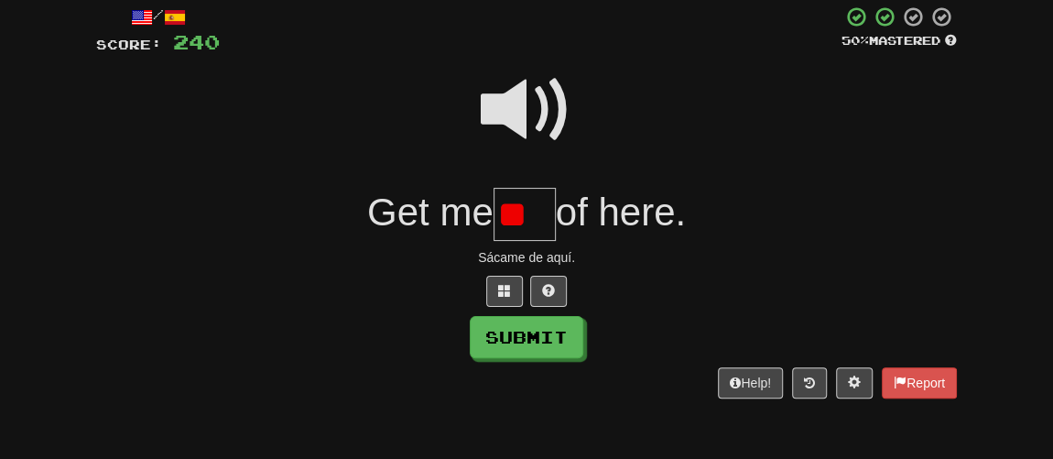
type input "*"
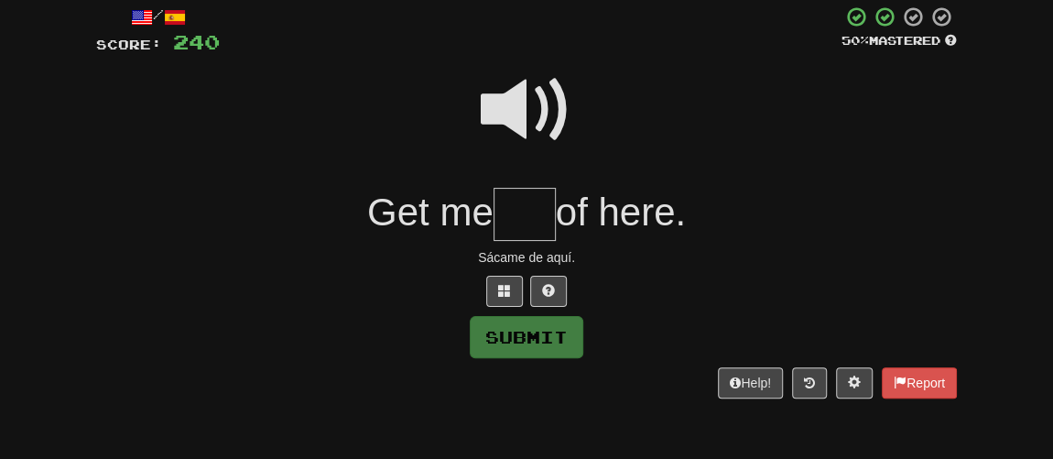
type input "*"
click at [521, 103] on span at bounding box center [527, 110] width 92 height 92
click at [500, 288] on span at bounding box center [504, 290] width 13 height 13
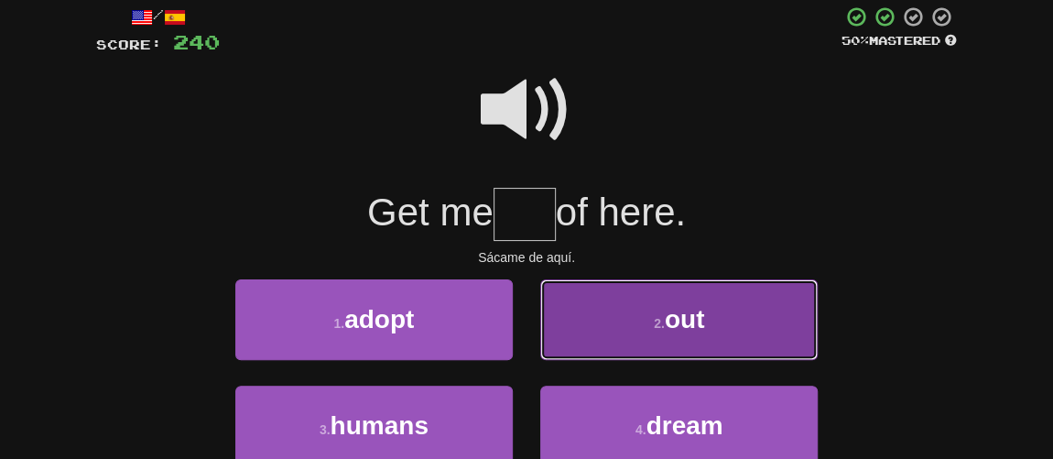
click at [608, 302] on button "2 . out" at bounding box center [678, 319] width 277 height 80
type input "***"
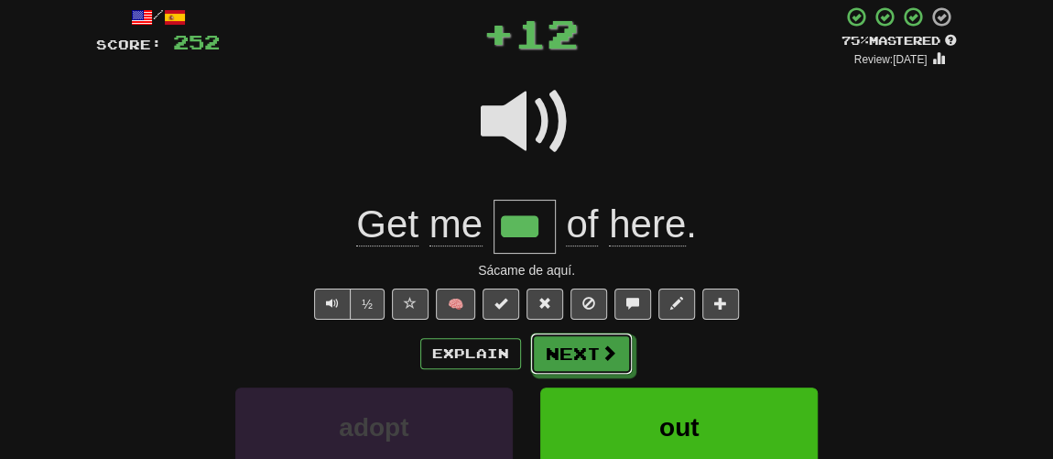
drag, startPoint x: 581, startPoint y: 352, endPoint x: 568, endPoint y: 350, distance: 13.1
click at [581, 352] on button "Next" at bounding box center [581, 353] width 103 height 42
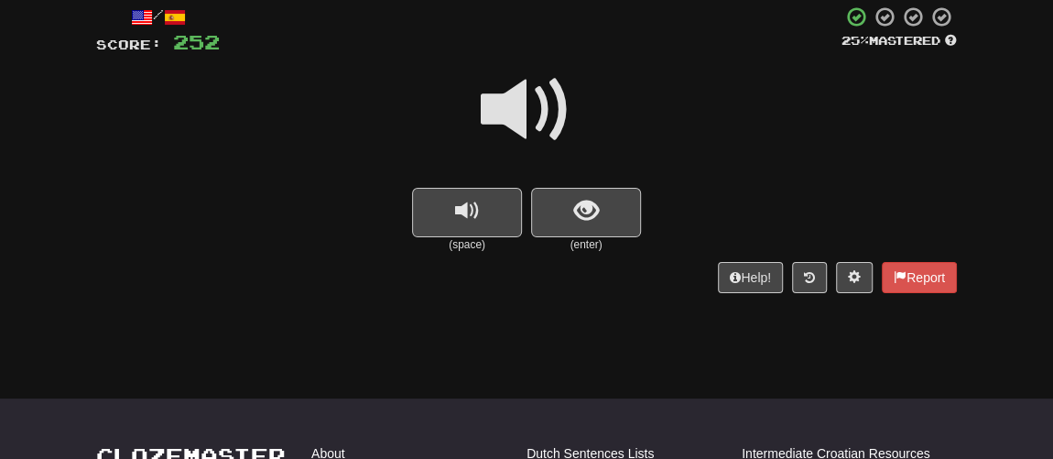
scroll to position [23, 0]
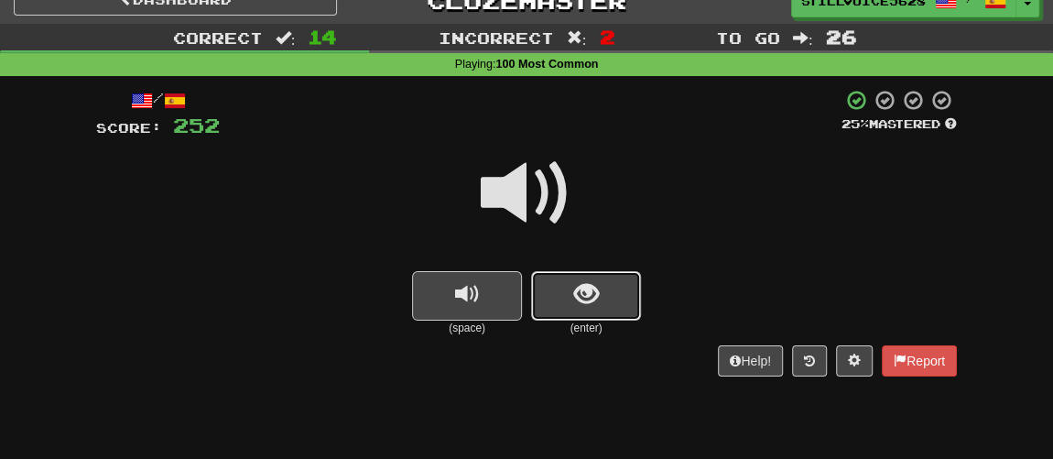
click at [563, 289] on button "show sentence" at bounding box center [586, 295] width 110 height 49
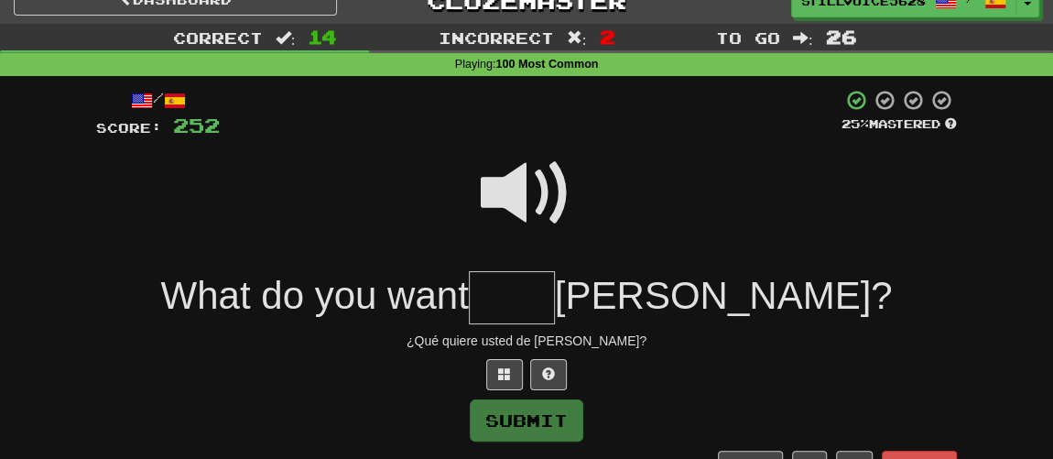
click at [523, 197] on span at bounding box center [527, 193] width 92 height 92
click at [555, 301] on input "text" at bounding box center [512, 298] width 86 height 54
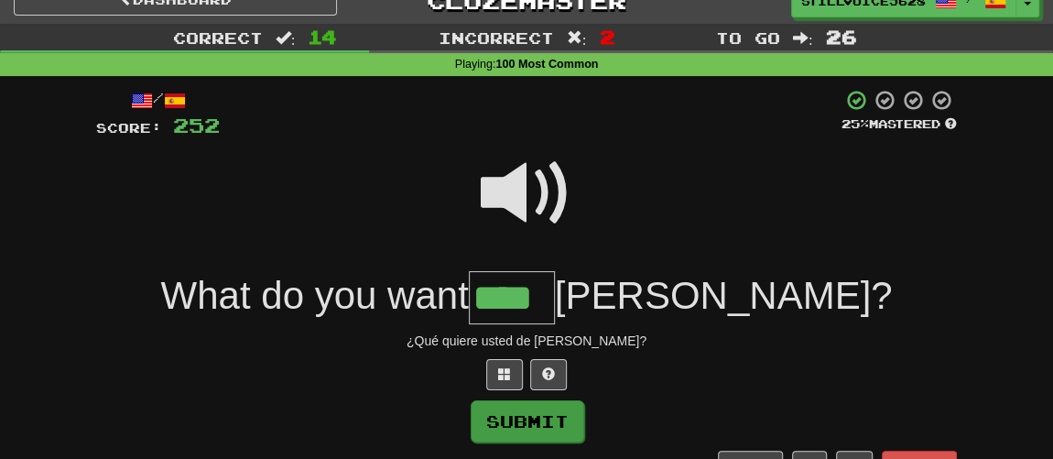
type input "****"
click at [533, 414] on button "Submit" at bounding box center [528, 421] width 114 height 42
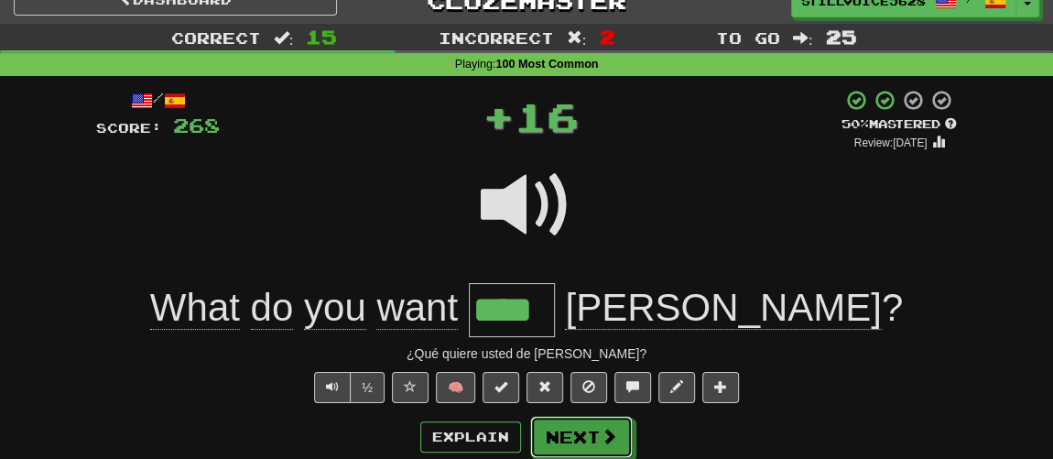
click at [579, 423] on button "Next" at bounding box center [581, 437] width 103 height 42
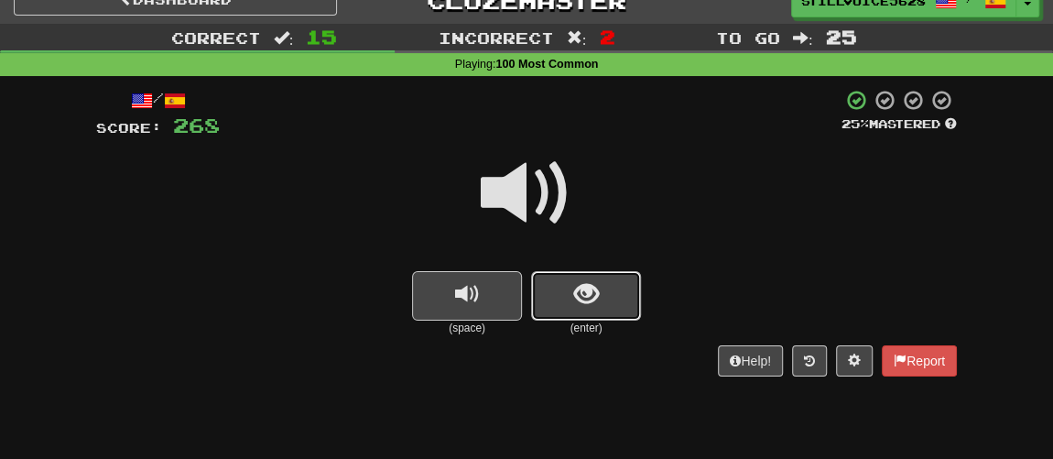
click at [555, 296] on button "show sentence" at bounding box center [586, 295] width 110 height 49
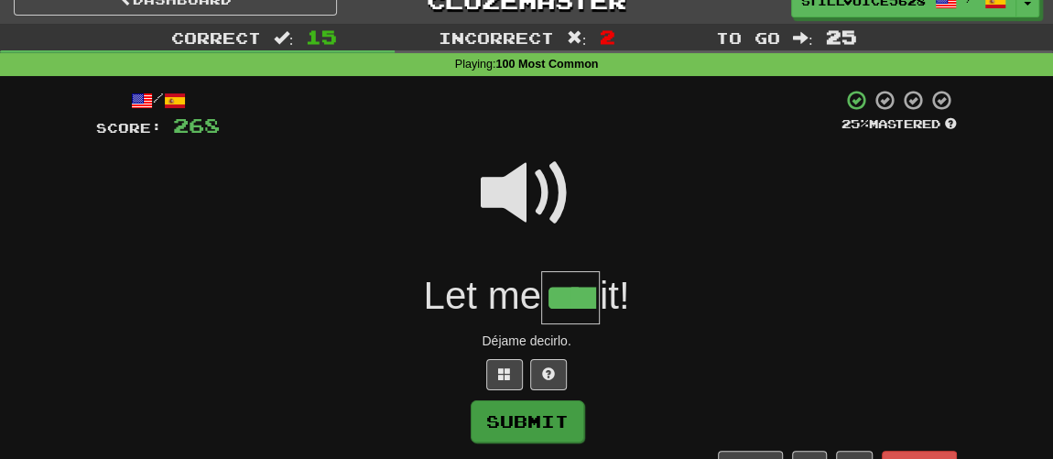
type input "****"
click at [553, 408] on button "Submit" at bounding box center [528, 421] width 114 height 42
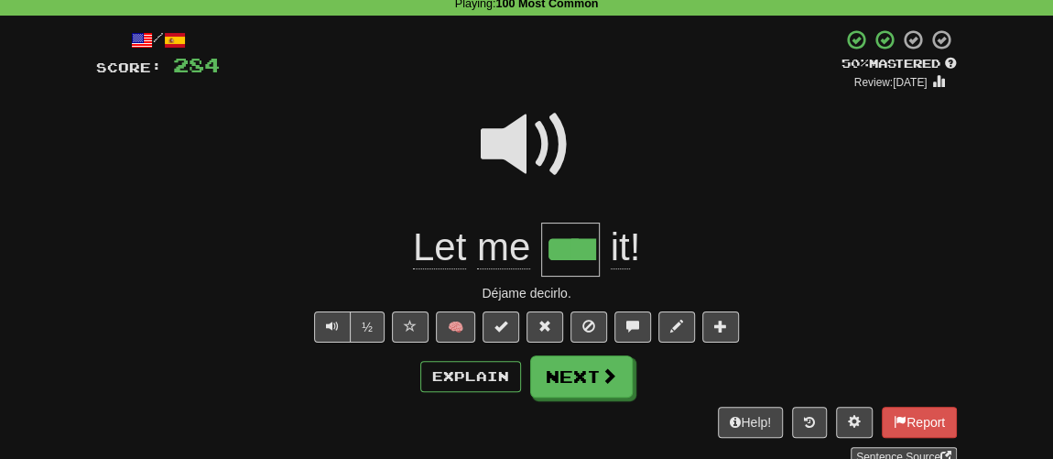
scroll to position [106, 0]
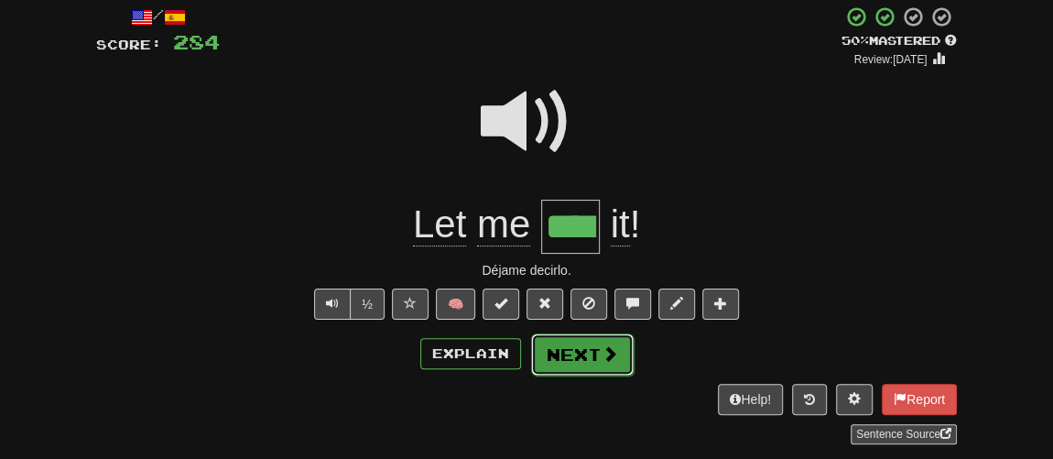
click at [590, 344] on button "Next" at bounding box center [582, 354] width 103 height 42
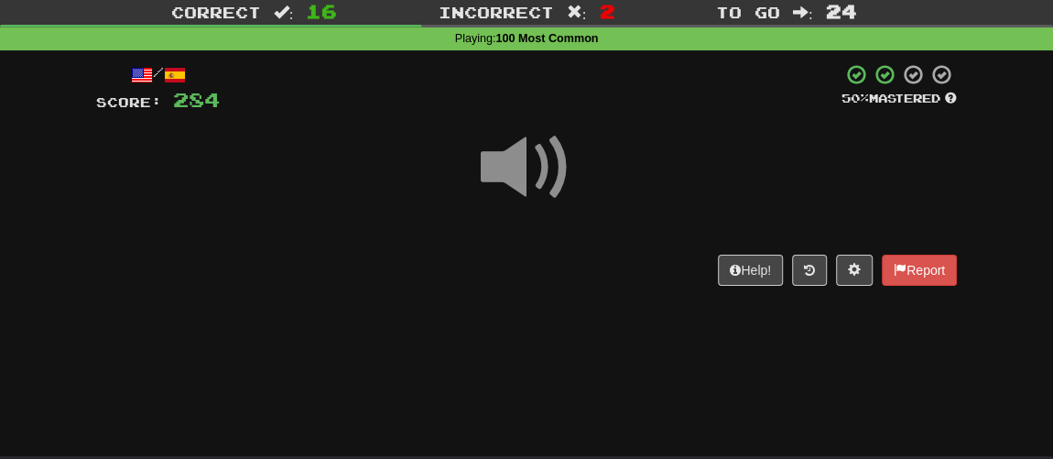
scroll to position [0, 0]
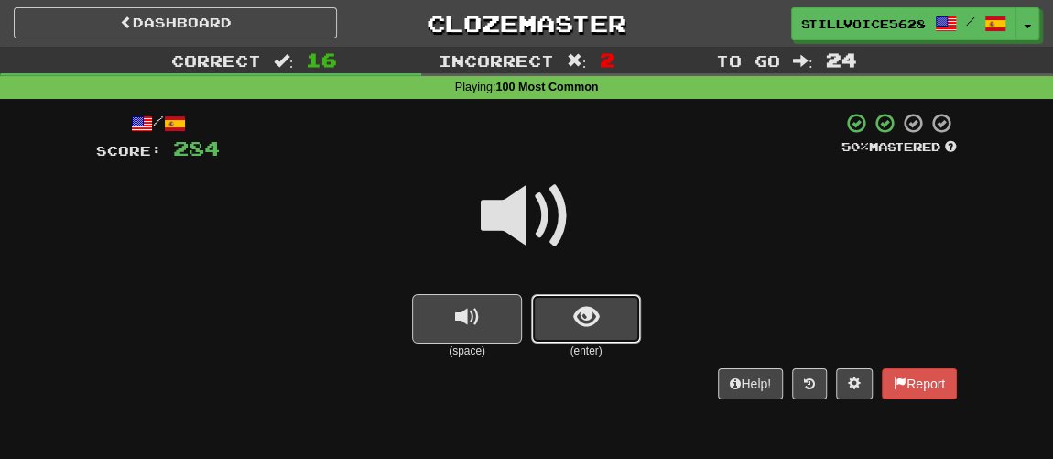
click at [579, 324] on span "show sentence" at bounding box center [586, 317] width 25 height 25
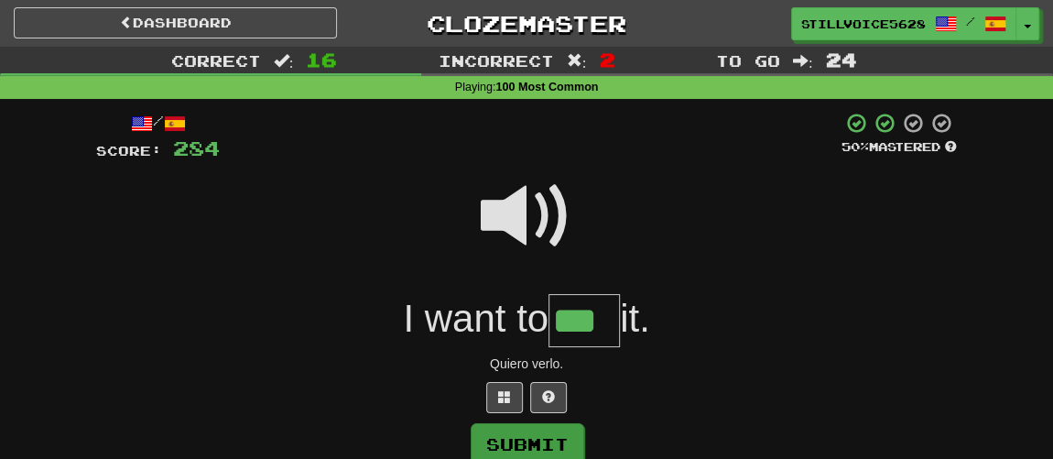
type input "***"
click at [540, 423] on button "Submit" at bounding box center [528, 444] width 114 height 42
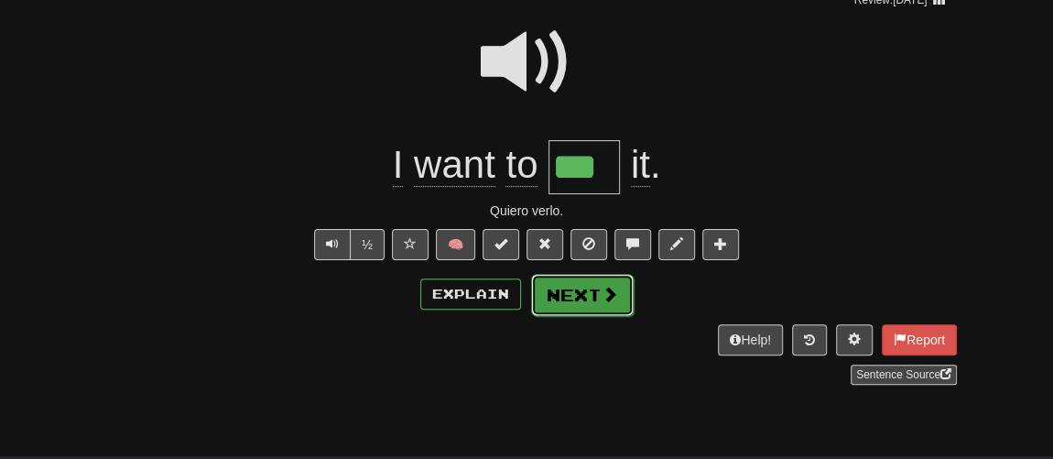
click at [577, 289] on button "Next" at bounding box center [582, 295] width 103 height 42
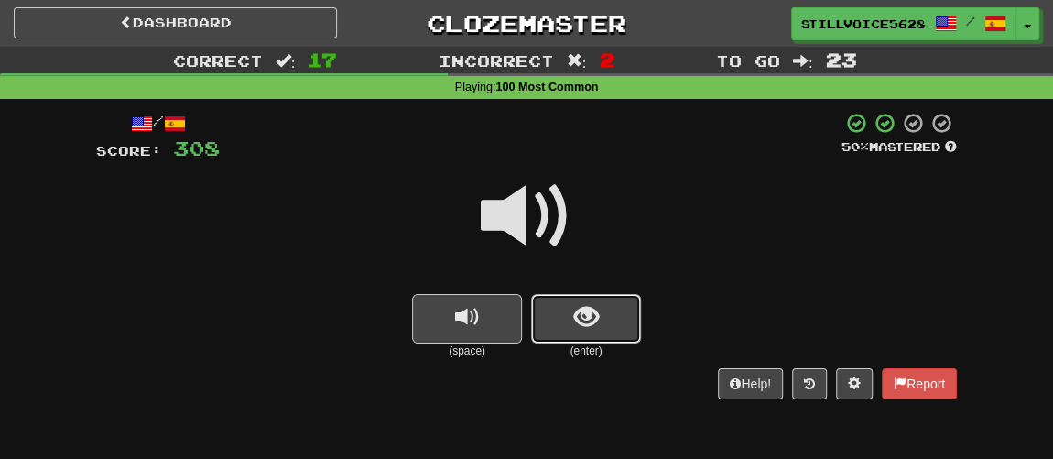
click at [570, 314] on button "show sentence" at bounding box center [586, 318] width 110 height 49
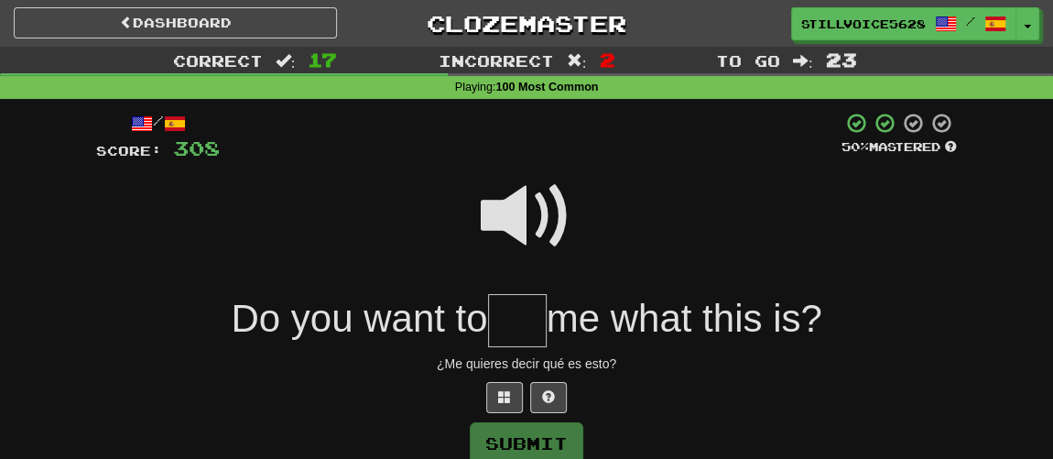
click at [521, 233] on span at bounding box center [527, 216] width 92 height 92
click at [521, 324] on input "text" at bounding box center [517, 321] width 59 height 54
type input "****"
click at [539, 444] on button "Submit" at bounding box center [528, 444] width 114 height 42
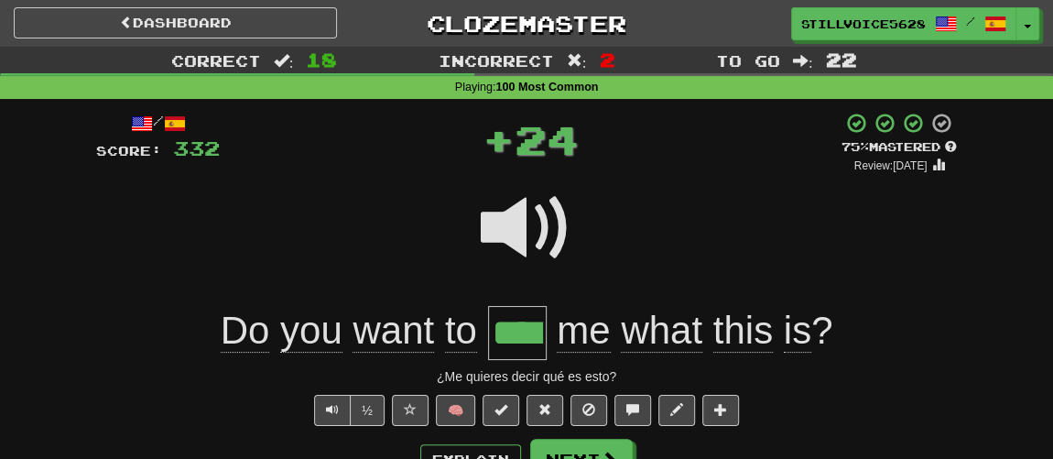
scroll to position [82, 0]
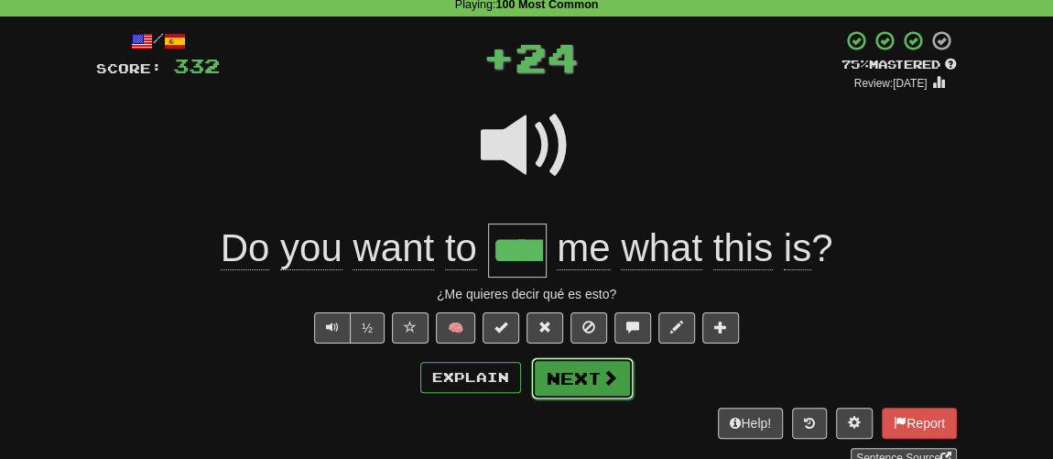
click at [567, 366] on button "Next" at bounding box center [582, 378] width 103 height 42
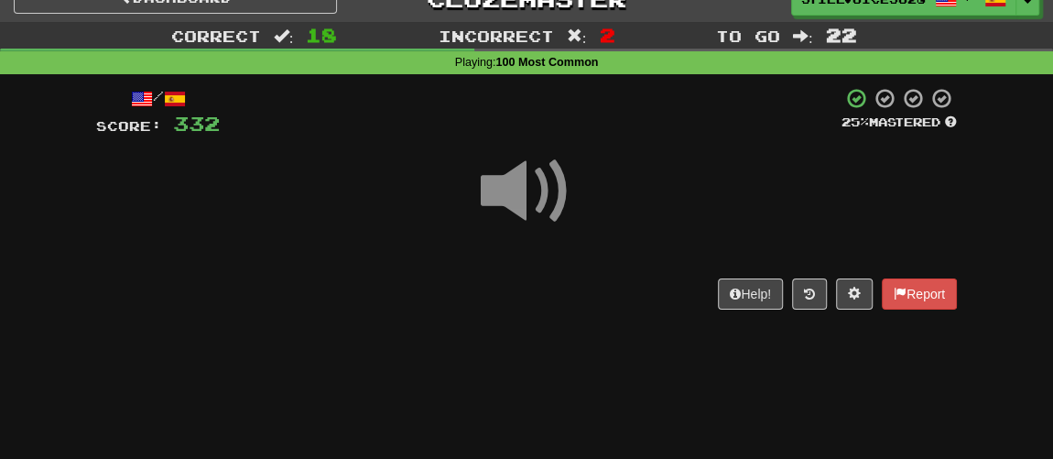
scroll to position [0, 0]
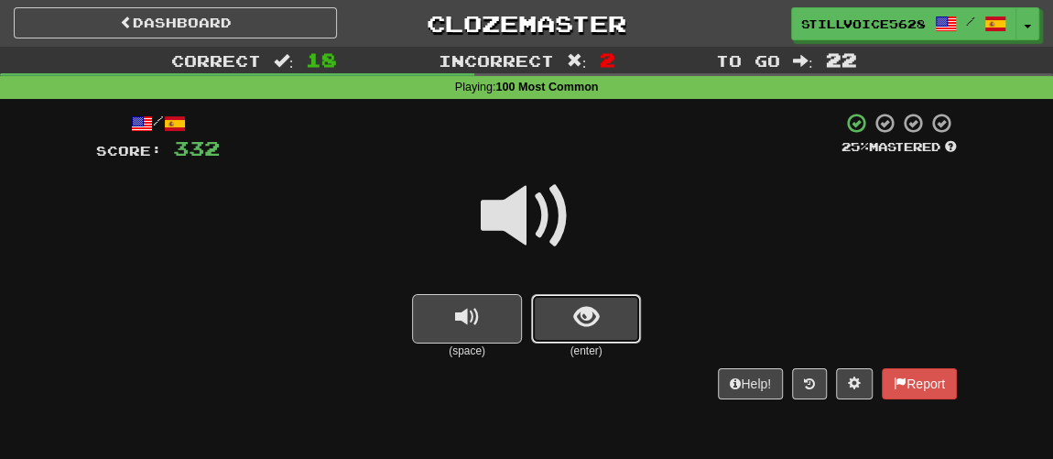
click at [547, 306] on button "show sentence" at bounding box center [586, 318] width 110 height 49
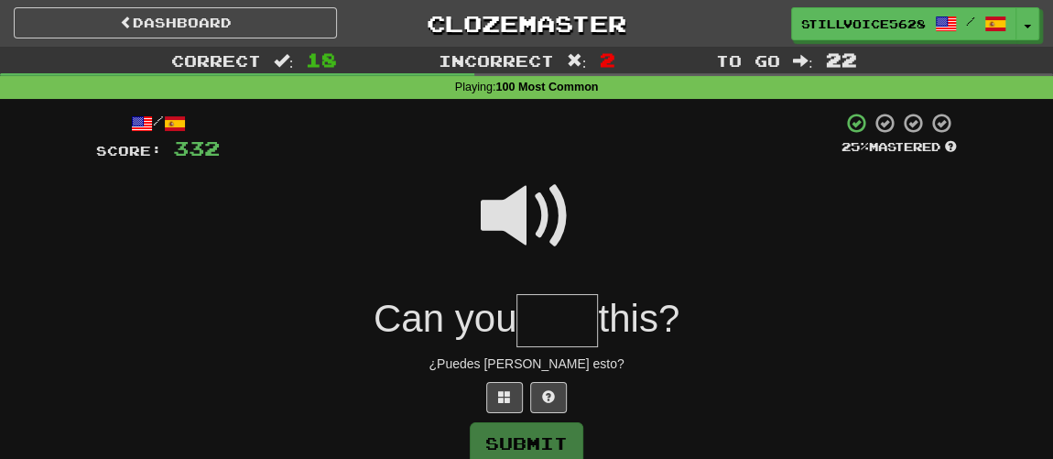
click at [526, 227] on span at bounding box center [527, 216] width 92 height 92
click at [558, 317] on input "text" at bounding box center [556, 321] width 81 height 54
type input "****"
click at [548, 427] on button "Submit" at bounding box center [528, 444] width 114 height 42
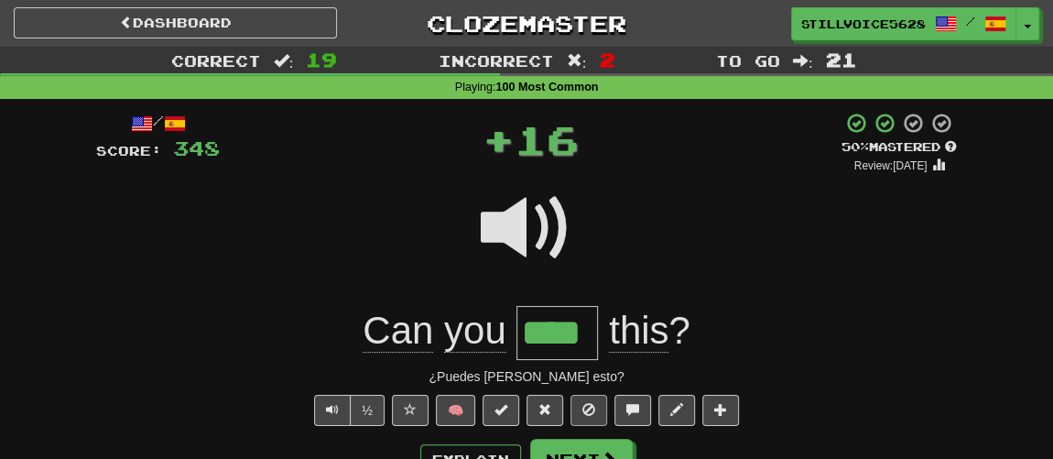
scroll to position [82, 0]
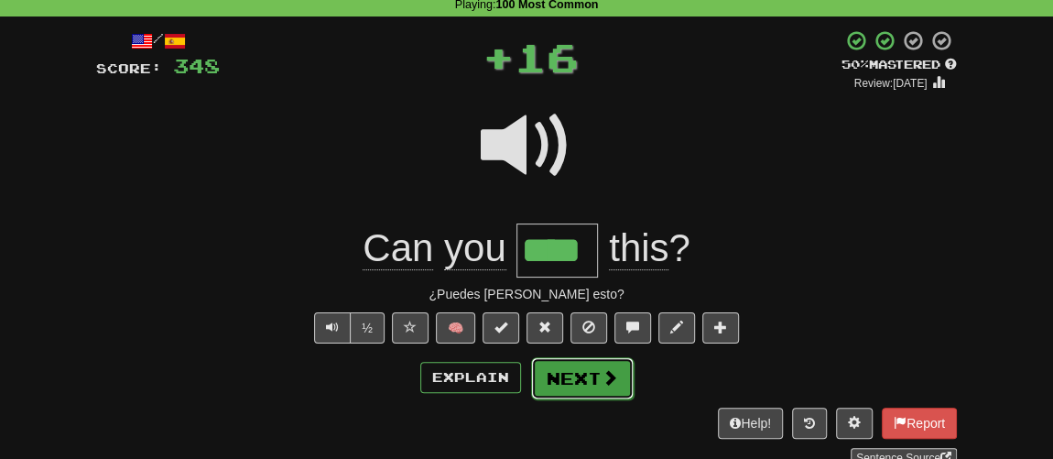
click at [578, 373] on button "Next" at bounding box center [582, 378] width 103 height 42
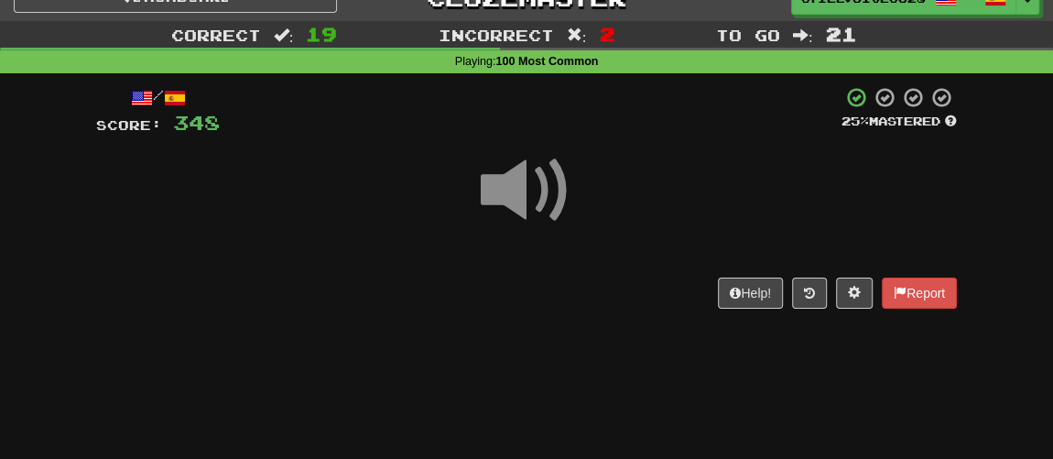
scroll to position [0, 0]
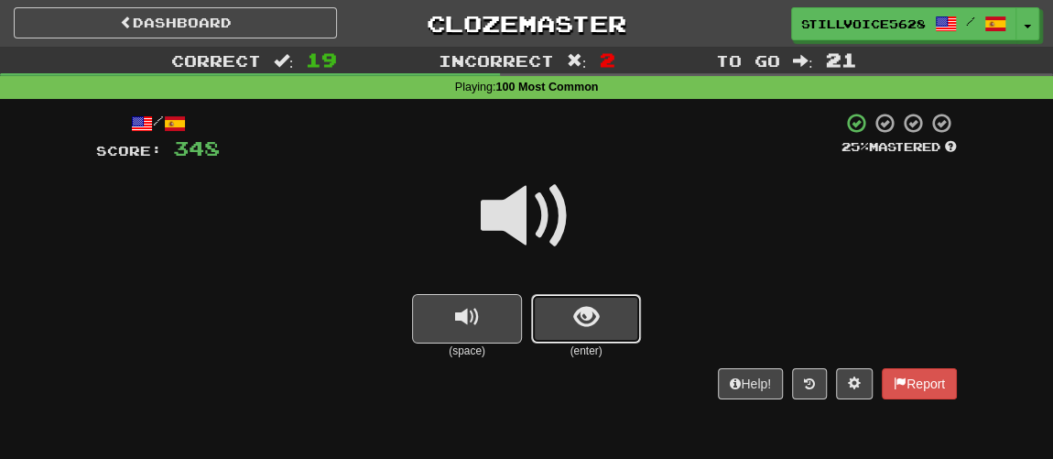
click at [558, 321] on button "show sentence" at bounding box center [586, 318] width 110 height 49
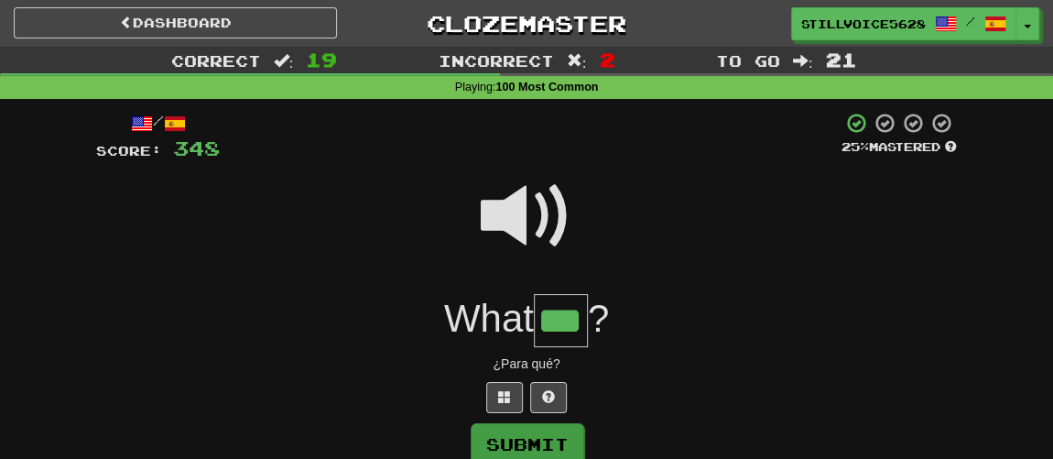
type input "***"
click at [533, 434] on button "Submit" at bounding box center [528, 444] width 114 height 42
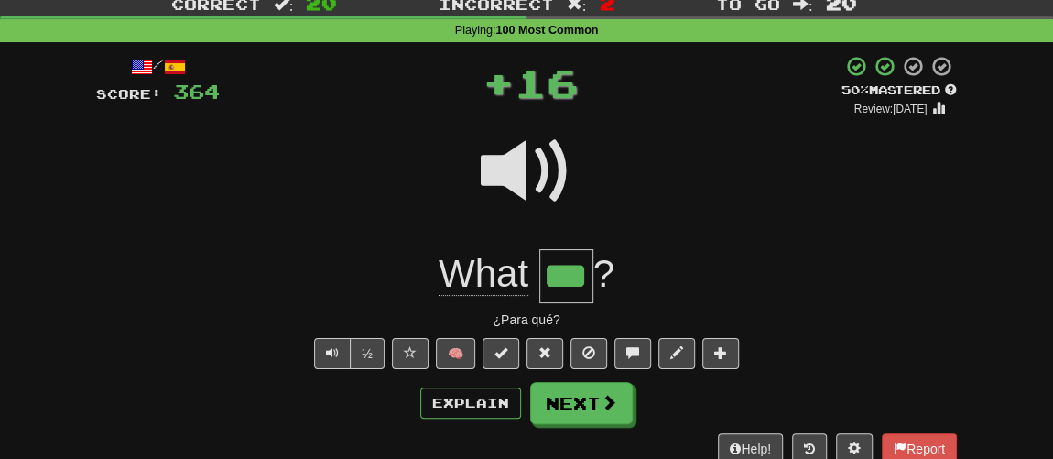
scroll to position [82, 0]
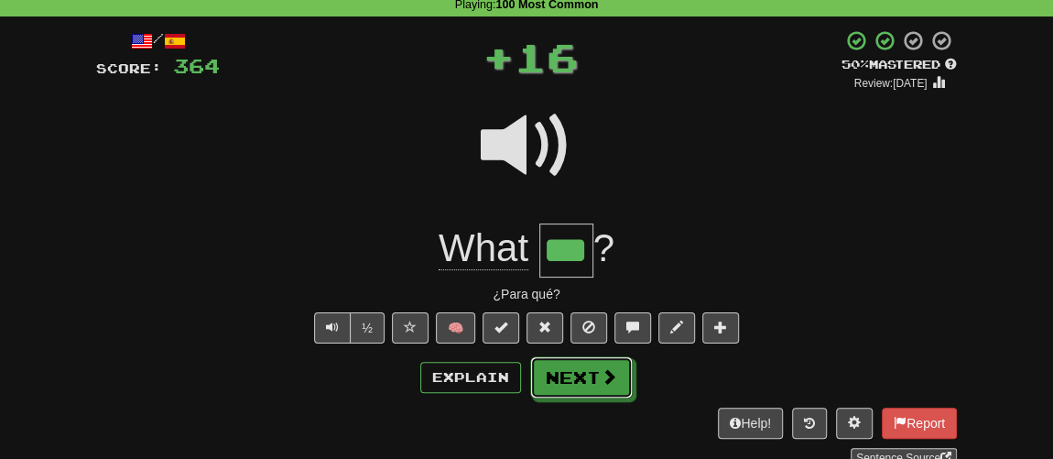
click at [584, 376] on button "Next" at bounding box center [581, 377] width 103 height 42
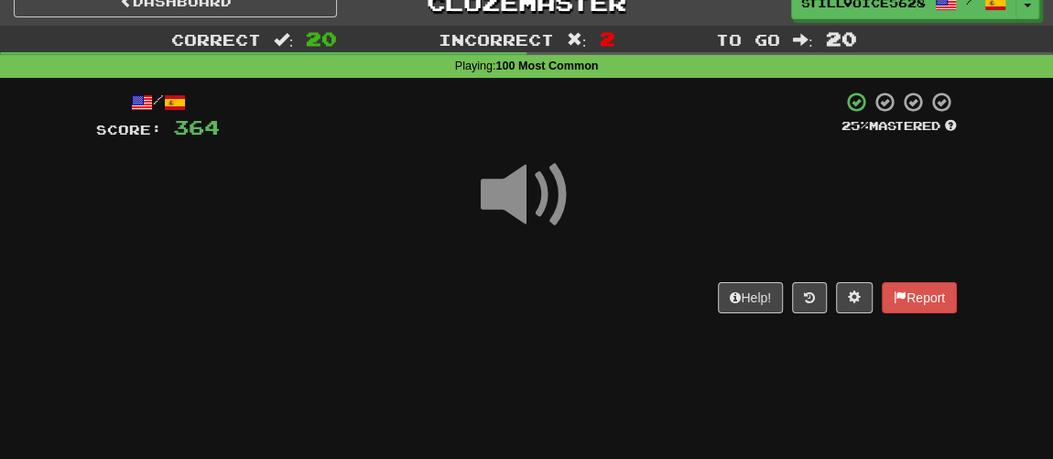
scroll to position [0, 0]
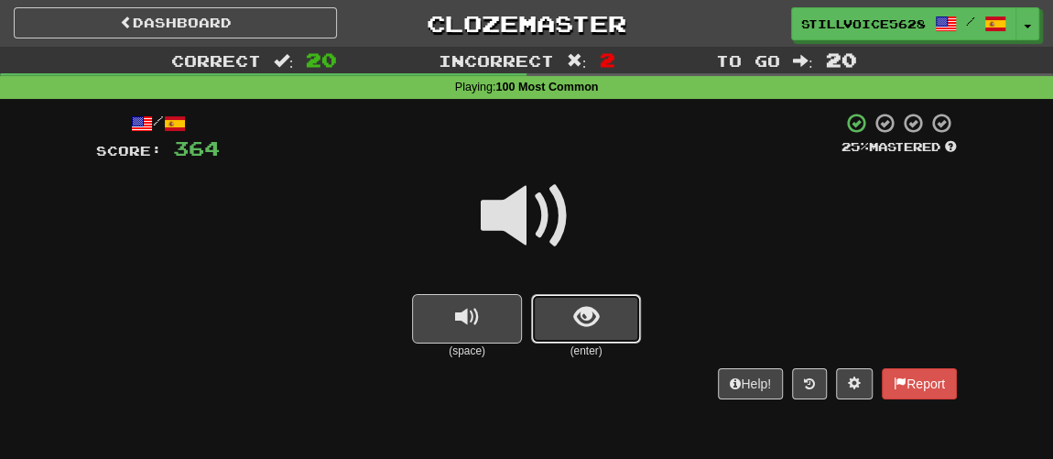
click at [553, 319] on button "show sentence" at bounding box center [586, 318] width 110 height 49
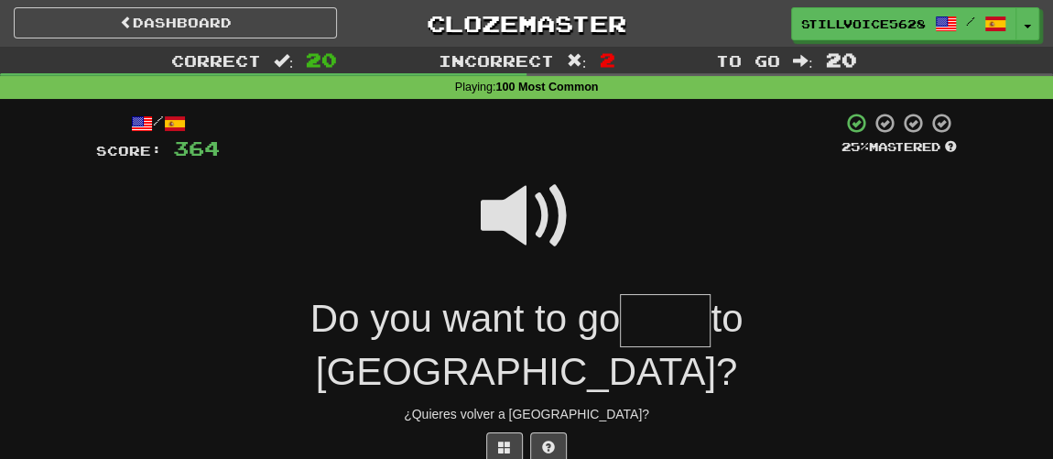
click at [518, 217] on span at bounding box center [527, 216] width 92 height 92
click at [620, 338] on input "text" at bounding box center [665, 321] width 91 height 54
type input "****"
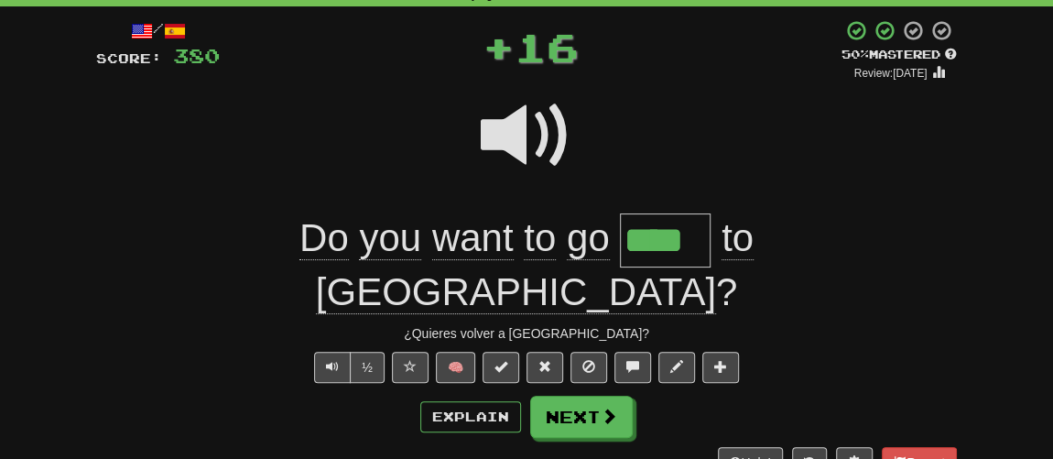
scroll to position [166, 0]
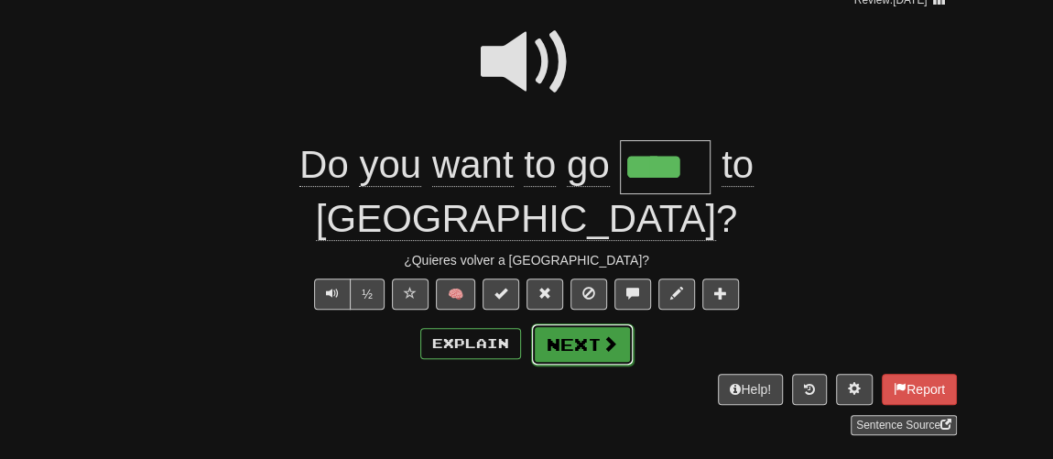
click at [574, 323] on button "Next" at bounding box center [582, 344] width 103 height 42
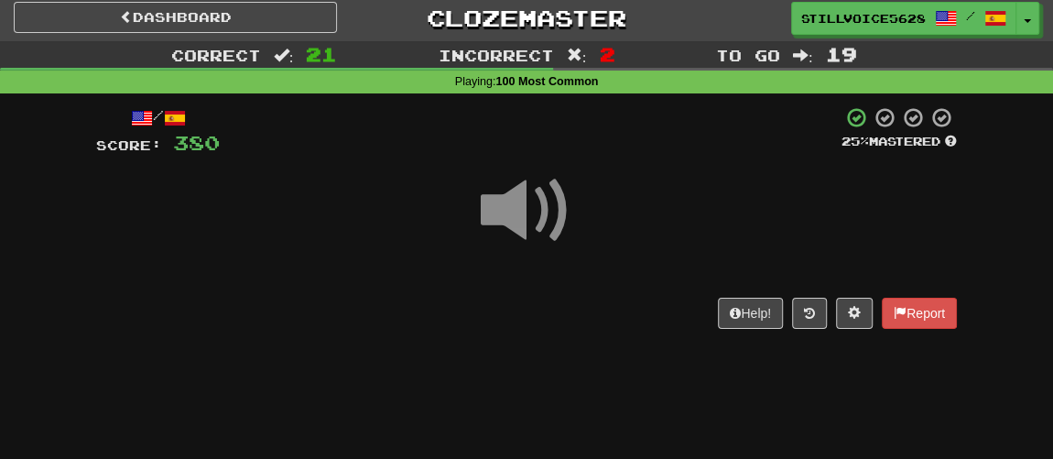
scroll to position [0, 0]
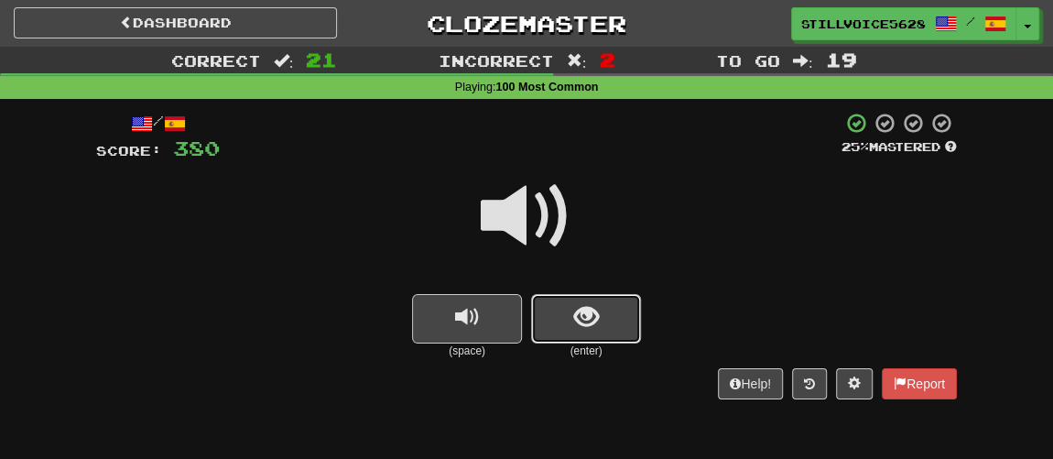
click at [557, 322] on button "show sentence" at bounding box center [586, 318] width 110 height 49
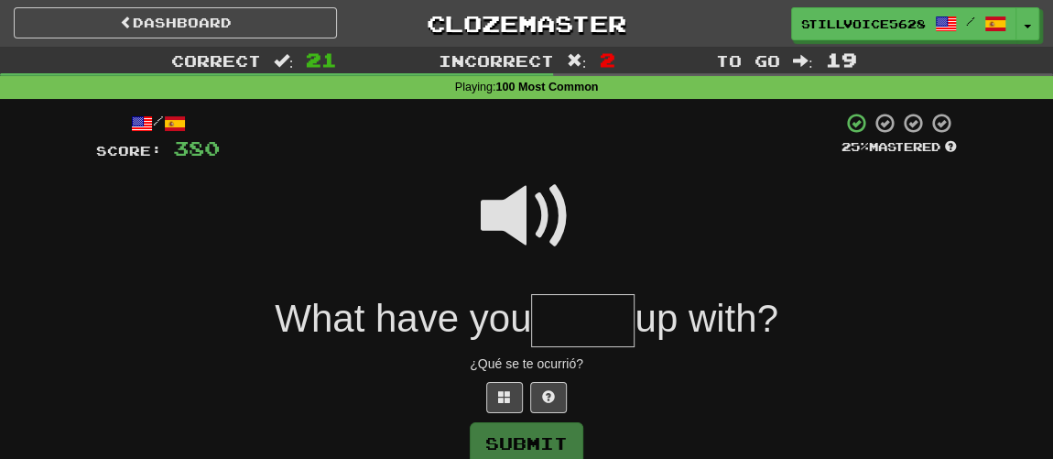
click at [529, 228] on span at bounding box center [527, 216] width 92 height 92
click at [570, 321] on input "text" at bounding box center [582, 321] width 103 height 54
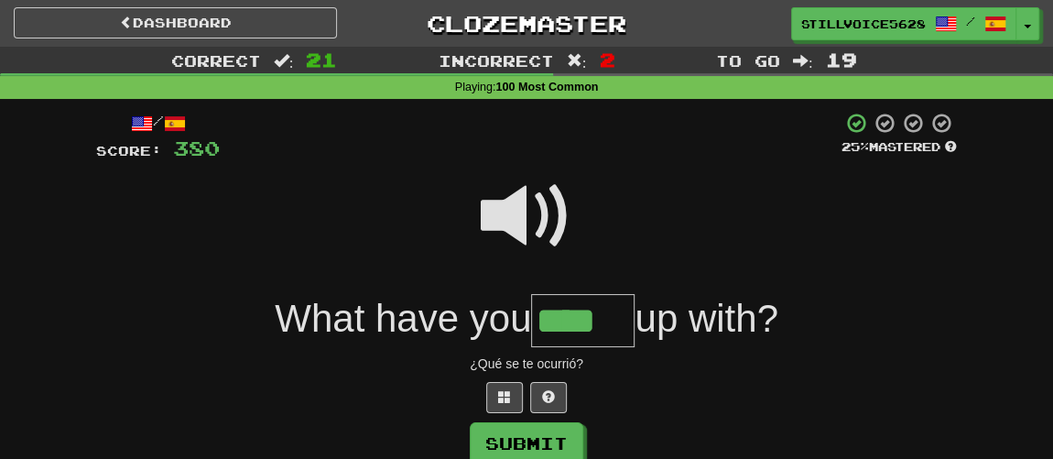
type input "****"
click at [543, 419] on div "/ Score: 380 25 % Mastered What have you **** up with? ¿Qué se te ocurrió? Subm…" at bounding box center [526, 308] width 860 height 393
click at [521, 446] on button "Submit" at bounding box center [528, 444] width 114 height 42
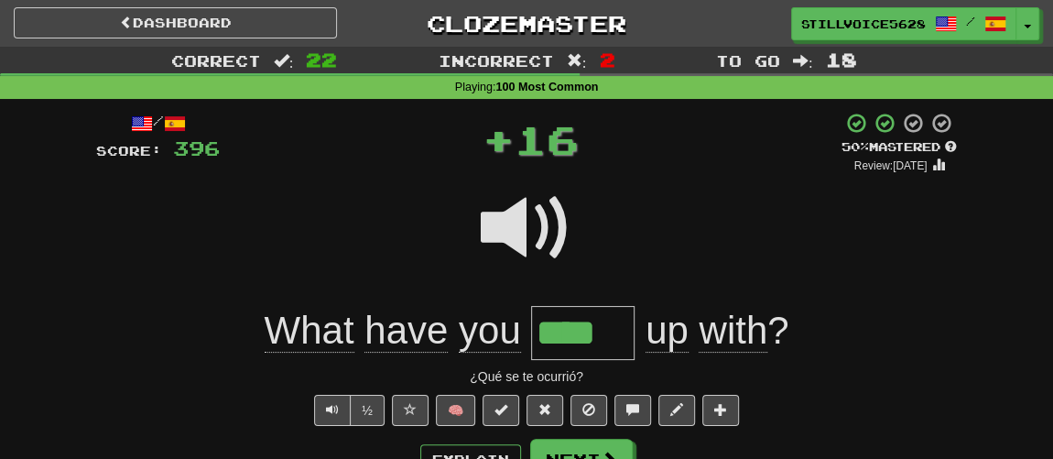
scroll to position [166, 0]
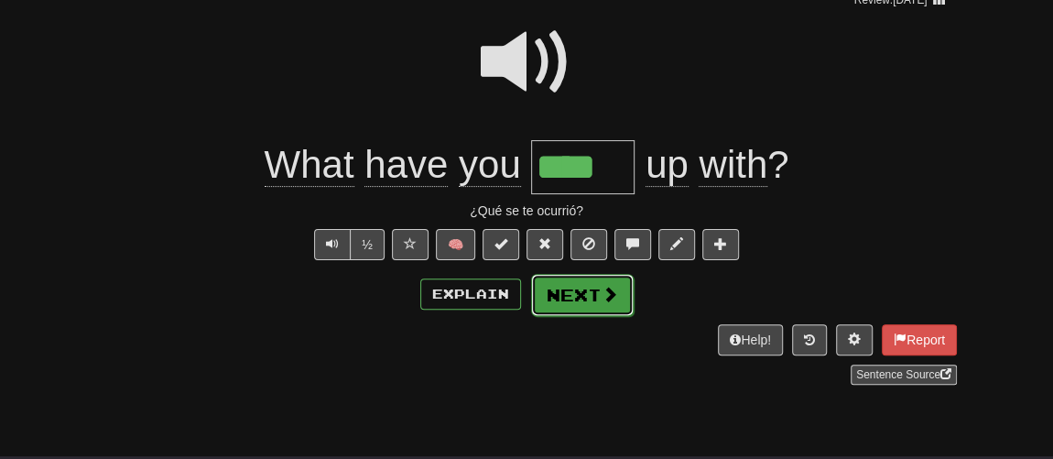
click at [571, 293] on button "Next" at bounding box center [582, 295] width 103 height 42
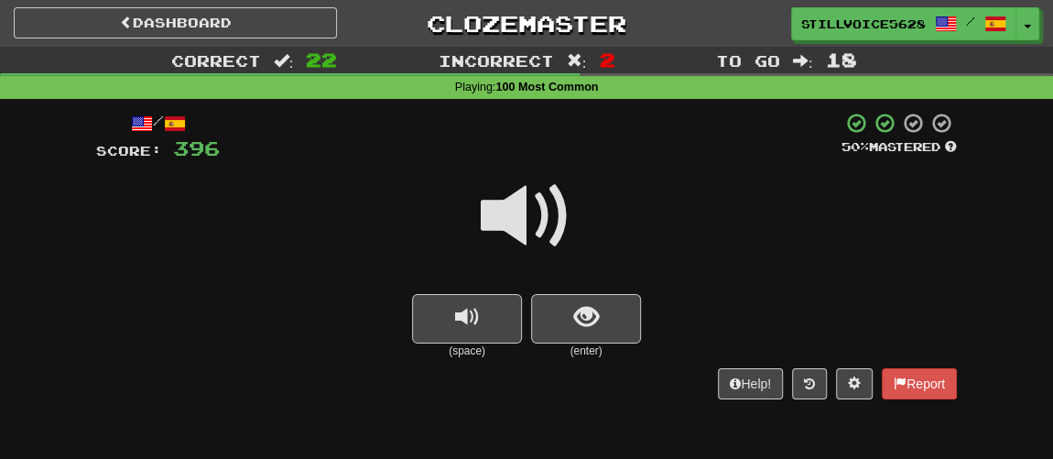
scroll to position [82, 0]
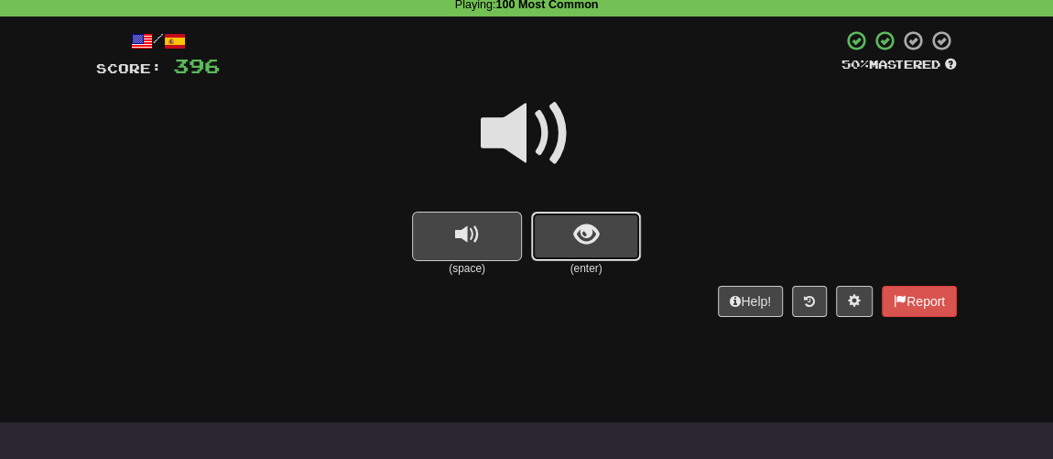
click at [557, 233] on button "show sentence" at bounding box center [586, 235] width 110 height 49
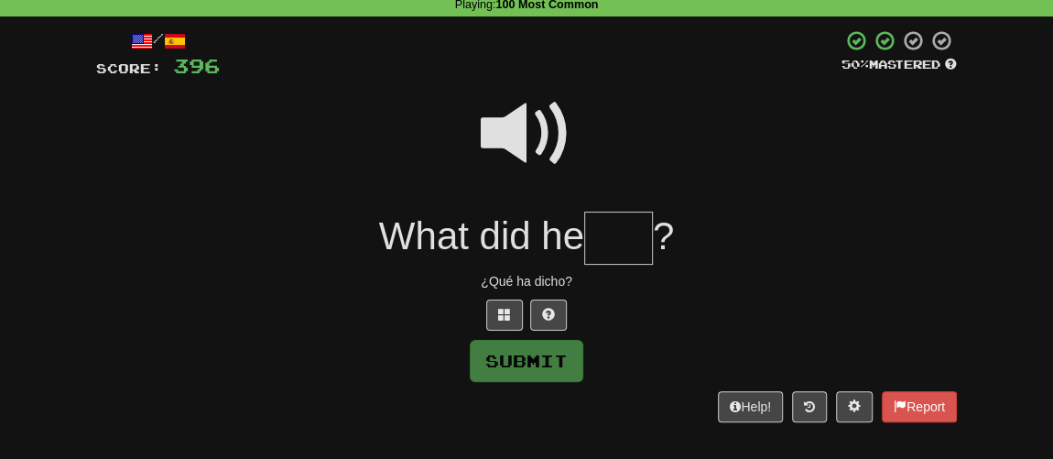
click at [631, 248] on input "text" at bounding box center [618, 238] width 69 height 54
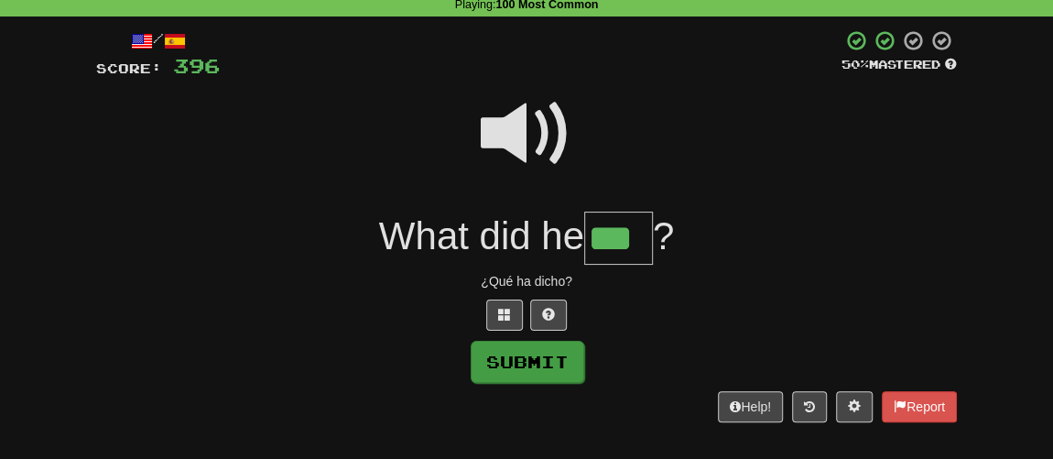
type input "***"
click at [541, 358] on button "Submit" at bounding box center [528, 362] width 114 height 42
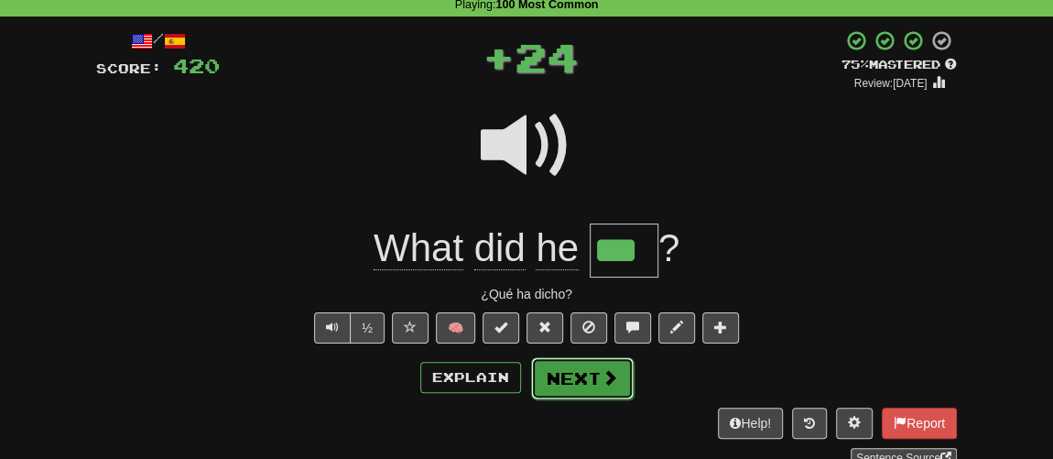
click at [578, 358] on button "Next" at bounding box center [582, 378] width 103 height 42
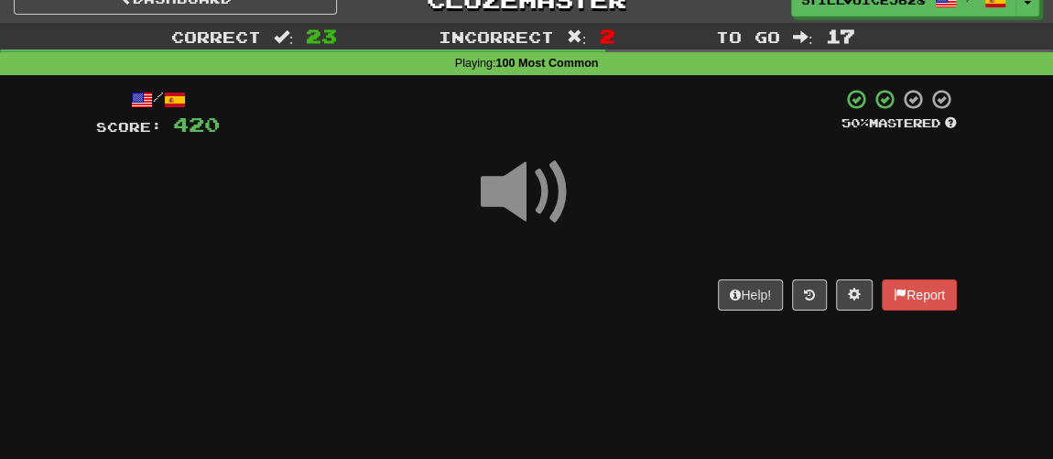
scroll to position [0, 0]
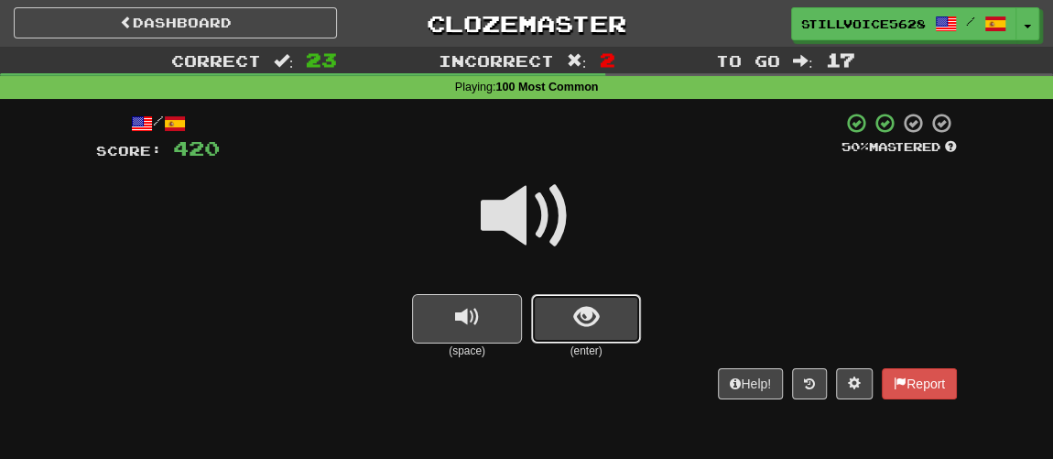
click at [565, 328] on button "show sentence" at bounding box center [586, 318] width 110 height 49
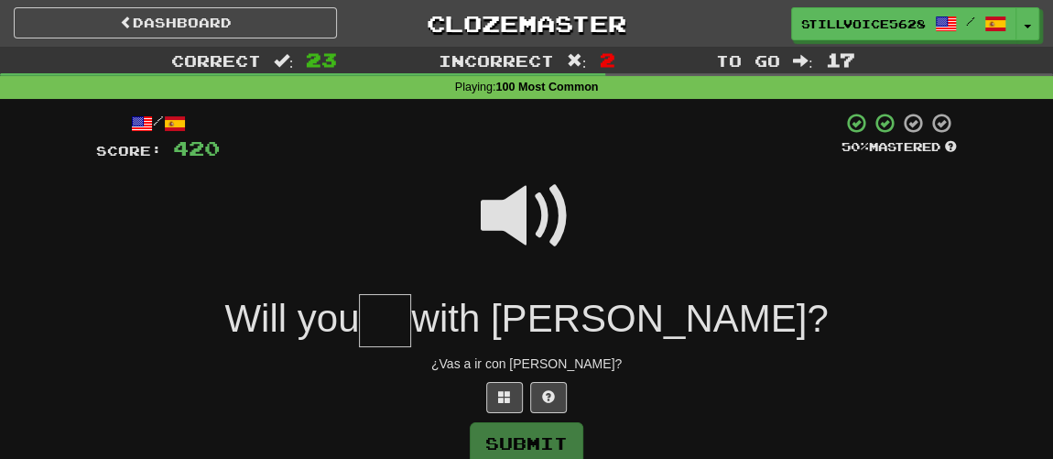
click at [521, 216] on span at bounding box center [527, 216] width 92 height 92
click at [411, 319] on input "text" at bounding box center [385, 321] width 52 height 54
click at [517, 208] on span at bounding box center [527, 216] width 92 height 92
click at [411, 310] on input "text" at bounding box center [385, 321] width 52 height 54
type input "**"
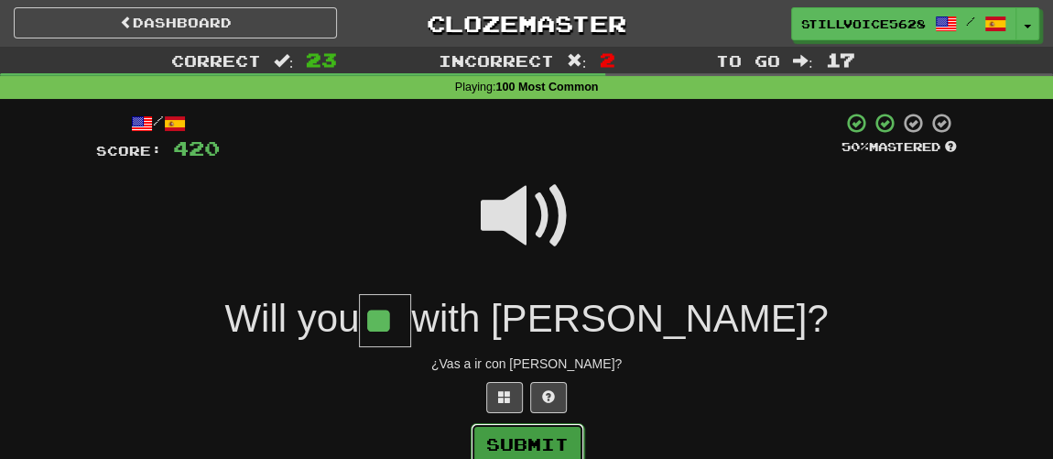
click at [536, 437] on button "Submit" at bounding box center [528, 444] width 114 height 42
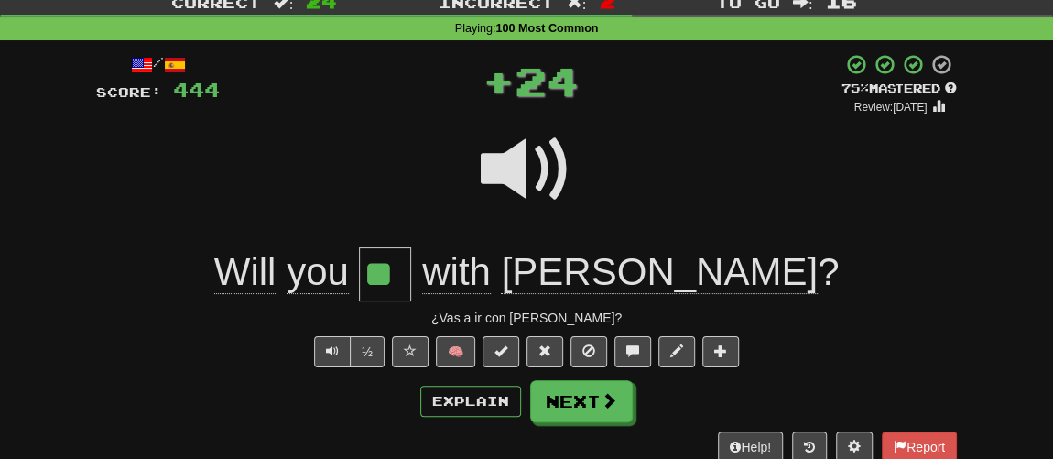
scroll to position [82, 0]
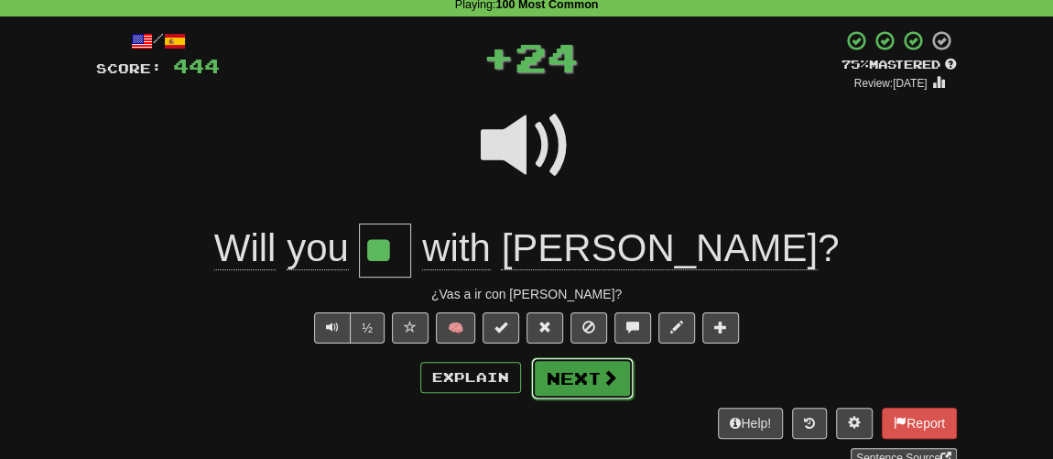
click at [585, 366] on button "Next" at bounding box center [582, 378] width 103 height 42
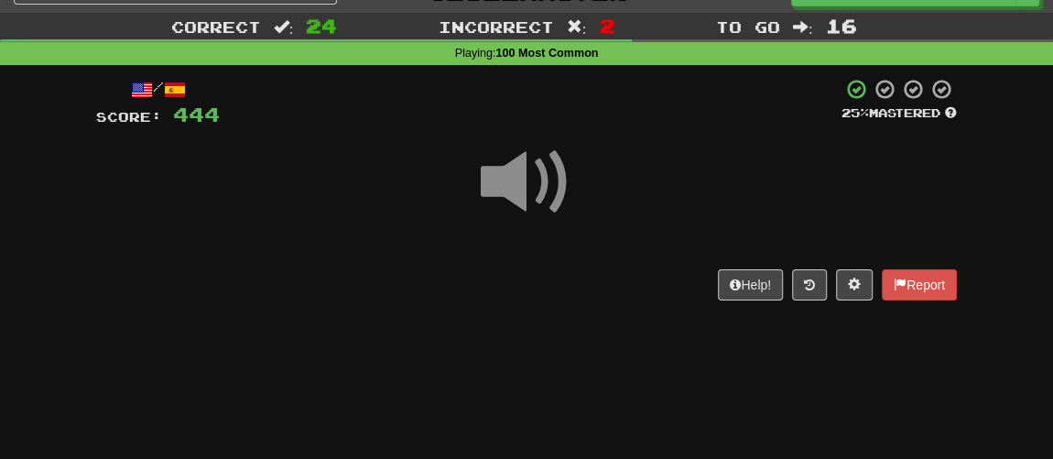
scroll to position [0, 0]
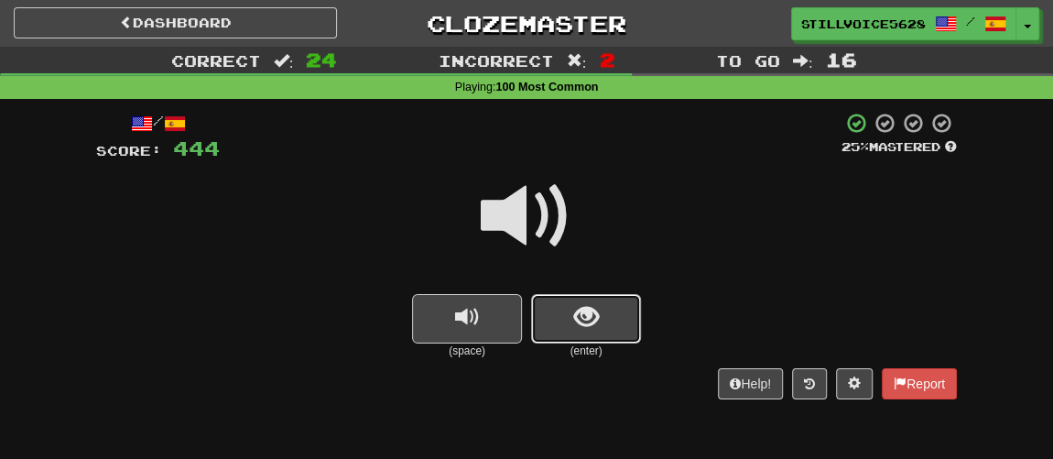
click at [567, 323] on button "show sentence" at bounding box center [586, 318] width 110 height 49
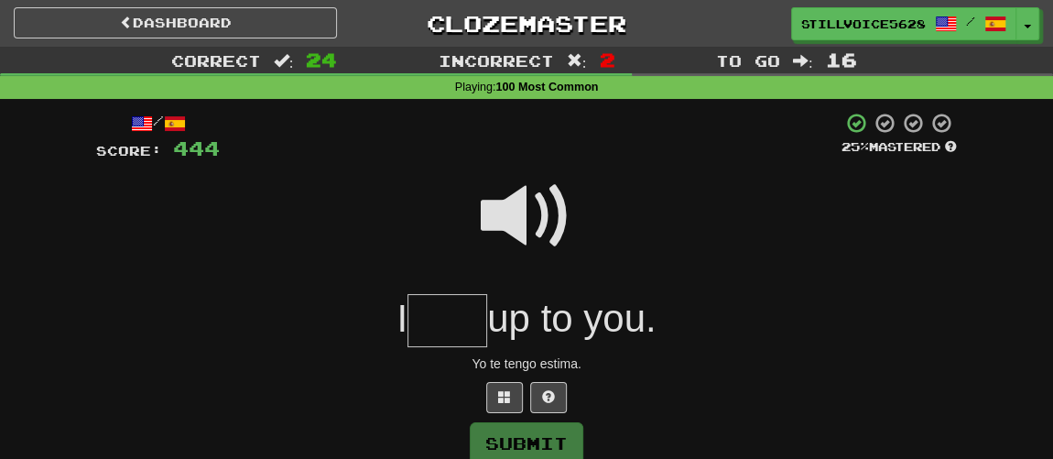
click at [522, 224] on span at bounding box center [527, 216] width 92 height 92
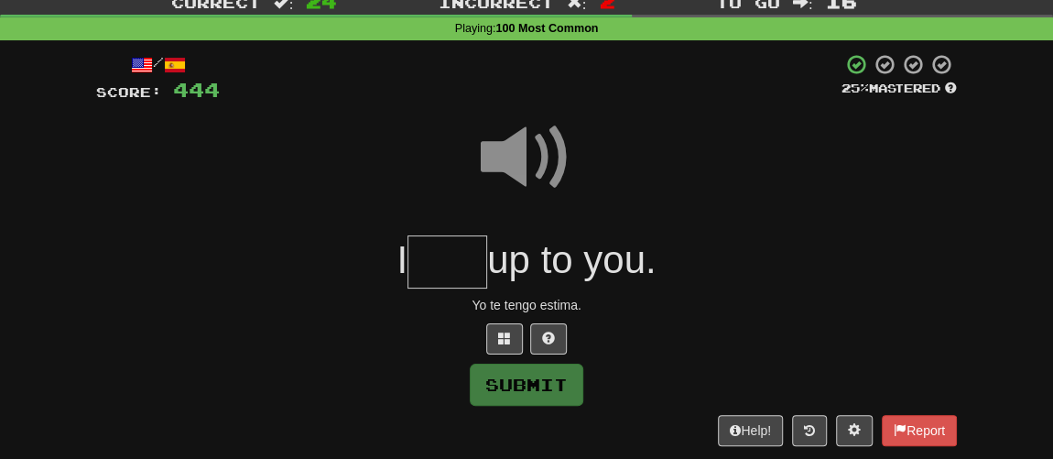
scroll to position [82, 0]
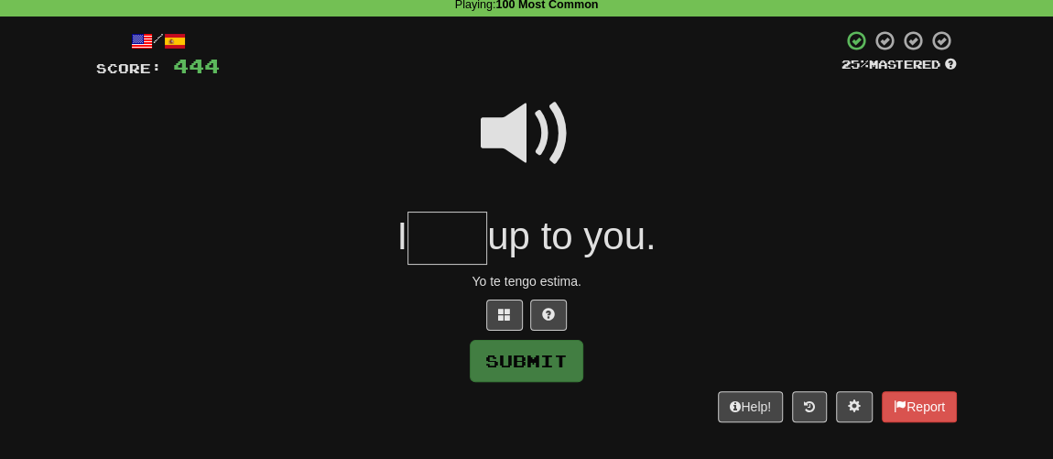
click at [435, 236] on input "text" at bounding box center [447, 238] width 80 height 54
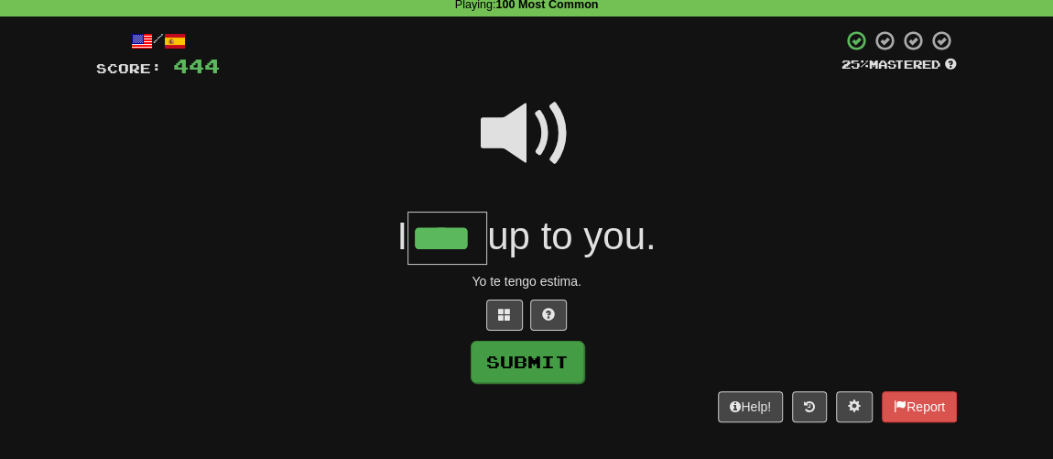
type input "****"
click at [542, 366] on button "Submit" at bounding box center [528, 362] width 114 height 42
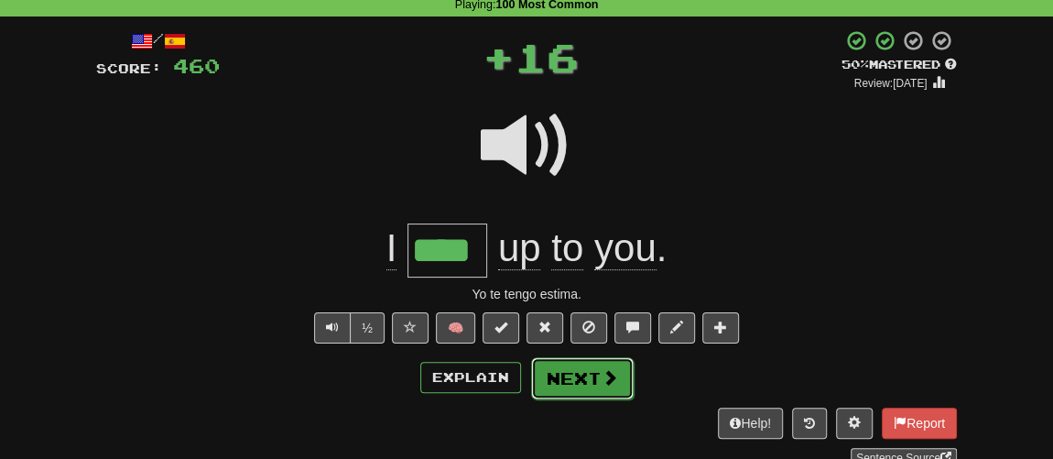
click at [607, 372] on span at bounding box center [609, 377] width 16 height 16
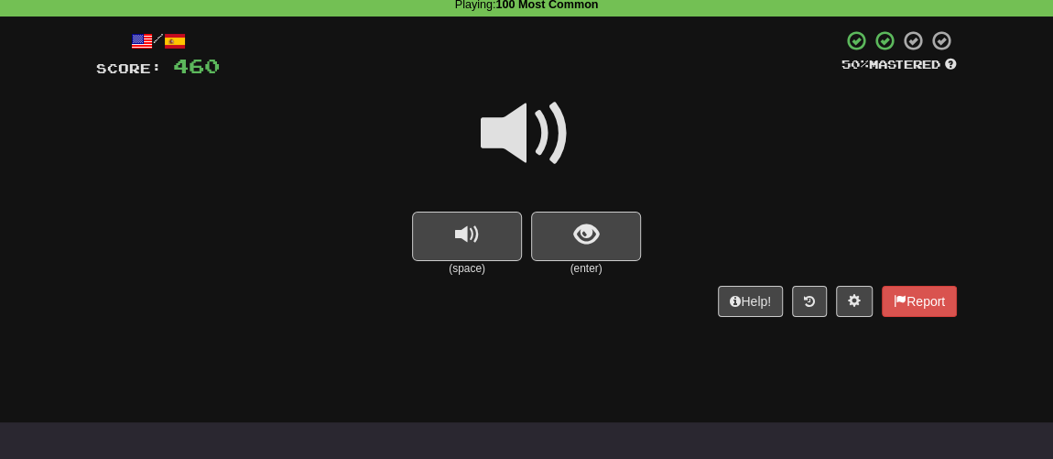
scroll to position [0, 0]
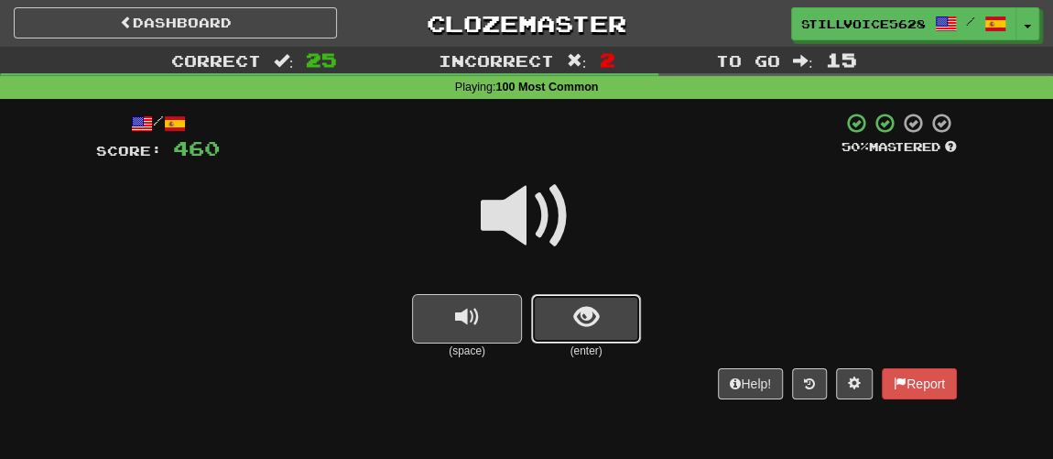
click at [570, 316] on button "show sentence" at bounding box center [586, 318] width 110 height 49
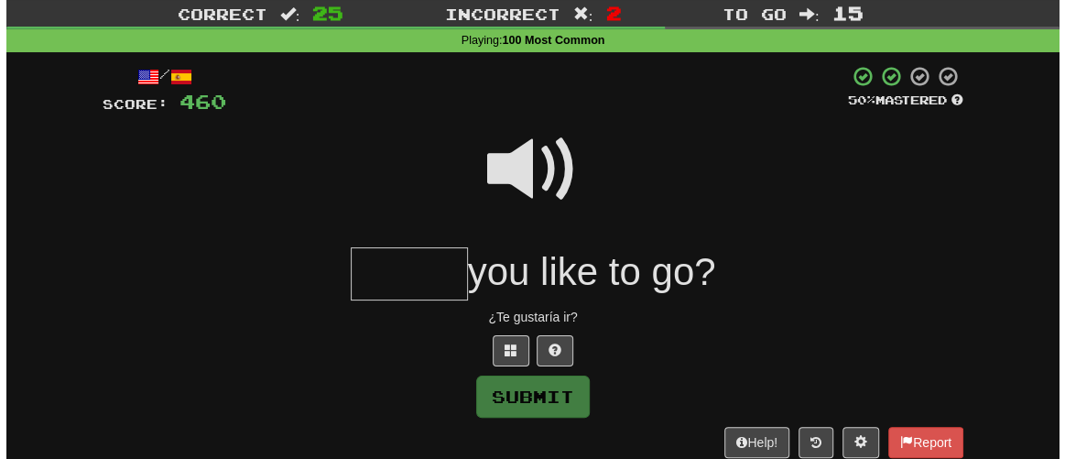
scroll to position [82, 0]
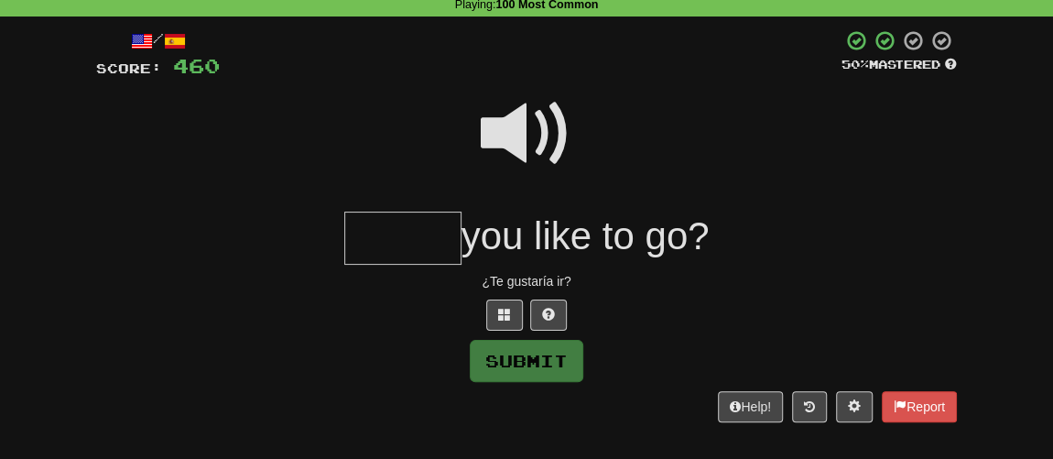
click at [511, 125] on span at bounding box center [527, 134] width 92 height 92
click at [411, 217] on input "text" at bounding box center [402, 238] width 117 height 54
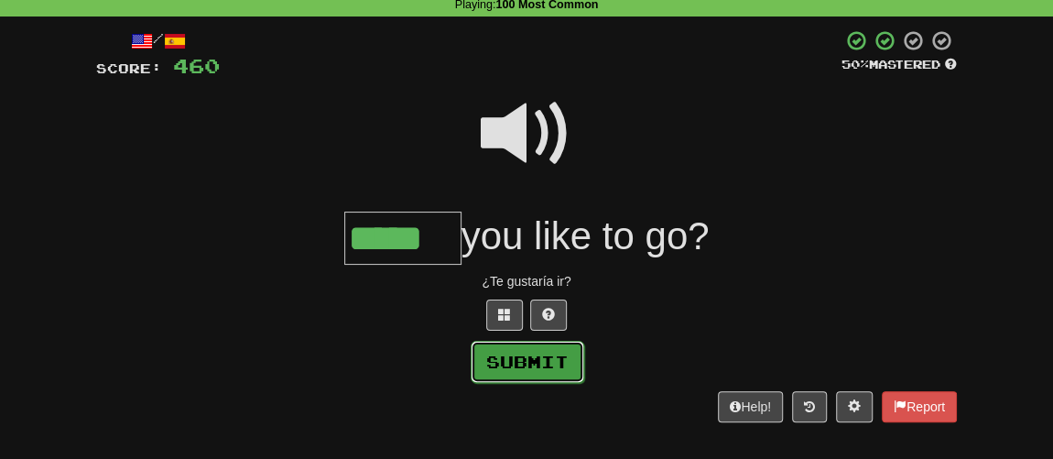
click at [546, 367] on button "Submit" at bounding box center [528, 362] width 114 height 42
type input "*****"
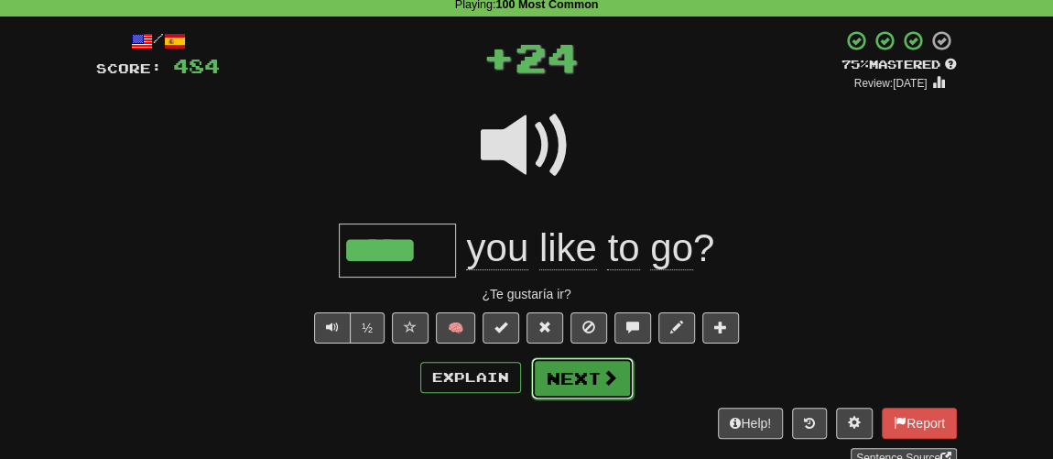
click at [582, 365] on button "Next" at bounding box center [582, 378] width 103 height 42
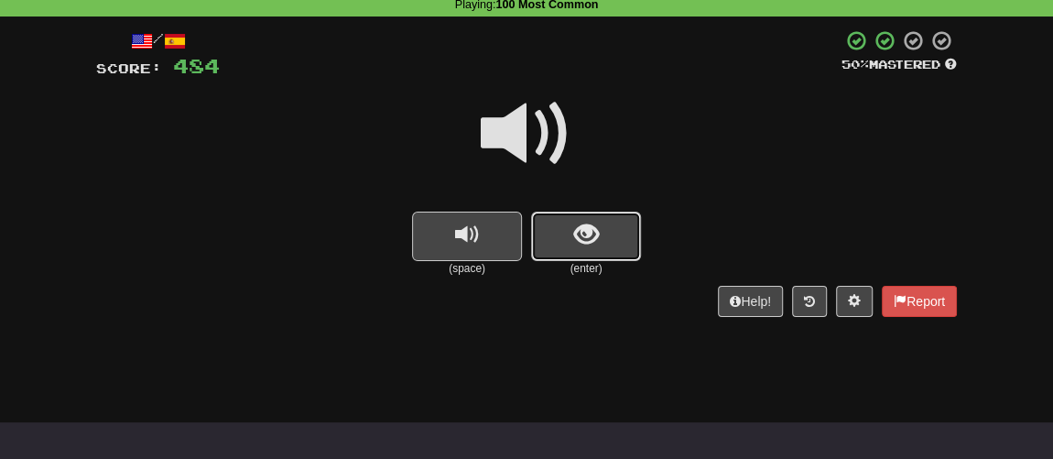
click at [561, 251] on button "show sentence" at bounding box center [586, 235] width 110 height 49
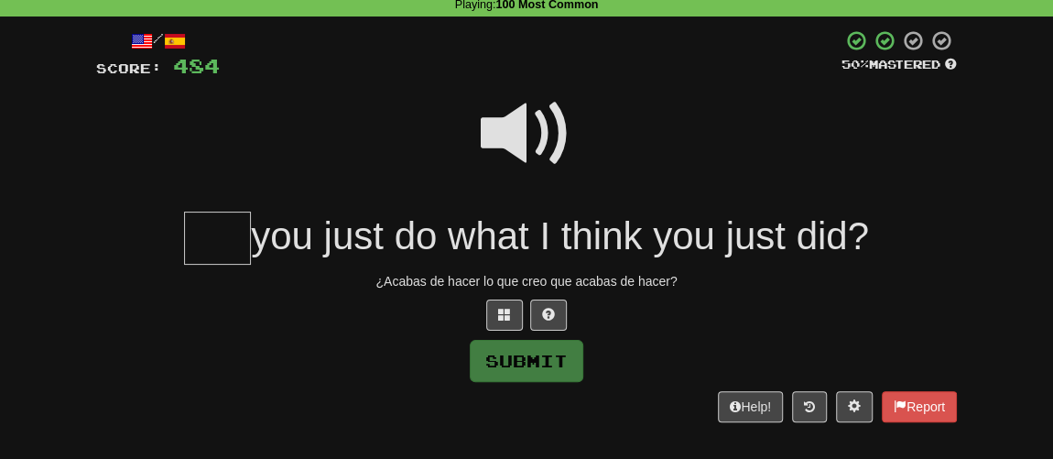
click at [534, 124] on span at bounding box center [527, 134] width 92 height 92
click at [230, 241] on input "text" at bounding box center [217, 238] width 67 height 54
click at [506, 352] on button "Submit" at bounding box center [528, 362] width 114 height 42
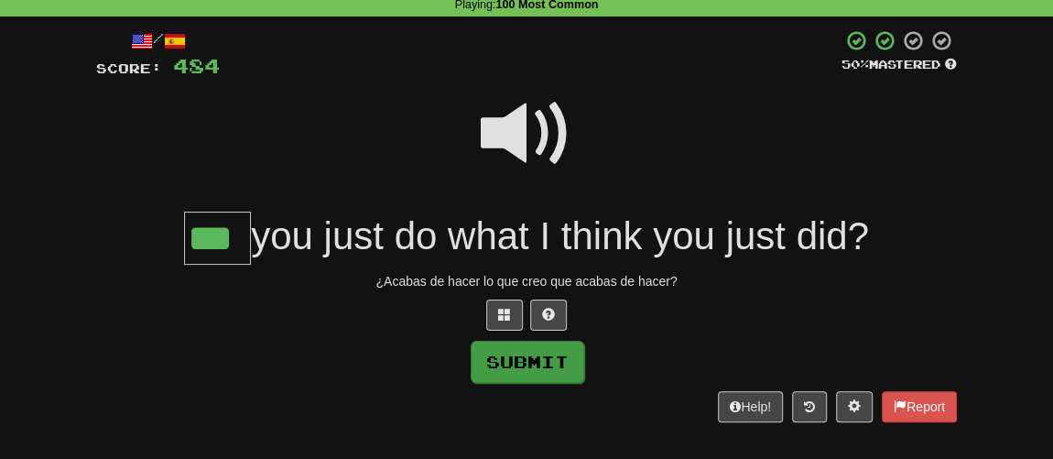
type input "***"
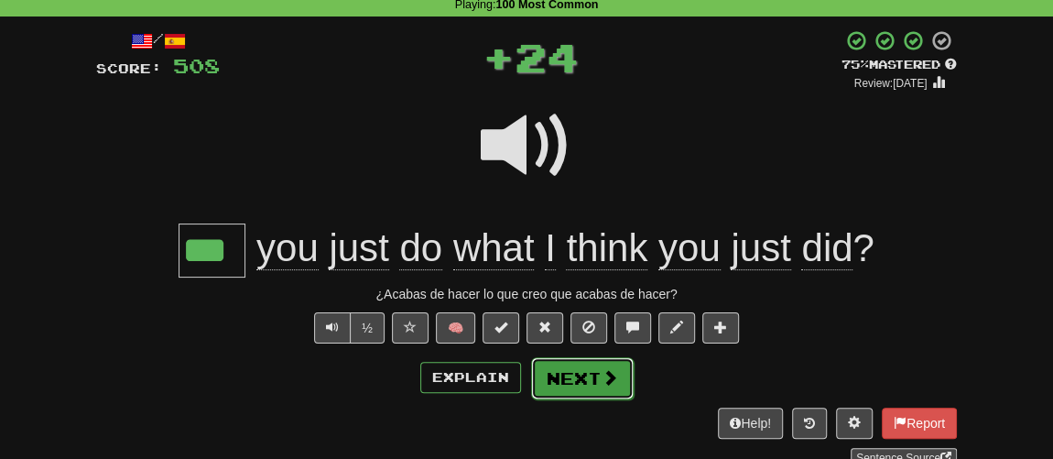
click at [590, 372] on button "Next" at bounding box center [582, 378] width 103 height 42
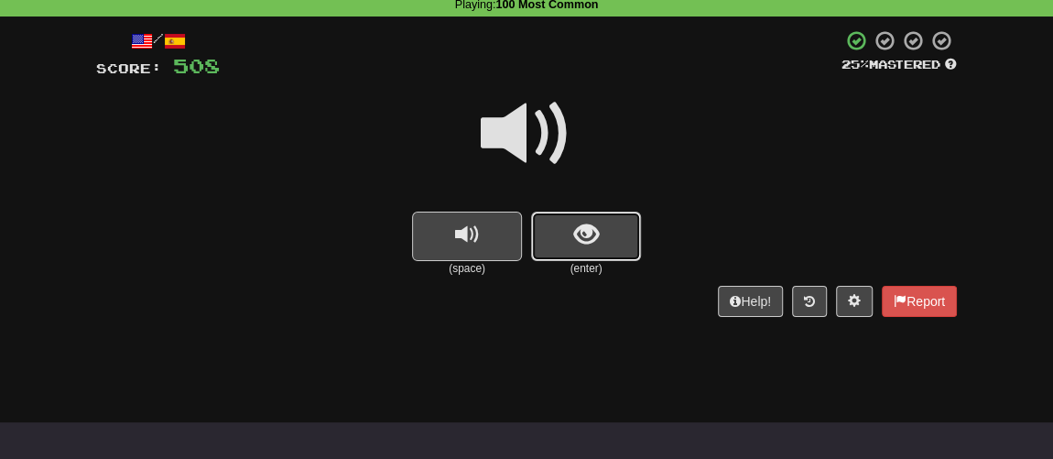
click at [554, 239] on button "show sentence" at bounding box center [586, 235] width 110 height 49
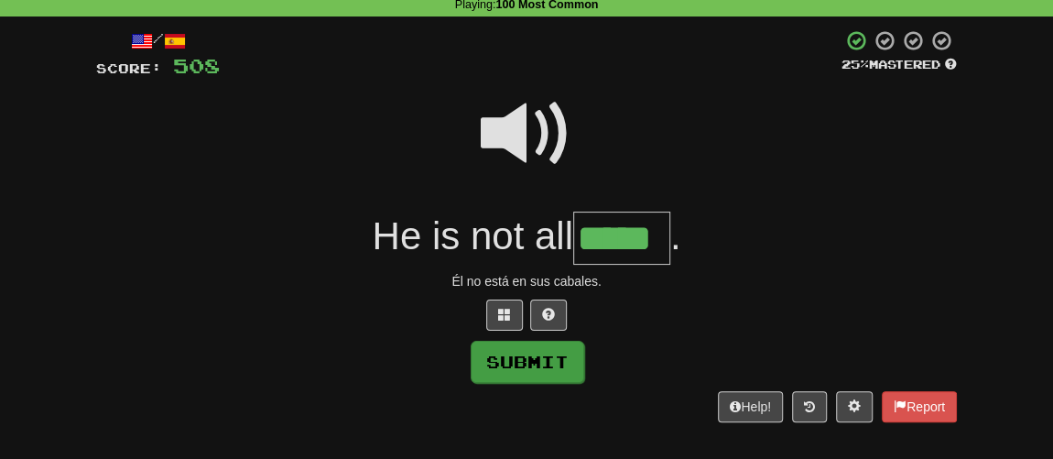
type input "*****"
click at [540, 348] on button "Submit" at bounding box center [527, 361] width 114 height 42
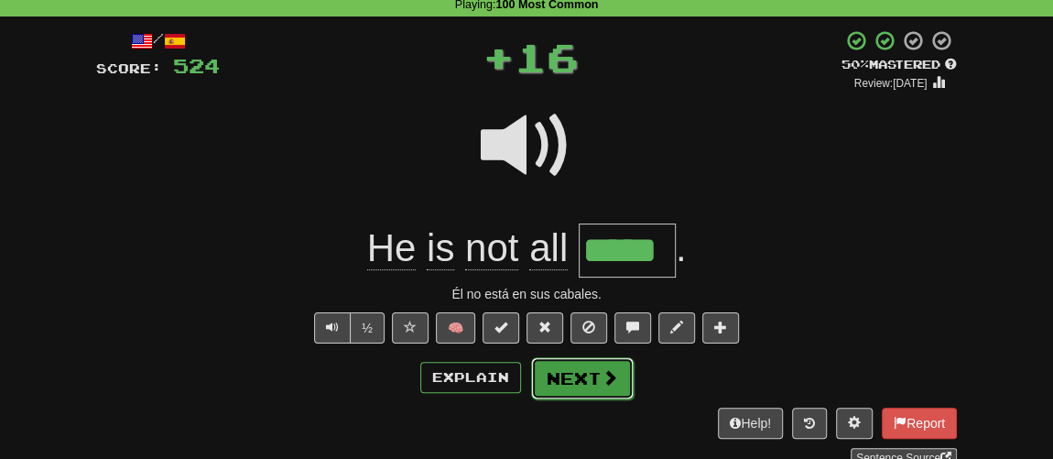
click at [605, 372] on span at bounding box center [609, 377] width 16 height 16
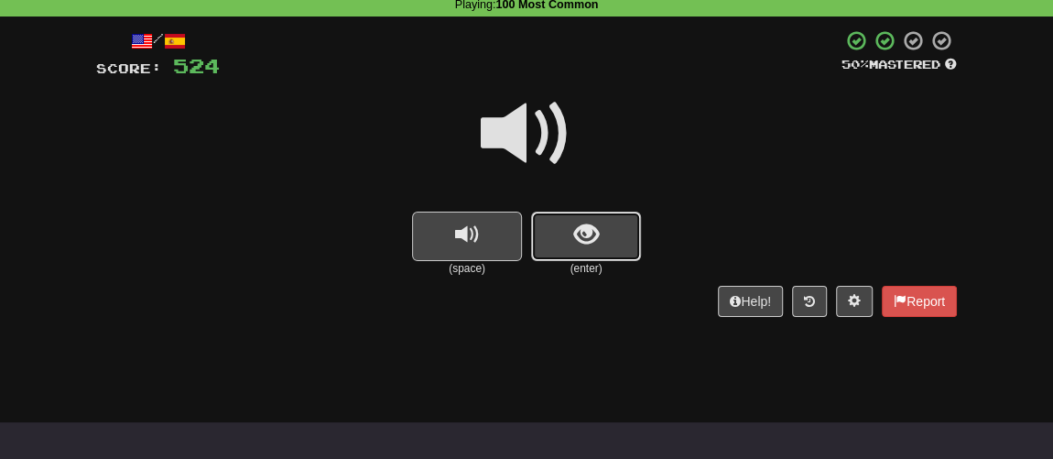
click at [564, 248] on button "show sentence" at bounding box center [586, 235] width 110 height 49
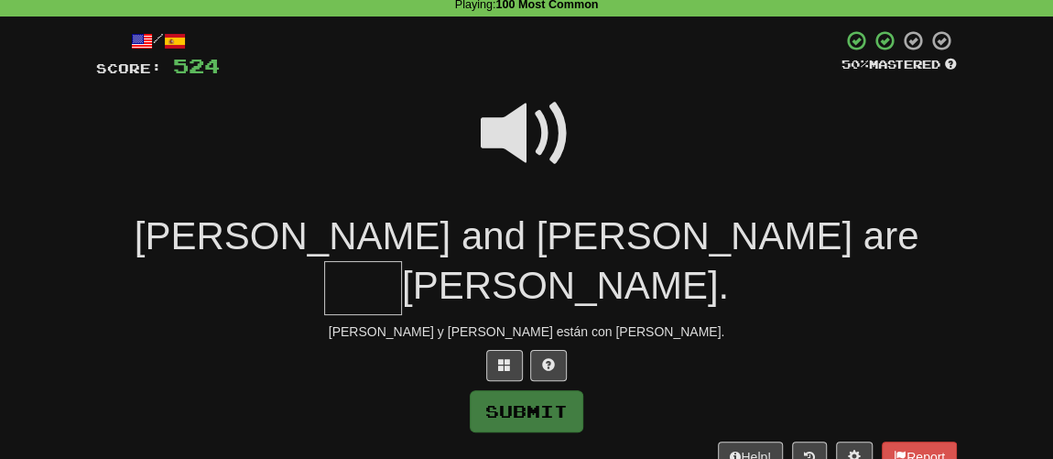
click at [402, 261] on input "text" at bounding box center [363, 288] width 78 height 54
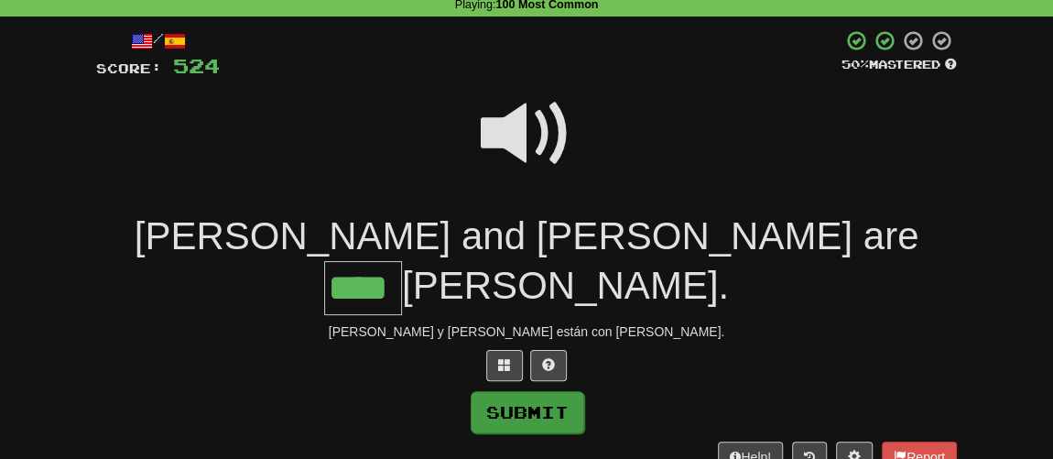
type input "****"
click at [538, 391] on button "Submit" at bounding box center [528, 412] width 114 height 42
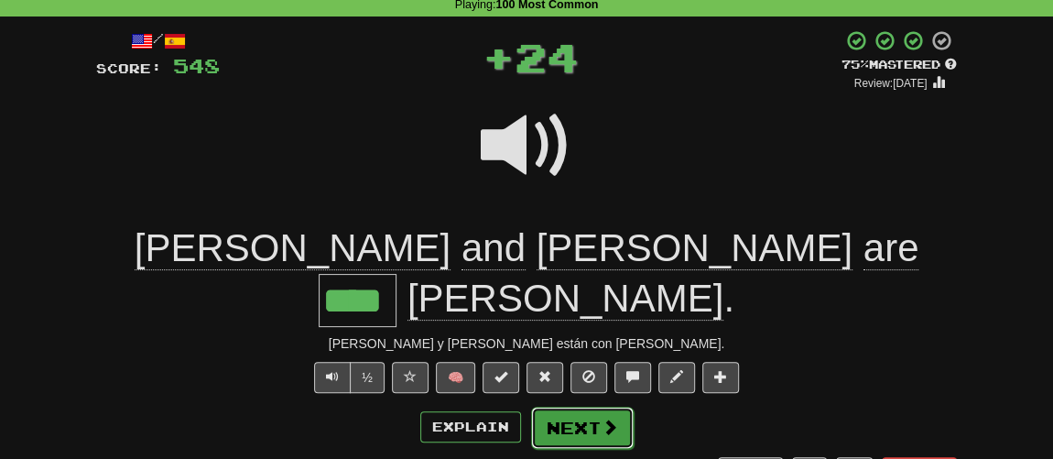
click at [582, 406] on button "Next" at bounding box center [582, 427] width 103 height 42
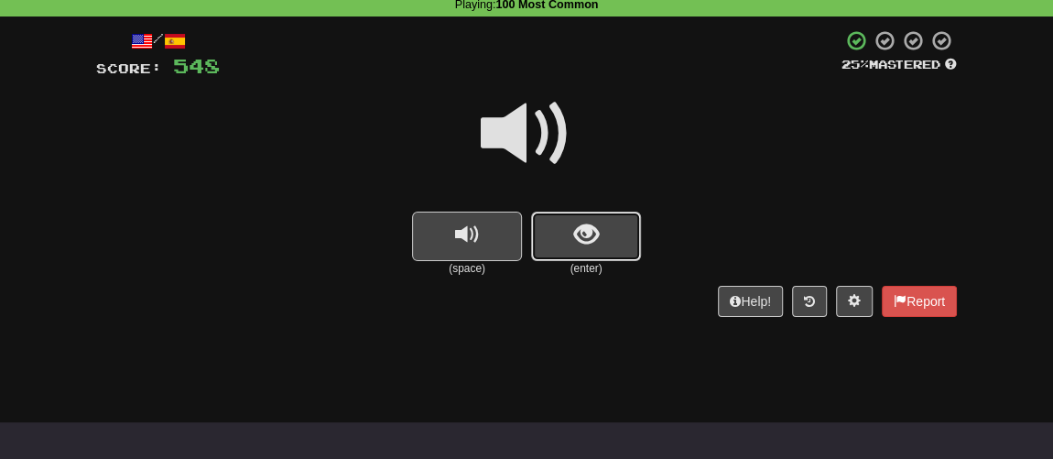
click at [569, 253] on button "show sentence" at bounding box center [586, 235] width 110 height 49
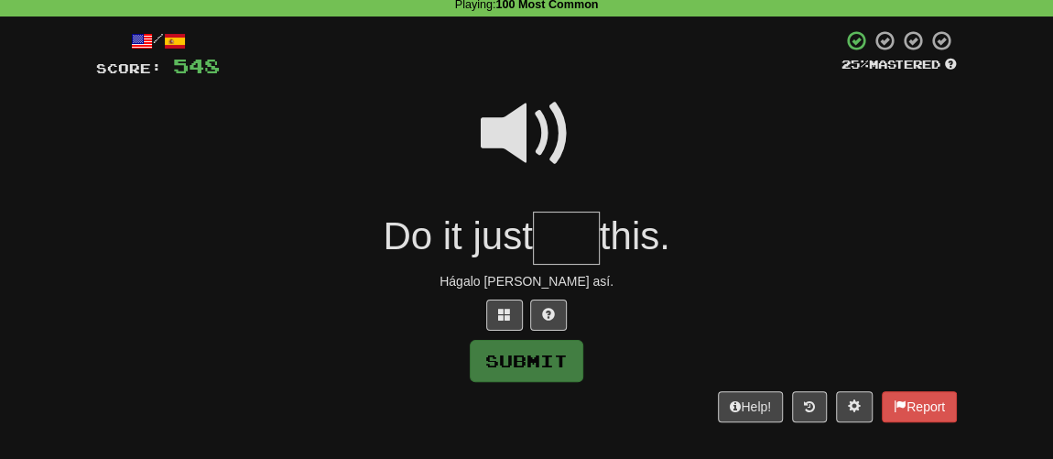
click at [517, 148] on span at bounding box center [527, 134] width 92 height 92
click at [556, 244] on input "text" at bounding box center [566, 238] width 67 height 54
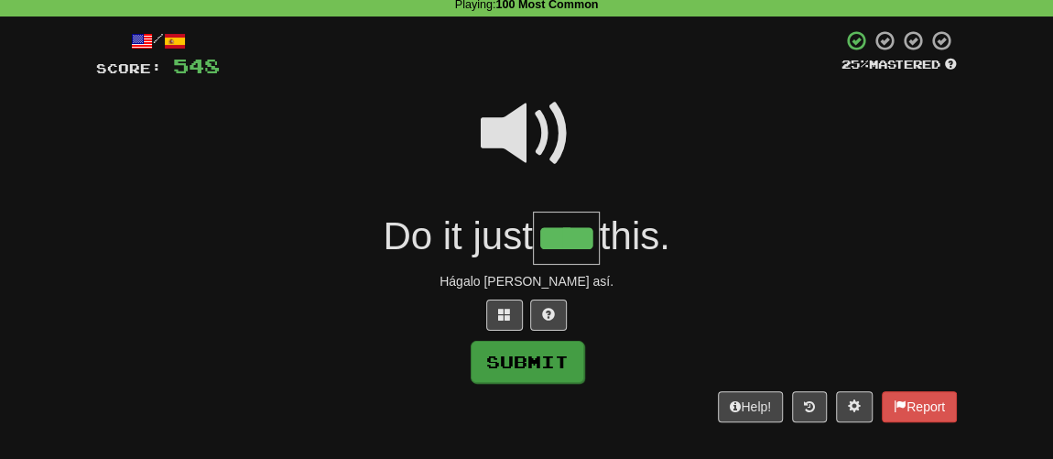
type input "****"
click at [548, 362] on button "Submit" at bounding box center [528, 362] width 114 height 42
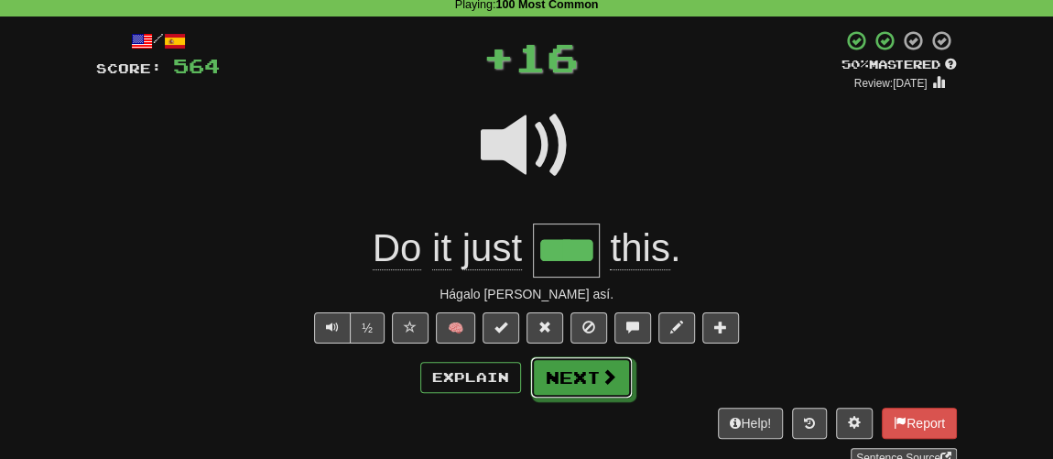
click at [588, 372] on button "Next" at bounding box center [581, 377] width 103 height 42
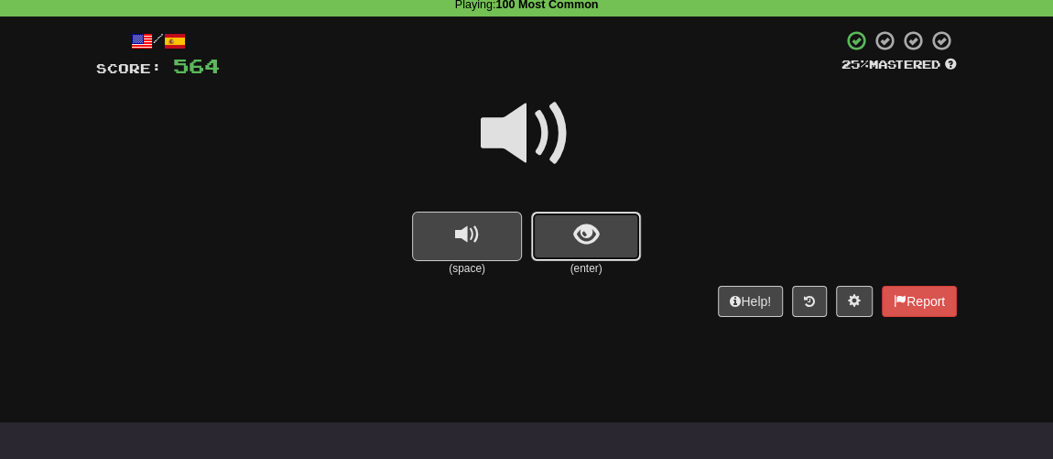
click at [556, 254] on button "show sentence" at bounding box center [586, 235] width 110 height 49
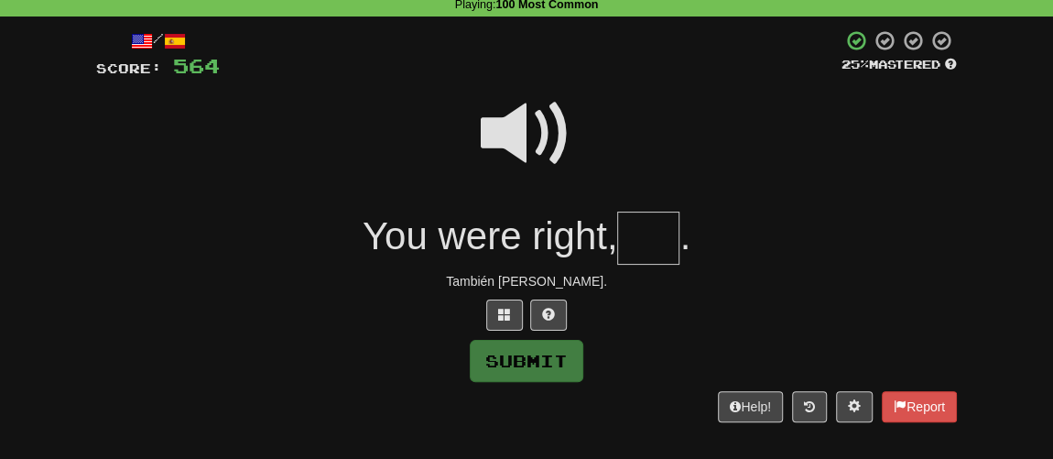
click at [508, 116] on span at bounding box center [527, 134] width 92 height 92
click at [638, 235] on input "text" at bounding box center [648, 238] width 62 height 54
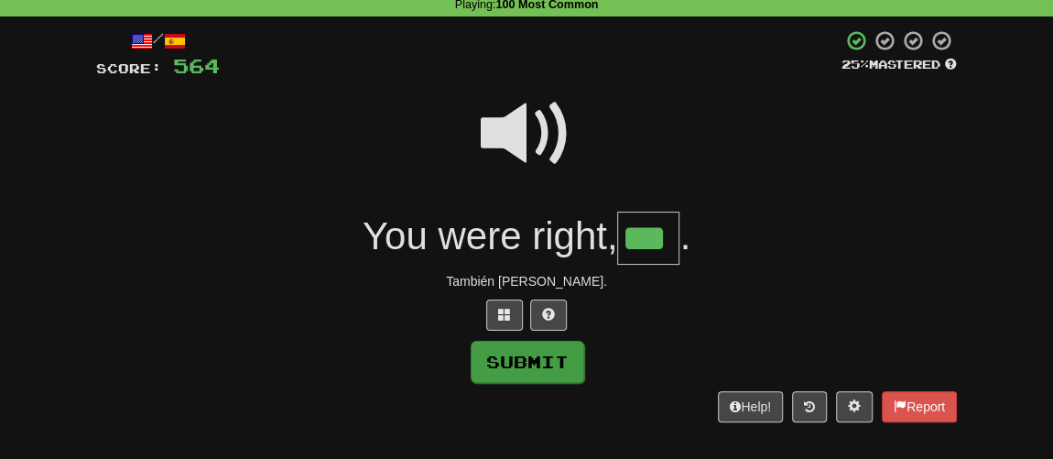
type input "***"
click at [529, 356] on button "Submit" at bounding box center [528, 362] width 114 height 42
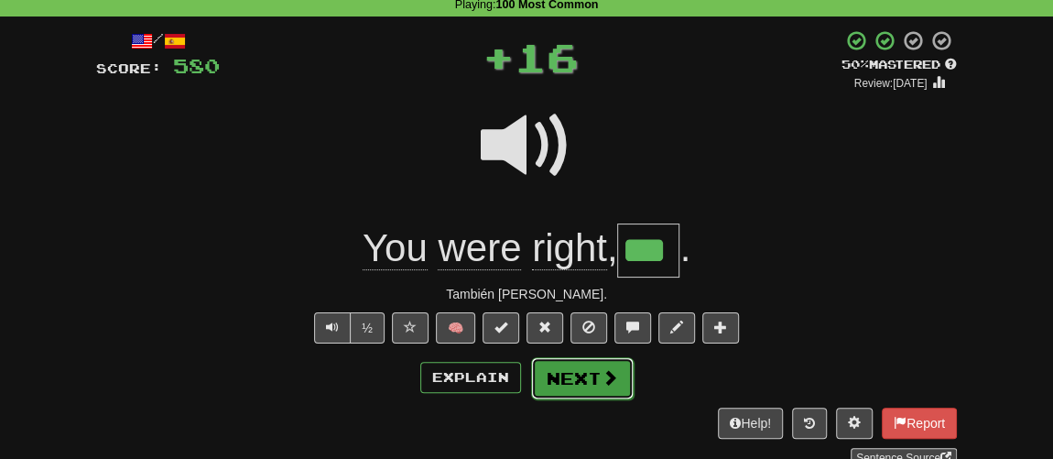
click at [584, 371] on button "Next" at bounding box center [582, 378] width 103 height 42
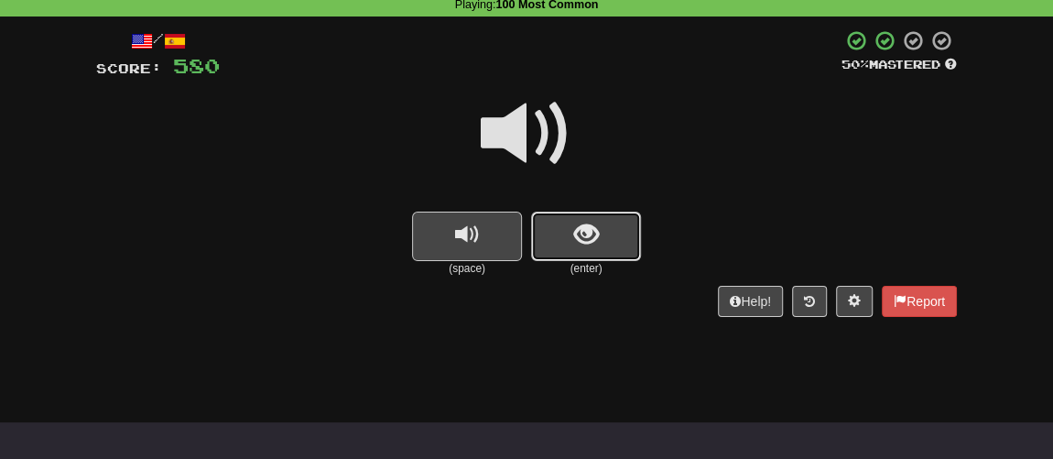
click at [568, 230] on button "show sentence" at bounding box center [586, 235] width 110 height 49
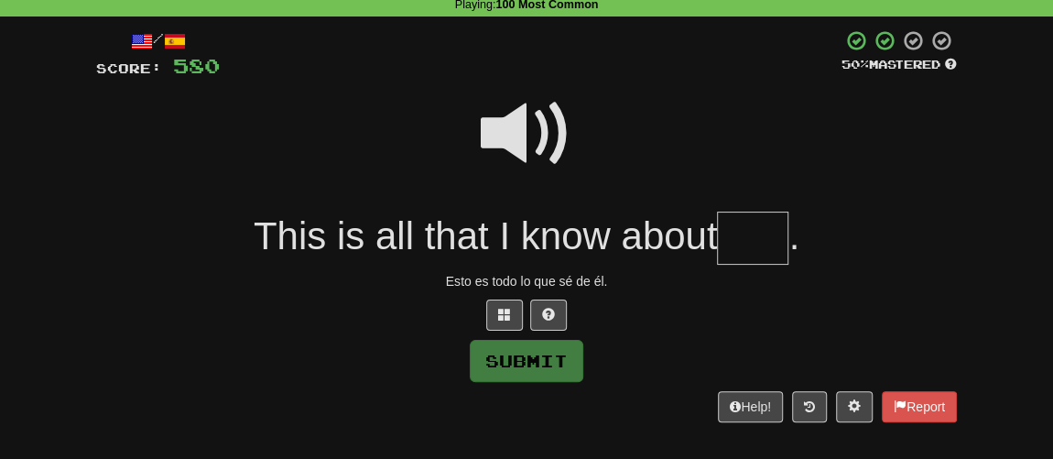
click at [517, 145] on span at bounding box center [527, 134] width 92 height 92
click at [743, 239] on input "text" at bounding box center [752, 238] width 71 height 54
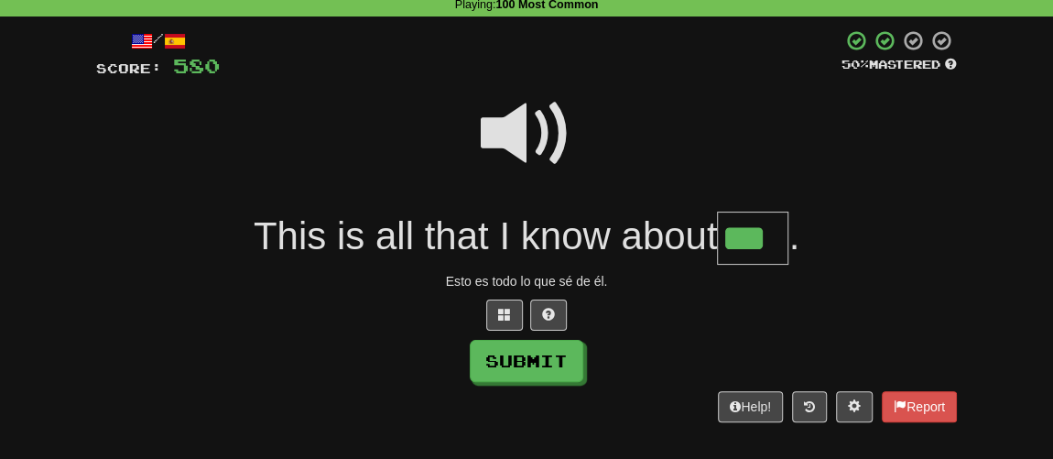
type input "***"
click at [509, 385] on div "/ Score: 580 50 % Mastered This is all that I know about *** . Esto es todo lo …" at bounding box center [526, 225] width 860 height 393
click at [518, 371] on button "Submit" at bounding box center [528, 362] width 114 height 42
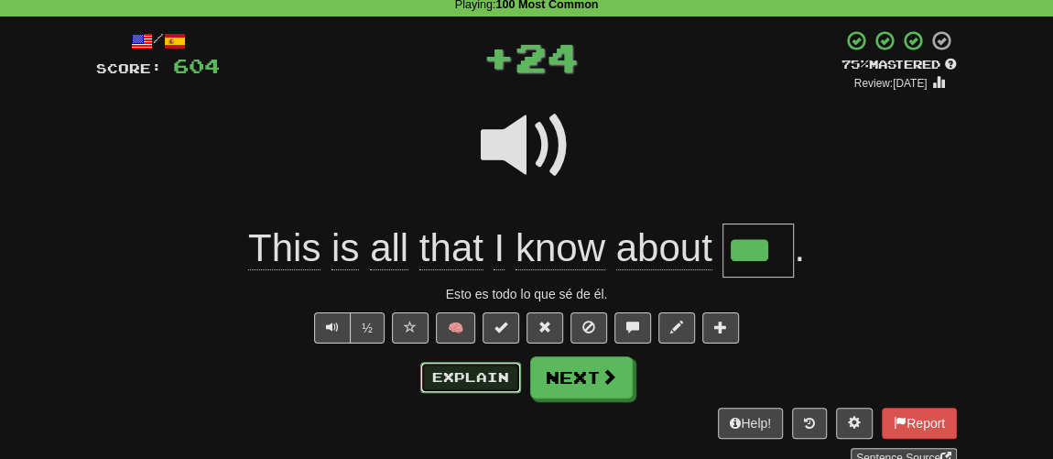
click at [467, 376] on button "Explain" at bounding box center [470, 377] width 101 height 31
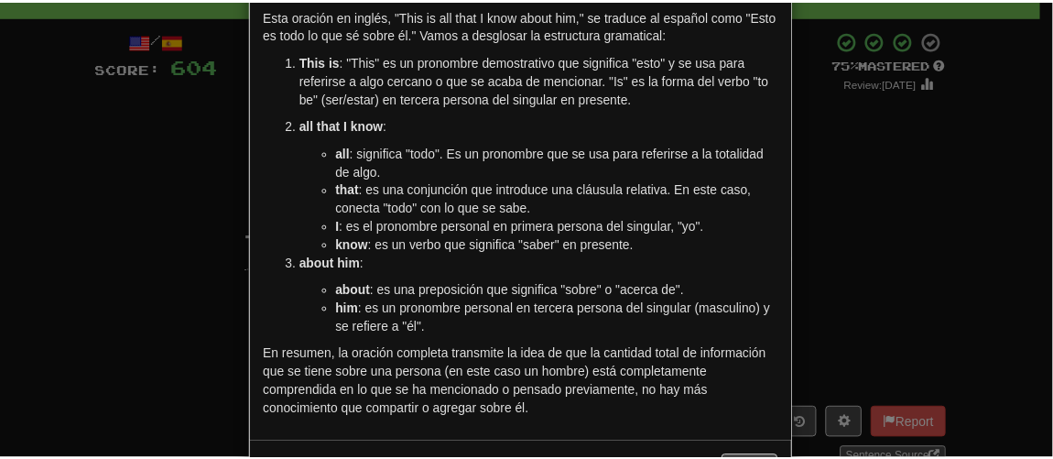
scroll to position [150, 0]
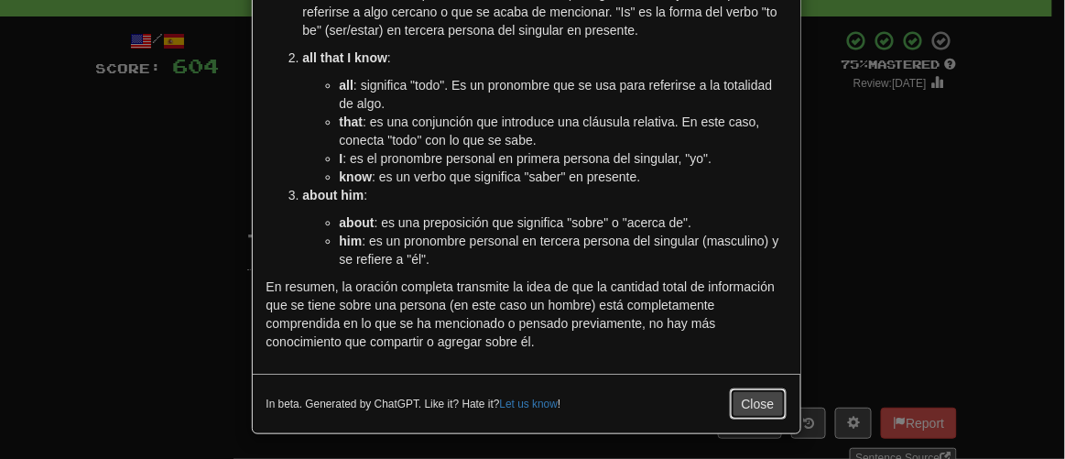
click at [744, 396] on button "Close" at bounding box center [758, 403] width 57 height 31
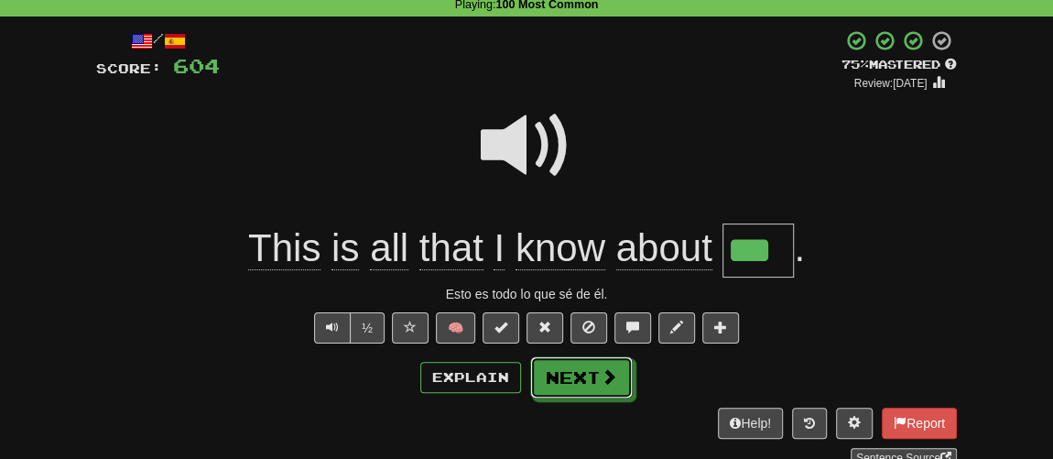
click at [601, 369] on span at bounding box center [609, 376] width 16 height 16
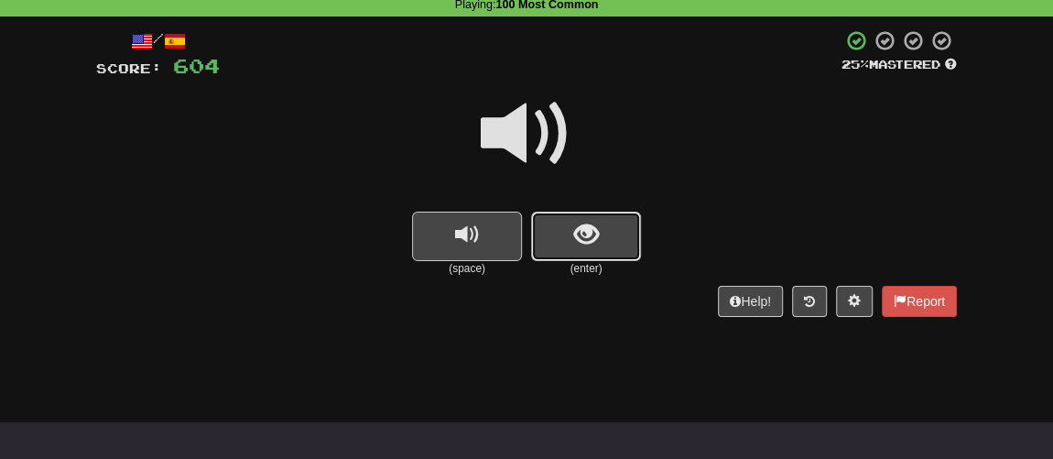
click at [571, 239] on button "show sentence" at bounding box center [586, 235] width 110 height 49
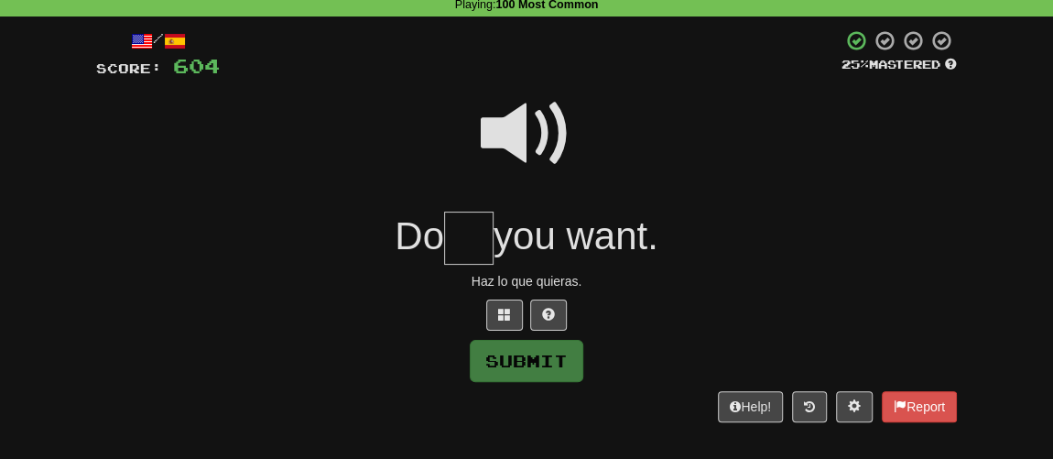
click at [537, 134] on span at bounding box center [527, 134] width 92 height 92
click at [464, 242] on input "text" at bounding box center [468, 238] width 49 height 54
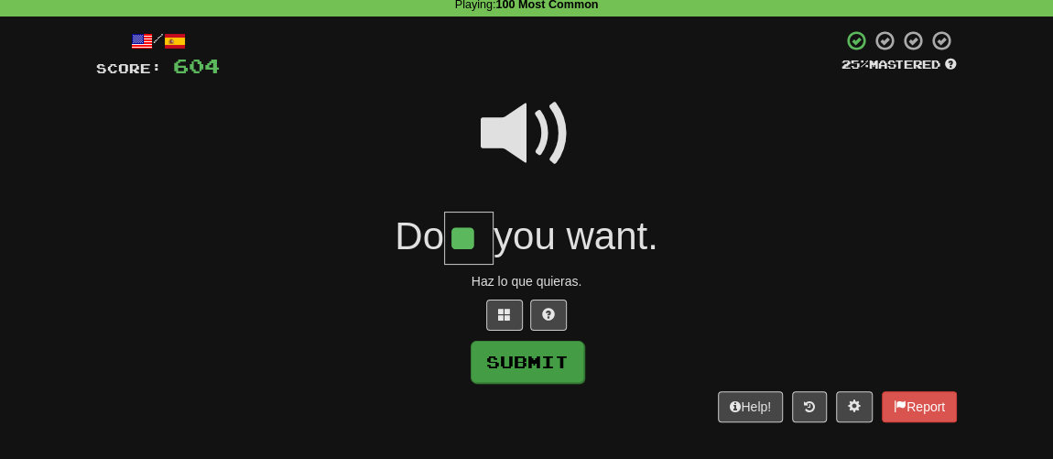
type input "**"
click at [536, 360] on button "Submit" at bounding box center [528, 362] width 114 height 42
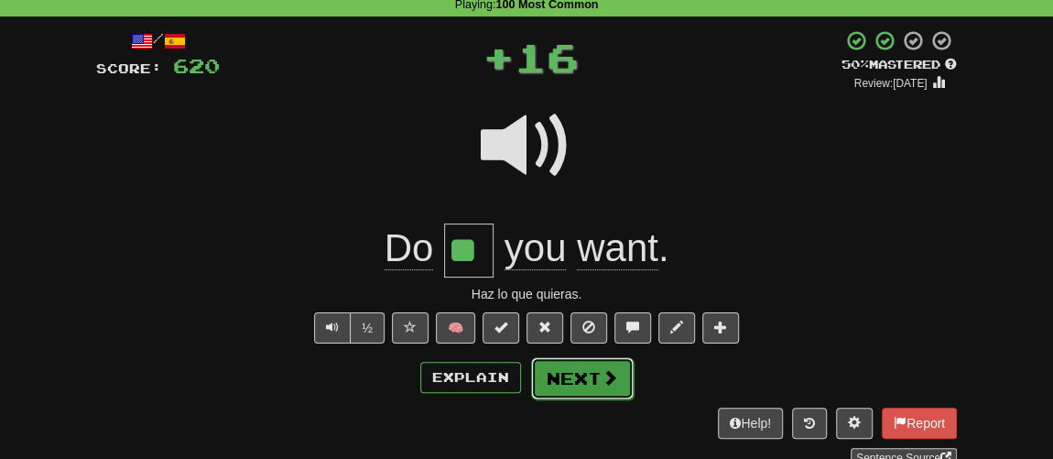
click at [584, 363] on button "Next" at bounding box center [582, 378] width 103 height 42
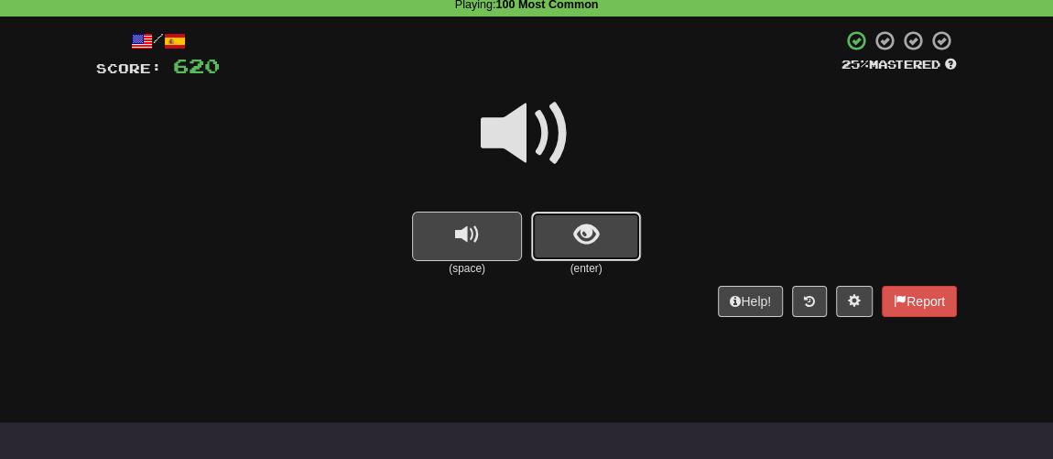
click at [571, 235] on button "show sentence" at bounding box center [586, 235] width 110 height 49
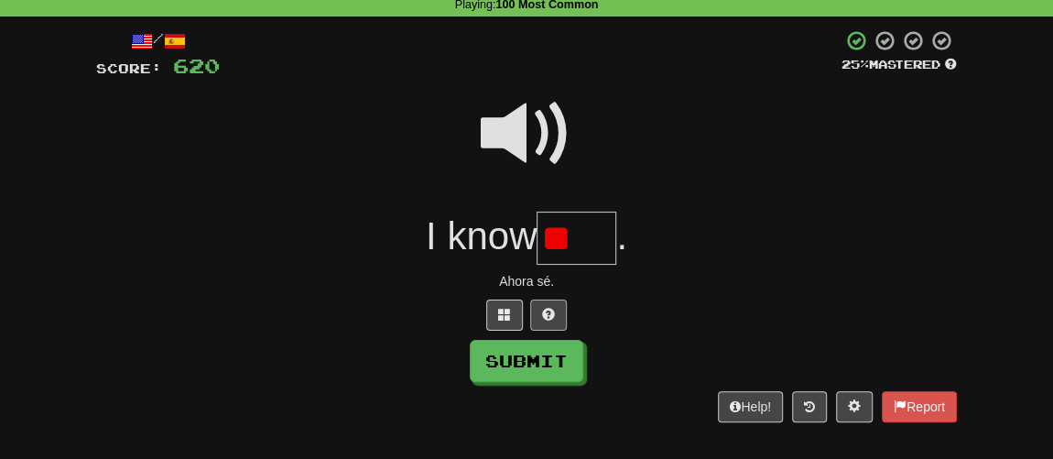
scroll to position [0, 0]
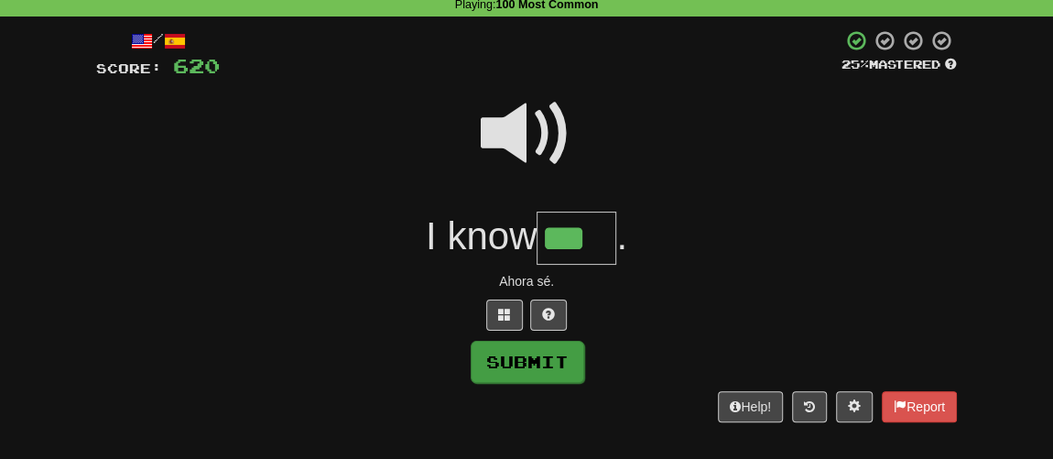
type input "***"
click at [552, 355] on button "Submit" at bounding box center [528, 362] width 114 height 42
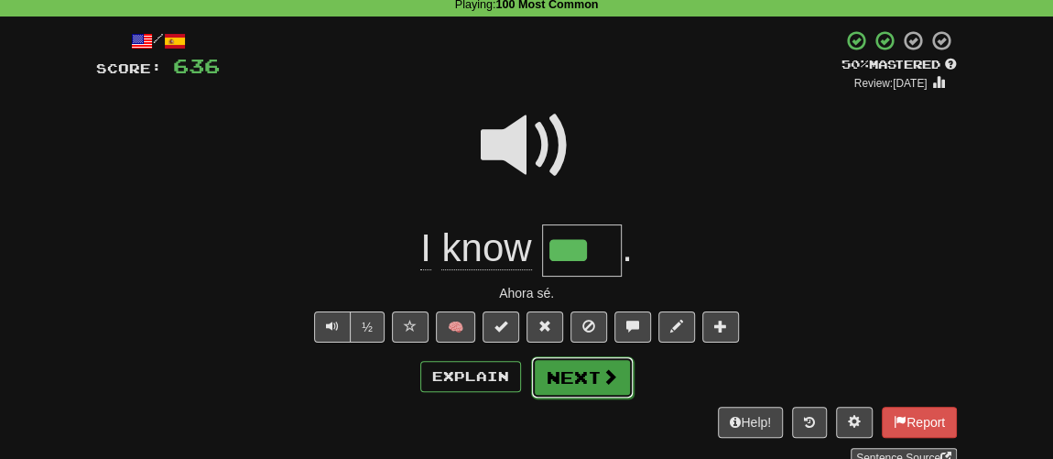
click at [568, 376] on button "Next" at bounding box center [582, 377] width 103 height 42
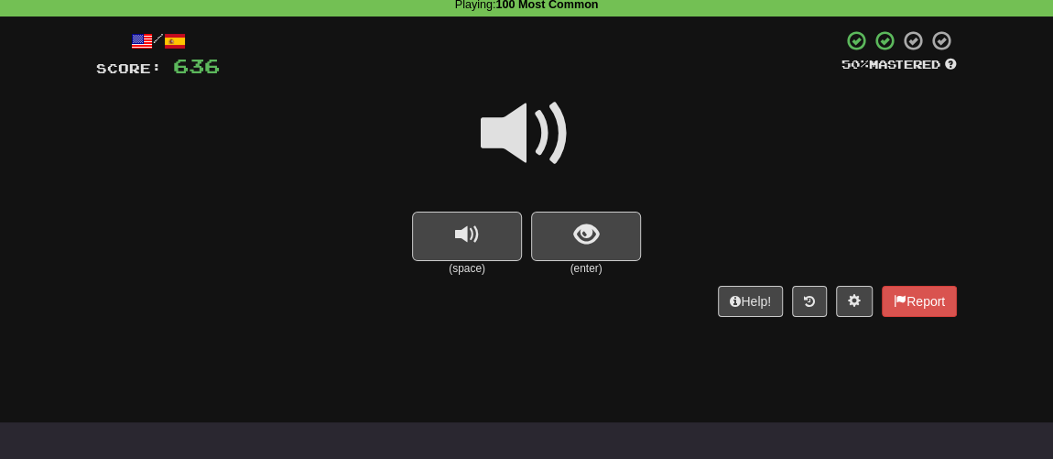
click at [570, 265] on small "(enter)" at bounding box center [586, 269] width 110 height 16
click at [568, 254] on button "show sentence" at bounding box center [586, 235] width 110 height 49
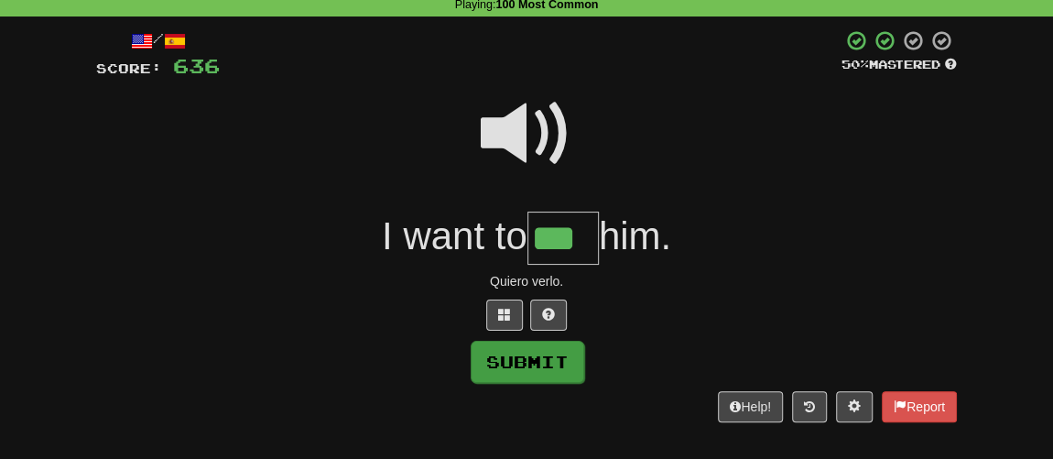
type input "***"
click at [559, 343] on button "Submit" at bounding box center [528, 362] width 114 height 42
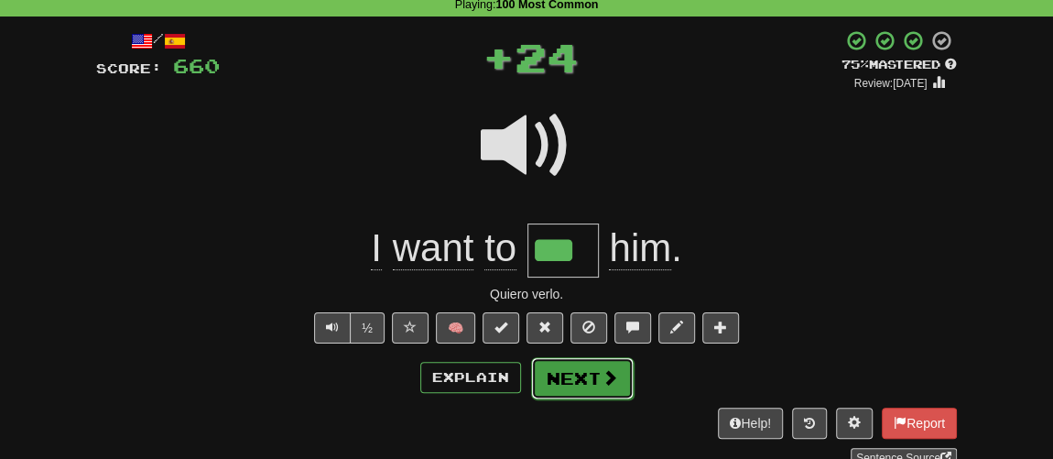
click at [579, 374] on button "Next" at bounding box center [582, 378] width 103 height 42
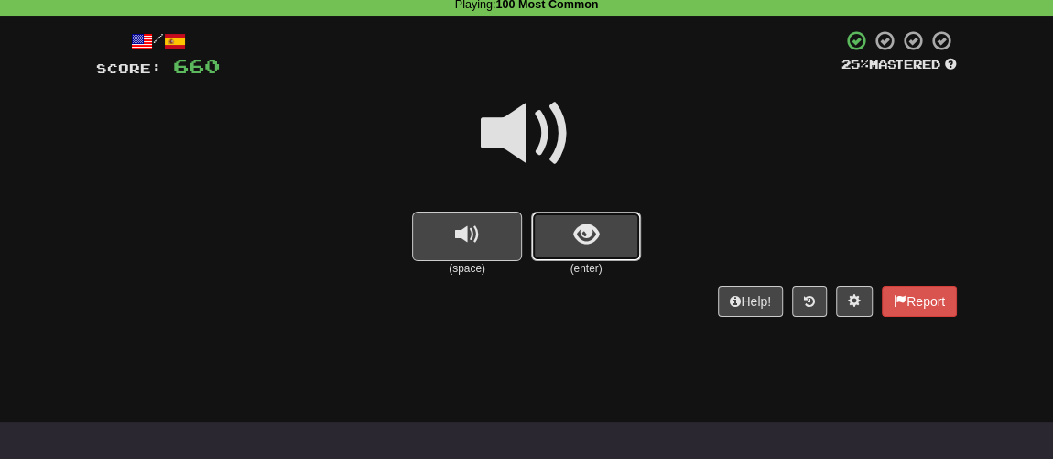
click at [560, 237] on button "show sentence" at bounding box center [586, 235] width 110 height 49
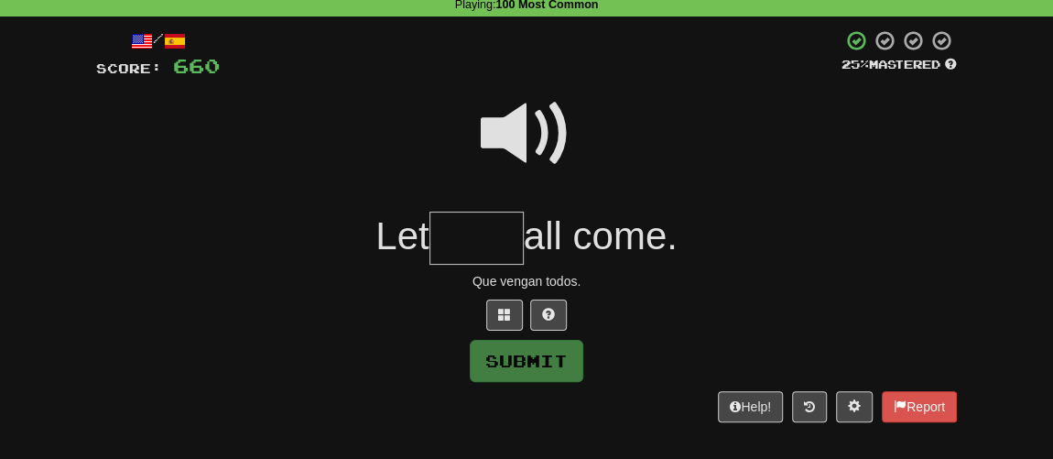
click at [514, 164] on span at bounding box center [527, 134] width 92 height 92
click at [475, 237] on input "text" at bounding box center [476, 238] width 94 height 54
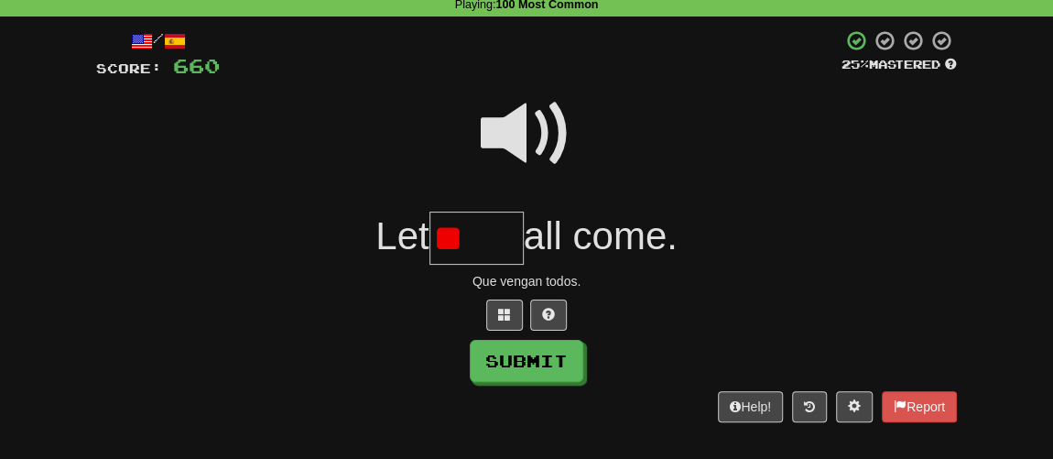
type input "*"
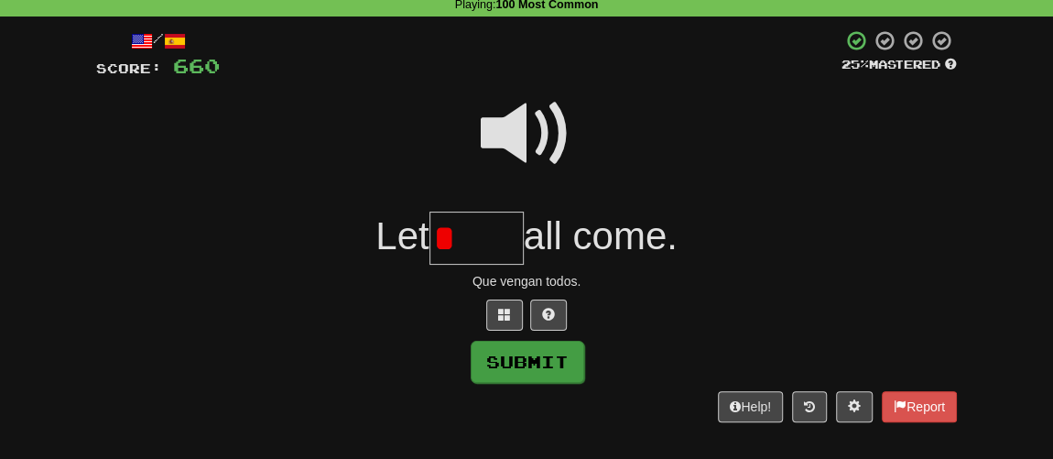
type input "*"
click at [515, 363] on button "Submit" at bounding box center [528, 362] width 114 height 42
type input "****"
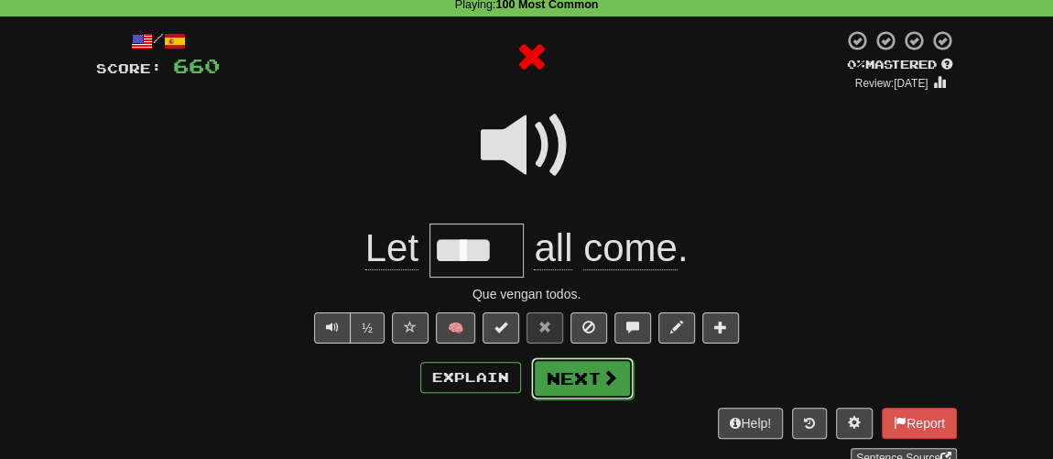
click at [568, 365] on button "Next" at bounding box center [582, 378] width 103 height 42
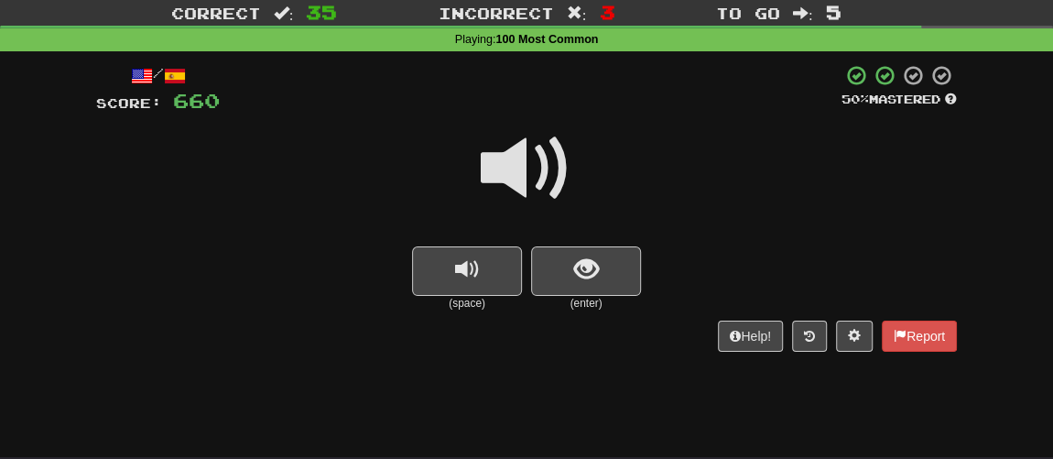
scroll to position [82, 0]
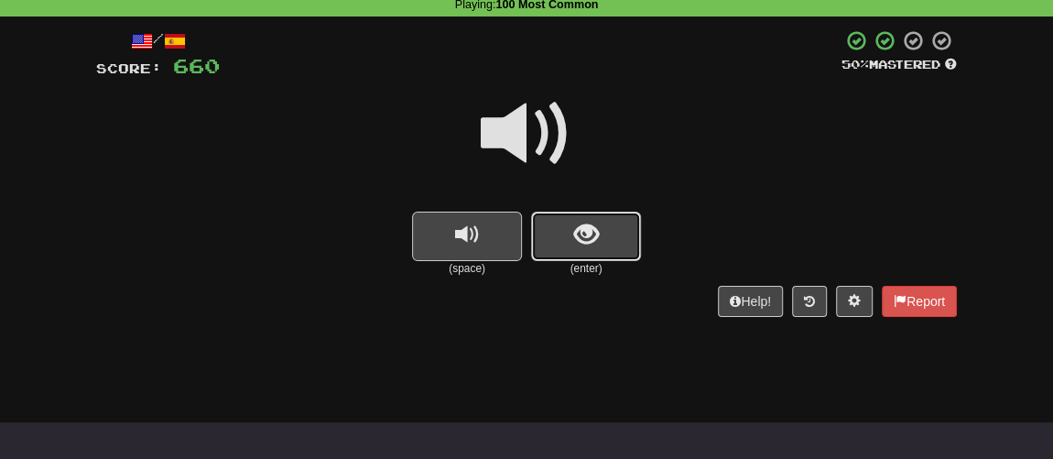
click at [553, 243] on button "show sentence" at bounding box center [586, 235] width 110 height 49
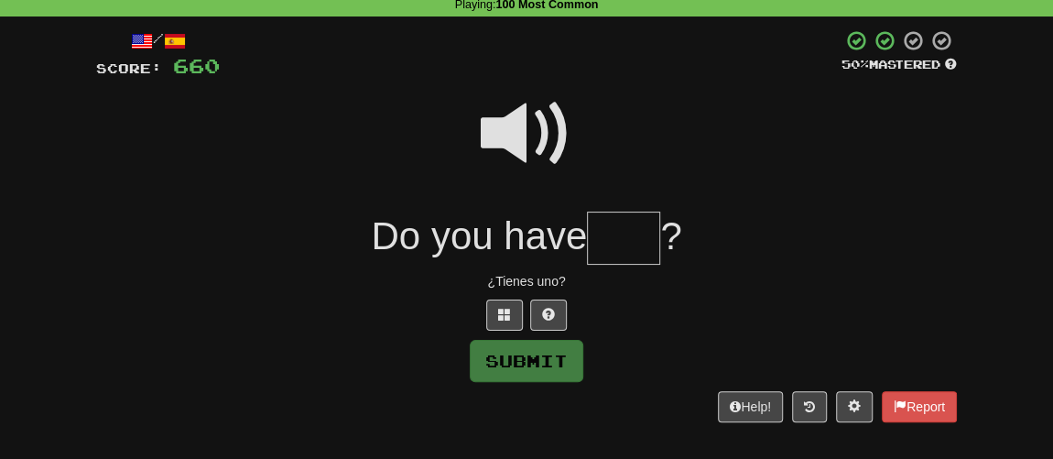
click at [526, 157] on span at bounding box center [527, 134] width 92 height 92
click at [613, 228] on input "text" at bounding box center [623, 238] width 73 height 54
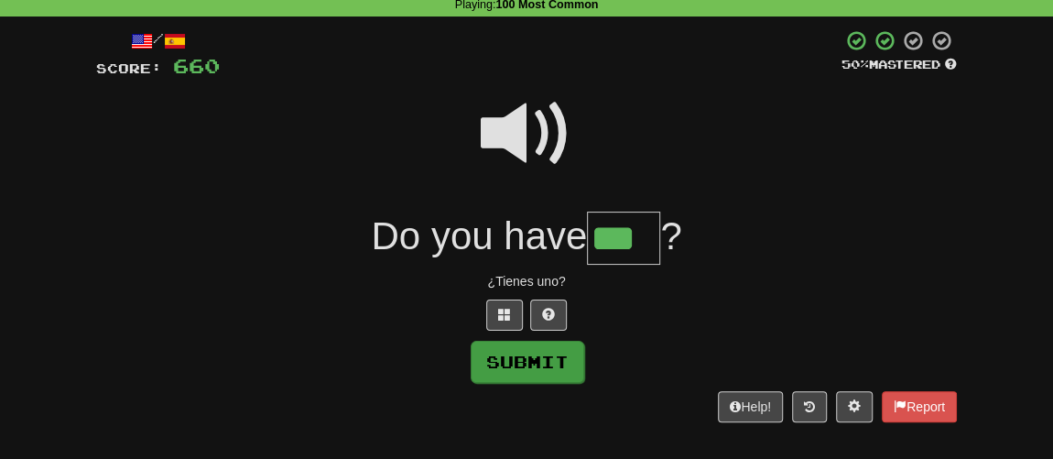
type input "***"
click at [537, 360] on button "Submit" at bounding box center [528, 362] width 114 height 42
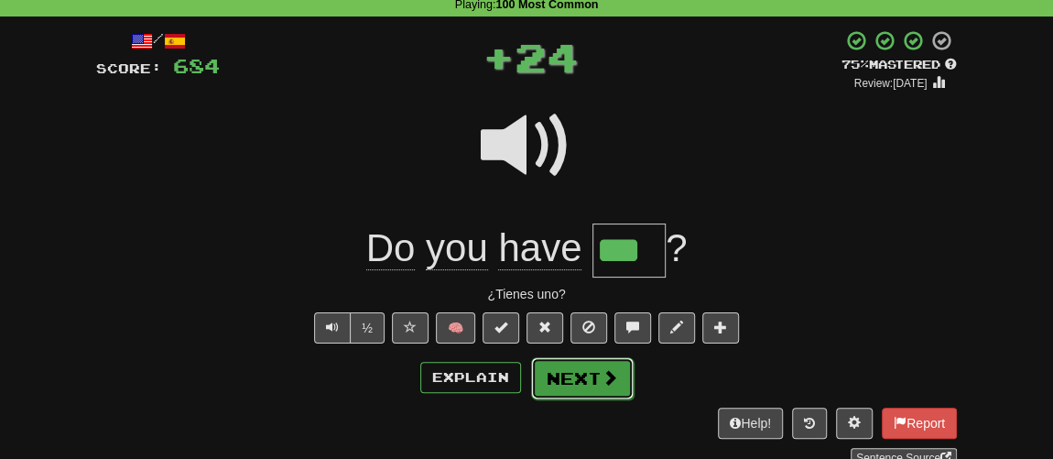
click at [576, 372] on button "Next" at bounding box center [582, 378] width 103 height 42
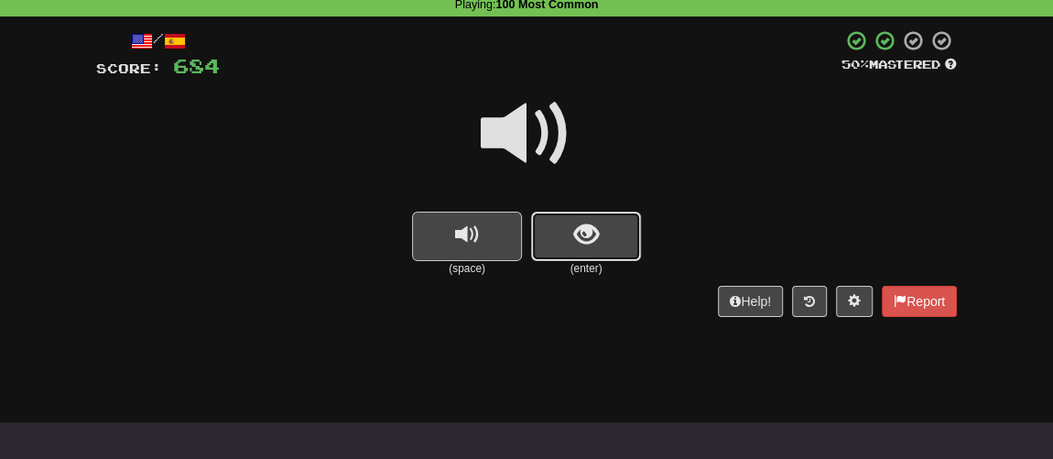
click at [577, 243] on span "show sentence" at bounding box center [586, 234] width 25 height 25
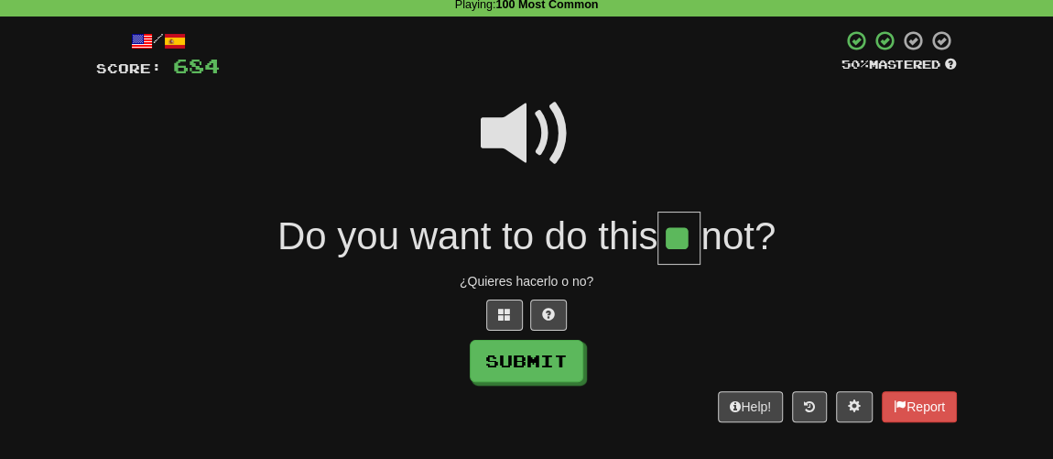
type input "**"
click at [522, 136] on span at bounding box center [527, 134] width 92 height 92
click at [560, 352] on button "Submit" at bounding box center [528, 362] width 114 height 42
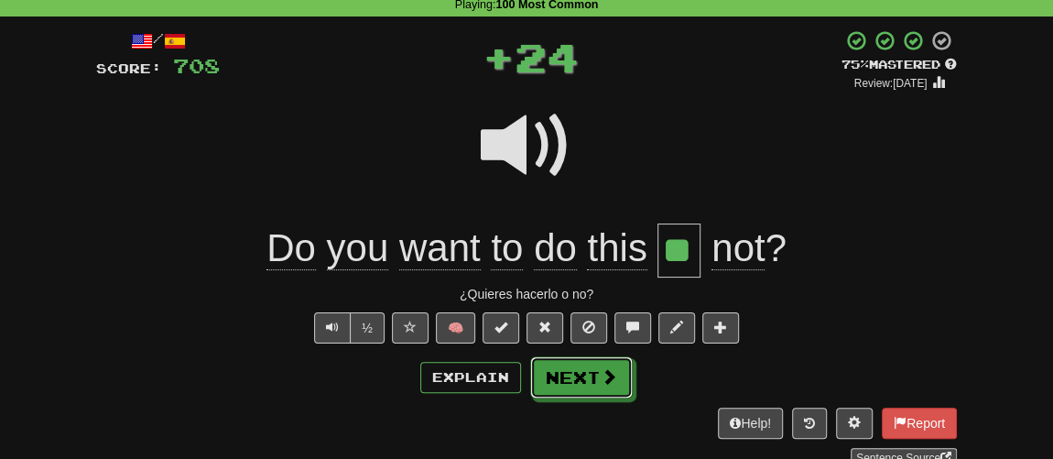
click at [581, 373] on button "Next" at bounding box center [581, 377] width 103 height 42
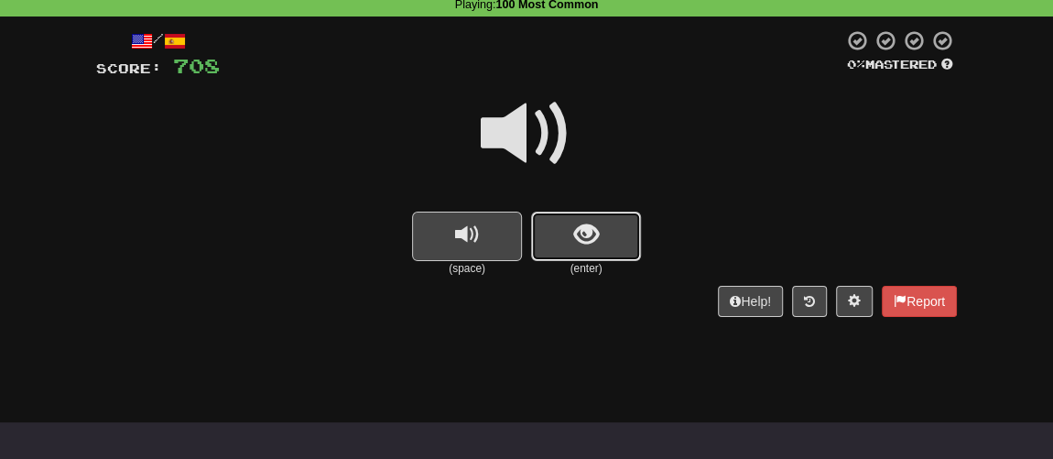
click at [571, 254] on button "show sentence" at bounding box center [586, 235] width 110 height 49
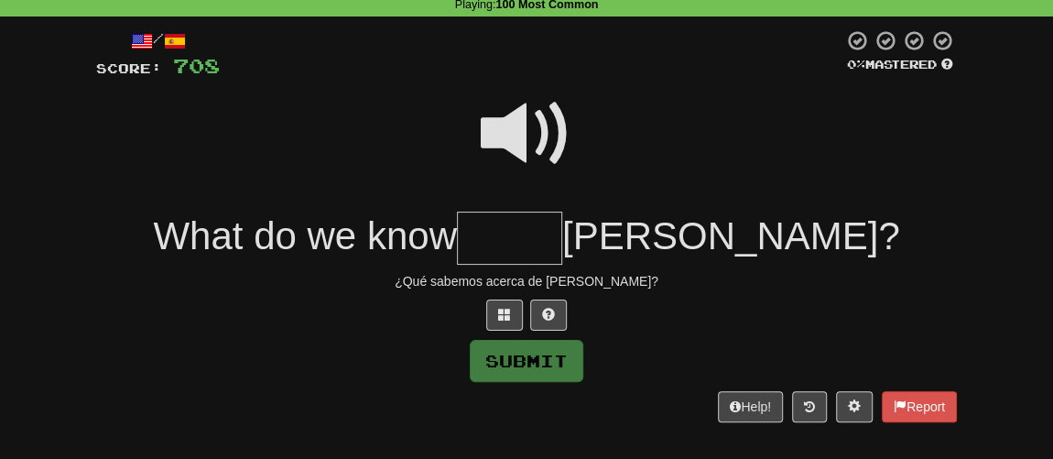
click at [506, 128] on span at bounding box center [527, 134] width 92 height 92
click at [562, 242] on input "text" at bounding box center [509, 238] width 105 height 54
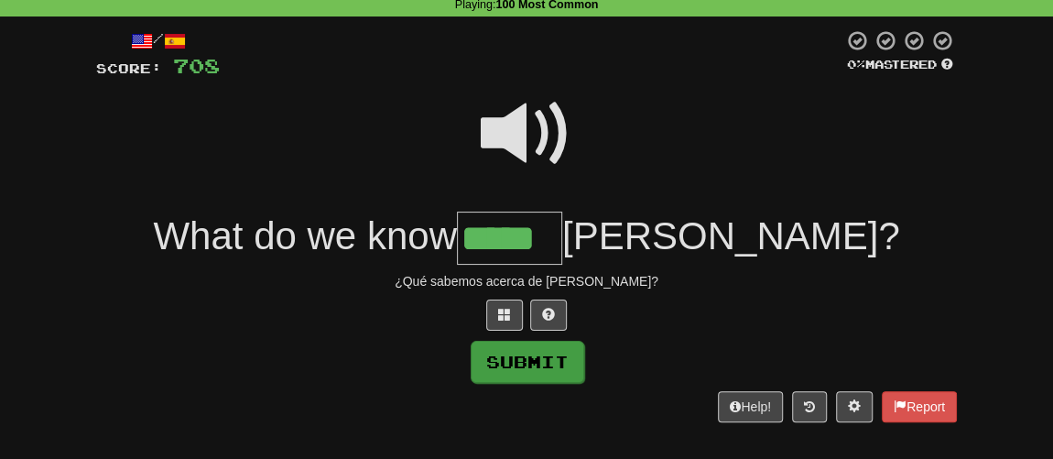
type input "*****"
click at [567, 348] on button "Submit" at bounding box center [528, 362] width 114 height 42
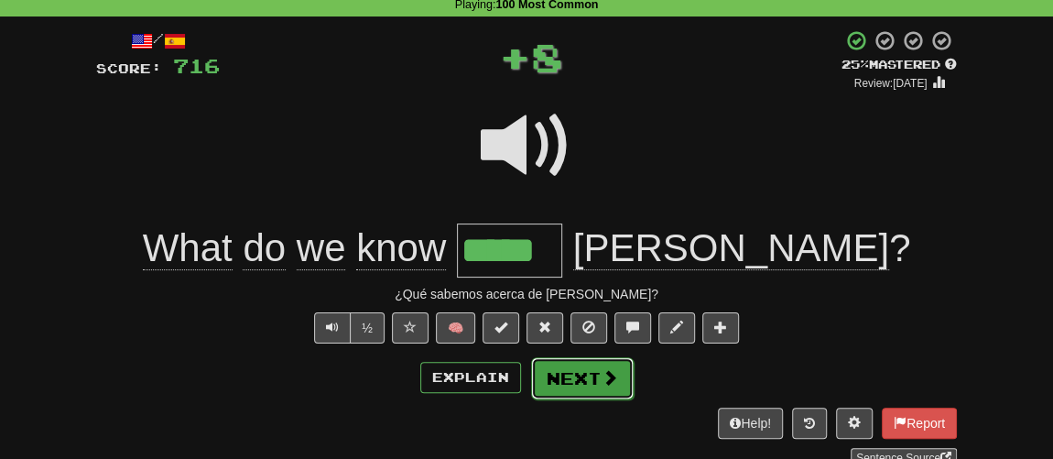
click at [578, 357] on button "Next" at bounding box center [582, 378] width 103 height 42
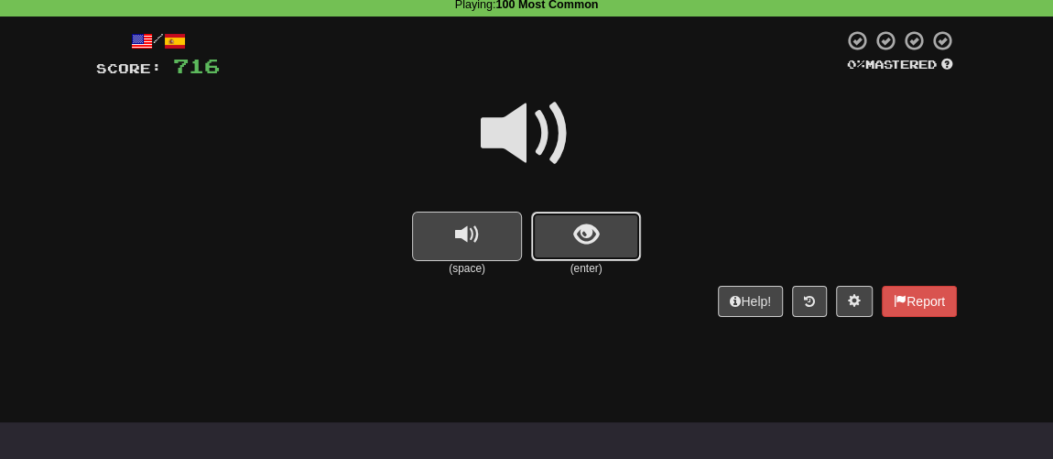
click at [565, 253] on button "show sentence" at bounding box center [586, 235] width 110 height 49
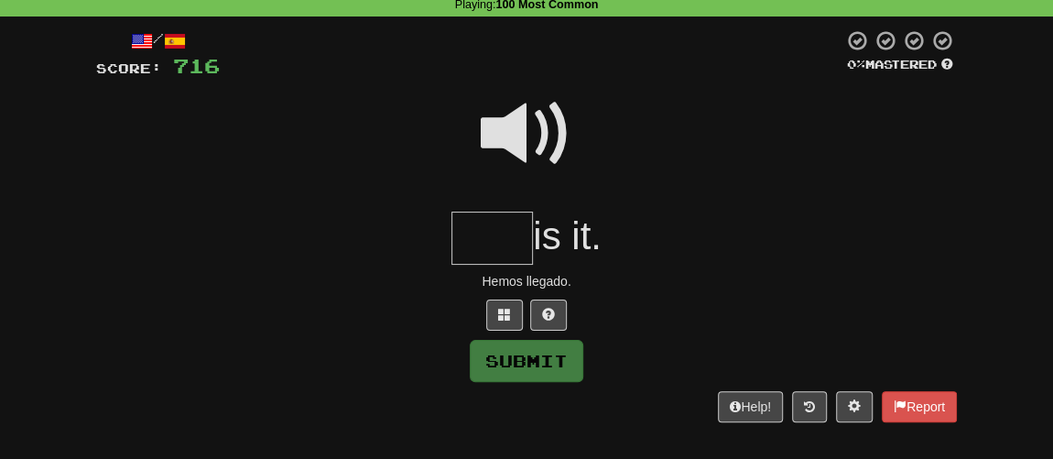
click at [506, 150] on span at bounding box center [527, 134] width 92 height 92
click at [492, 236] on input "text" at bounding box center [491, 238] width 81 height 54
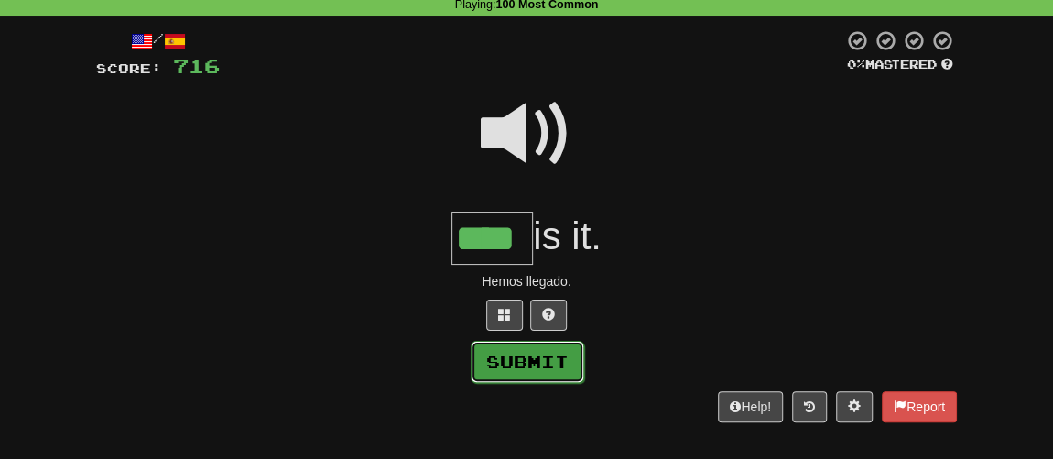
click at [539, 359] on button "Submit" at bounding box center [528, 362] width 114 height 42
type input "****"
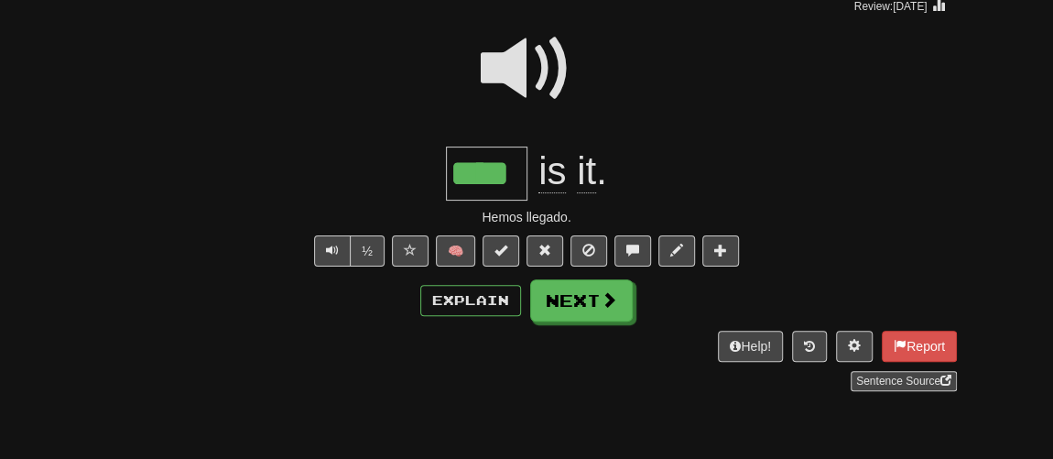
scroll to position [166, 0]
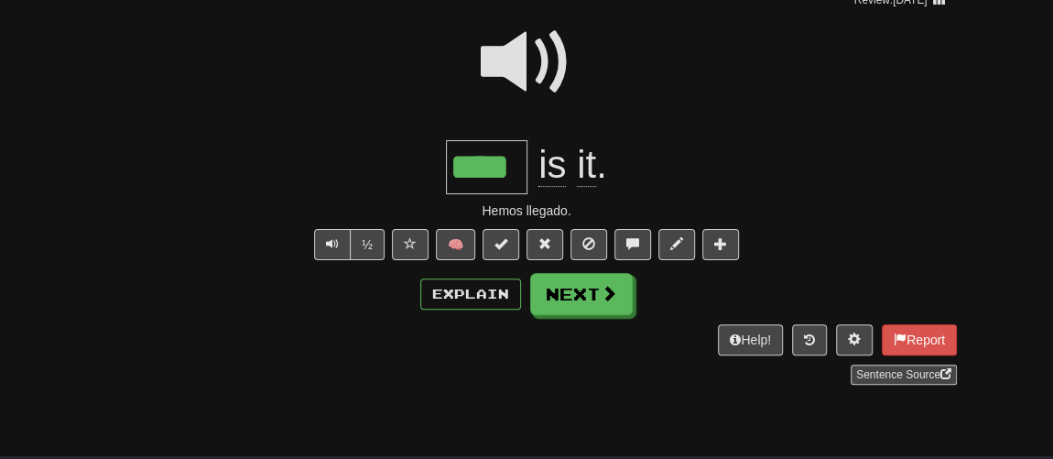
click at [577, 314] on div "/ Score: 724 + 8 25 % Mastered Review: 2025-08-20 **** is it . Hemos llegado. ½…" at bounding box center [526, 165] width 860 height 438
click at [571, 303] on button "Next" at bounding box center [582, 295] width 103 height 42
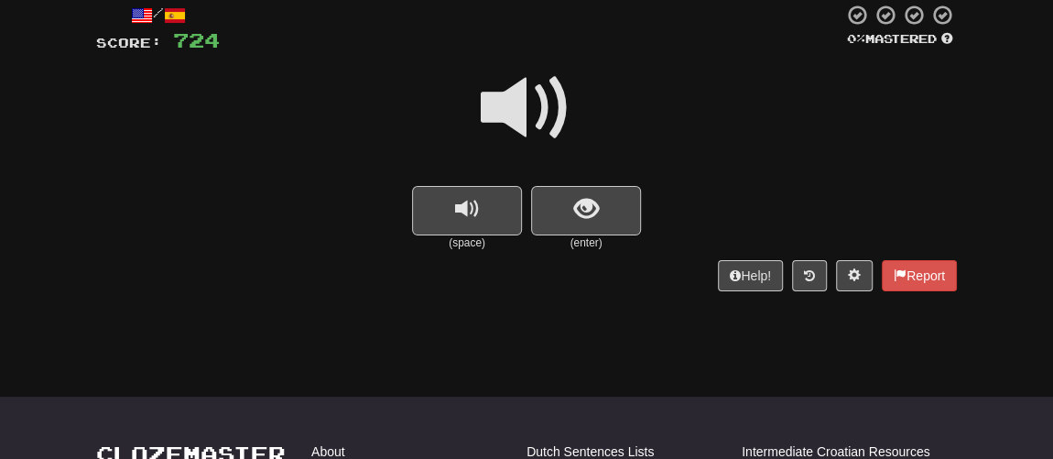
scroll to position [82, 0]
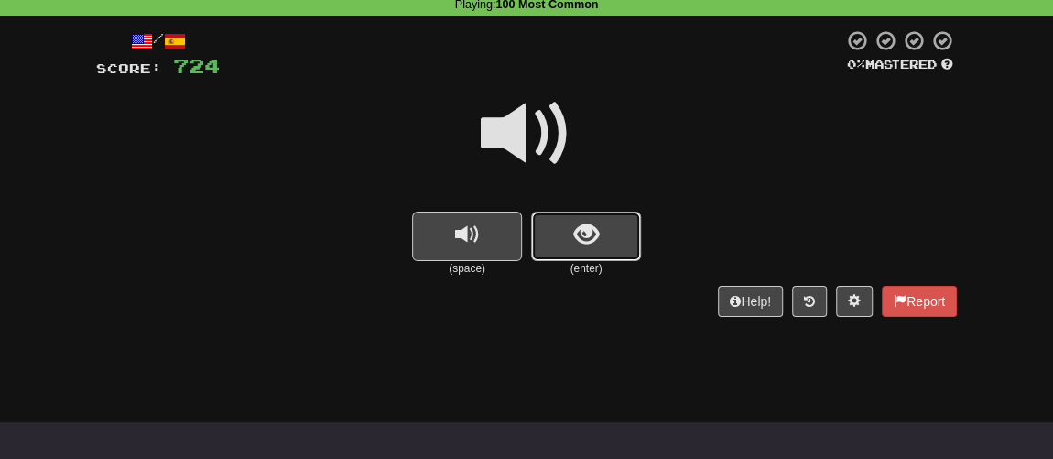
click at [574, 251] on button "show sentence" at bounding box center [586, 235] width 110 height 49
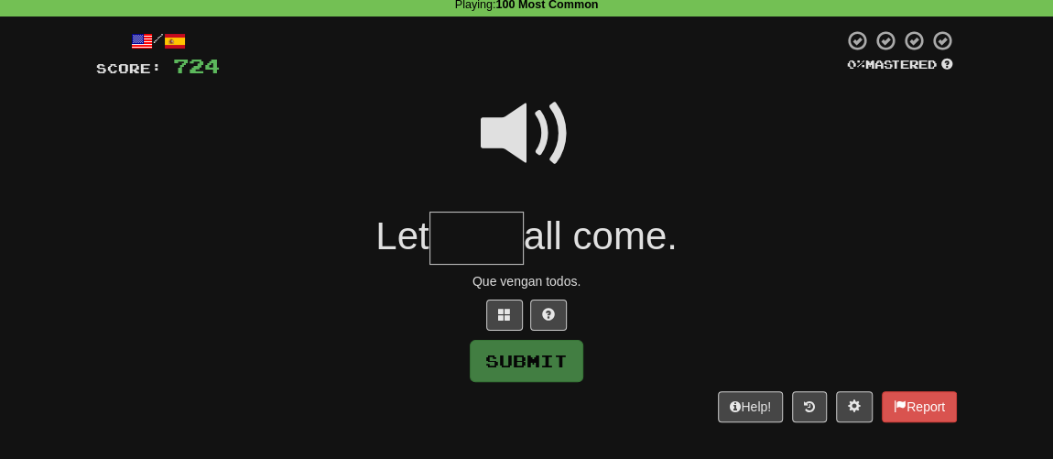
click at [524, 132] on span at bounding box center [527, 134] width 92 height 92
click at [473, 238] on input "text" at bounding box center [476, 238] width 94 height 54
click at [527, 352] on button "Submit" at bounding box center [528, 362] width 114 height 42
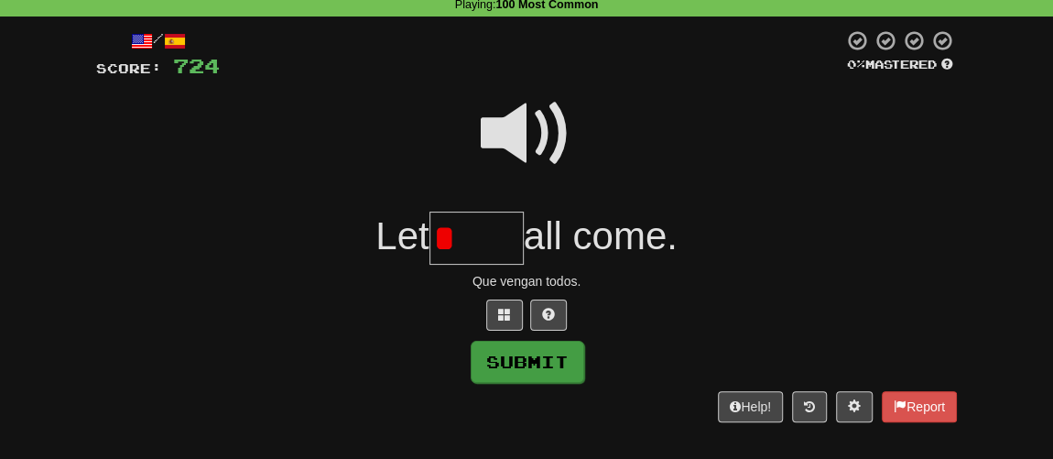
type input "****"
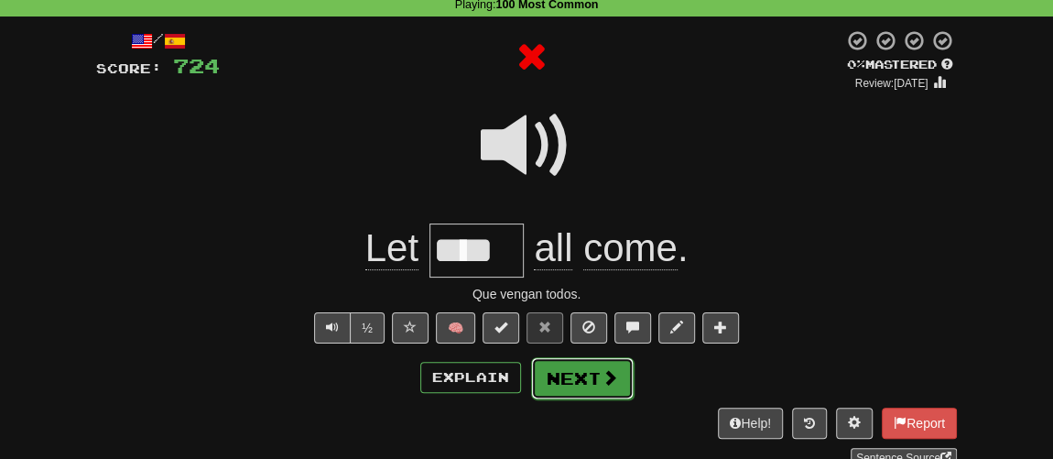
click at [585, 373] on button "Next" at bounding box center [582, 378] width 103 height 42
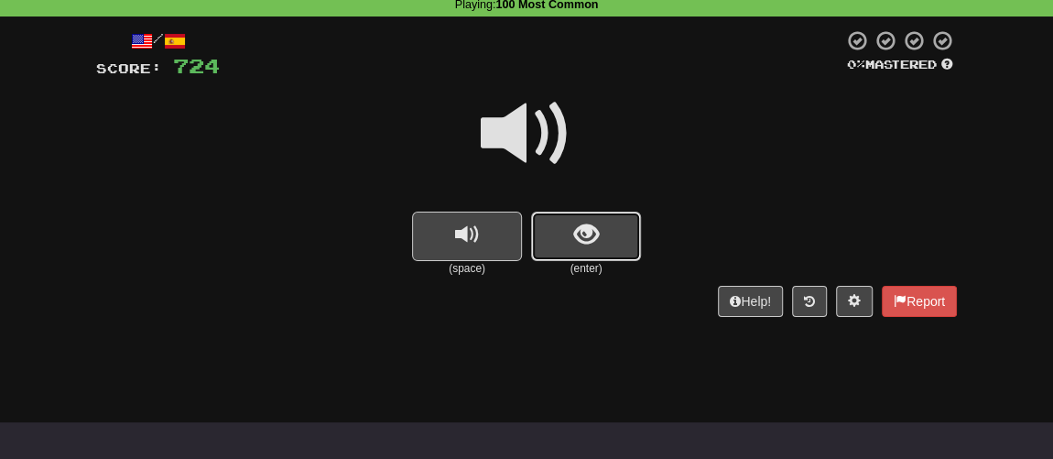
click at [558, 226] on button "show sentence" at bounding box center [586, 235] width 110 height 49
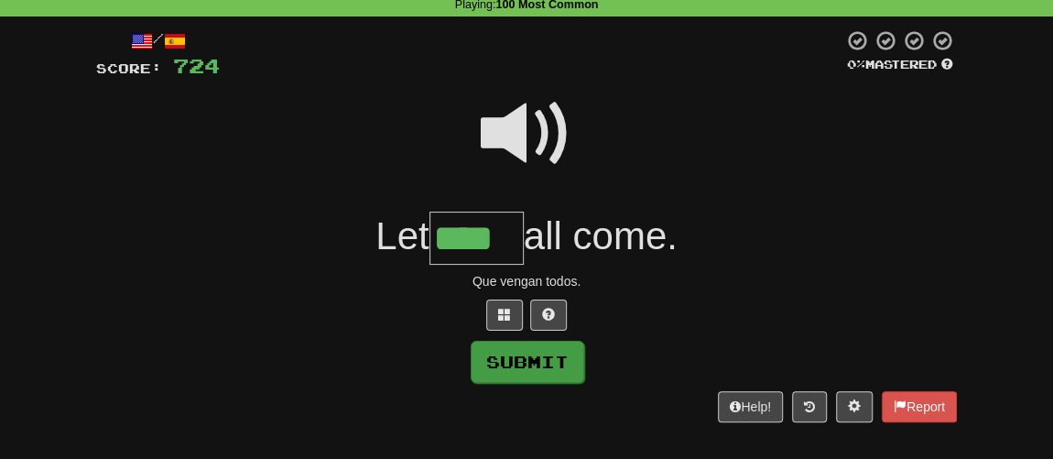
type input "****"
click at [528, 347] on button "Submit" at bounding box center [528, 362] width 114 height 42
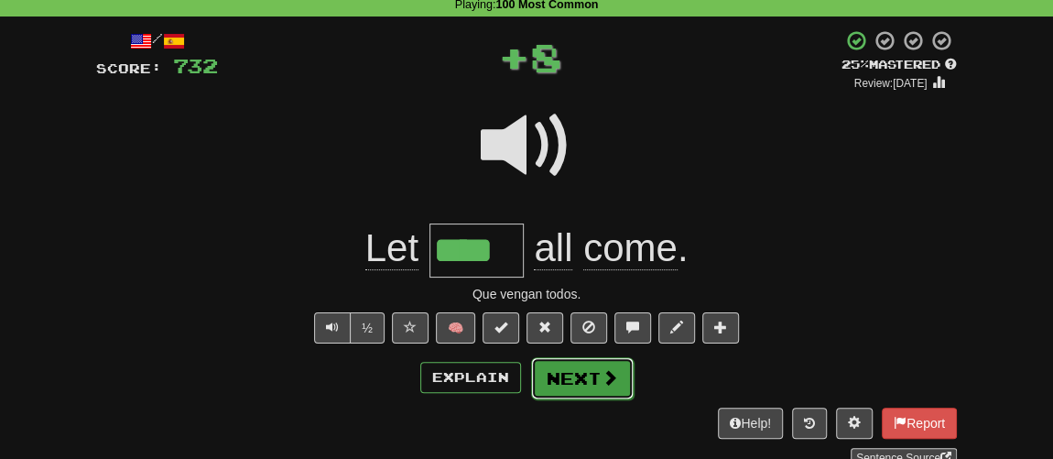
click at [585, 357] on button "Next" at bounding box center [582, 378] width 103 height 42
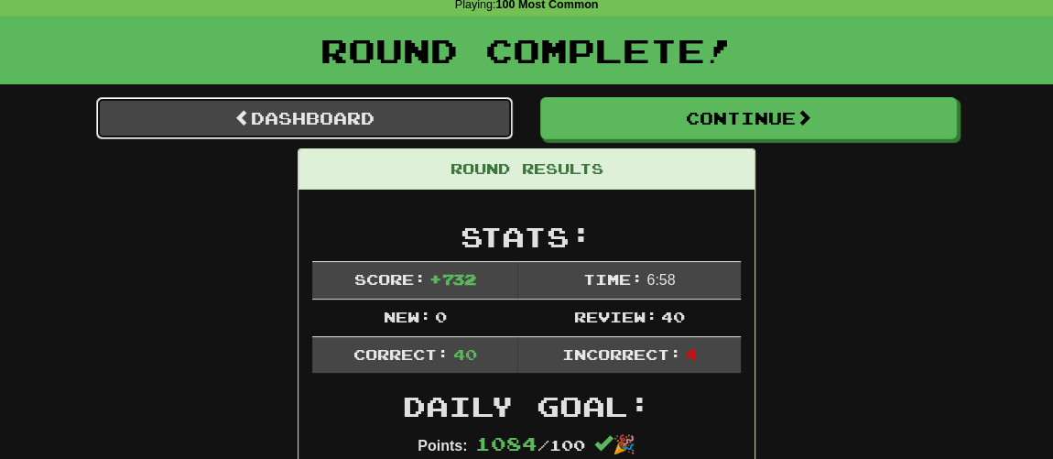
click at [336, 113] on link "Dashboard" at bounding box center [304, 118] width 417 height 42
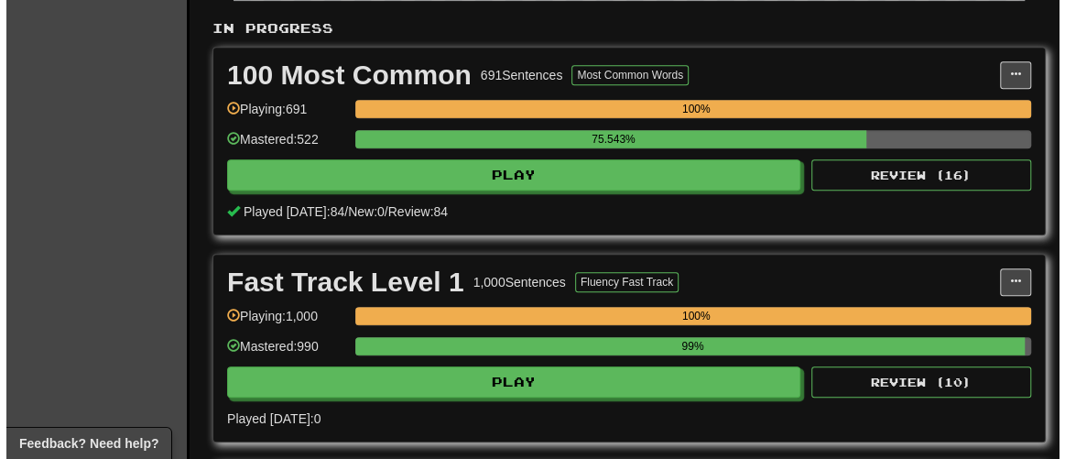
scroll to position [416, 0]
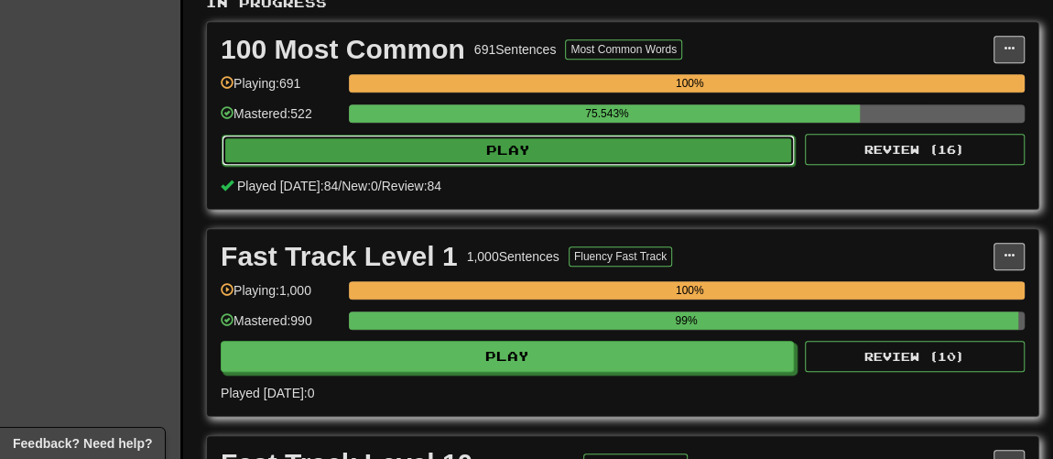
click at [543, 148] on button "Play" at bounding box center [508, 150] width 573 height 31
select select "**"
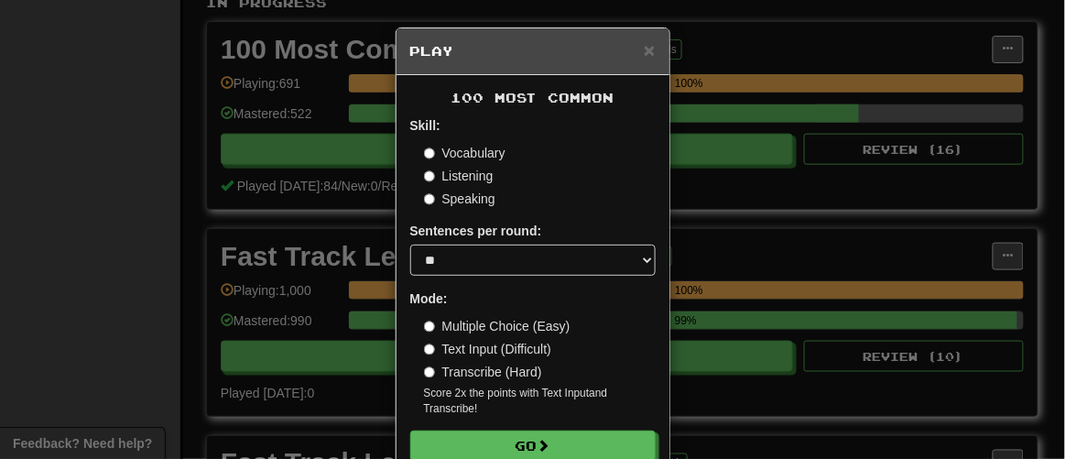
click at [474, 149] on label "Vocabulary" at bounding box center [464, 153] width 81 height 18
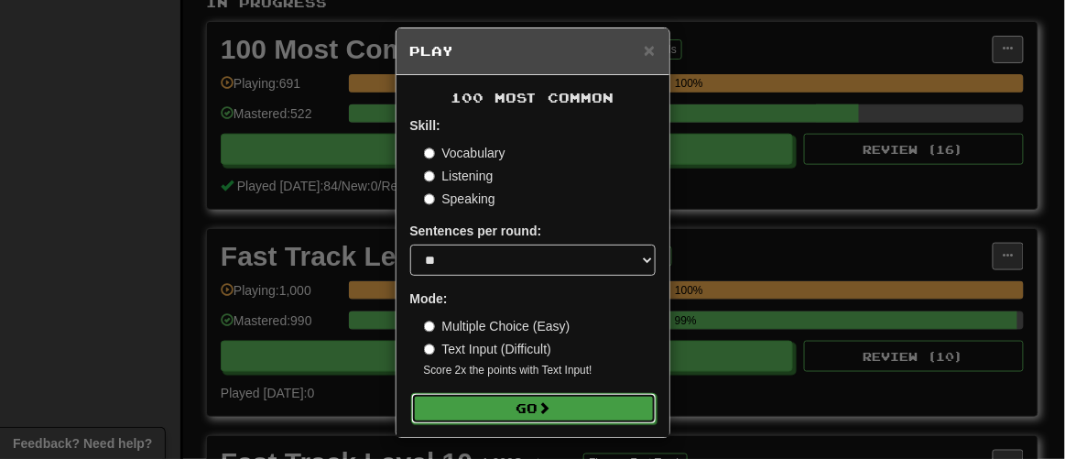
click at [546, 406] on span at bounding box center [544, 407] width 13 height 13
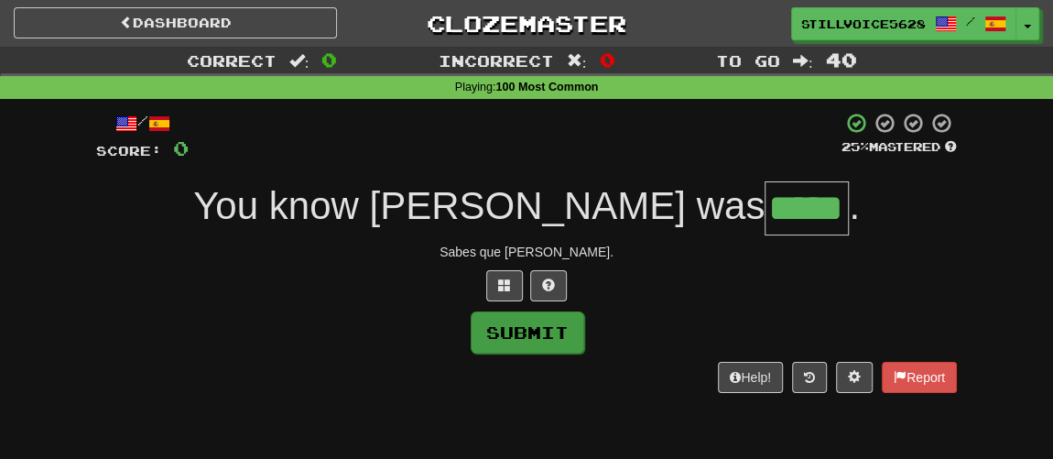
type input "*****"
click at [536, 323] on button "Submit" at bounding box center [528, 332] width 114 height 42
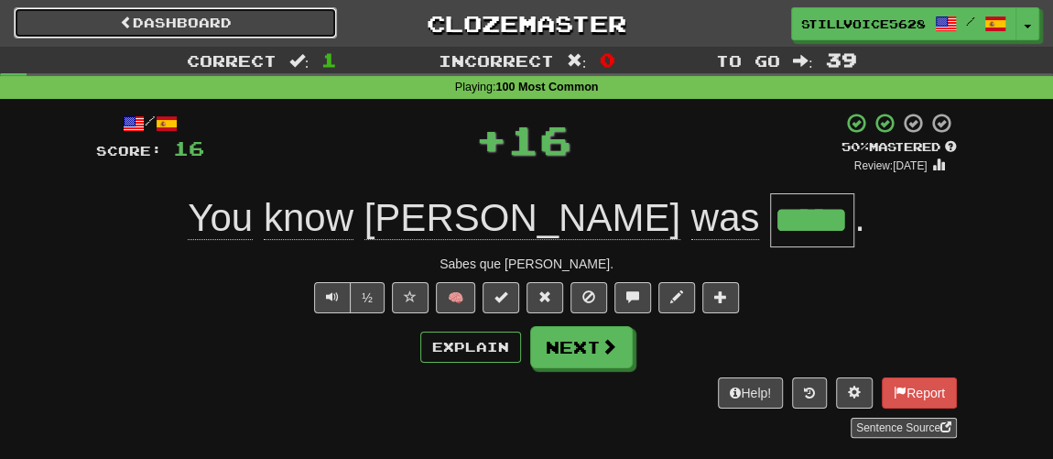
click at [228, 24] on link "Dashboard" at bounding box center [175, 22] width 323 height 31
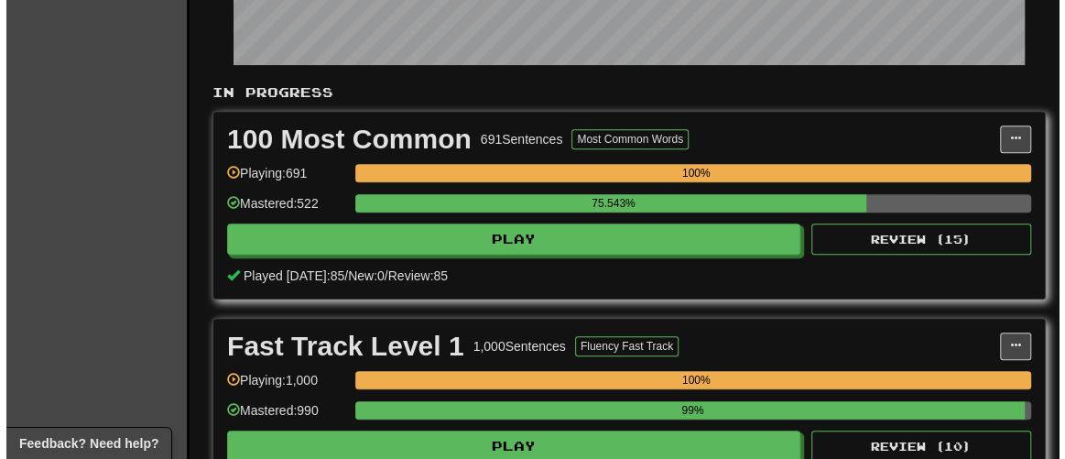
scroll to position [332, 0]
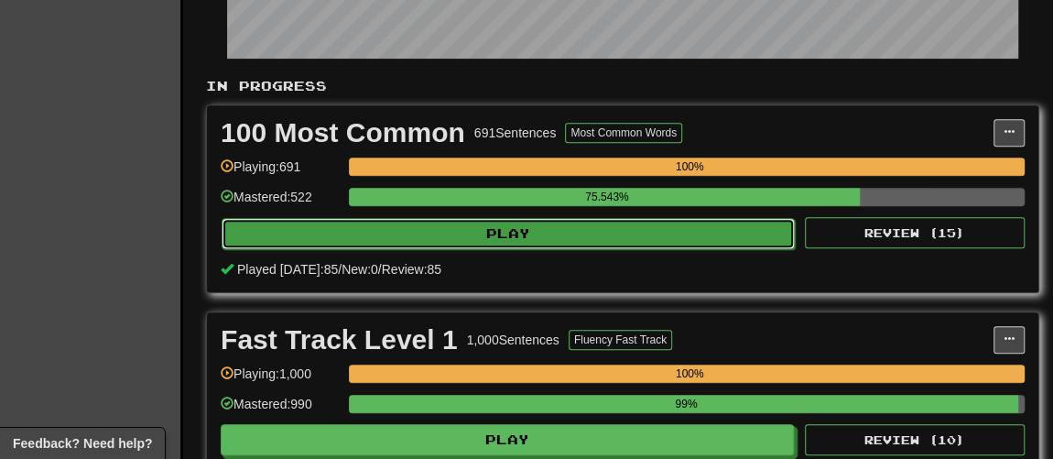
click at [536, 221] on button "Play" at bounding box center [508, 233] width 573 height 31
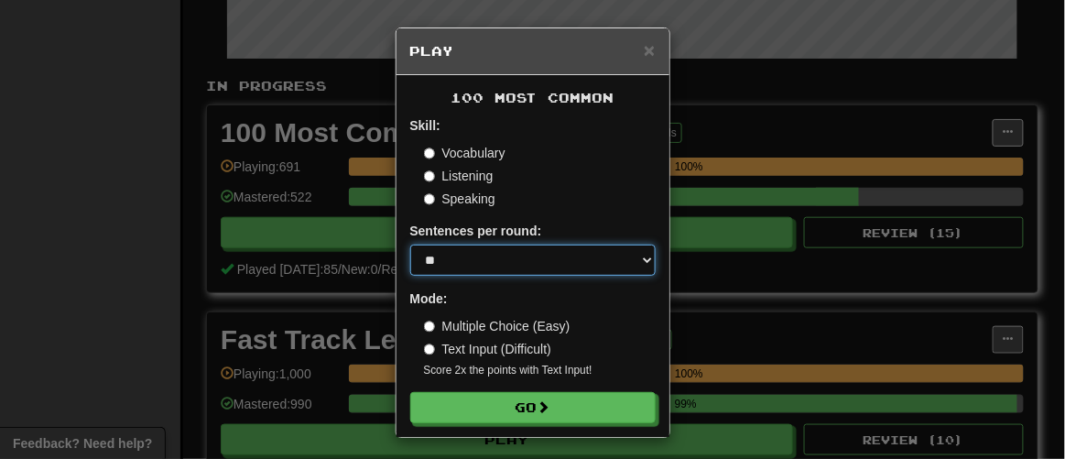
click at [531, 248] on select "* ** ** ** ** ** *** ********" at bounding box center [532, 259] width 245 height 31
select select "**"
click at [410, 244] on select "* ** ** ** ** ** *** ********" at bounding box center [532, 259] width 245 height 31
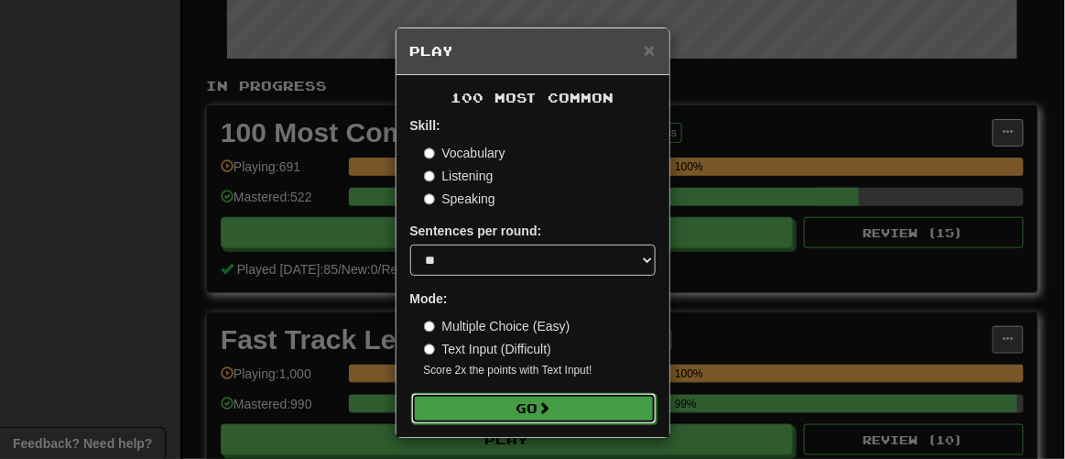
click at [553, 397] on button "Go" at bounding box center [533, 408] width 245 height 31
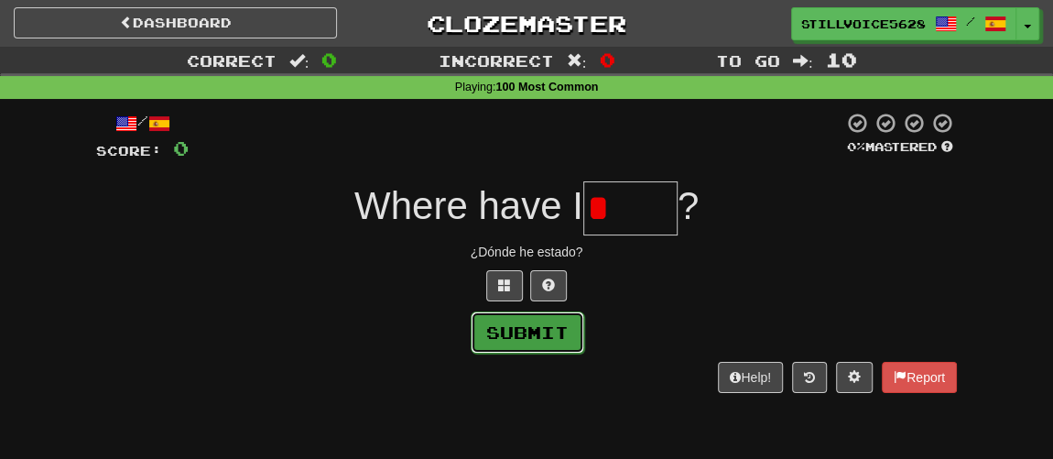
click at [568, 340] on button "Submit" at bounding box center [528, 332] width 114 height 42
type input "****"
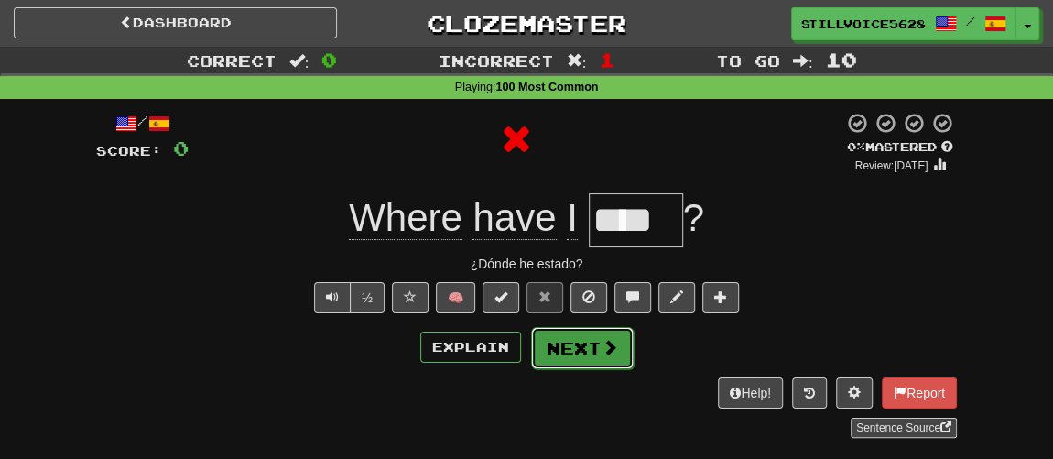
click at [601, 346] on span at bounding box center [609, 347] width 16 height 16
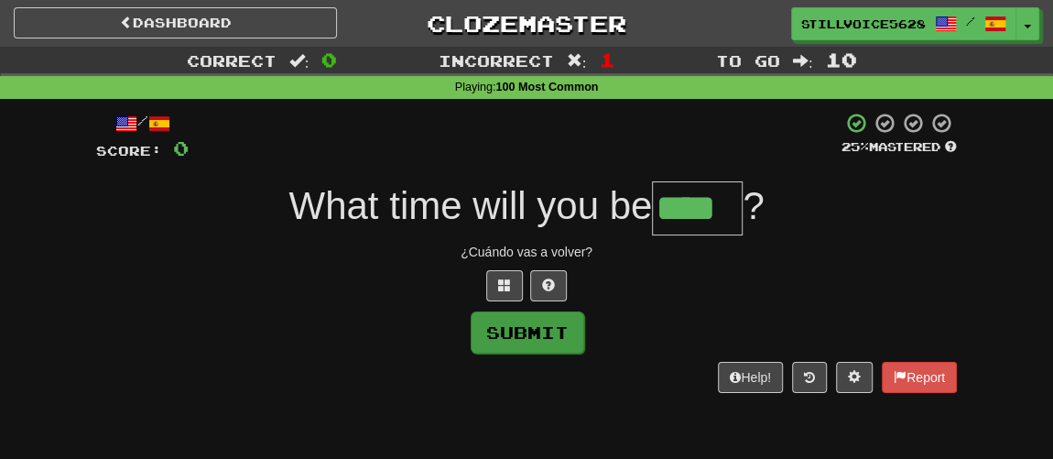
type input "****"
click at [546, 341] on button "Submit" at bounding box center [528, 332] width 114 height 42
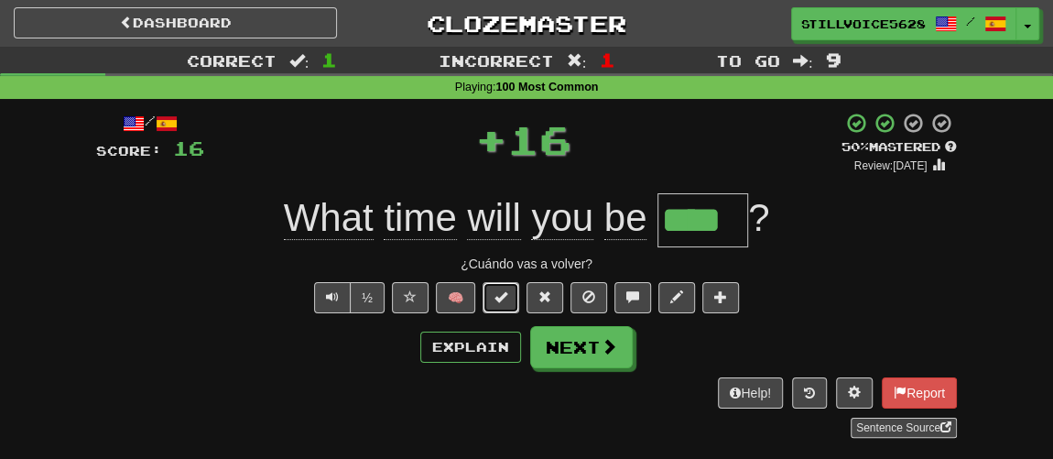
click at [518, 292] on button at bounding box center [500, 297] width 37 height 31
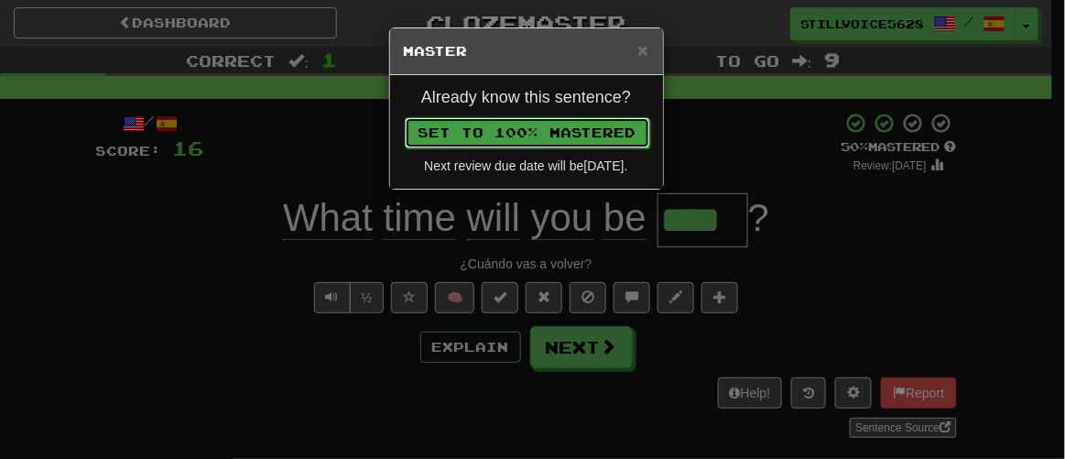
click at [510, 133] on button "Set to 100% Mastered" at bounding box center [527, 132] width 245 height 31
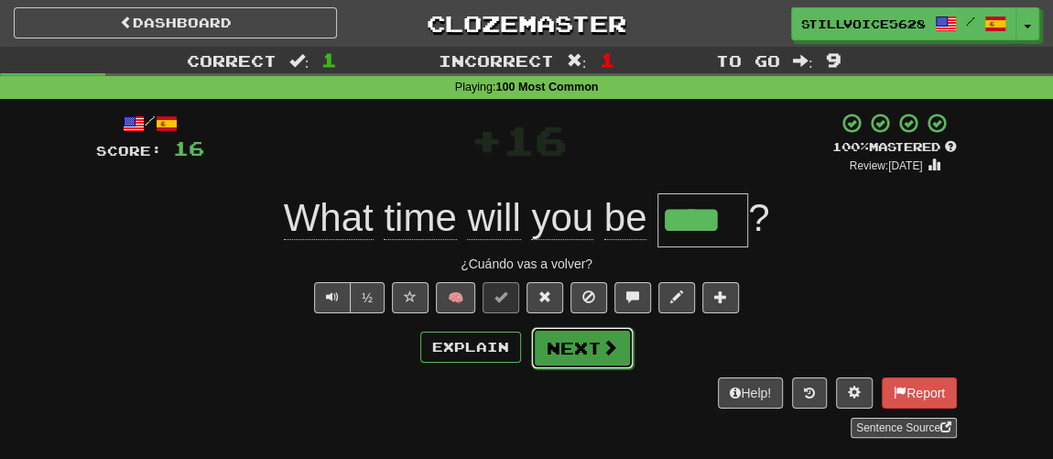
click at [582, 350] on button "Next" at bounding box center [582, 348] width 103 height 42
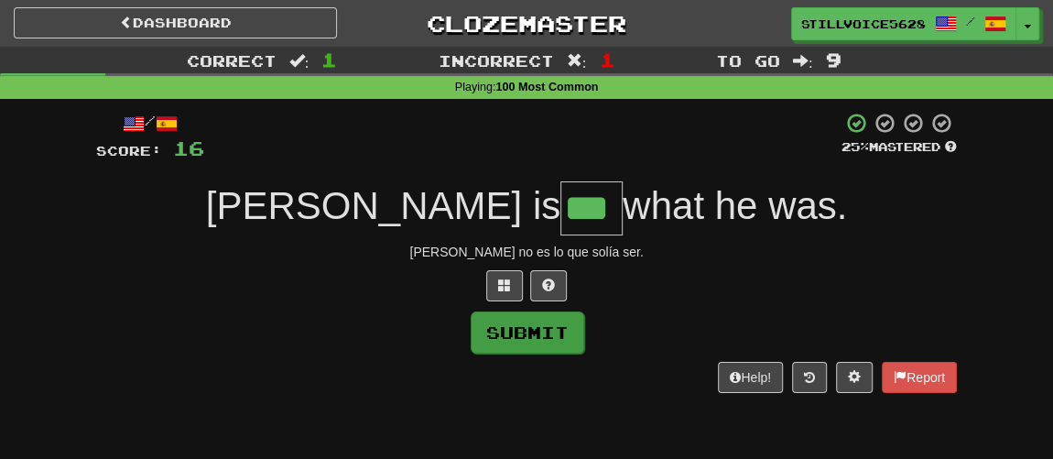
type input "***"
click at [525, 335] on button "Submit" at bounding box center [528, 332] width 114 height 42
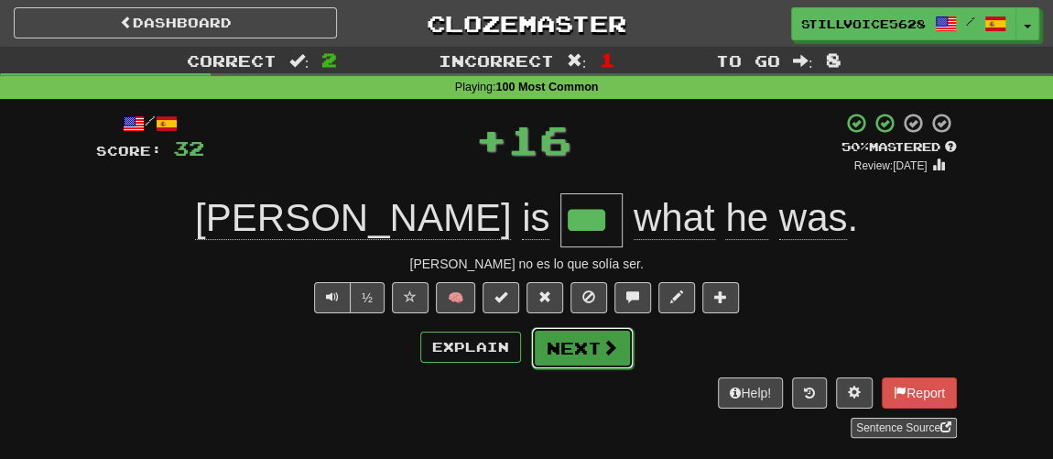
click at [590, 342] on button "Next" at bounding box center [582, 348] width 103 height 42
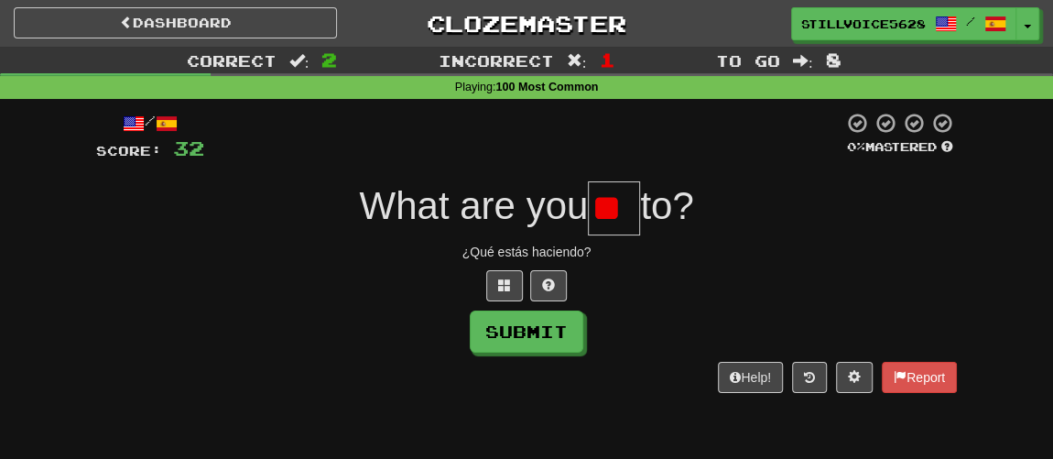
type input "*"
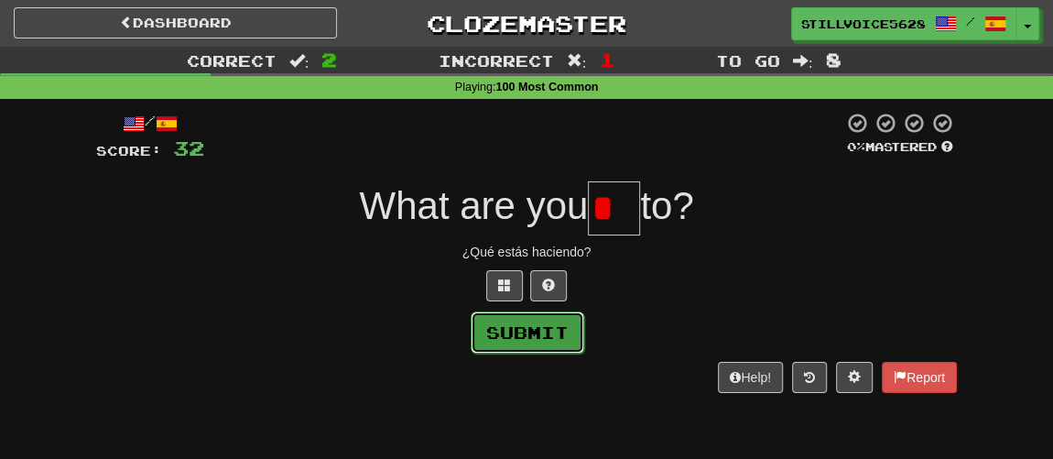
click at [535, 330] on button "Submit" at bounding box center [528, 332] width 114 height 42
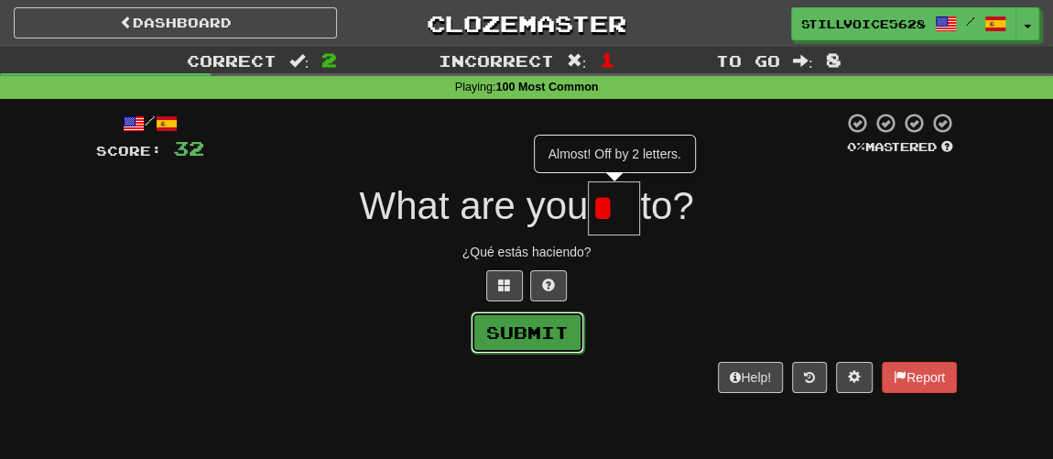
click at [535, 330] on button "Submit" at bounding box center [528, 332] width 114 height 42
type input "**"
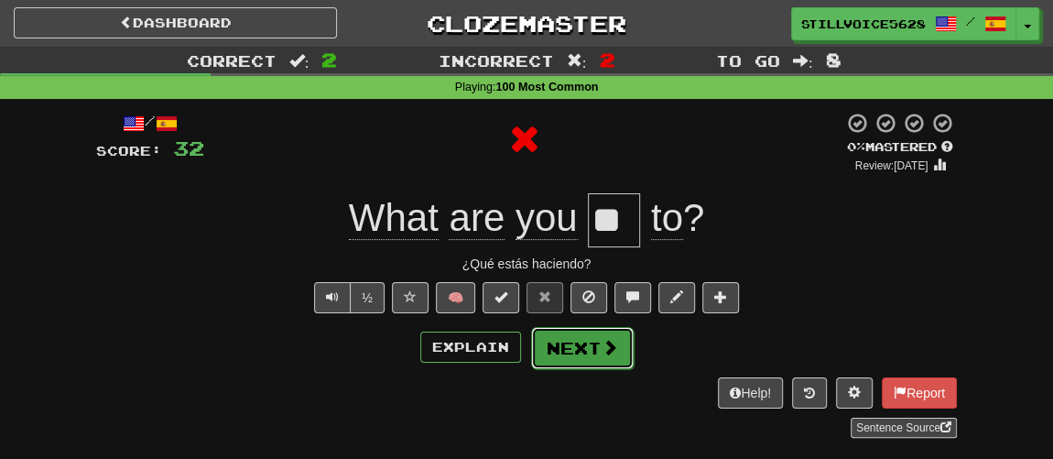
click at [592, 349] on button "Next" at bounding box center [582, 348] width 103 height 42
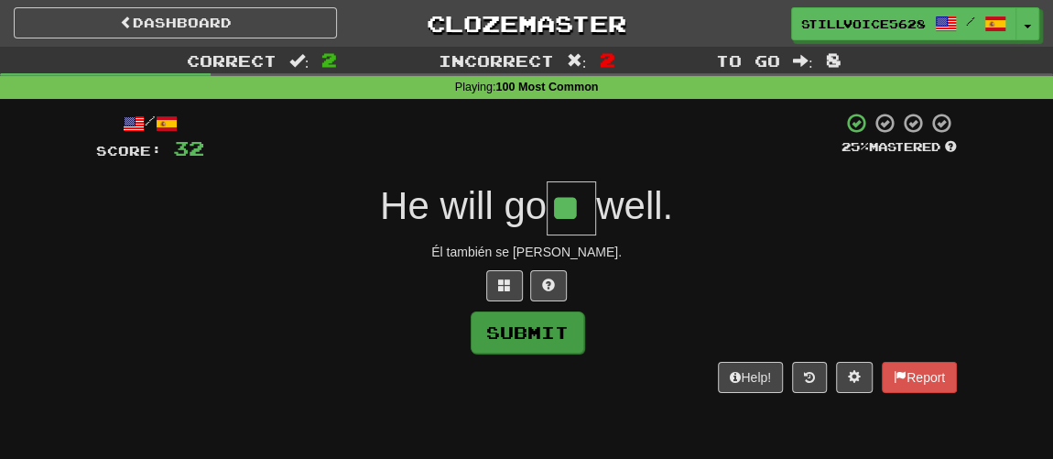
type input "**"
click at [553, 329] on button "Submit" at bounding box center [528, 332] width 114 height 42
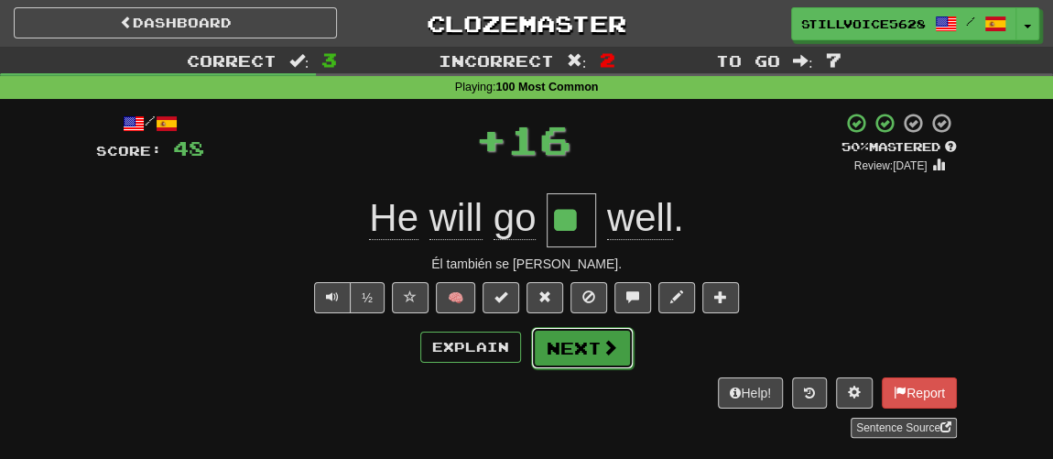
click at [595, 341] on button "Next" at bounding box center [582, 348] width 103 height 42
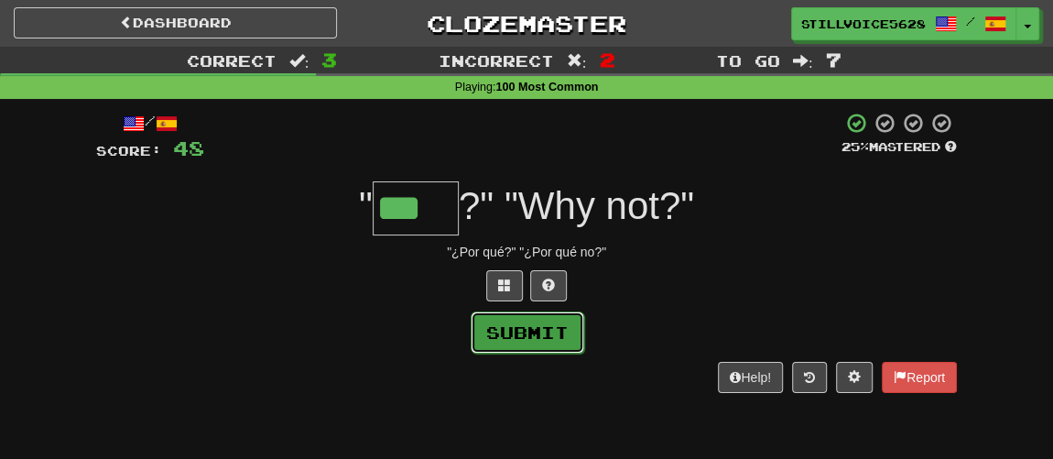
click at [544, 330] on button "Submit" at bounding box center [528, 332] width 114 height 42
type input "***"
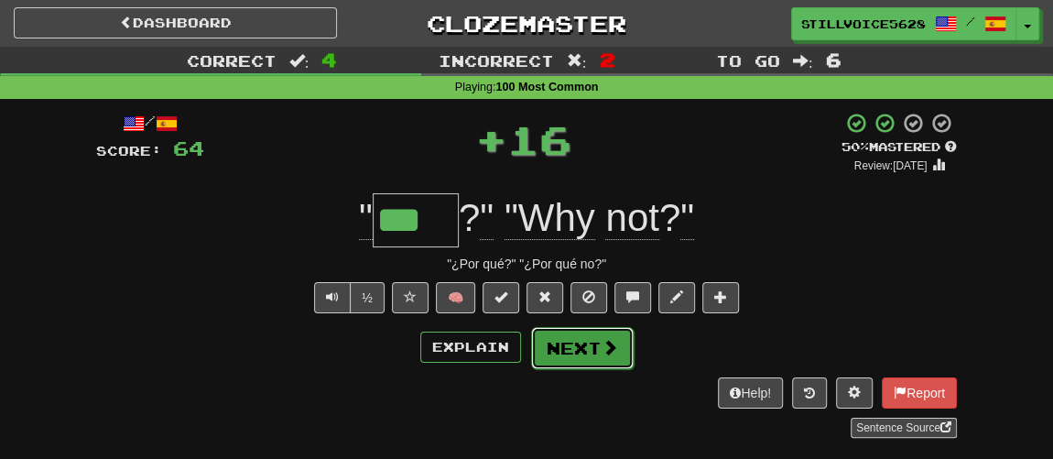
click at [591, 341] on button "Next" at bounding box center [582, 348] width 103 height 42
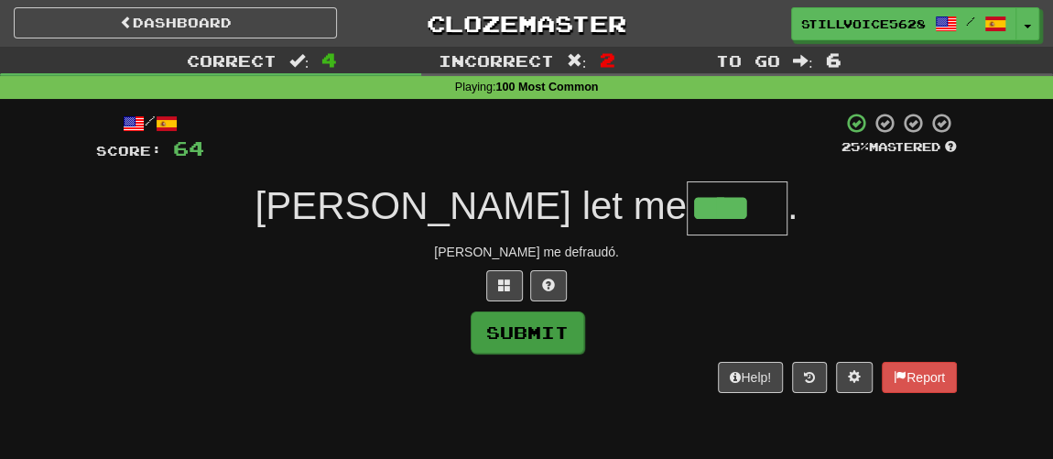
type input "****"
click at [557, 330] on button "Submit" at bounding box center [528, 332] width 114 height 42
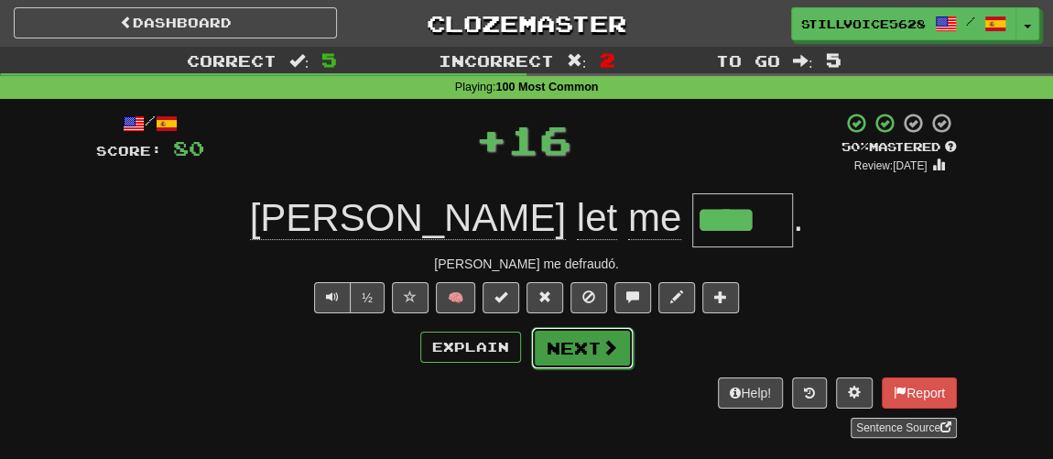
click at [586, 342] on button "Next" at bounding box center [582, 348] width 103 height 42
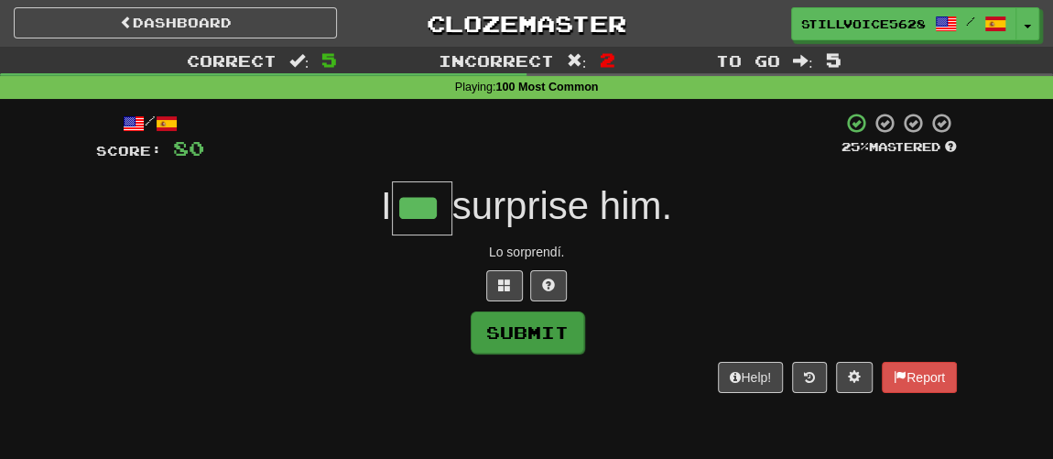
type input "***"
click at [543, 329] on button "Submit" at bounding box center [528, 332] width 114 height 42
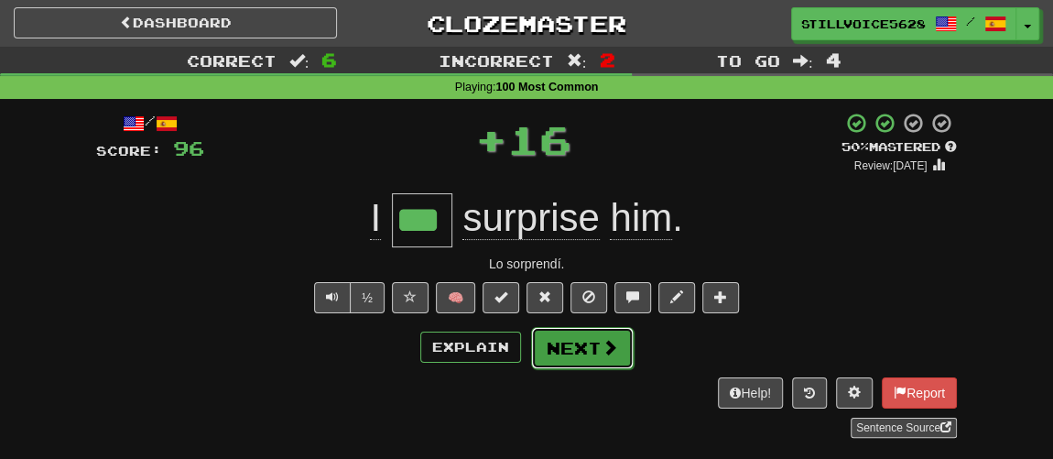
click at [602, 355] on button "Next" at bounding box center [582, 348] width 103 height 42
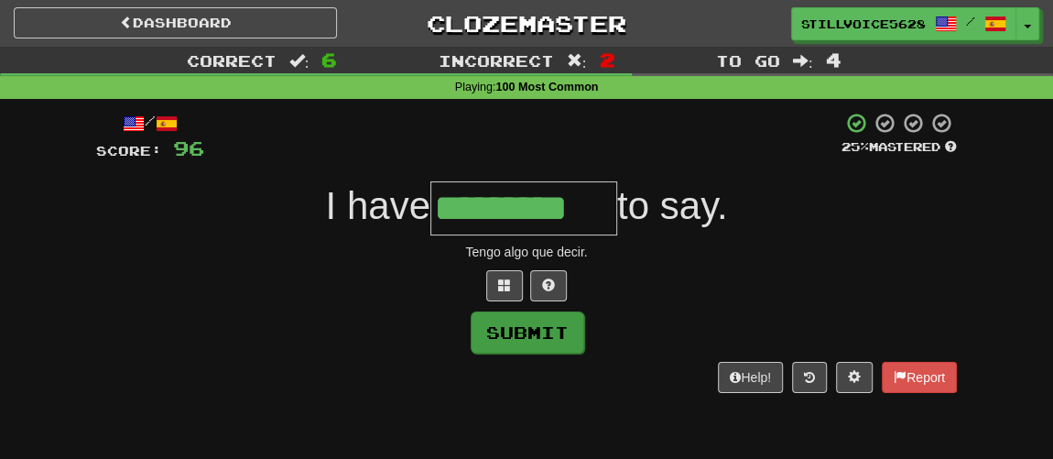
type input "*********"
click at [532, 341] on button "Submit" at bounding box center [528, 332] width 114 height 42
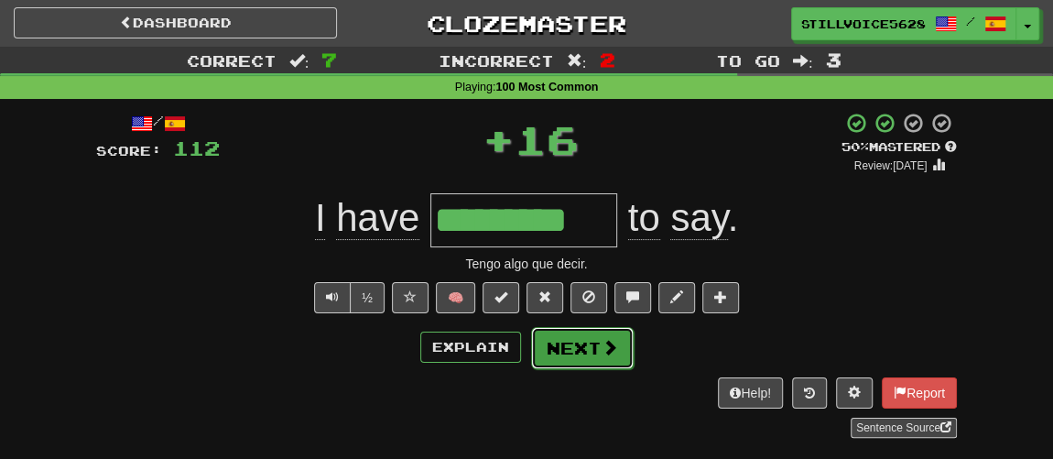
click at [598, 346] on button "Next" at bounding box center [582, 348] width 103 height 42
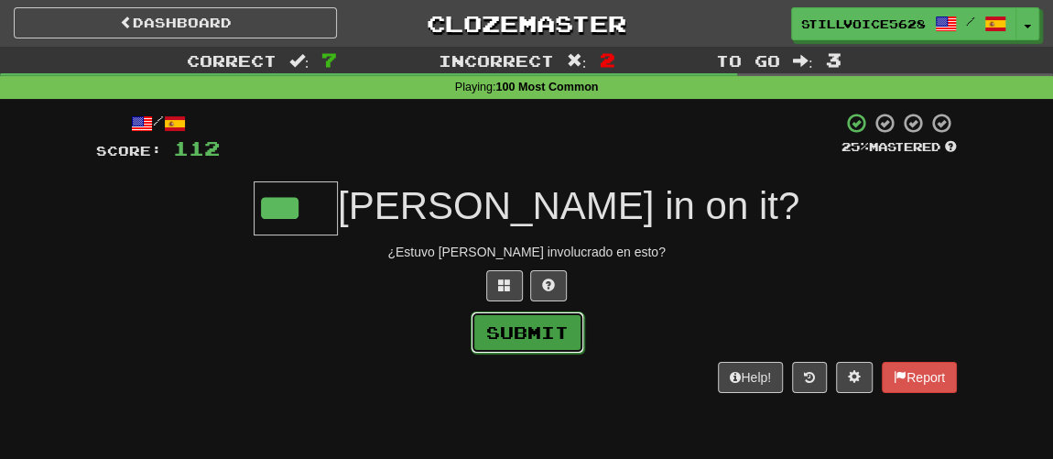
click at [517, 338] on button "Submit" at bounding box center [528, 332] width 114 height 42
type input "***"
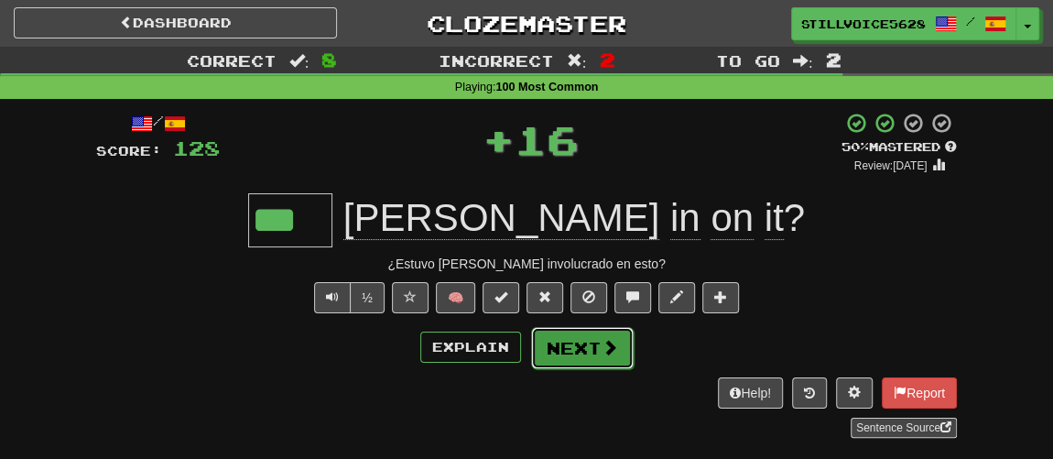
click at [588, 337] on button "Next" at bounding box center [582, 348] width 103 height 42
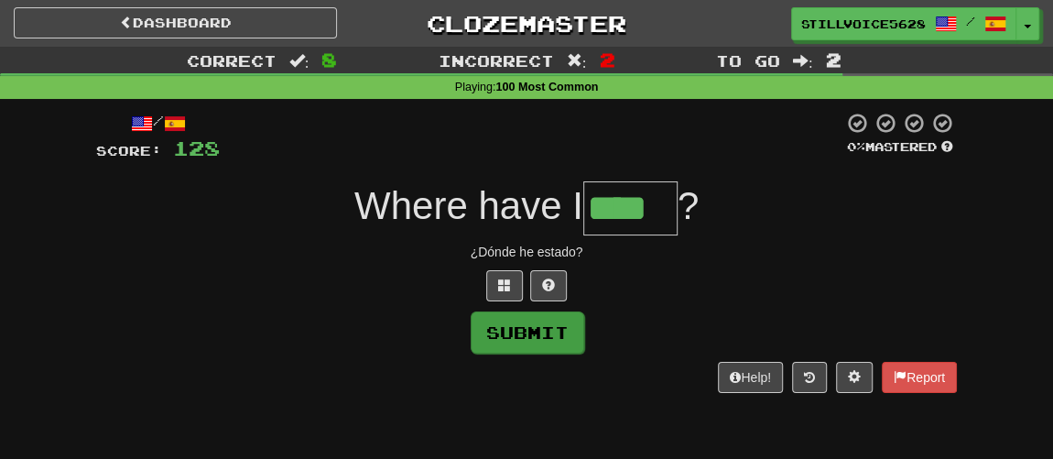
type input "****"
click at [550, 322] on button "Submit" at bounding box center [528, 332] width 114 height 42
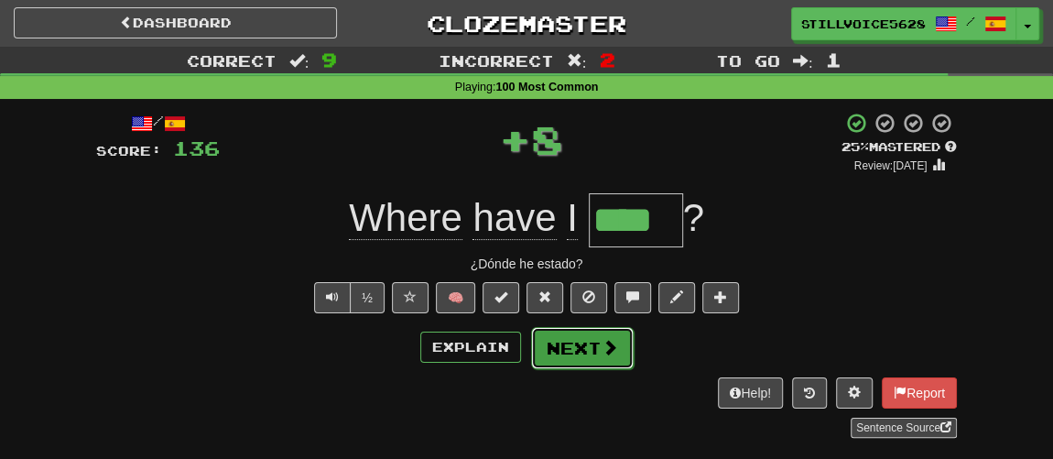
click at [593, 351] on button "Next" at bounding box center [582, 348] width 103 height 42
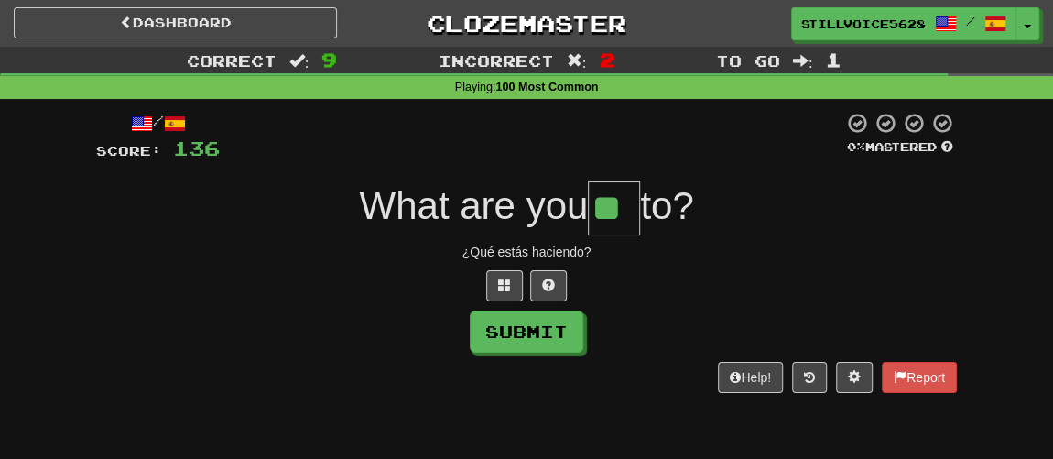
type input "**"
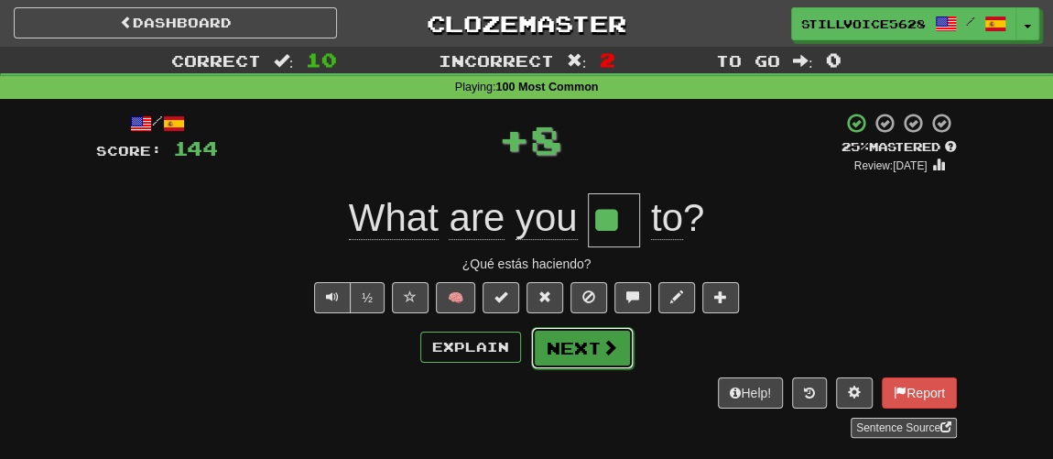
click at [586, 352] on button "Next" at bounding box center [582, 348] width 103 height 42
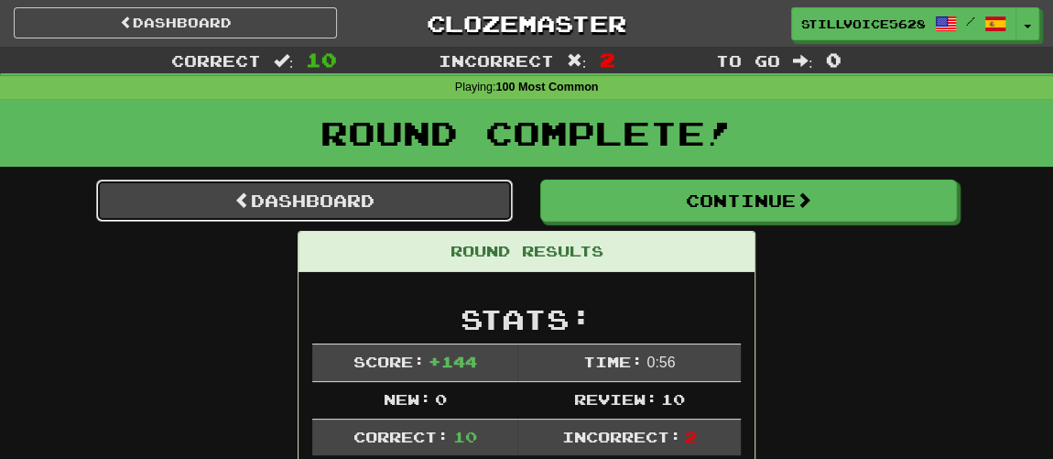
click at [381, 192] on link "Dashboard" at bounding box center [304, 200] width 417 height 42
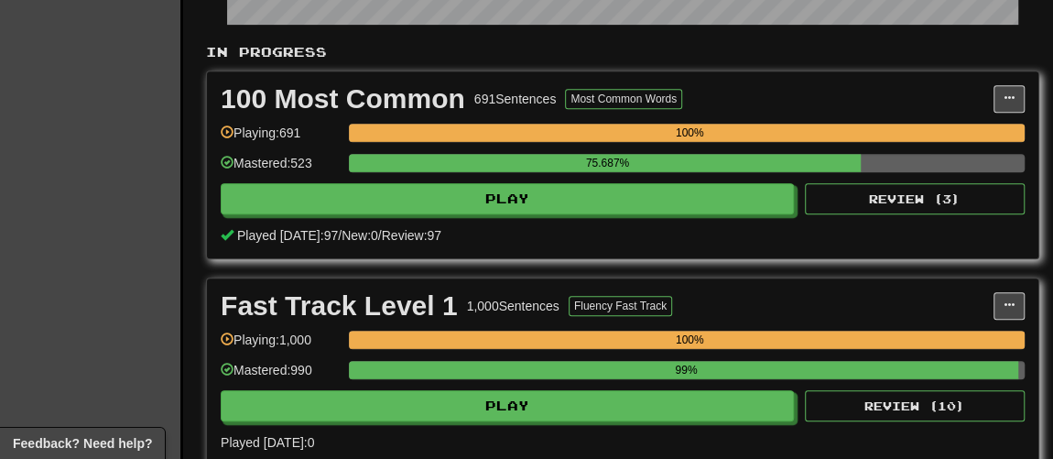
scroll to position [416, 0]
